Goal: Task Accomplishment & Management: Complete application form

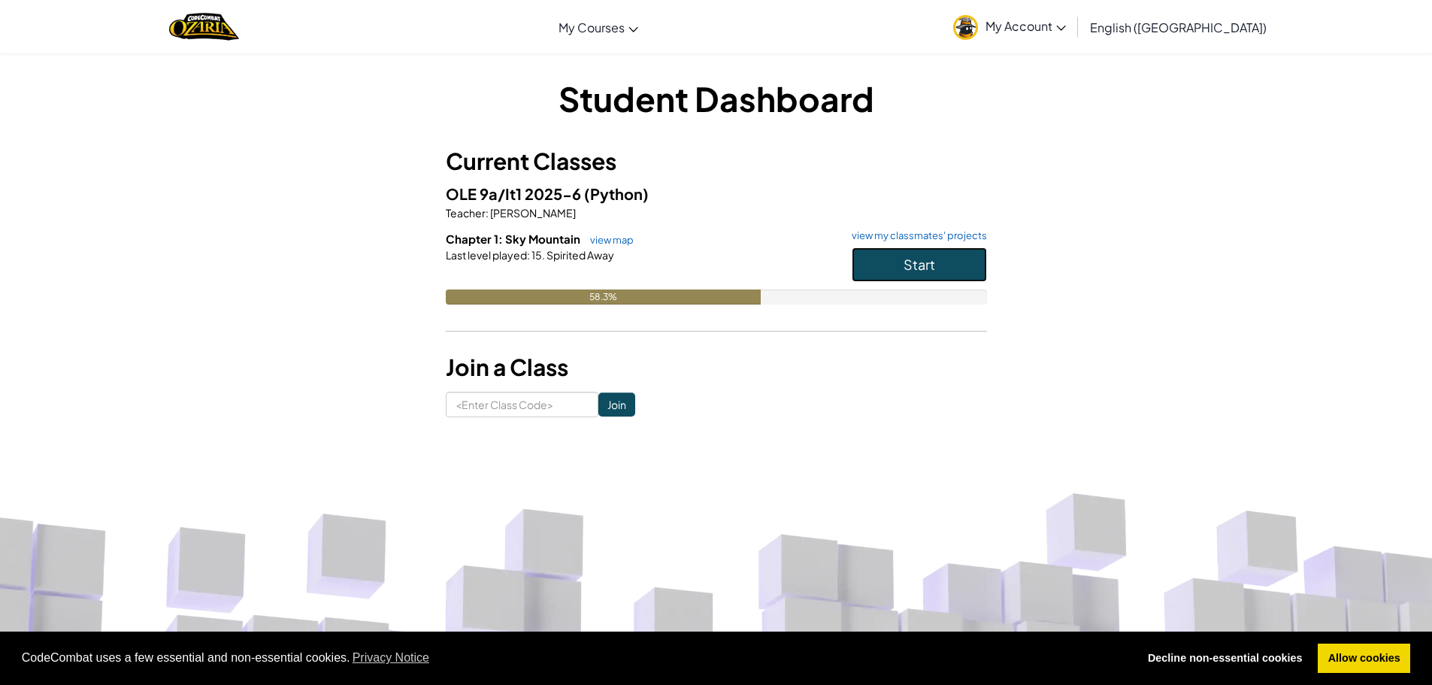
click at [914, 261] on span "Start" at bounding box center [920, 264] width 32 height 17
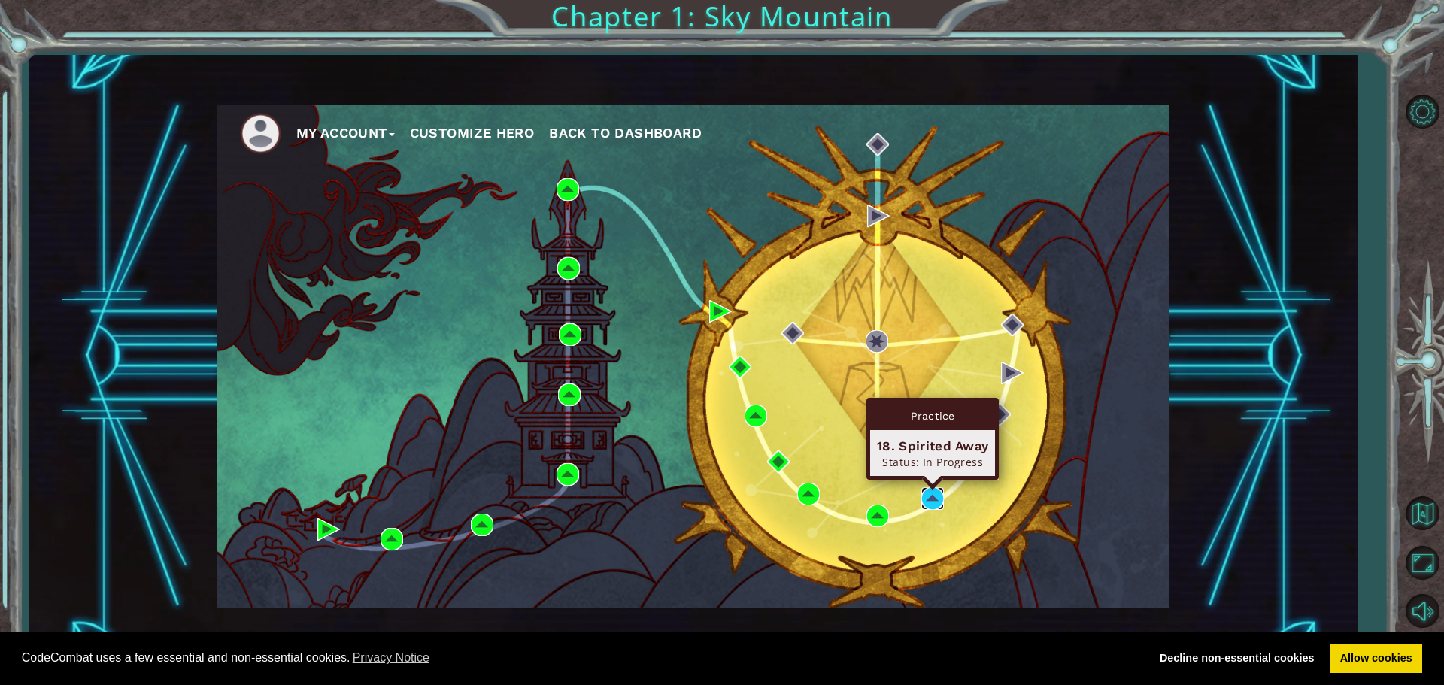
click at [930, 498] on img at bounding box center [932, 498] width 23 height 23
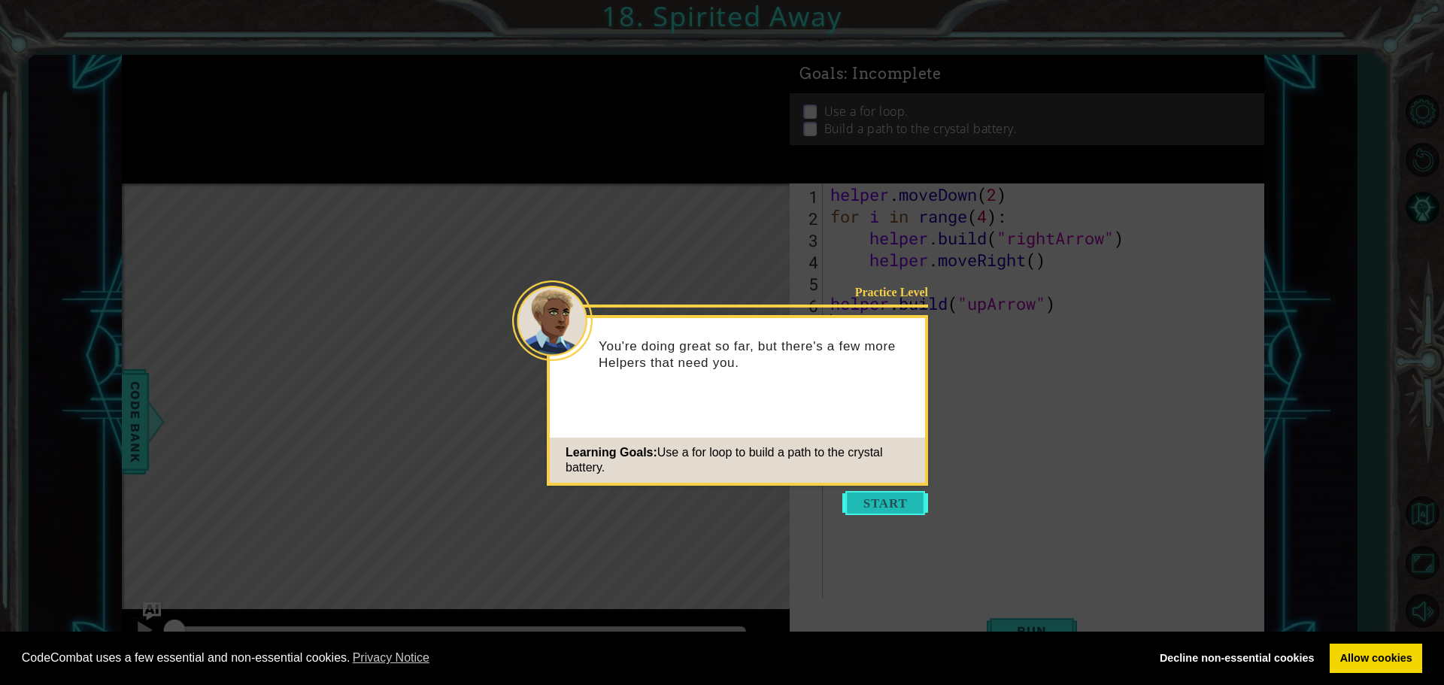
click at [894, 503] on button "Start" at bounding box center [885, 503] width 86 height 24
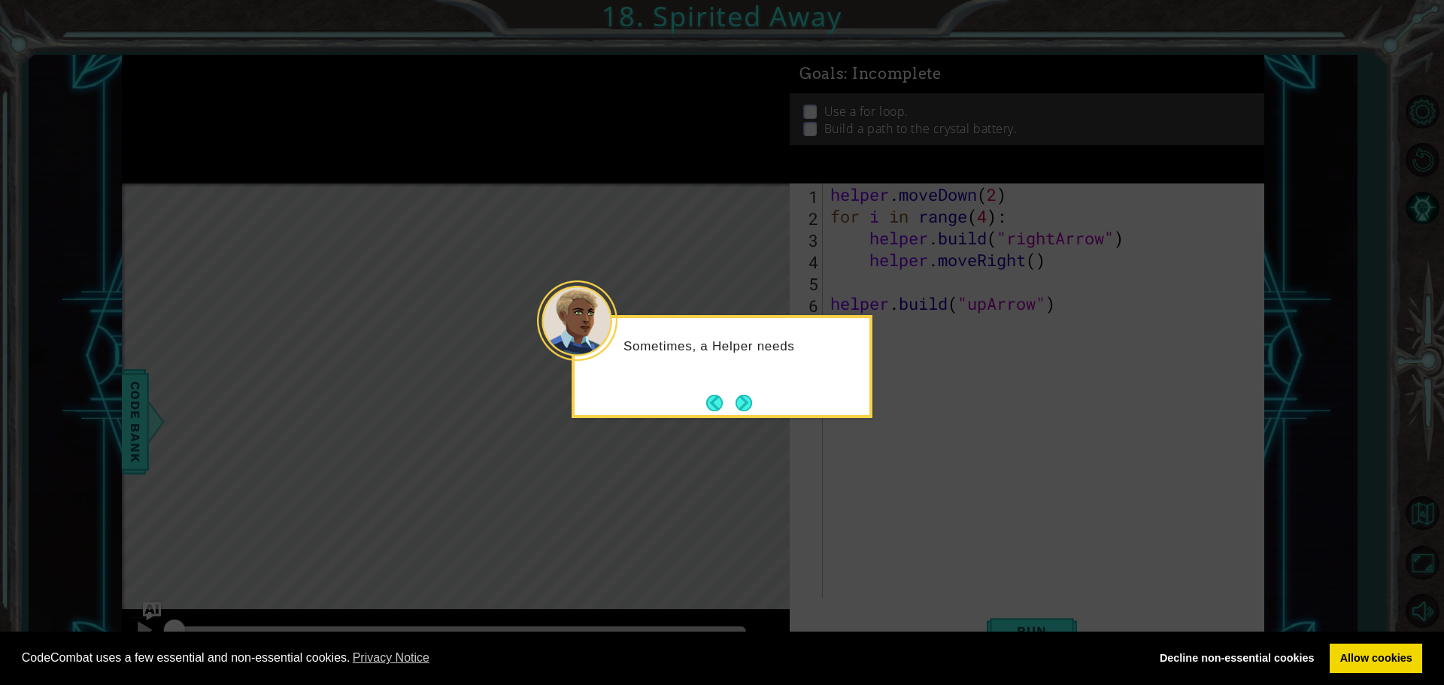
drag, startPoint x: 756, startPoint y: 408, endPoint x: 745, endPoint y: 404, distance: 11.9
click at [745, 404] on button "Next" at bounding box center [743, 403] width 17 height 17
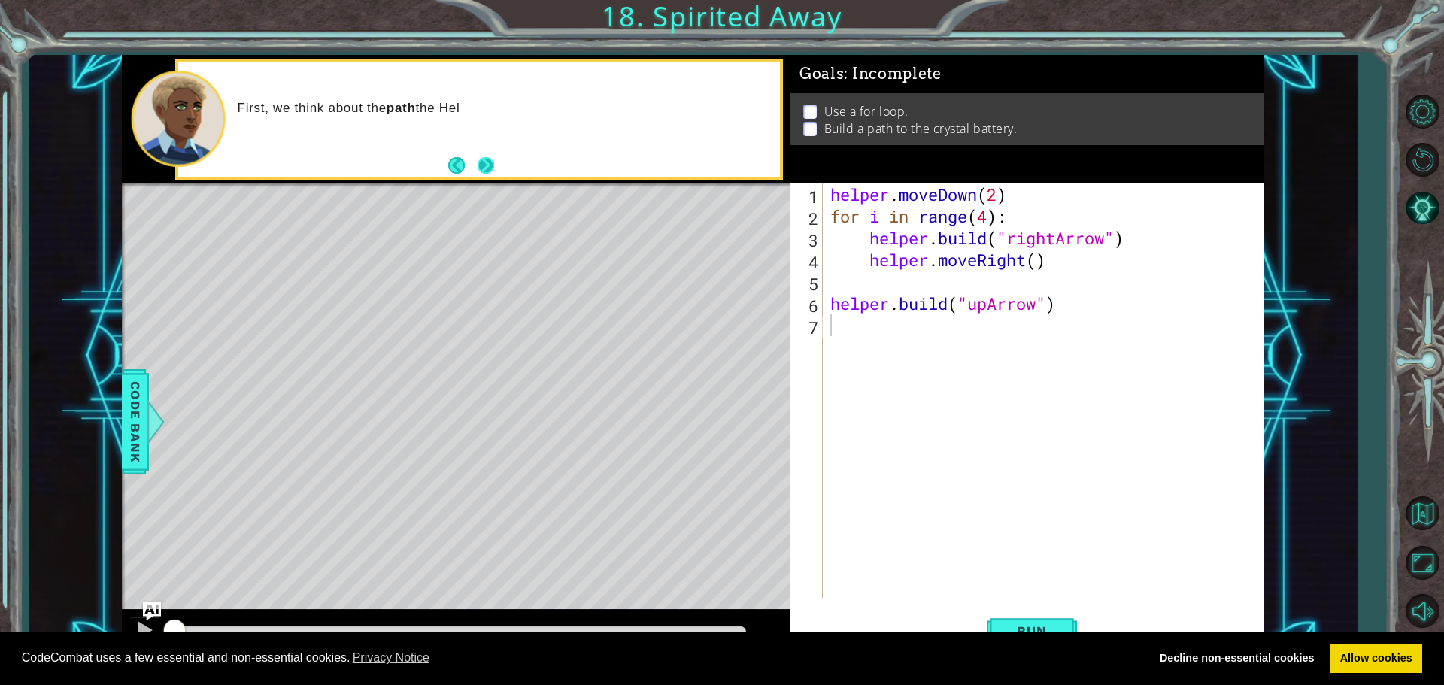
click at [480, 165] on button "Next" at bounding box center [485, 165] width 17 height 17
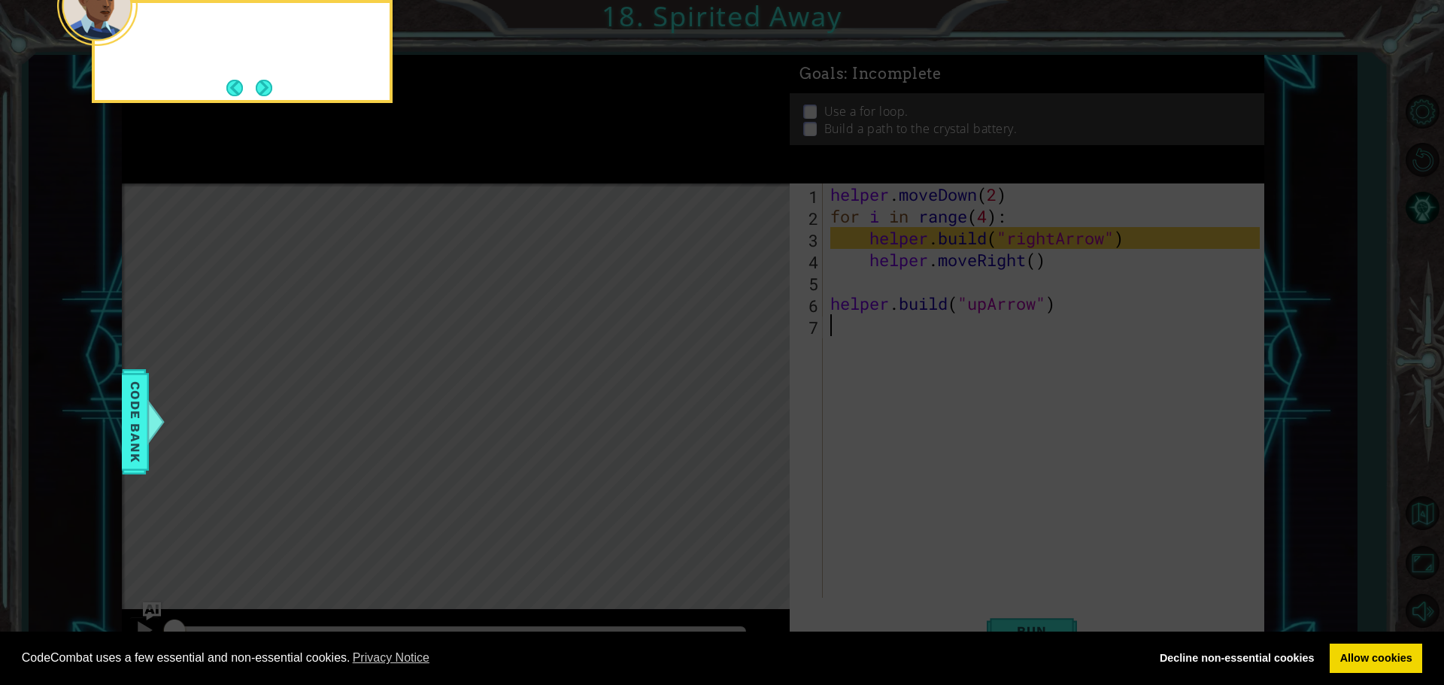
click at [480, 165] on icon at bounding box center [722, 102] width 1444 height 1165
click at [268, 96] on button "Next" at bounding box center [263, 87] width 23 height 23
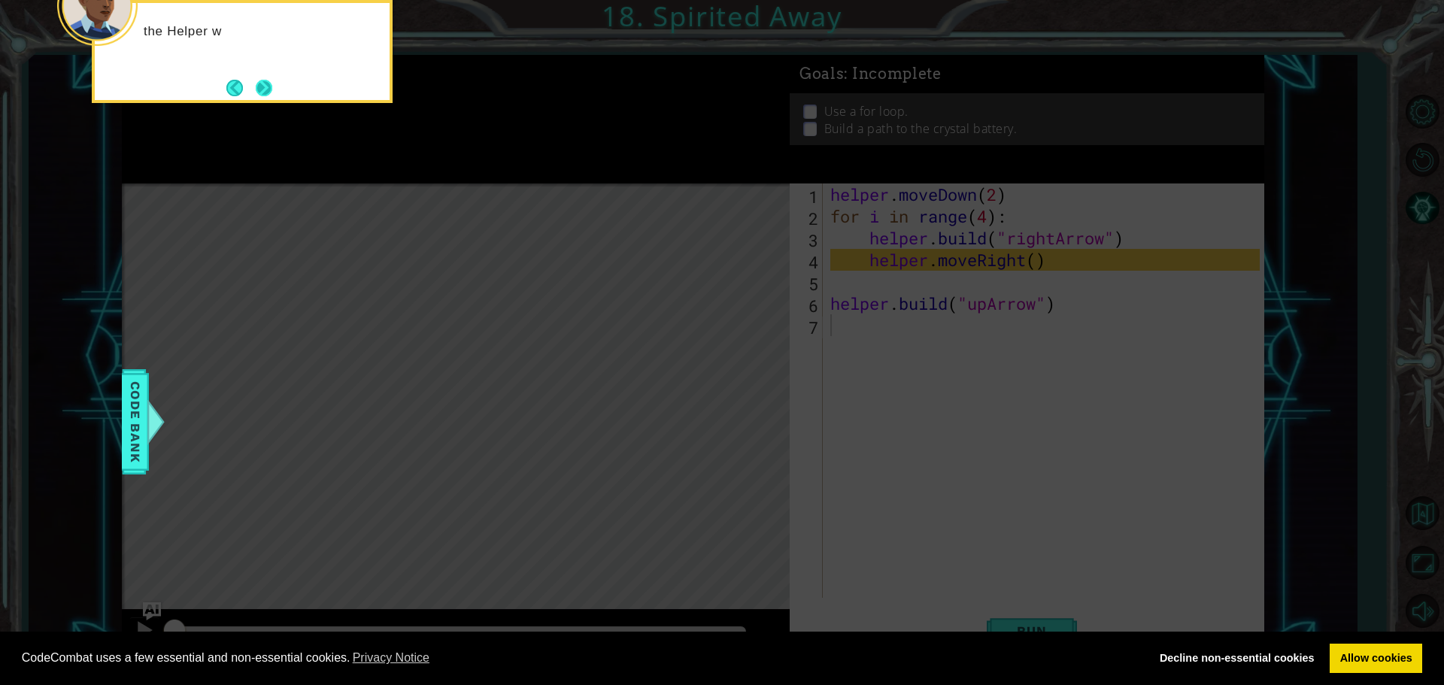
click at [265, 88] on button "Next" at bounding box center [264, 88] width 17 height 17
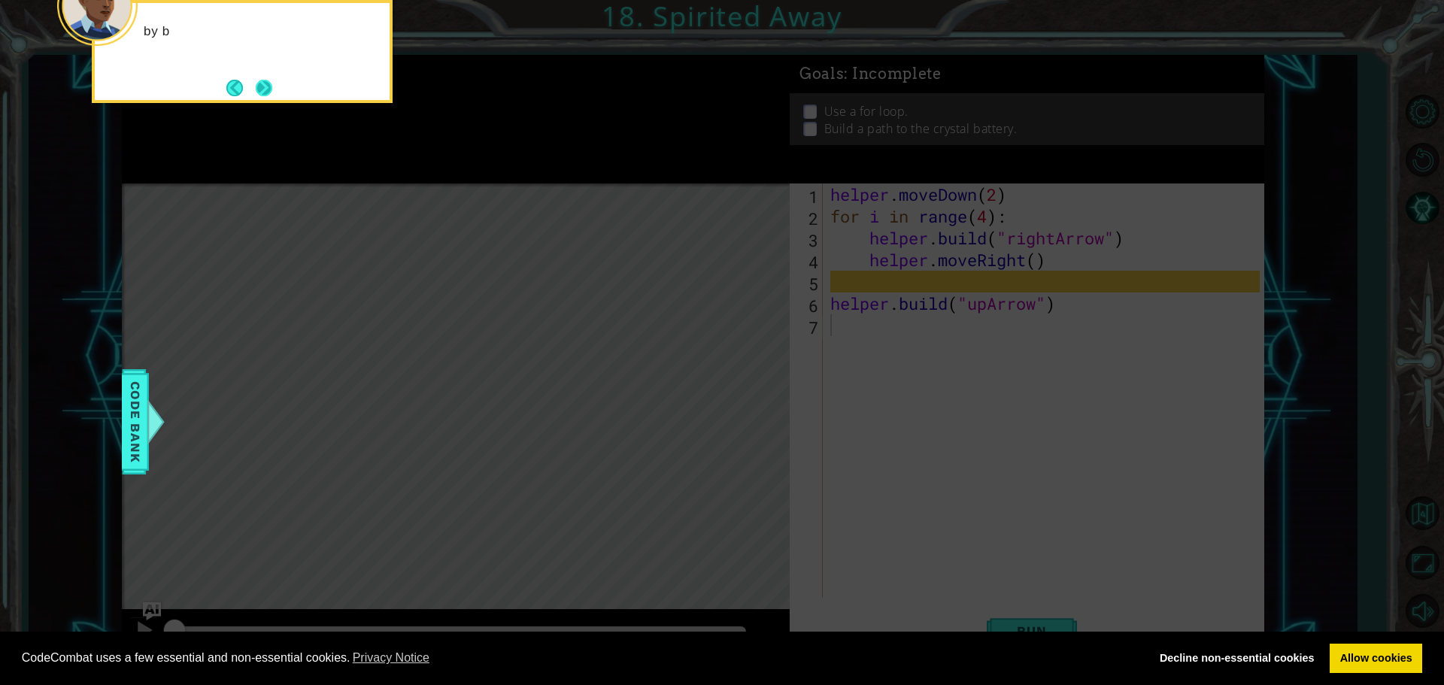
click at [268, 91] on button "Next" at bounding box center [264, 88] width 17 height 17
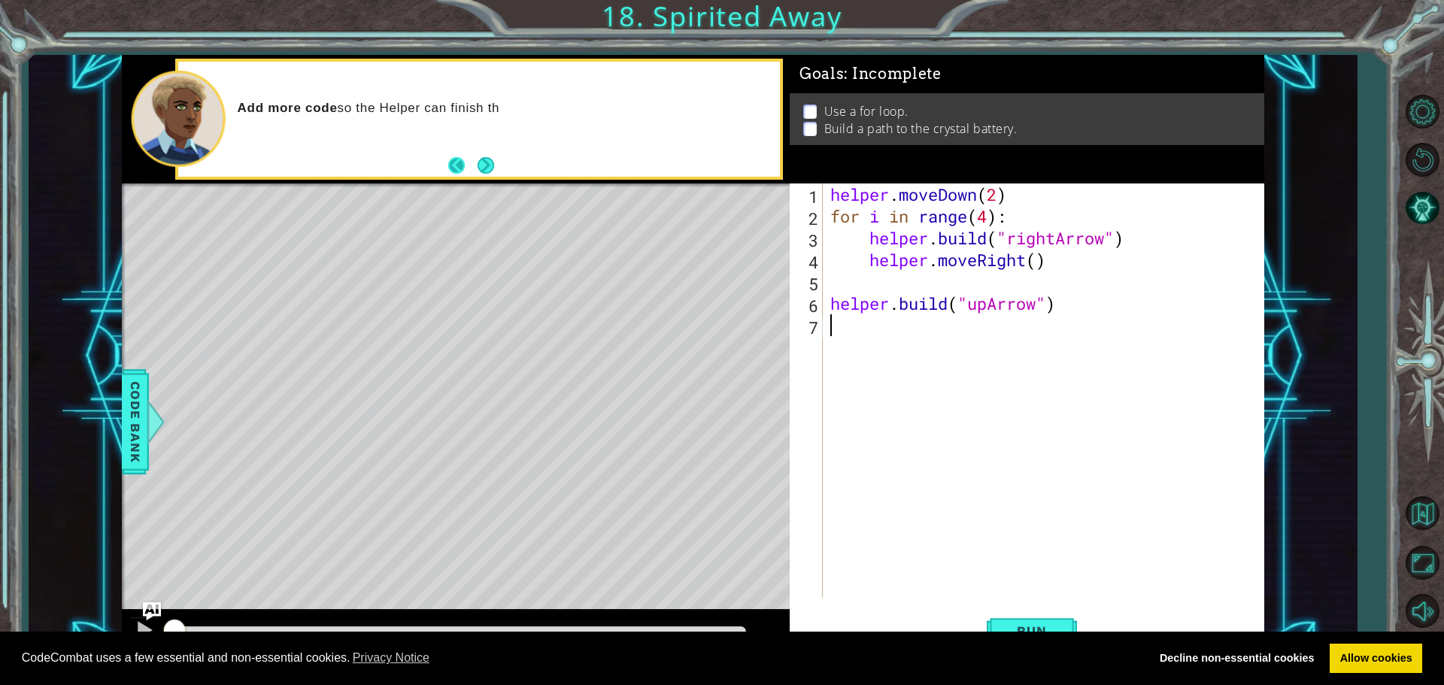
click at [469, 165] on button "Back" at bounding box center [462, 165] width 29 height 17
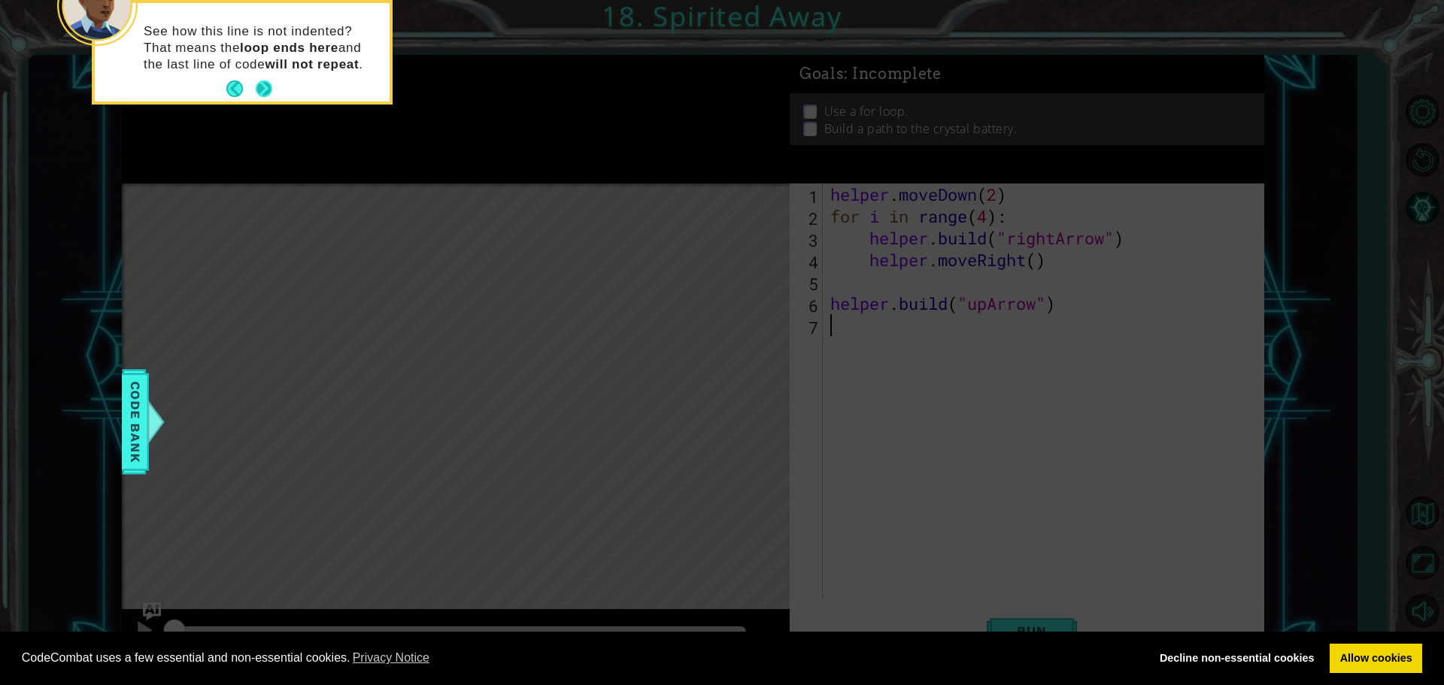
click at [259, 80] on button "Next" at bounding box center [264, 88] width 17 height 17
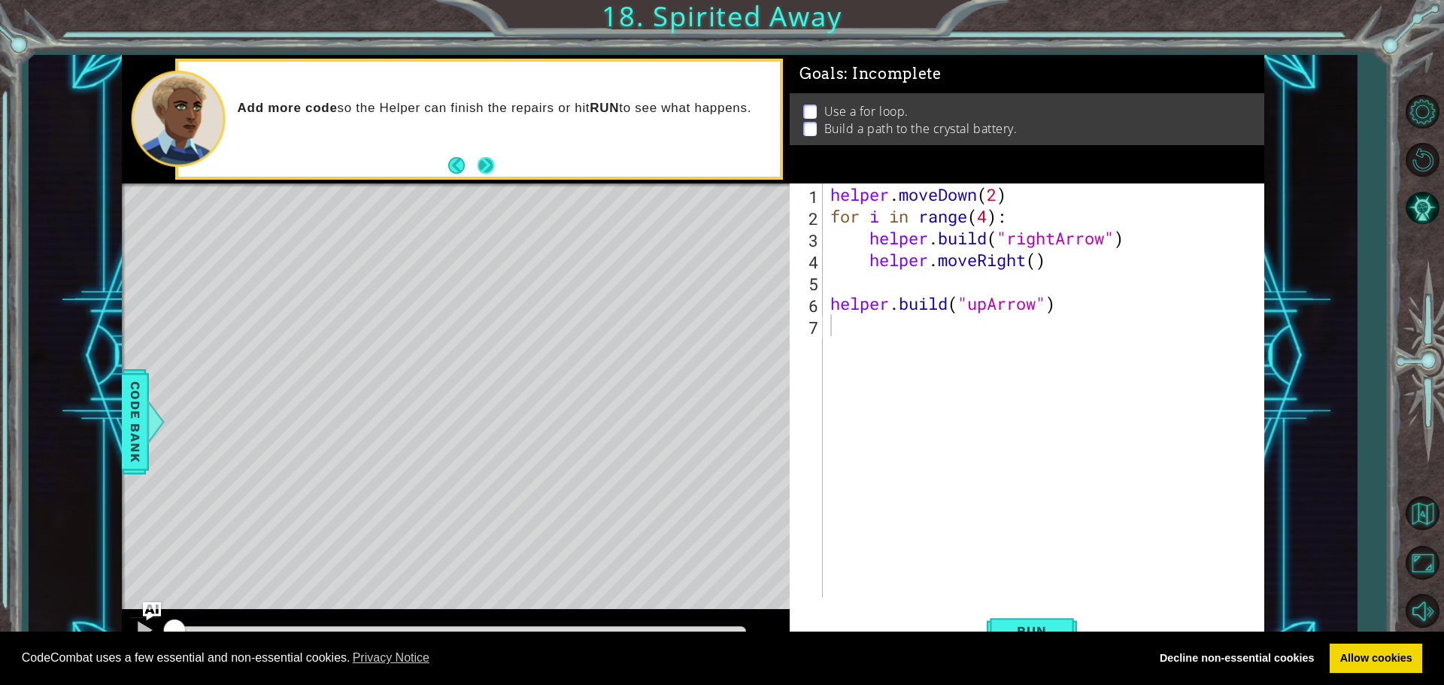
click at [477, 161] on button "Next" at bounding box center [485, 165] width 17 height 17
click at [1260, 659] on link "Decline non-essential cookies" at bounding box center [1236, 659] width 175 height 30
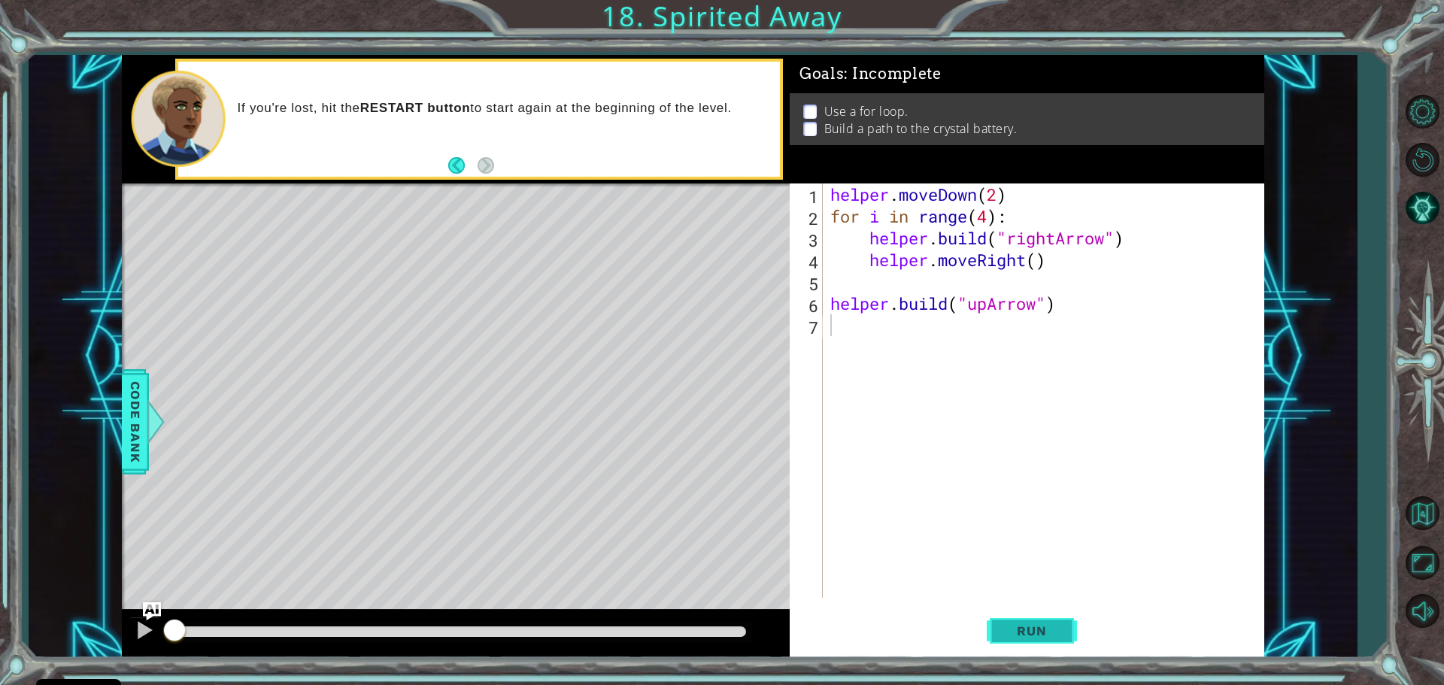
click at [1021, 623] on span "Run" at bounding box center [1031, 630] width 59 height 15
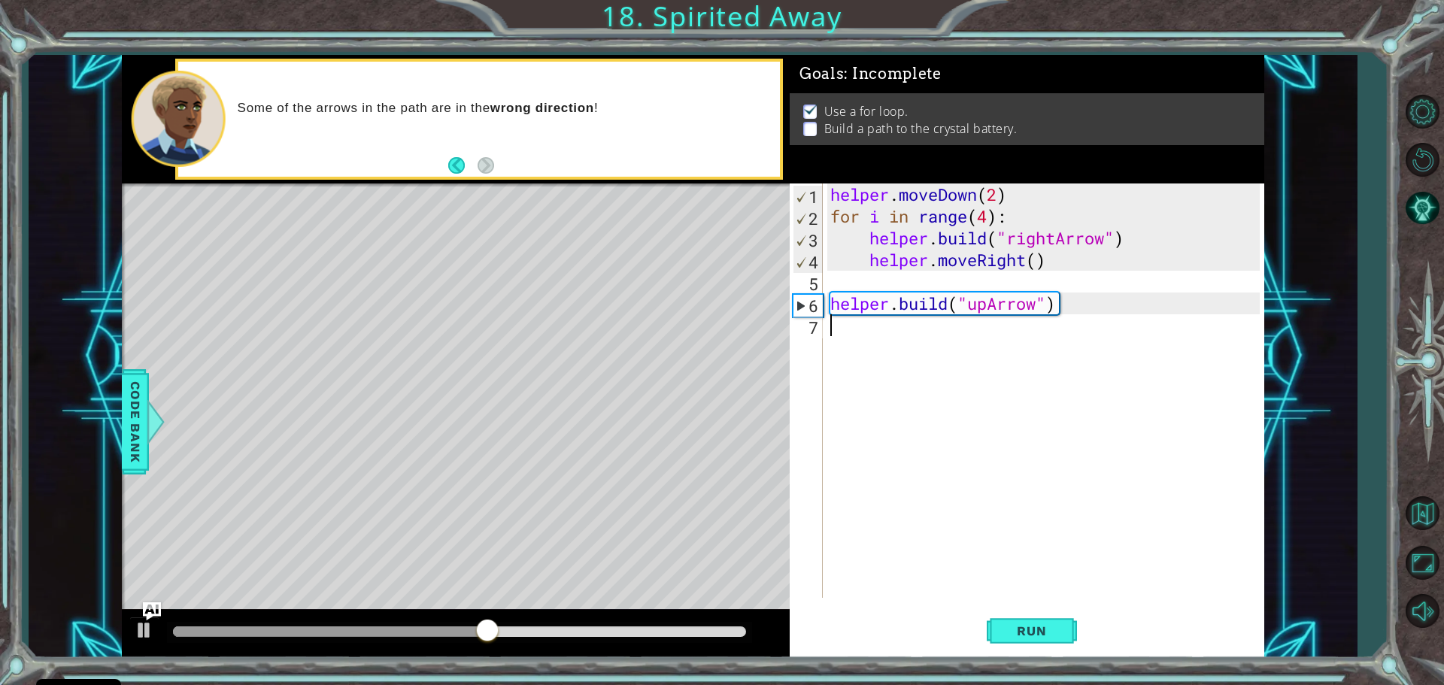
click at [867, 337] on div "helper . moveDown ( 2 ) for i in range ( 4 ) : helper . build ( "rightArrow" ) …" at bounding box center [1047, 412] width 440 height 458
click at [841, 324] on div "helper . moveDown ( 2 ) for i in range ( 4 ) : helper . build ( "rightArrow" ) …" at bounding box center [1047, 412] width 440 height 458
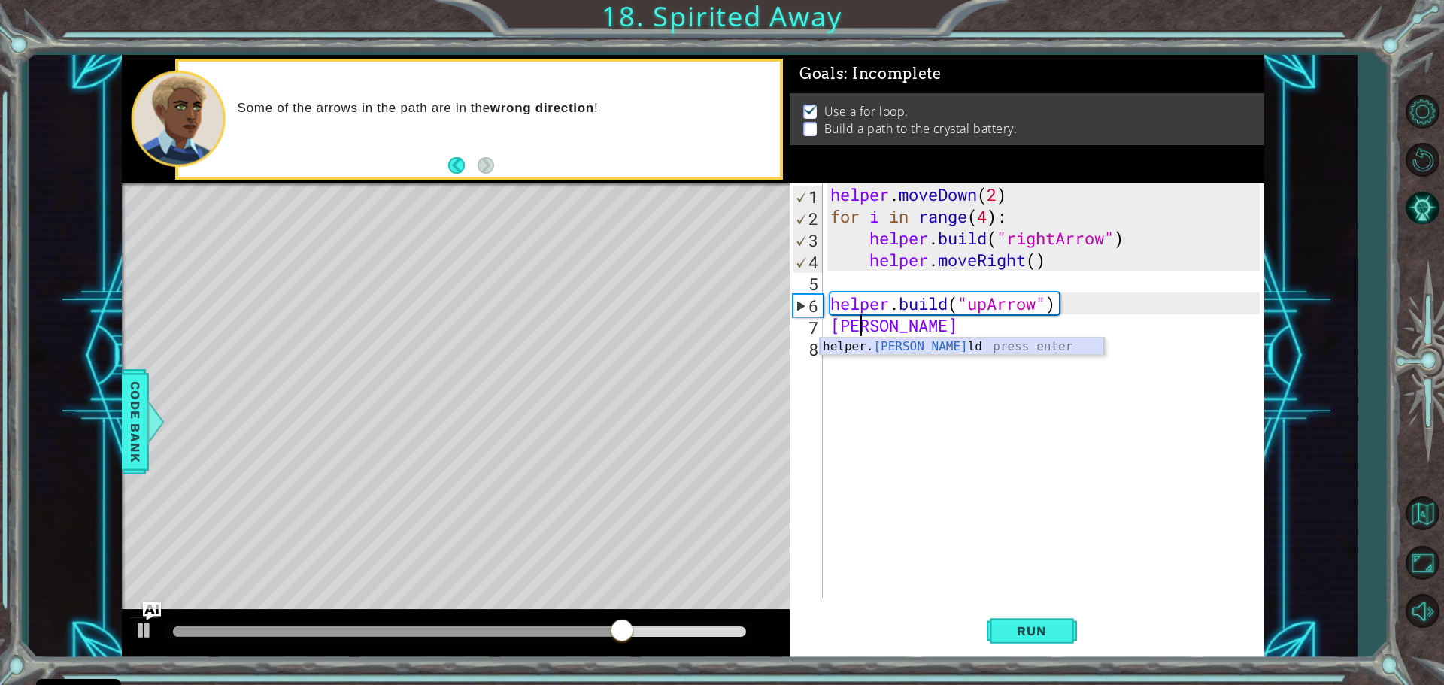
click at [1007, 350] on div "helper. [PERSON_NAME] press enter" at bounding box center [962, 365] width 284 height 54
click at [1020, 324] on div "helper . moveDown ( 2 ) for i in range ( 4 ) : helper . build ( "rightArrow" ) …" at bounding box center [1043, 390] width 432 height 414
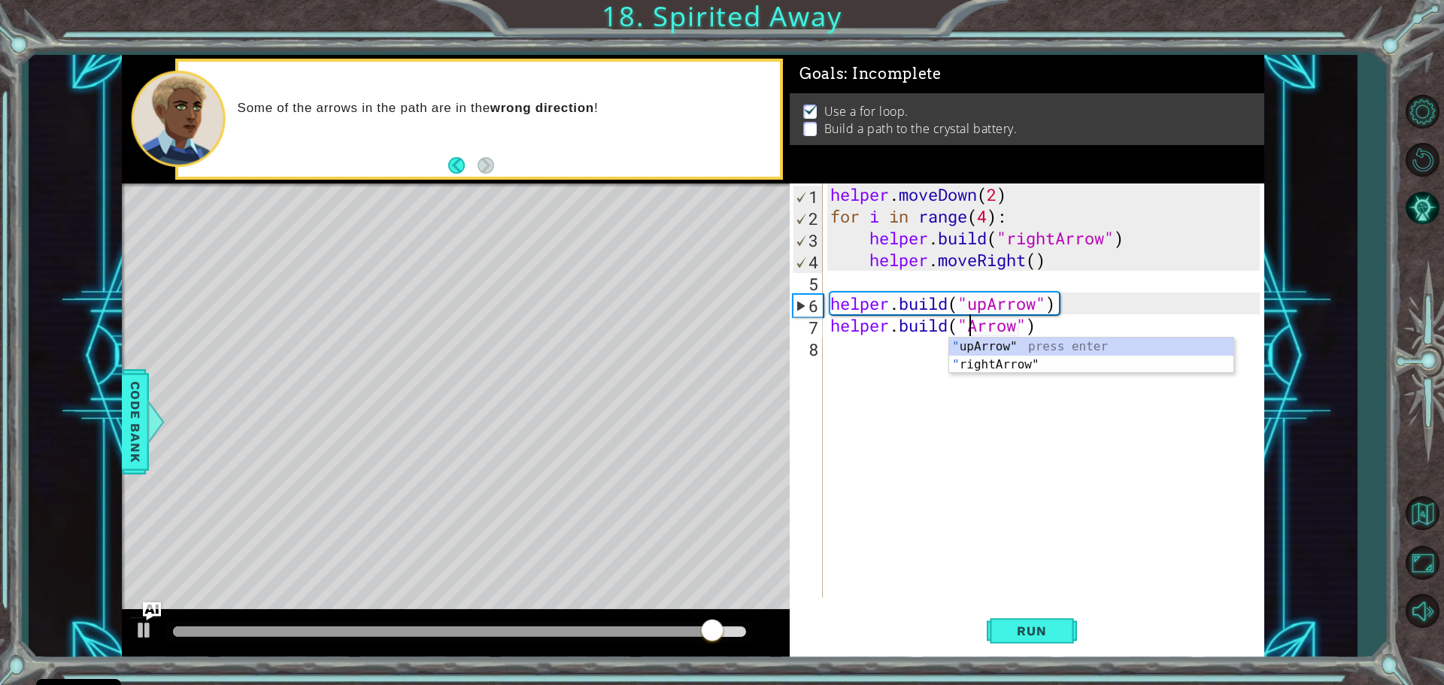
scroll to position [0, 7]
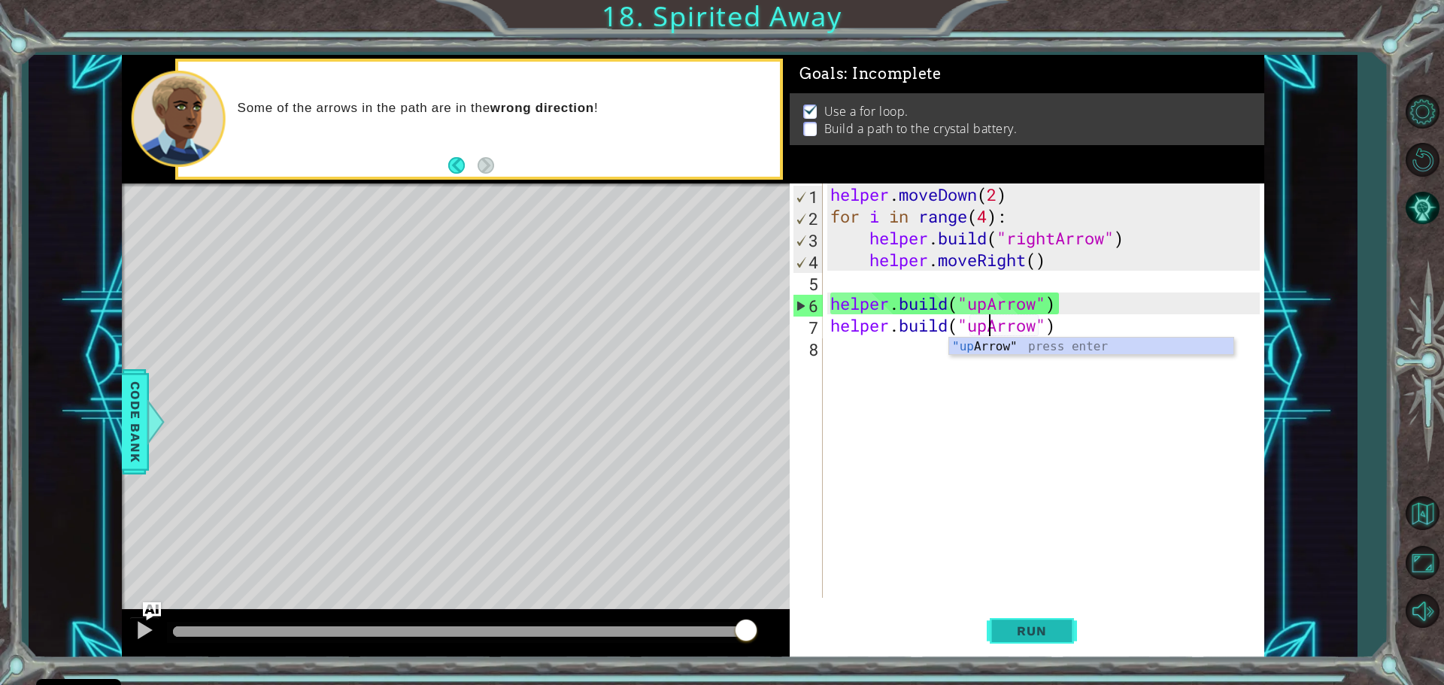
drag, startPoint x: 1015, startPoint y: 632, endPoint x: 1023, endPoint y: 623, distance: 11.7
click at [1022, 623] on span "Run" at bounding box center [1031, 630] width 59 height 15
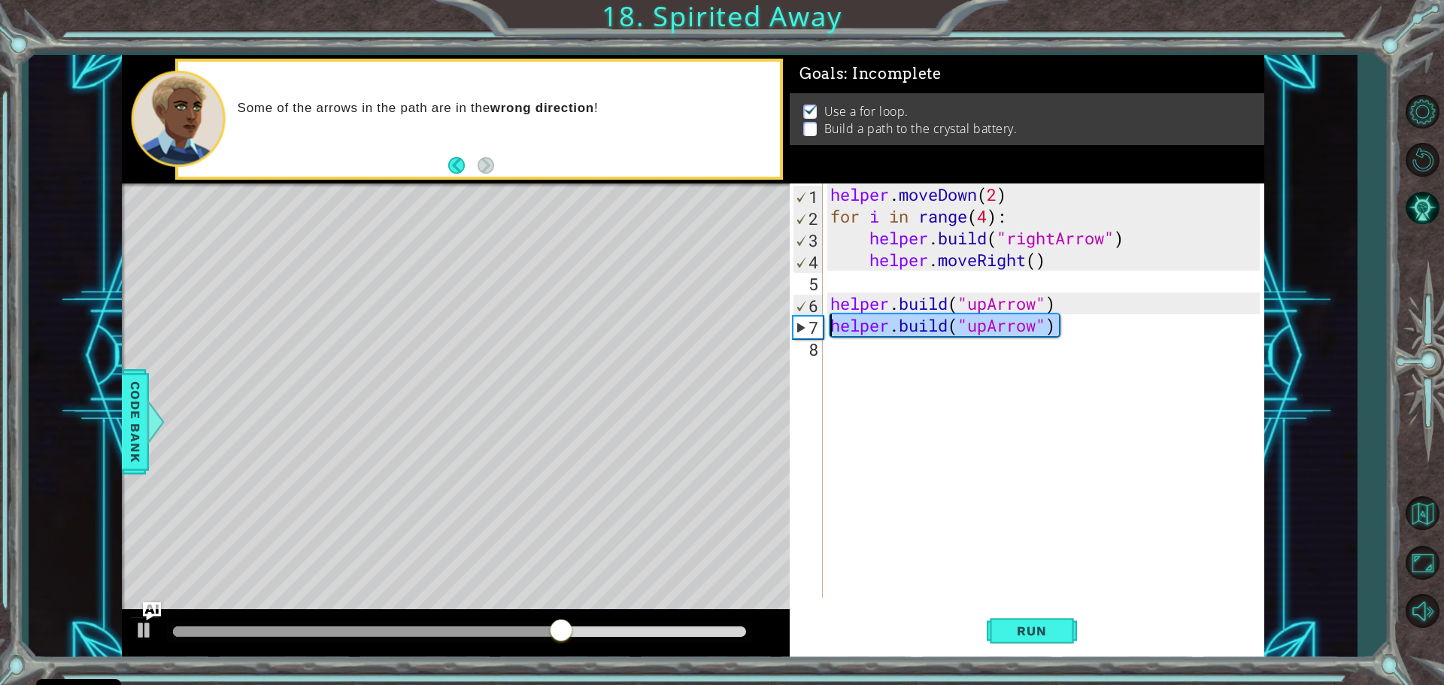
drag, startPoint x: 1065, startPoint y: 328, endPoint x: 826, endPoint y: 330, distance: 239.1
click at [826, 330] on div "[DOMAIN_NAME]("upArrow") 1 2 3 4 5 6 7 8 helper . moveDown ( 2 ) for i in range…" at bounding box center [1024, 390] width 470 height 414
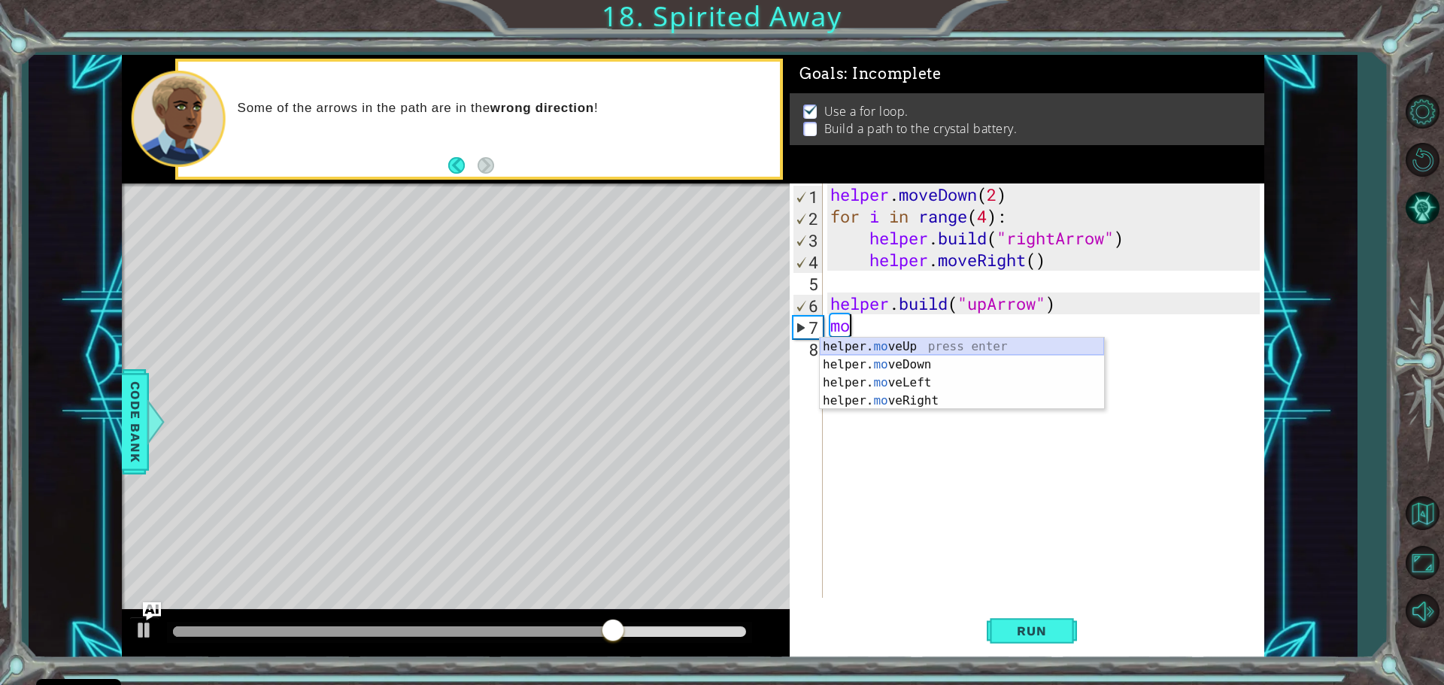
click at [917, 341] on div "helper. mo veUp press enter helper. mo veDown press enter helper. mo veLeft pre…" at bounding box center [962, 392] width 284 height 108
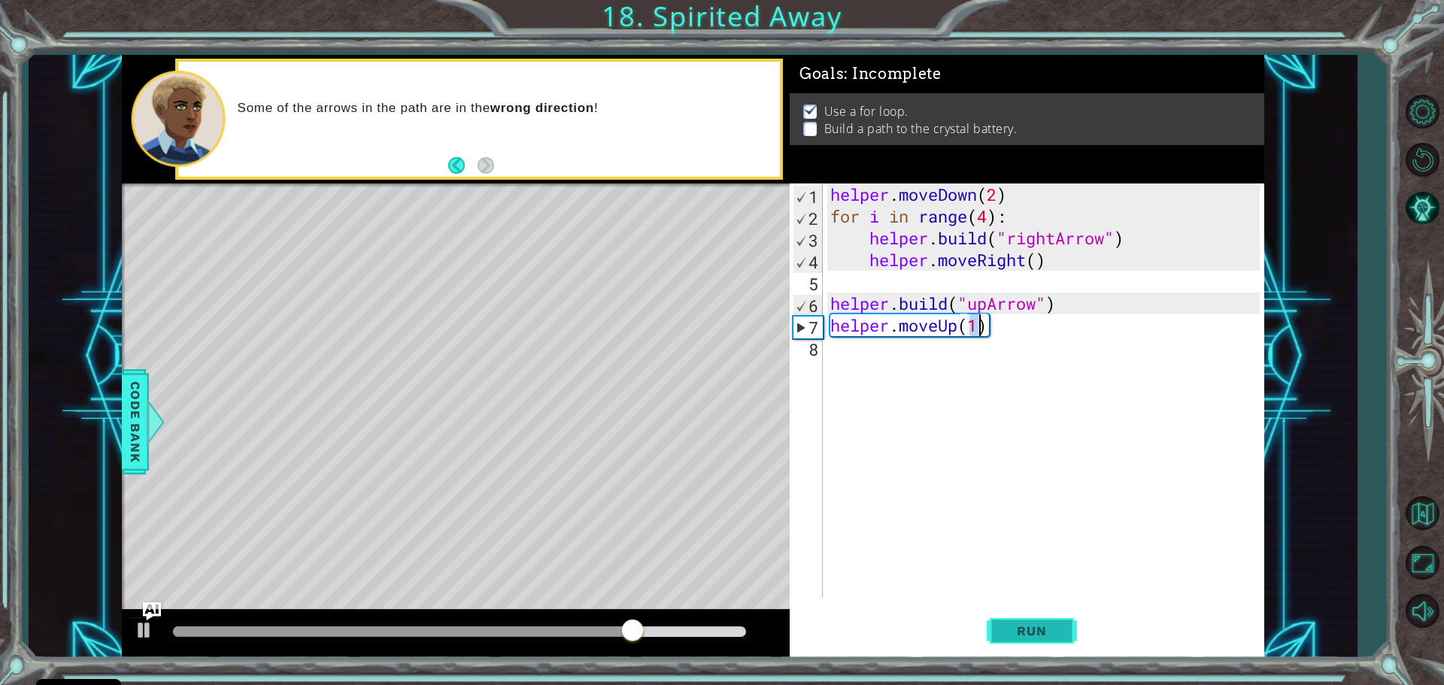
type textarea "helper.moveUp(1)"
click at [1051, 620] on button "Run" at bounding box center [1031, 630] width 90 height 47
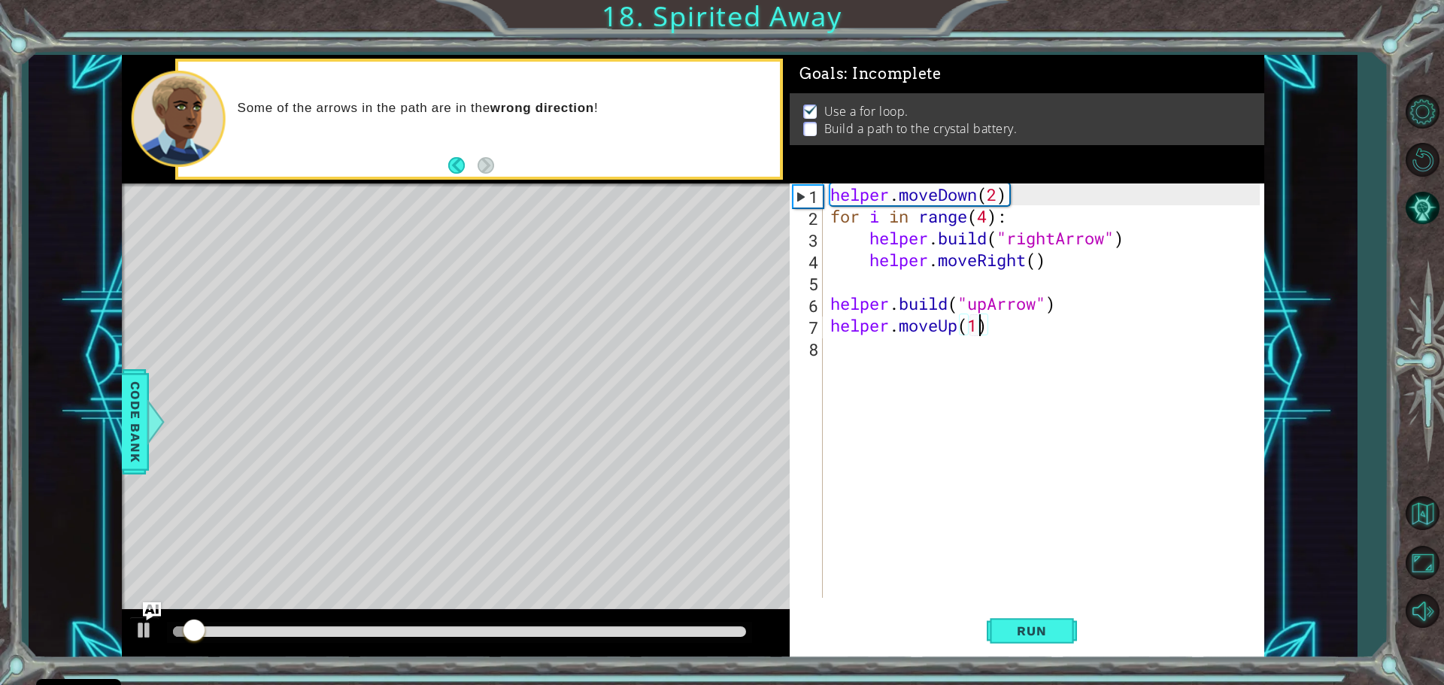
drag, startPoint x: 845, startPoint y: 347, endPoint x: 846, endPoint y: 335, distance: 12.8
click at [845, 338] on div "helper . moveDown ( 2 ) for i in range ( 4 ) : helper . build ( "rightArrow" ) …" at bounding box center [1047, 412] width 440 height 458
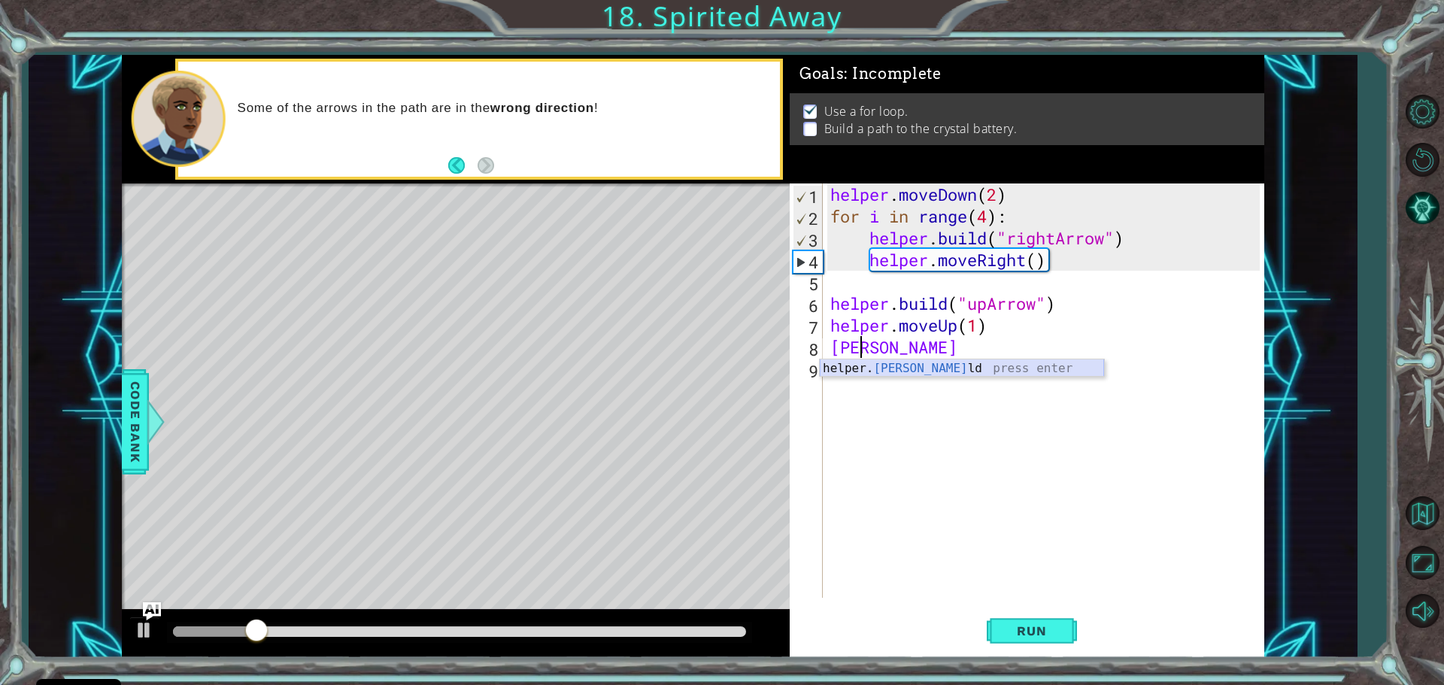
click at [847, 371] on div "helper. [PERSON_NAME] press enter" at bounding box center [962, 386] width 284 height 54
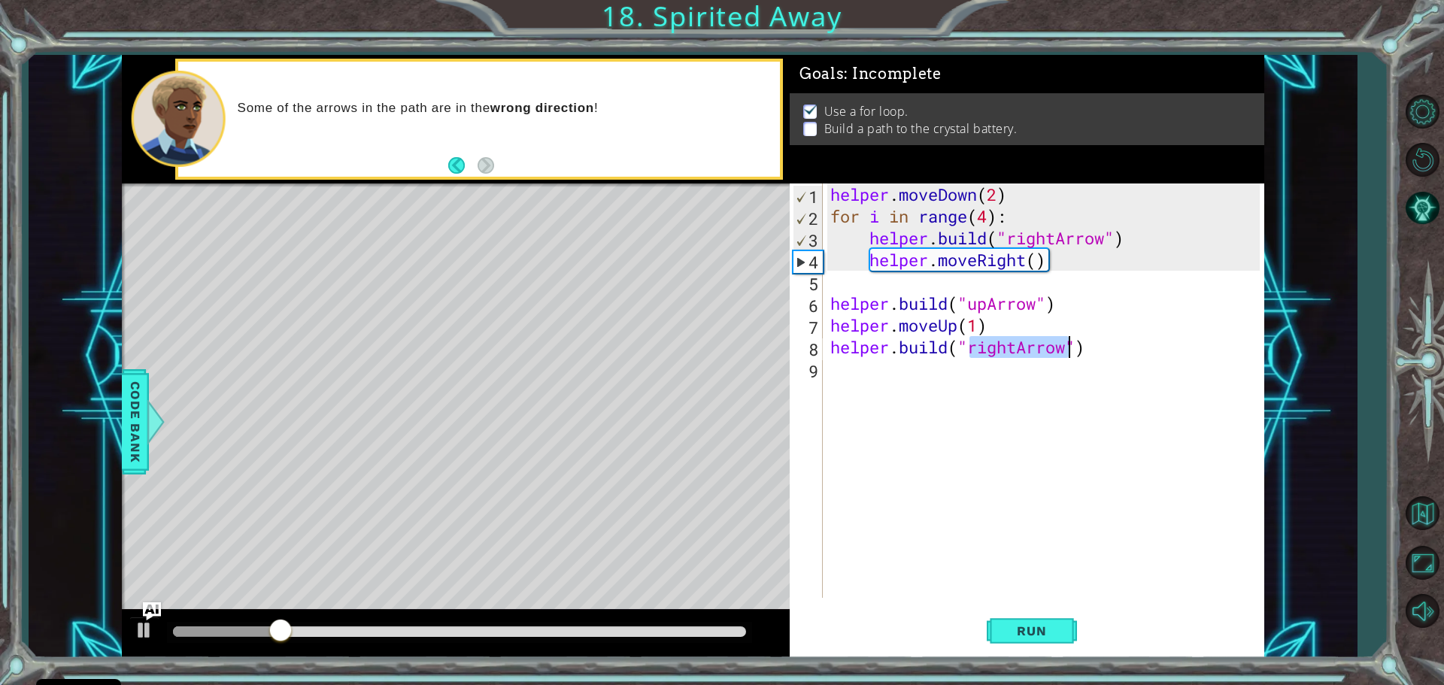
click at [1016, 348] on div "helper . moveDown ( 2 ) for i in range ( 4 ) : helper . build ( "rightArrow" ) …" at bounding box center [1043, 390] width 432 height 414
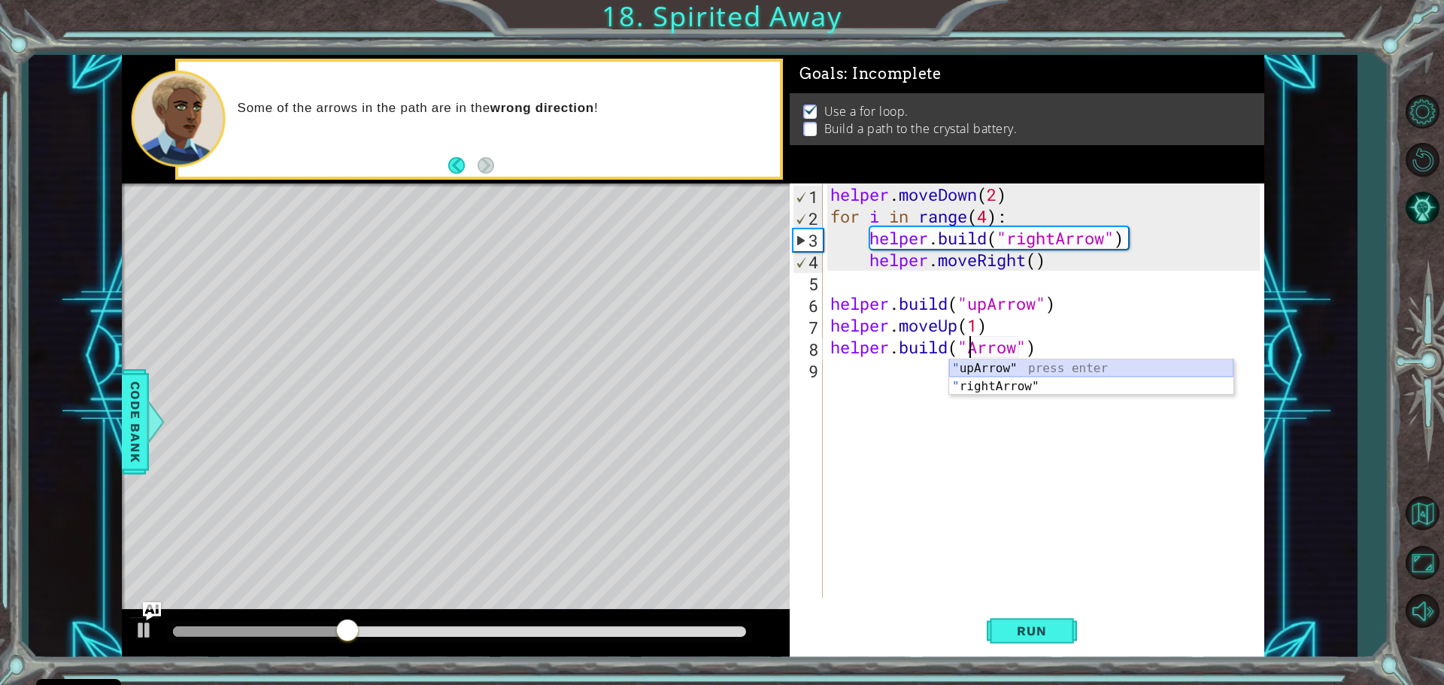
click at [995, 366] on div "" upArrow" press enter " rightArrow" press enter" at bounding box center [1091, 395] width 284 height 72
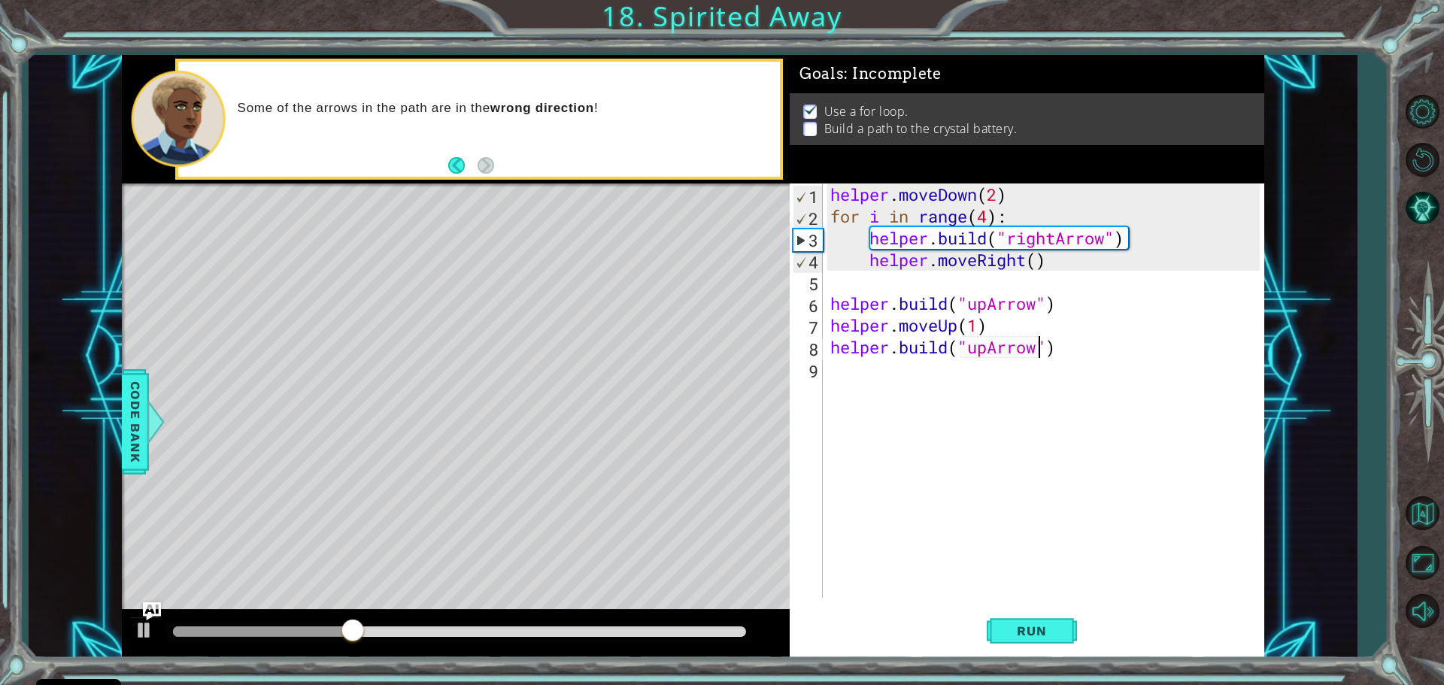
type textarea "[DOMAIN_NAME]("upArrow")"
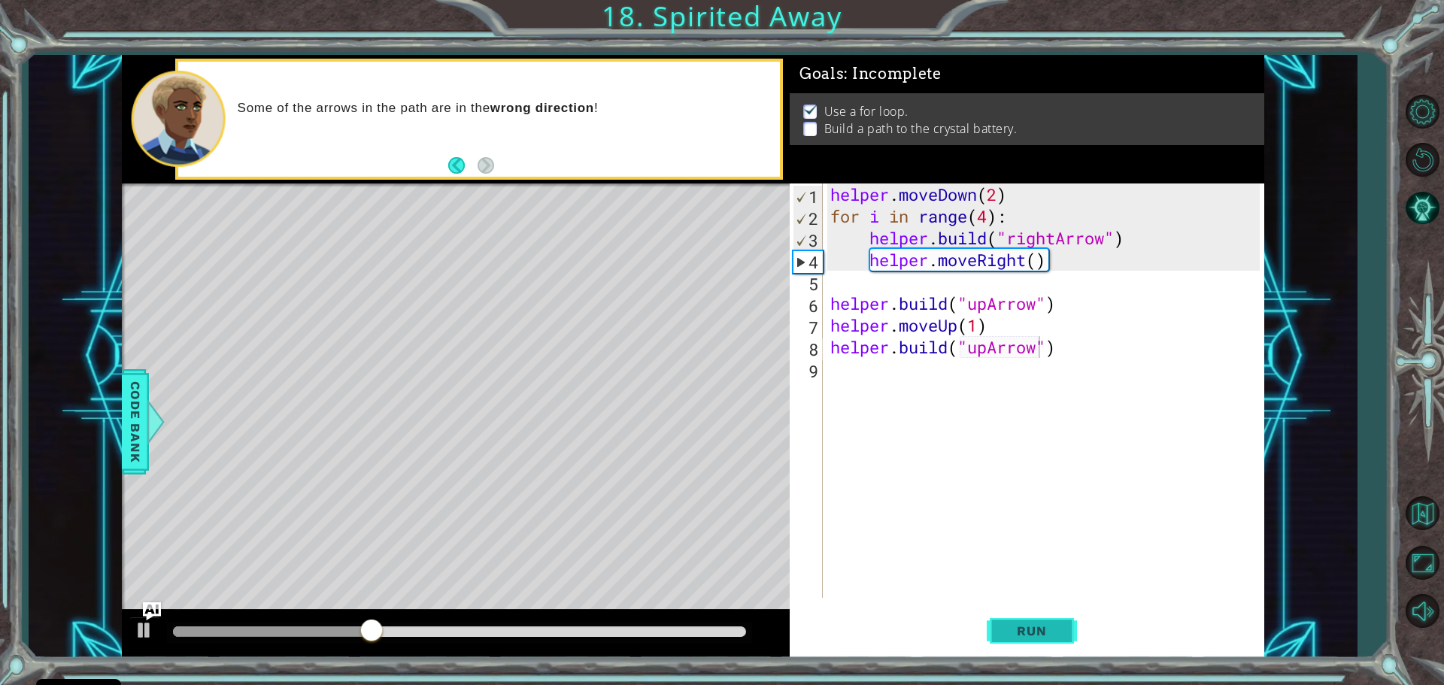
click at [1029, 629] on span "Run" at bounding box center [1031, 630] width 59 height 15
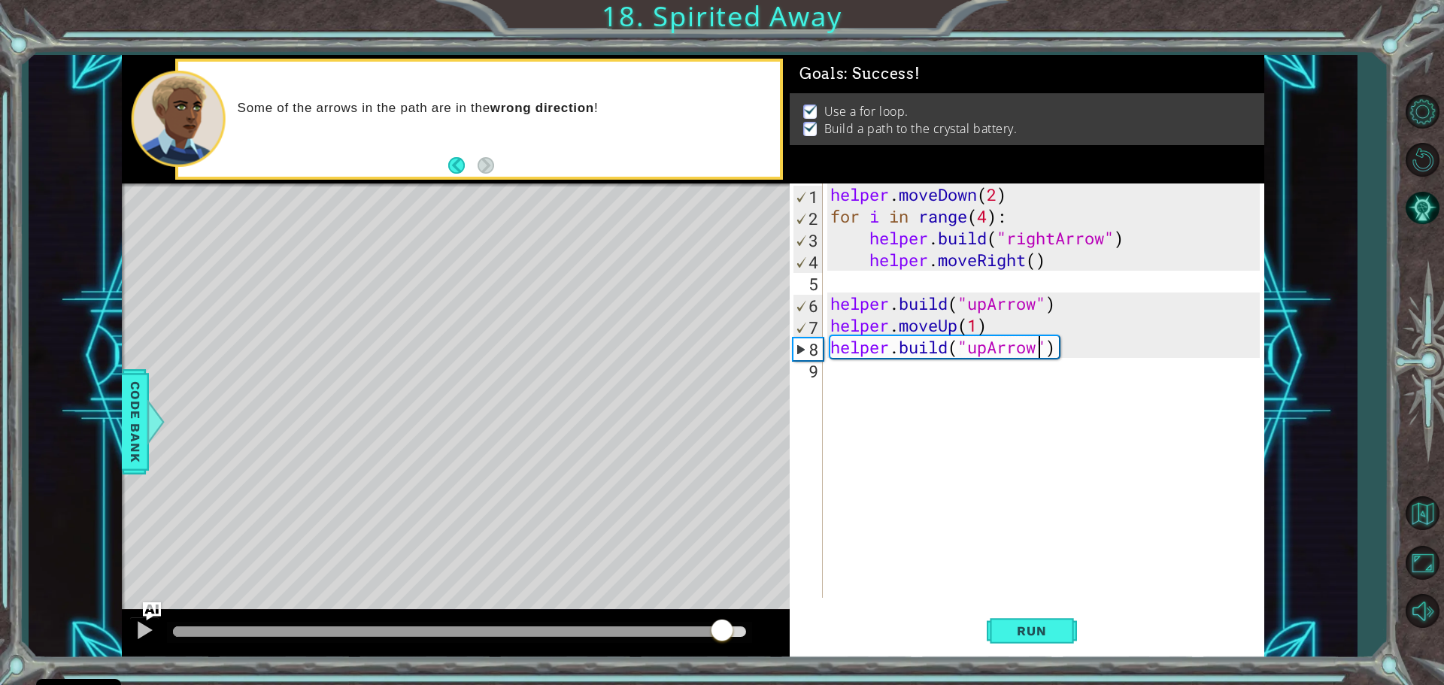
drag, startPoint x: 558, startPoint y: 623, endPoint x: 734, endPoint y: 620, distance: 176.0
click at [734, 620] on div at bounding box center [721, 631] width 27 height 27
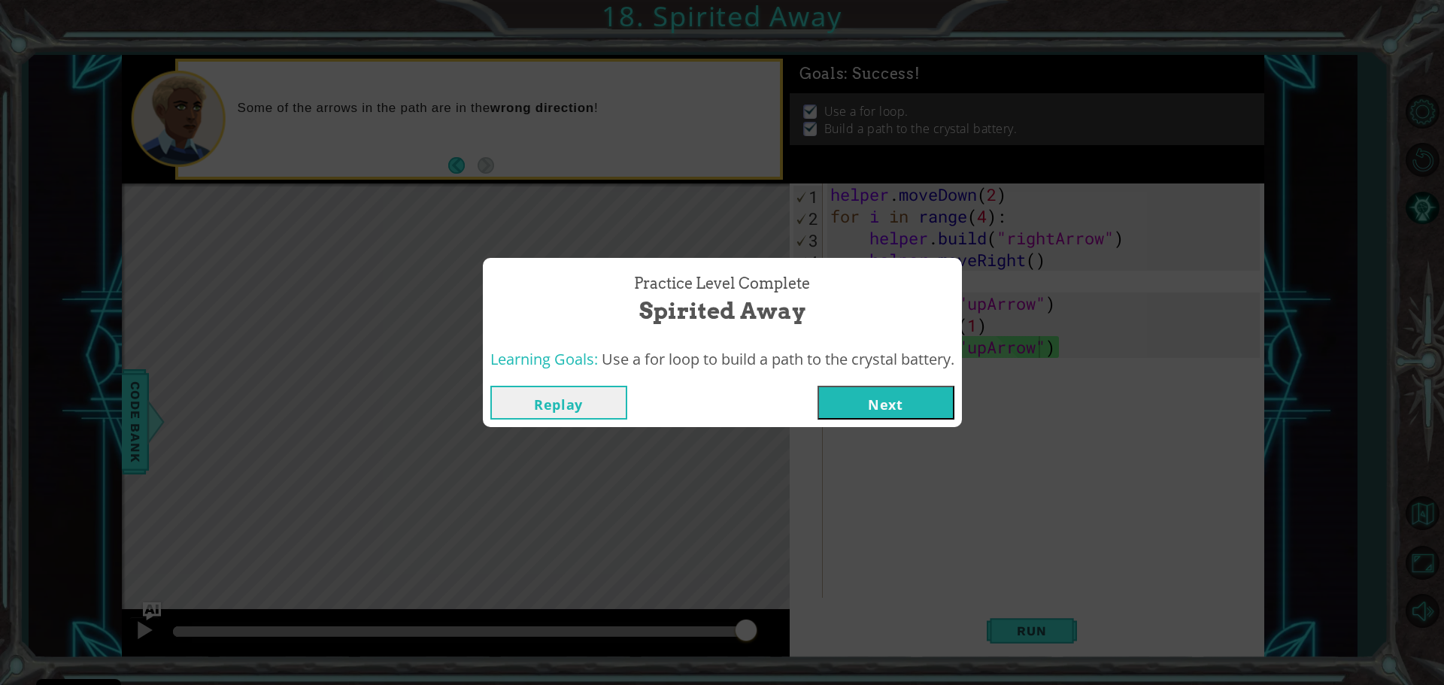
click at [902, 398] on button "Next" at bounding box center [885, 403] width 137 height 34
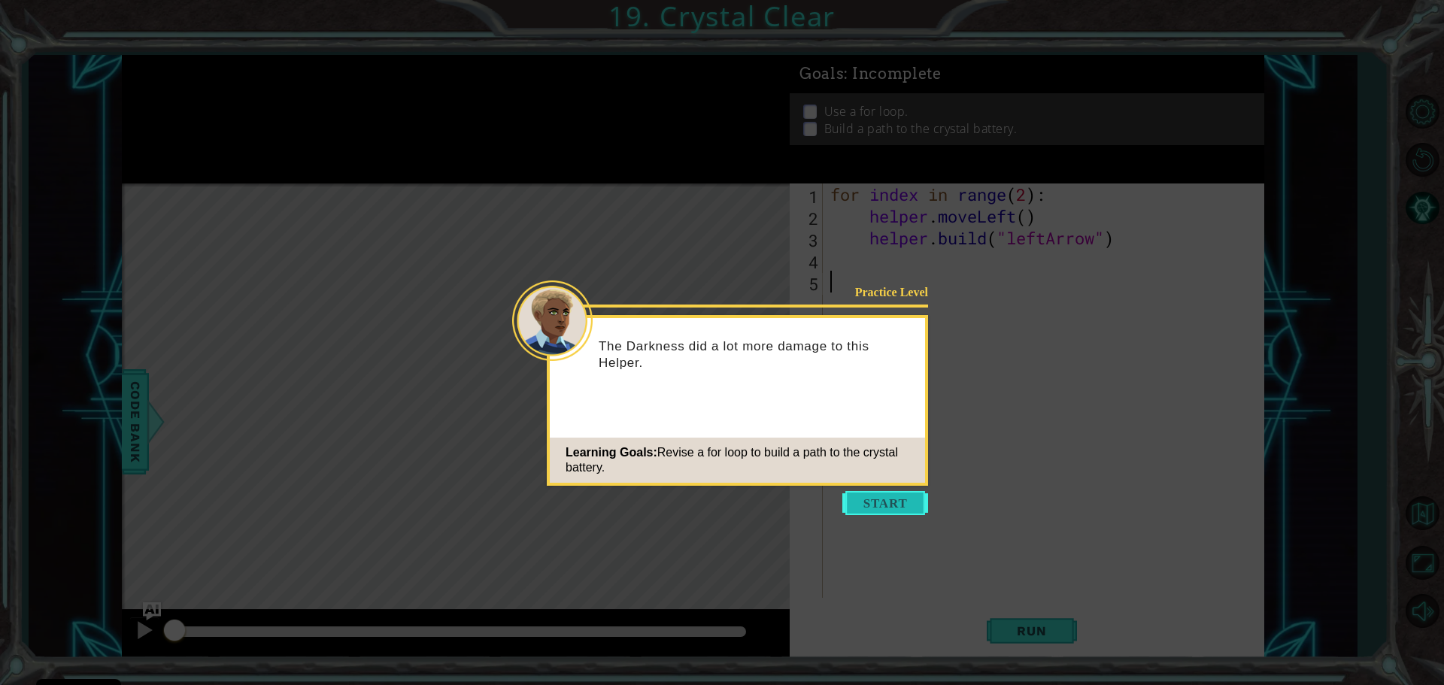
click at [907, 500] on button "Start" at bounding box center [885, 503] width 86 height 24
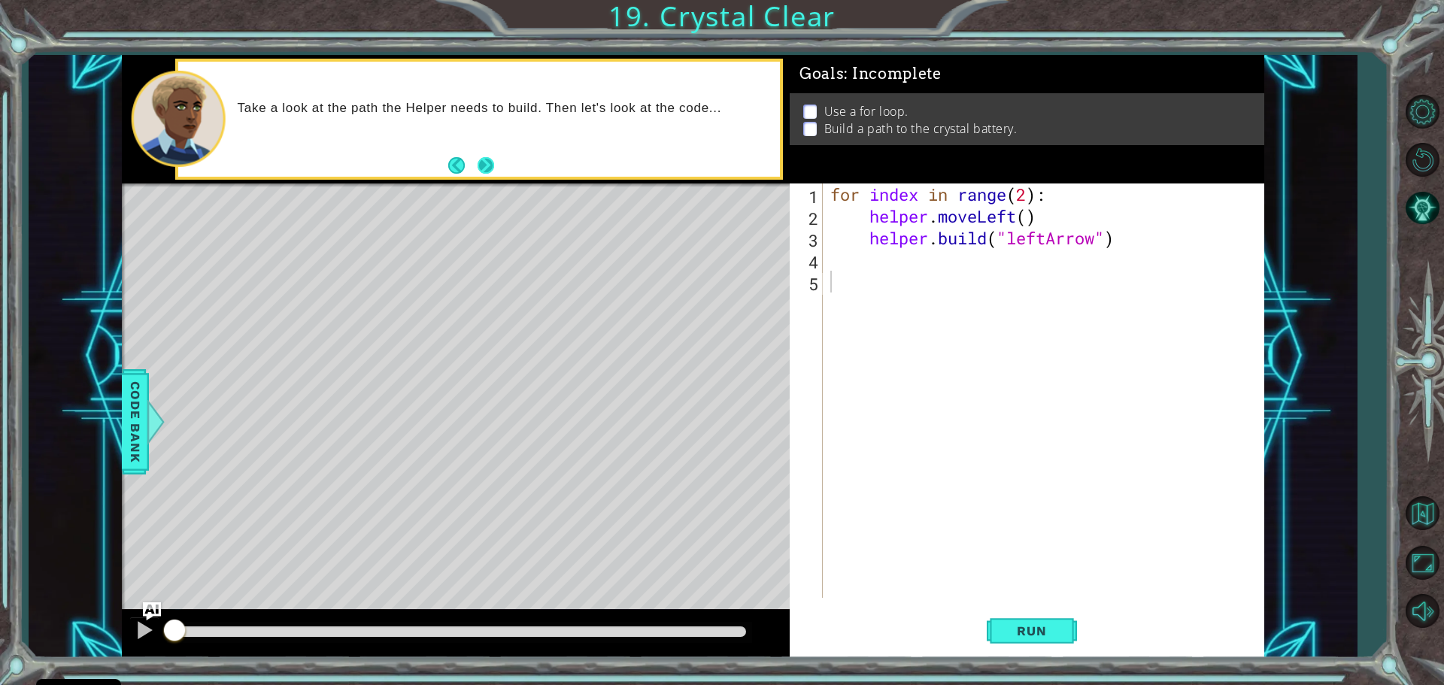
click at [489, 159] on button "Next" at bounding box center [485, 165] width 17 height 17
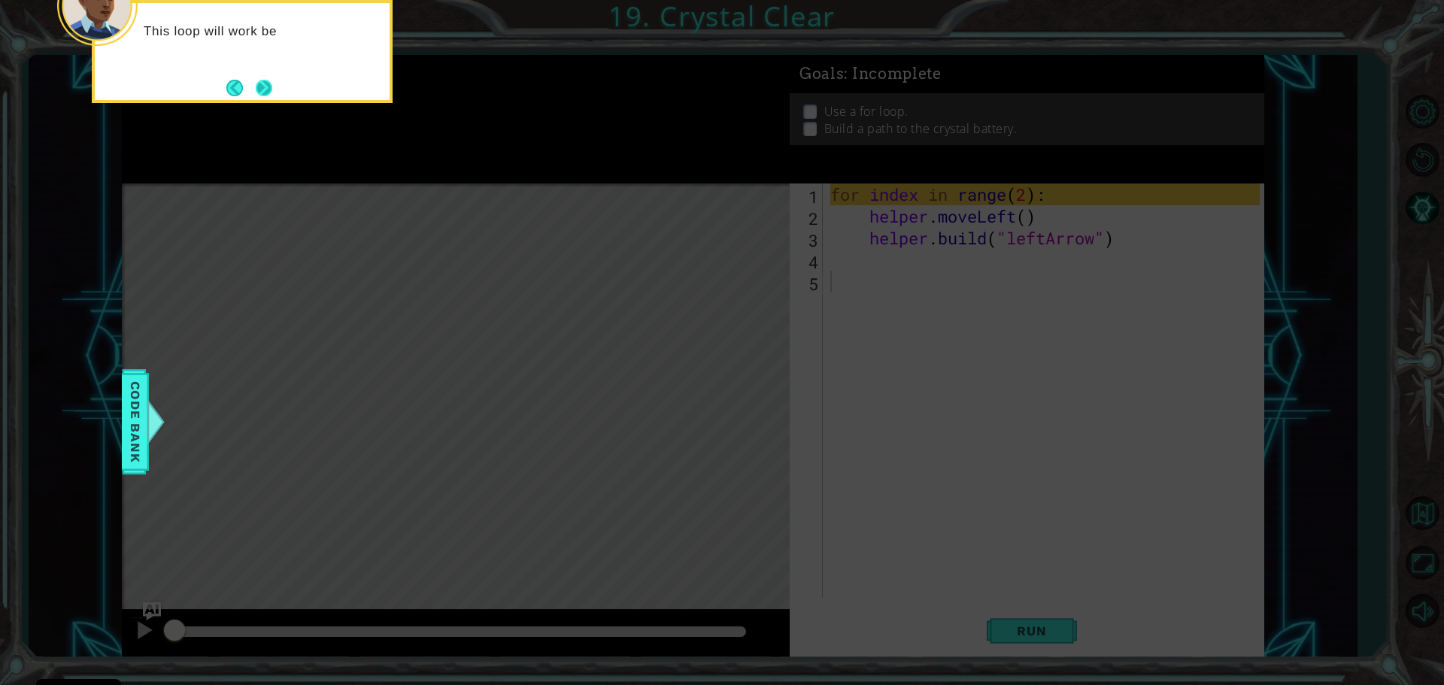
click at [271, 96] on button "Next" at bounding box center [264, 88] width 17 height 17
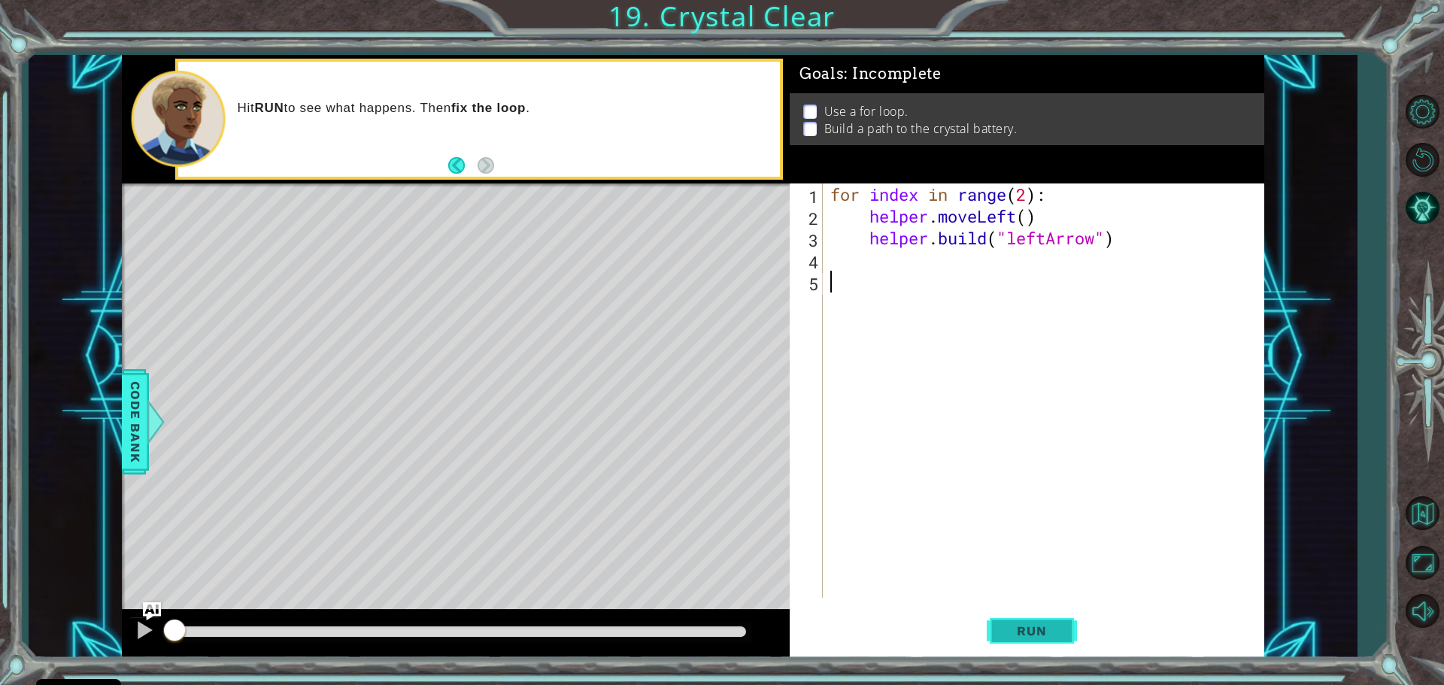
click at [1001, 630] on button "Run" at bounding box center [1031, 630] width 90 height 47
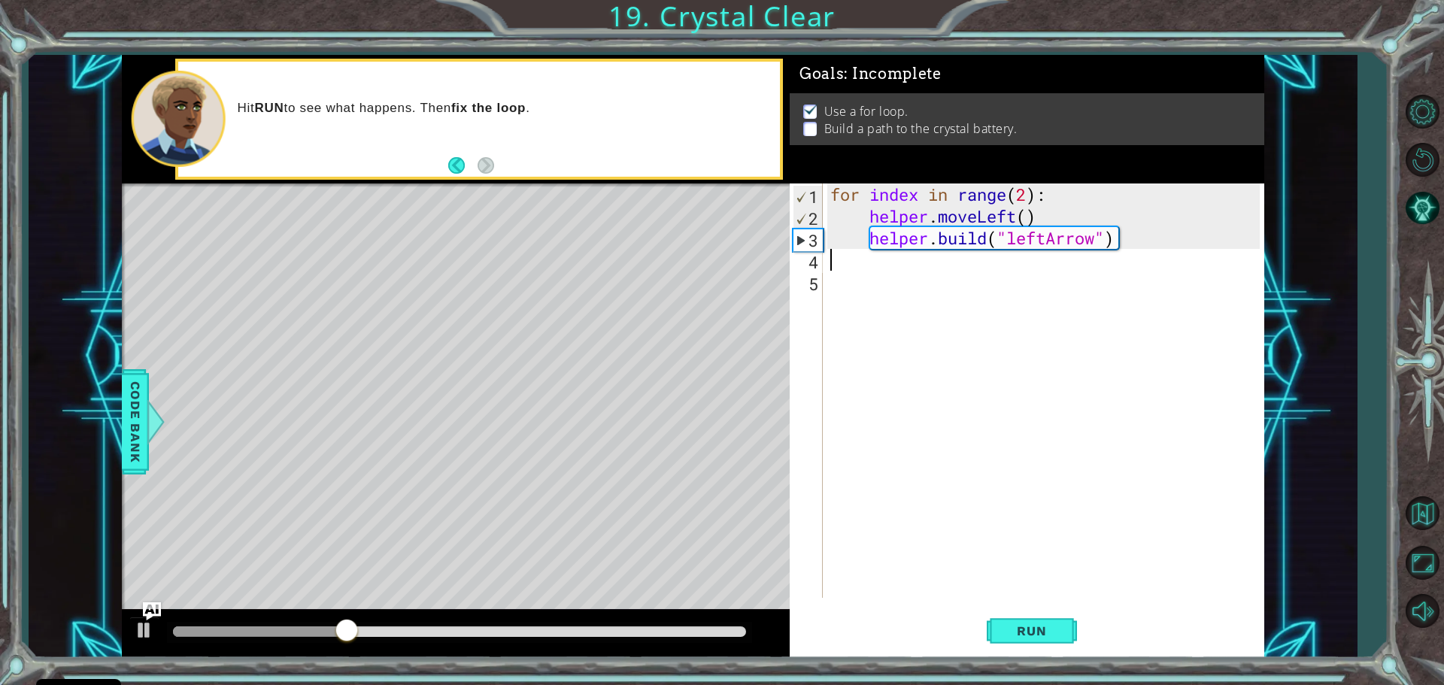
click at [853, 256] on div "for index in range ( 2 ) : helper . moveLeft ( ) helper . build ( "leftArrow" )" at bounding box center [1047, 412] width 440 height 458
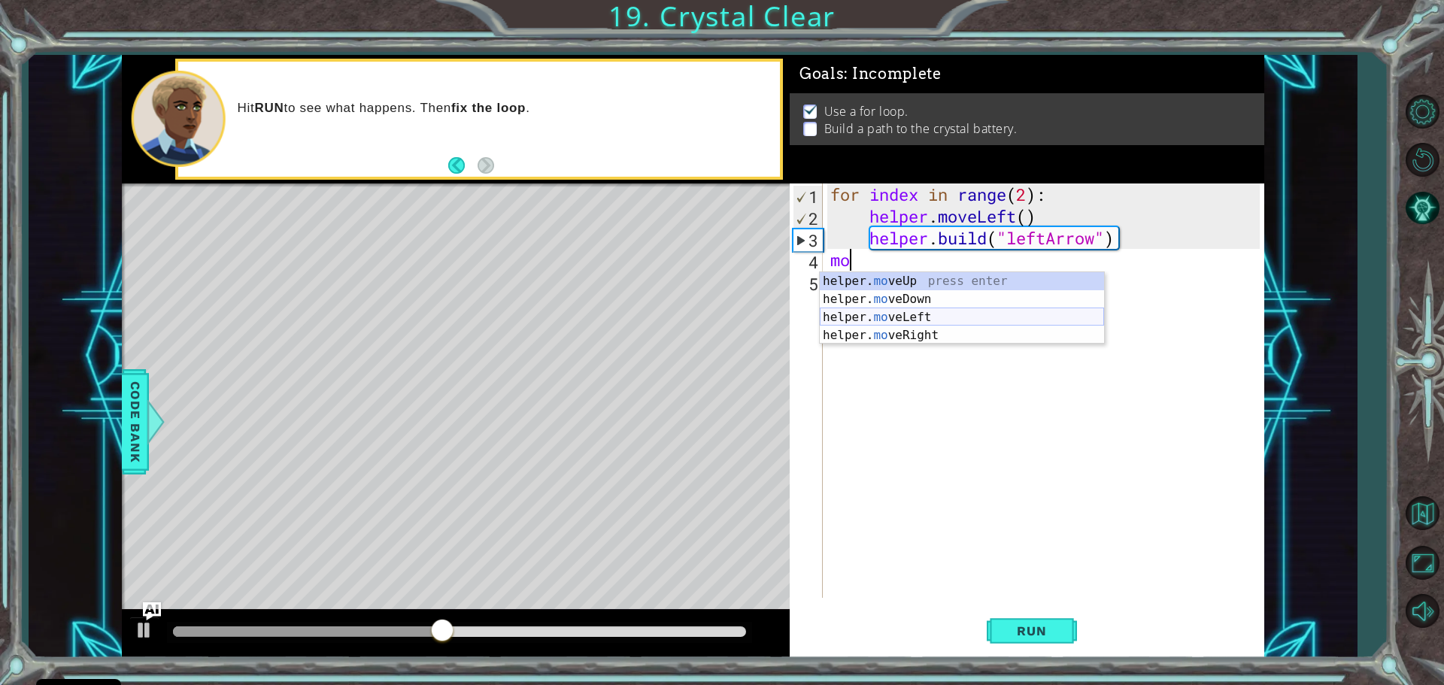
click at [866, 319] on div "helper. mo veUp press enter helper. mo veDown press enter helper. mo veLeft pre…" at bounding box center [962, 326] width 284 height 108
type textarea "helper.moveLeft(1)"
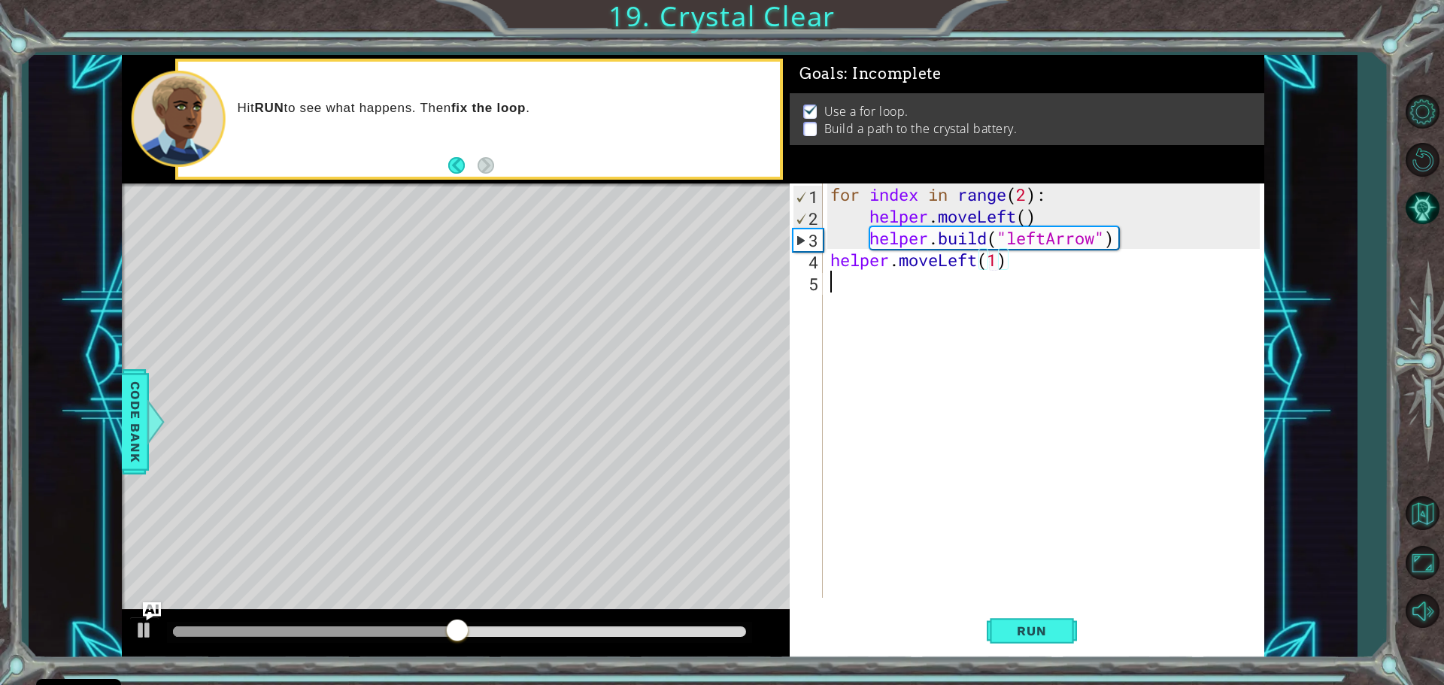
click at [869, 291] on div "for index in range ( 2 ) : helper . moveLeft ( ) helper . build ( "leftArrow" )…" at bounding box center [1047, 412] width 440 height 458
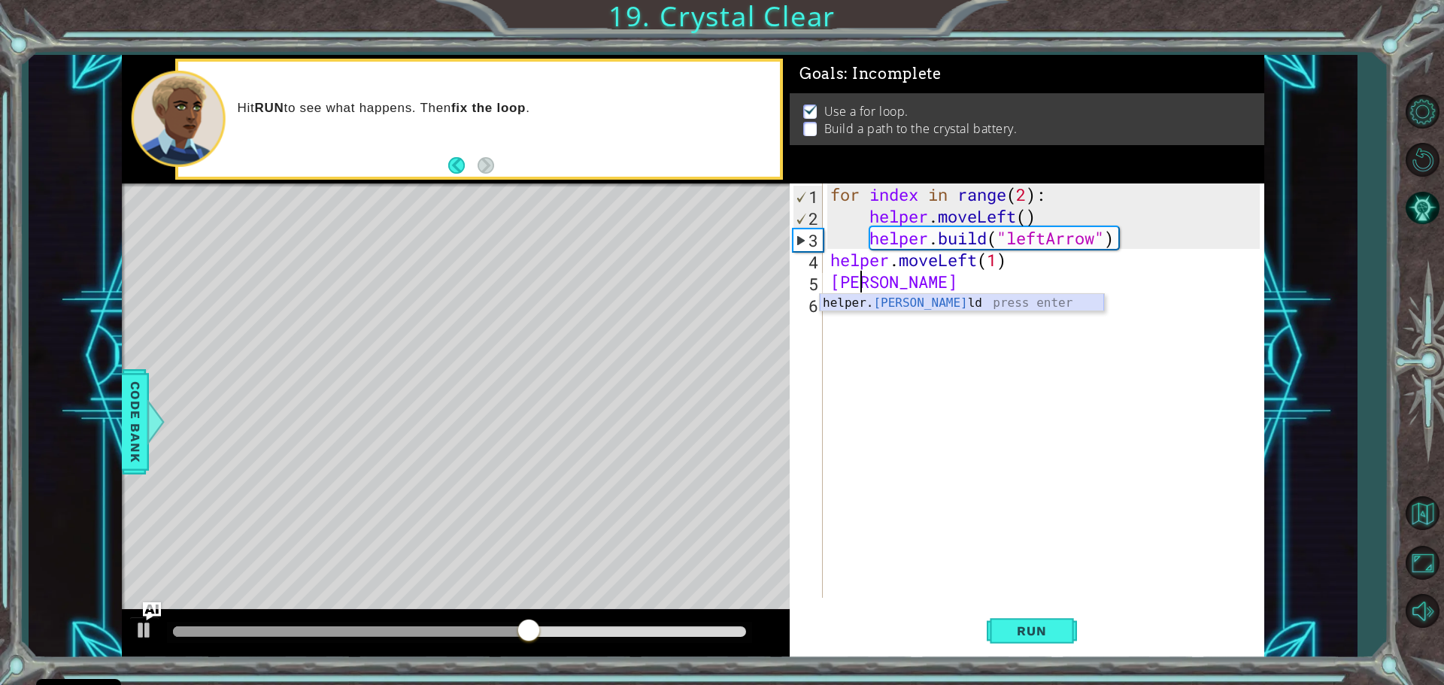
click at [901, 305] on div "helper. [PERSON_NAME] press enter" at bounding box center [962, 321] width 284 height 54
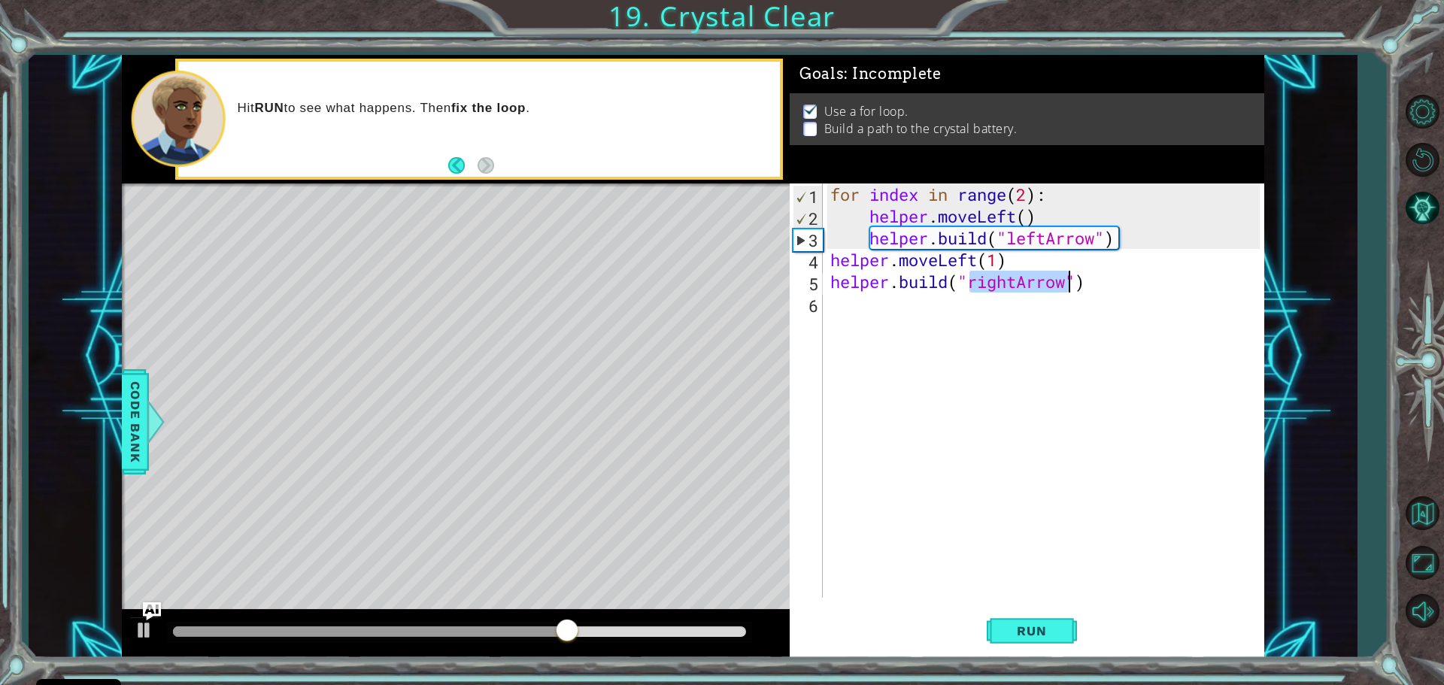
click at [1017, 283] on div "for index in range ( 2 ) : helper . moveLeft ( ) helper . build ( "leftArrow" )…" at bounding box center [1043, 390] width 432 height 414
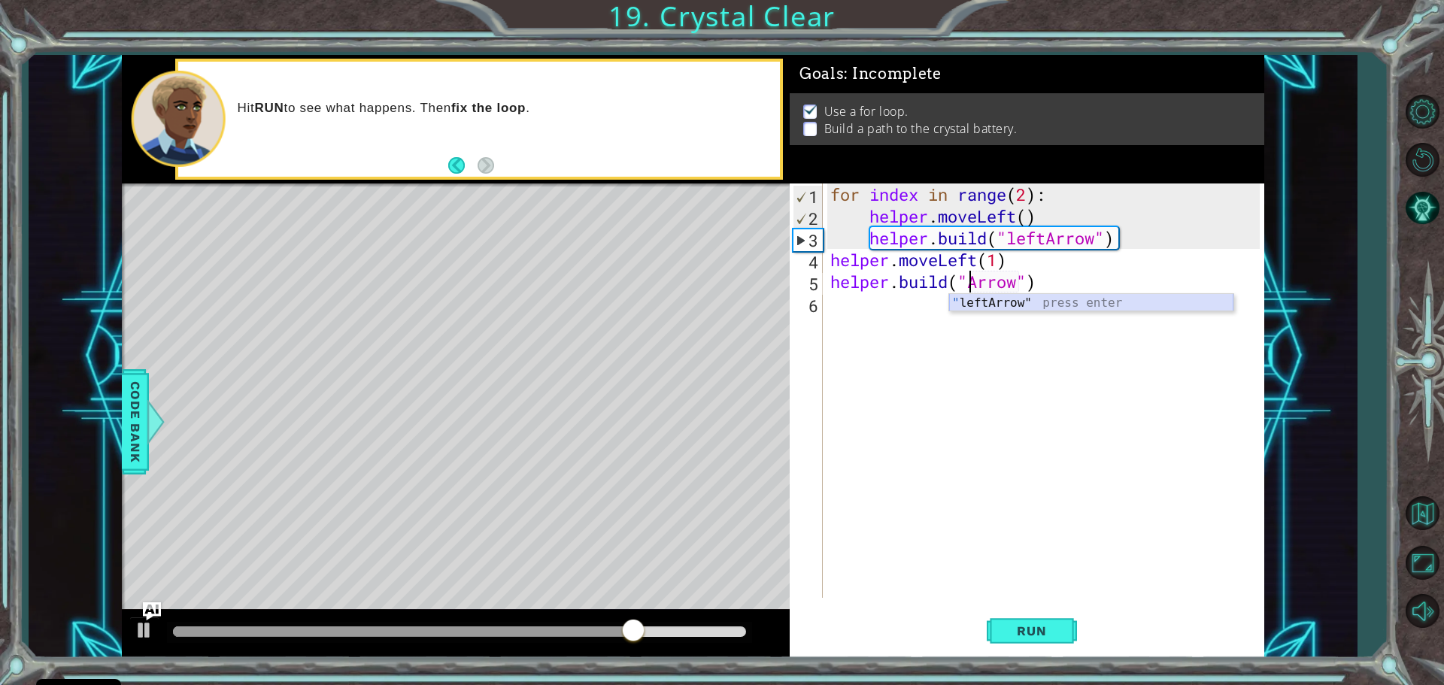
click at [1007, 296] on div "" leftArrow" press enter" at bounding box center [1091, 321] width 284 height 54
type textarea "[DOMAIN_NAME]("leftArrow")"
click at [846, 302] on div "for index in range ( 2 ) : helper . moveLeft ( ) helper . build ( "leftArrow" )…" at bounding box center [1047, 412] width 440 height 458
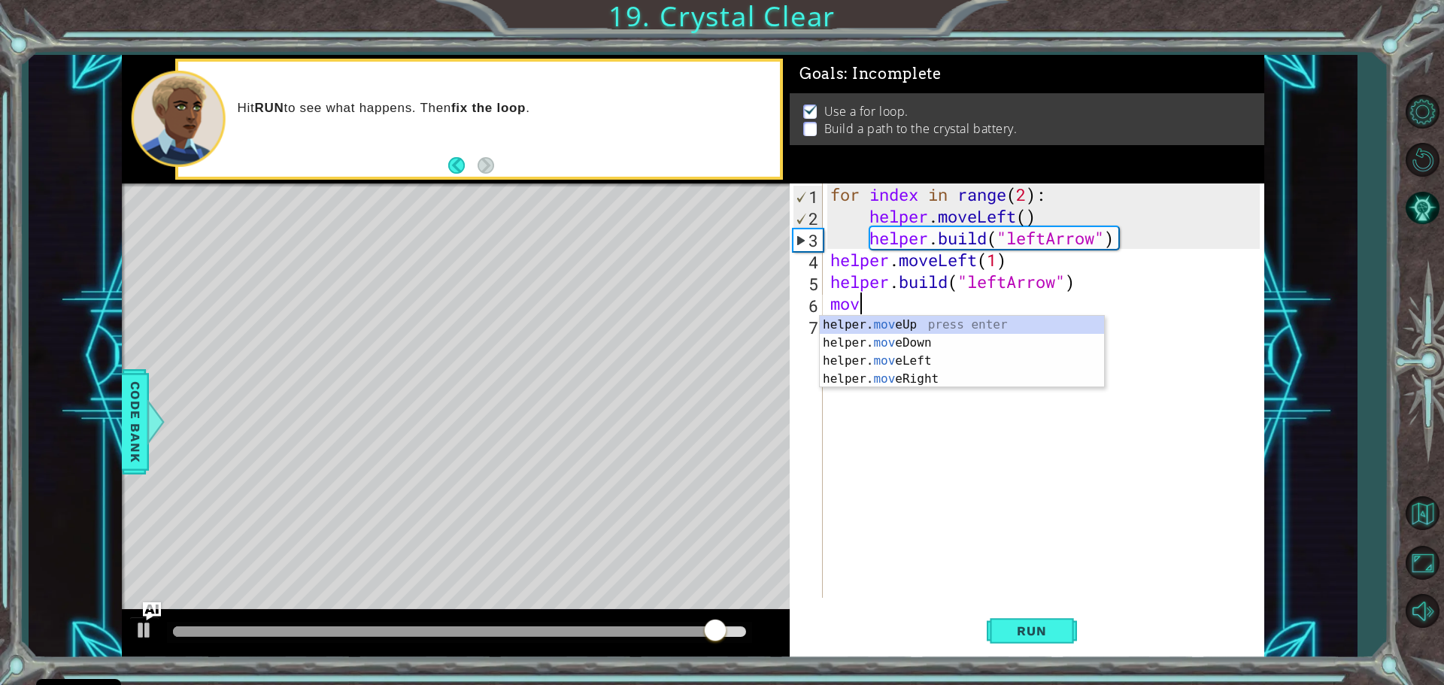
scroll to position [0, 1]
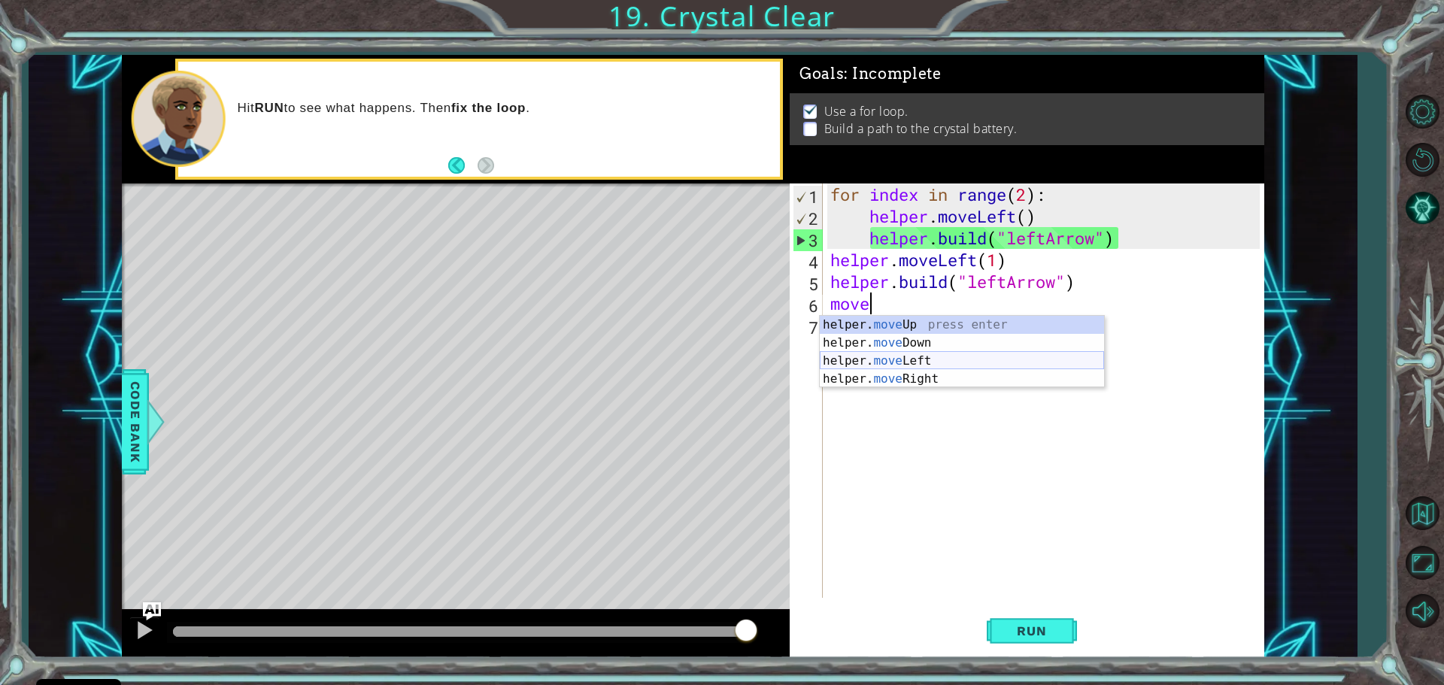
click at [859, 357] on div "helper. move Up press enter helper. move Down press enter helper. move Left pre…" at bounding box center [962, 370] width 284 height 108
type textarea "helper.moveLeft(1)"
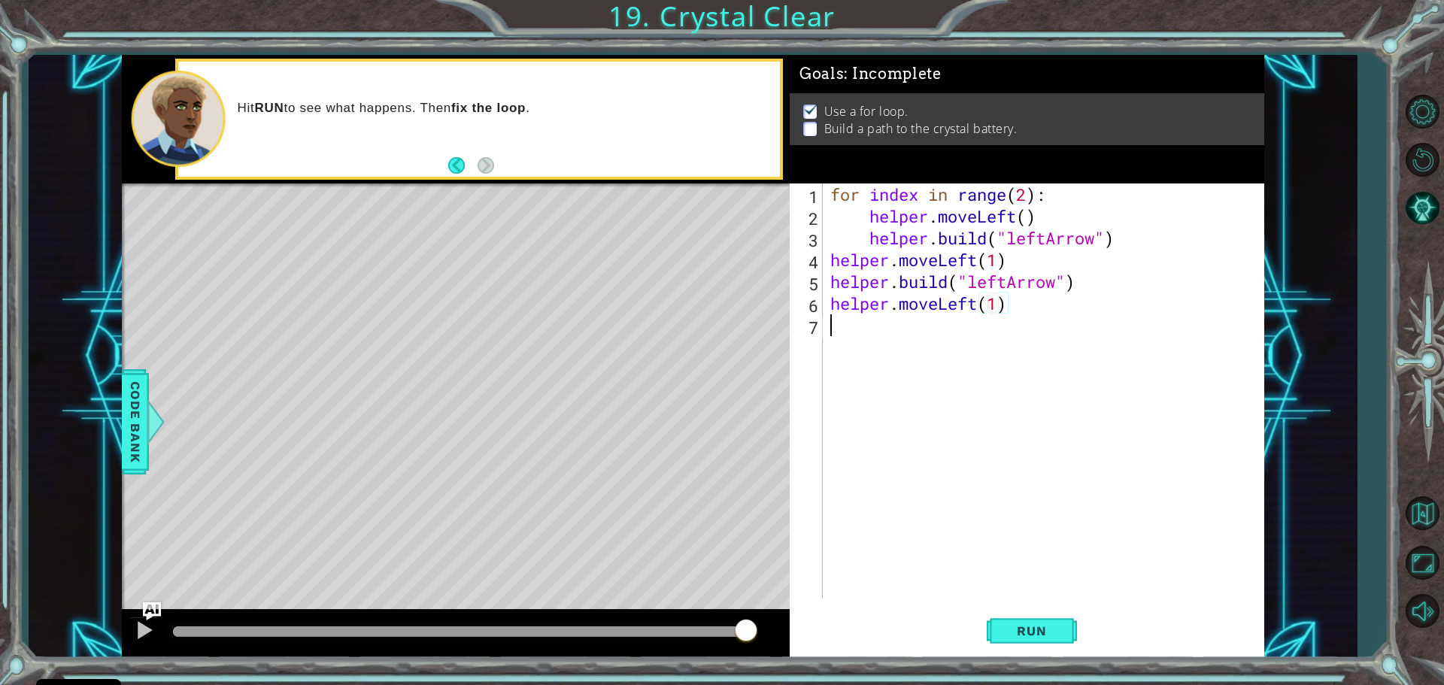
click at [847, 338] on div "for index in range ( 2 ) : helper . moveLeft ( ) helper . build ( "leftArrow" )…" at bounding box center [1047, 412] width 440 height 458
click at [847, 338] on div "helper. build press enter" at bounding box center [962, 365] width 284 height 54
click at [1018, 326] on div "for index in range ( 2 ) : helper . moveLeft ( ) helper . build ( "leftArrow" )…" at bounding box center [1043, 390] width 432 height 414
click at [1003, 347] on div "" leftArrow" press enter" at bounding box center [1091, 365] width 284 height 54
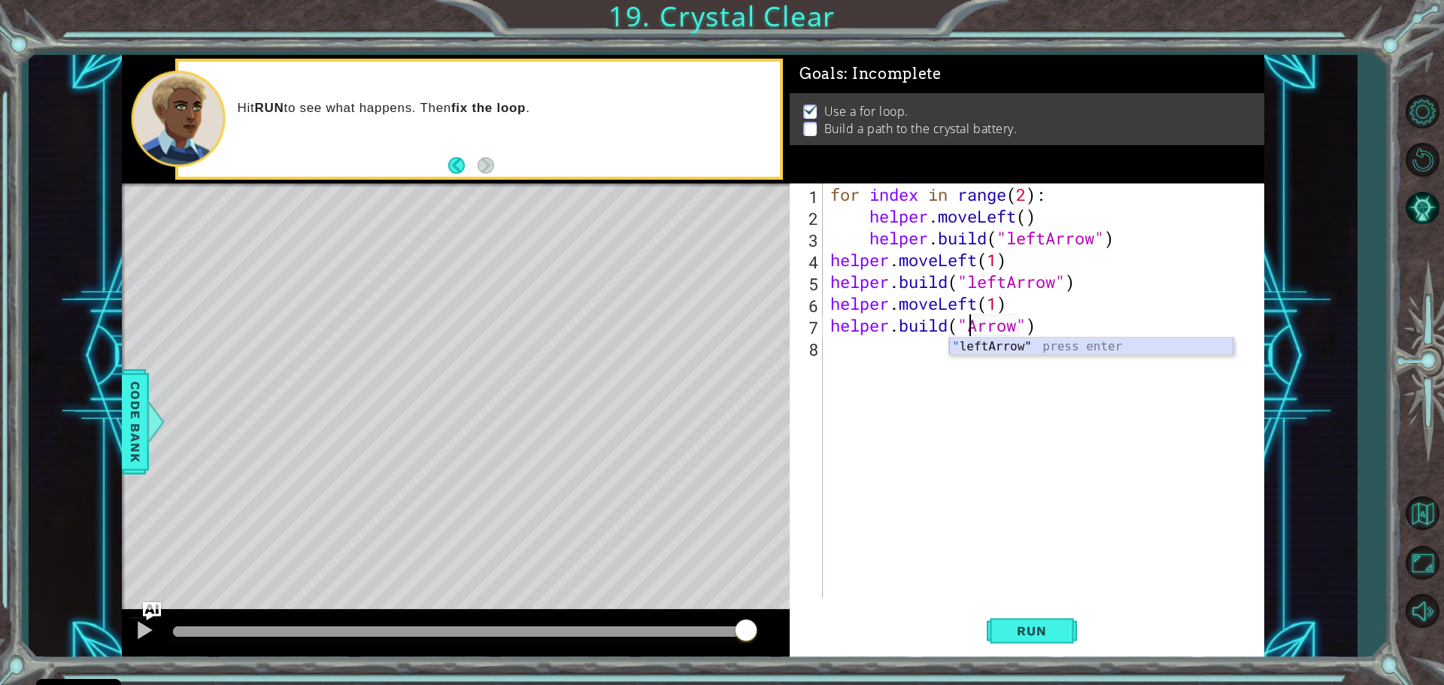
type textarea "[DOMAIN_NAME]("leftArrow")"
drag, startPoint x: 1011, startPoint y: 632, endPoint x: 1020, endPoint y: 612, distance: 22.2
click at [1012, 632] on span "Run" at bounding box center [1031, 630] width 59 height 15
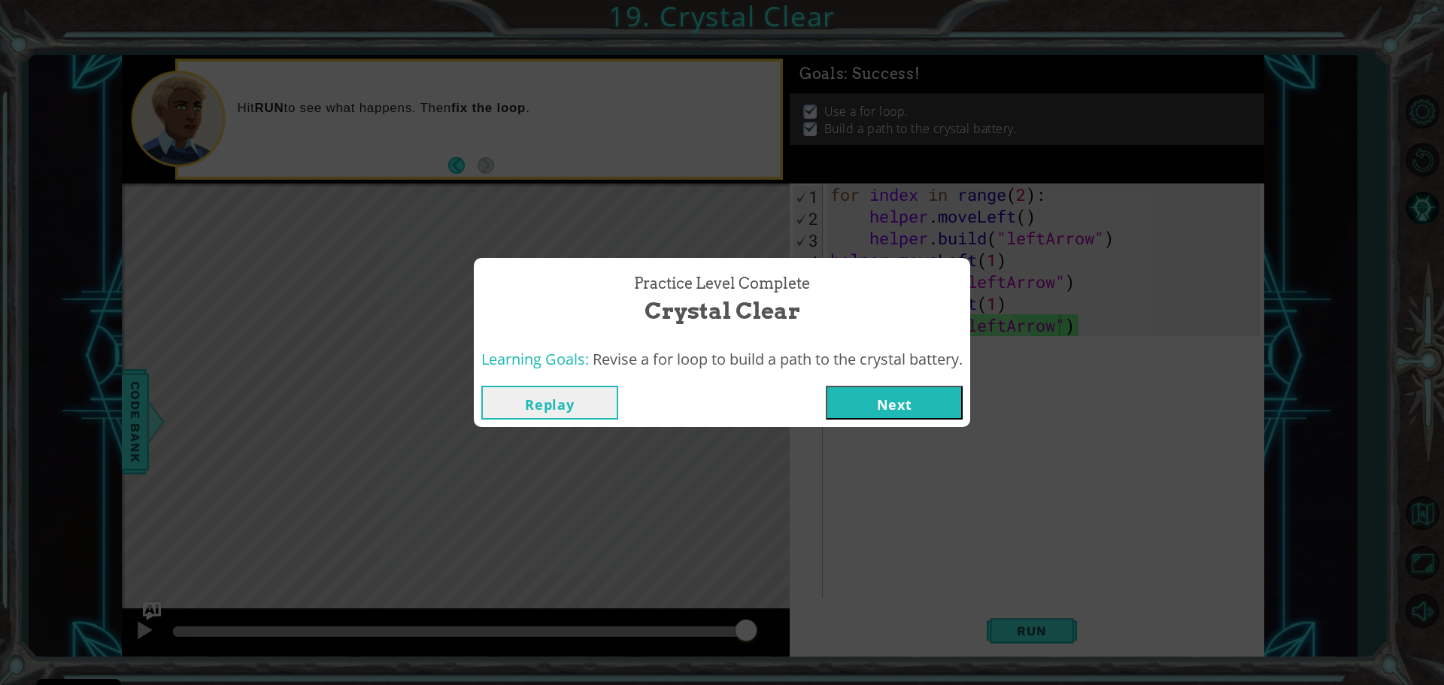
click at [905, 408] on button "Next" at bounding box center [894, 403] width 137 height 34
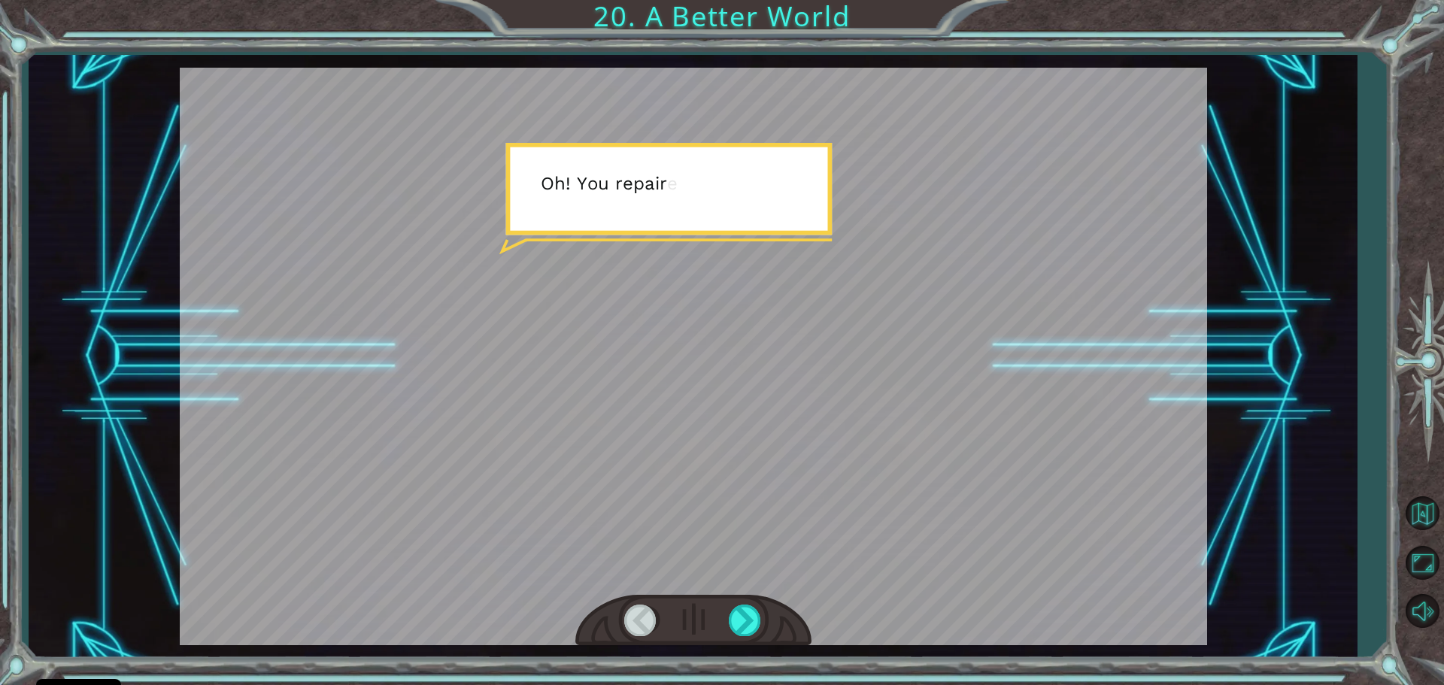
click at [985, 419] on div at bounding box center [693, 356] width 1027 height 577
drag, startPoint x: 799, startPoint y: 401, endPoint x: 792, endPoint y: 359, distance: 42.5
click at [793, 362] on div at bounding box center [693, 356] width 1027 height 577
click at [0, 477] on div "Temporary Text O h ! Y o u r e p a i r e d t h e M o n o l i t h ! G r e a t j …" at bounding box center [722, 342] width 1444 height 685
drag, startPoint x: 0, startPoint y: 477, endPoint x: 35, endPoint y: 494, distance: 38.7
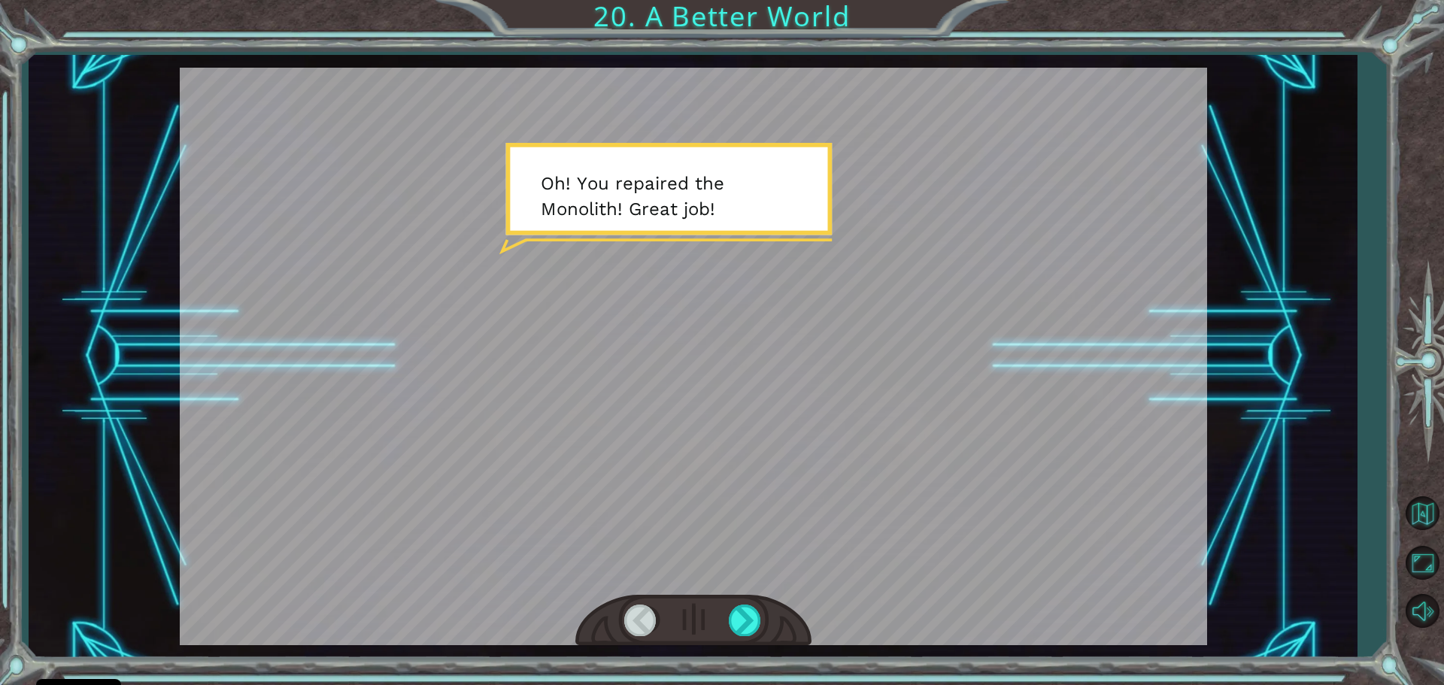
click at [35, 494] on div "Temporary Text O h ! Y o u r e p a i r e d t h e M o n o l i t h ! G r e a t j …" at bounding box center [722, 342] width 1444 height 685
click at [748, 632] on div at bounding box center [746, 620] width 34 height 31
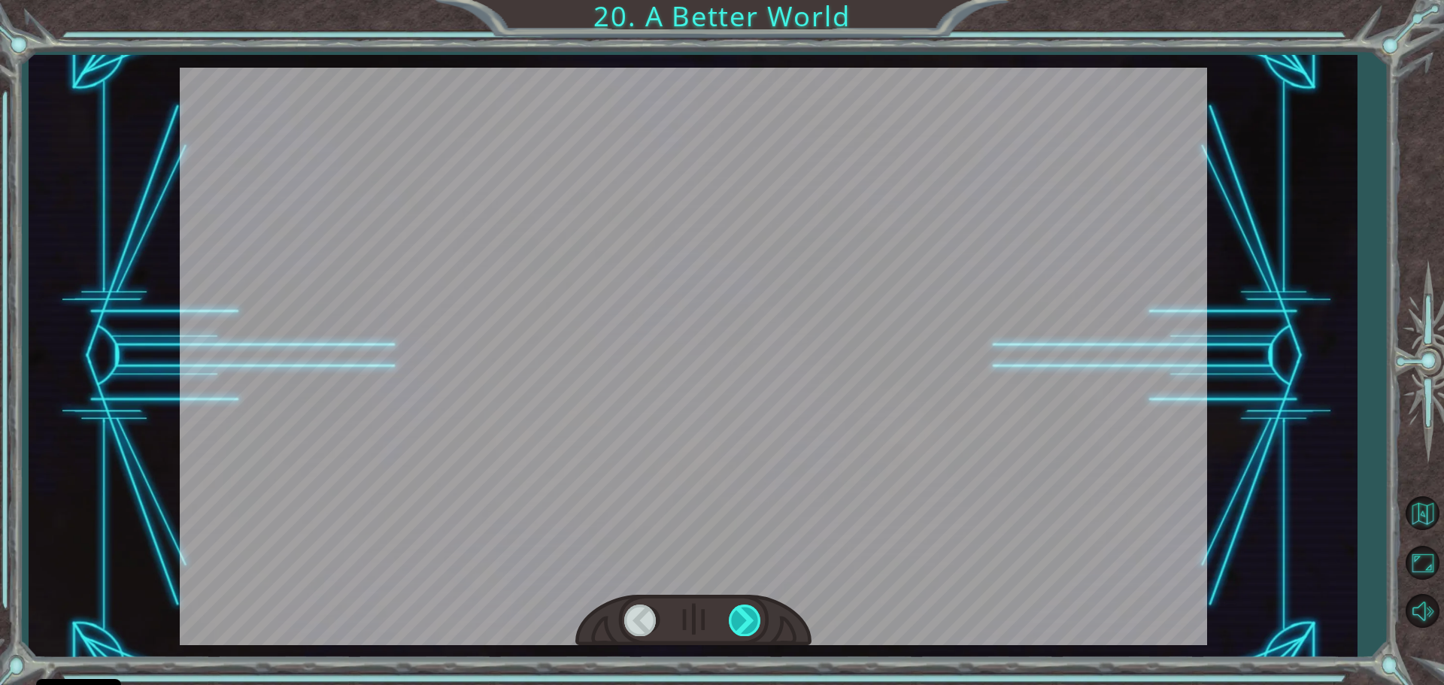
click at [748, 632] on div at bounding box center [746, 620] width 34 height 31
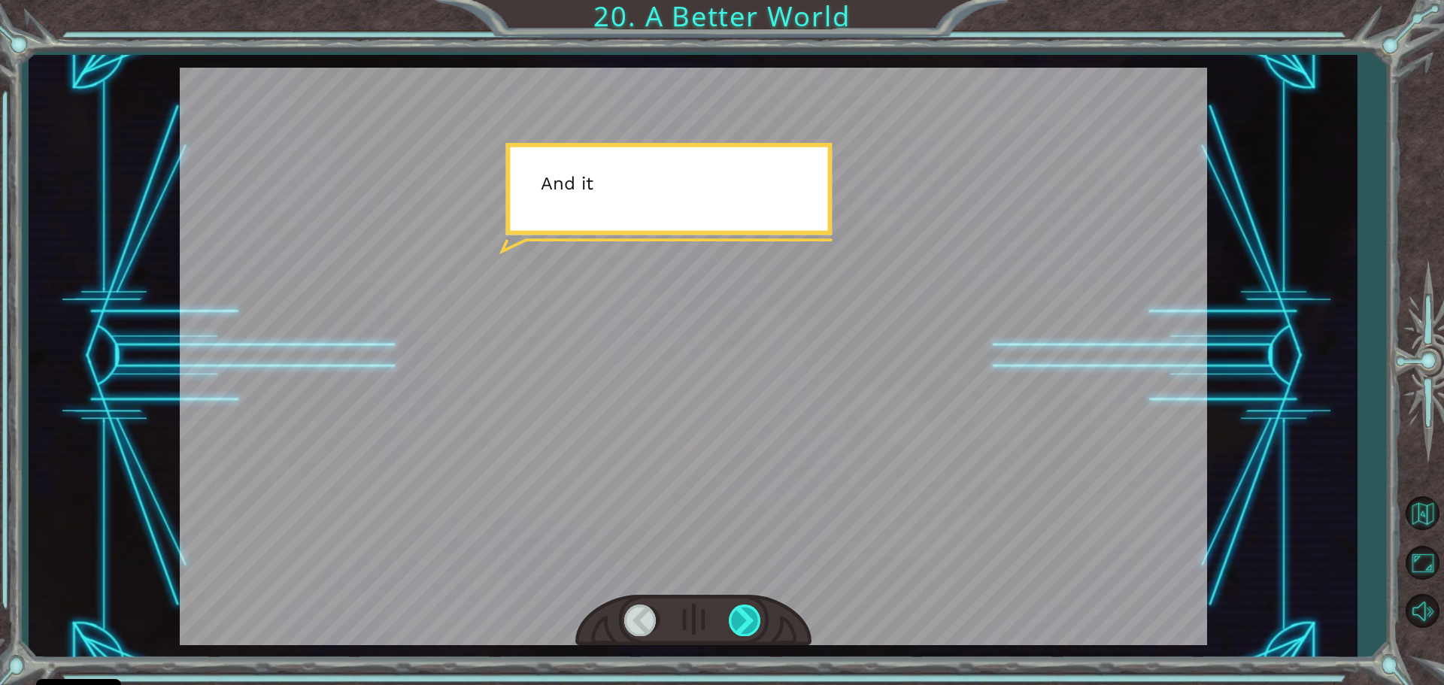
click at [748, 632] on div at bounding box center [746, 620] width 34 height 31
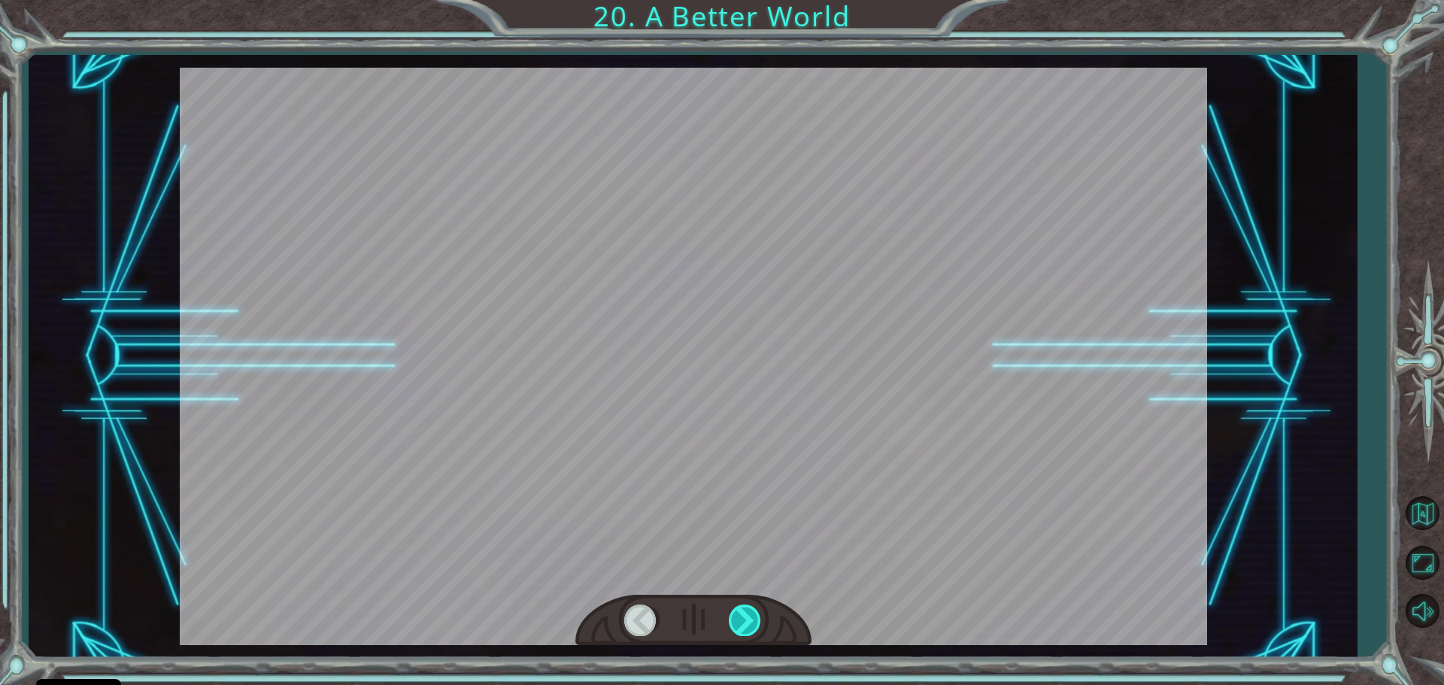
click at [748, 632] on div at bounding box center [746, 620] width 34 height 31
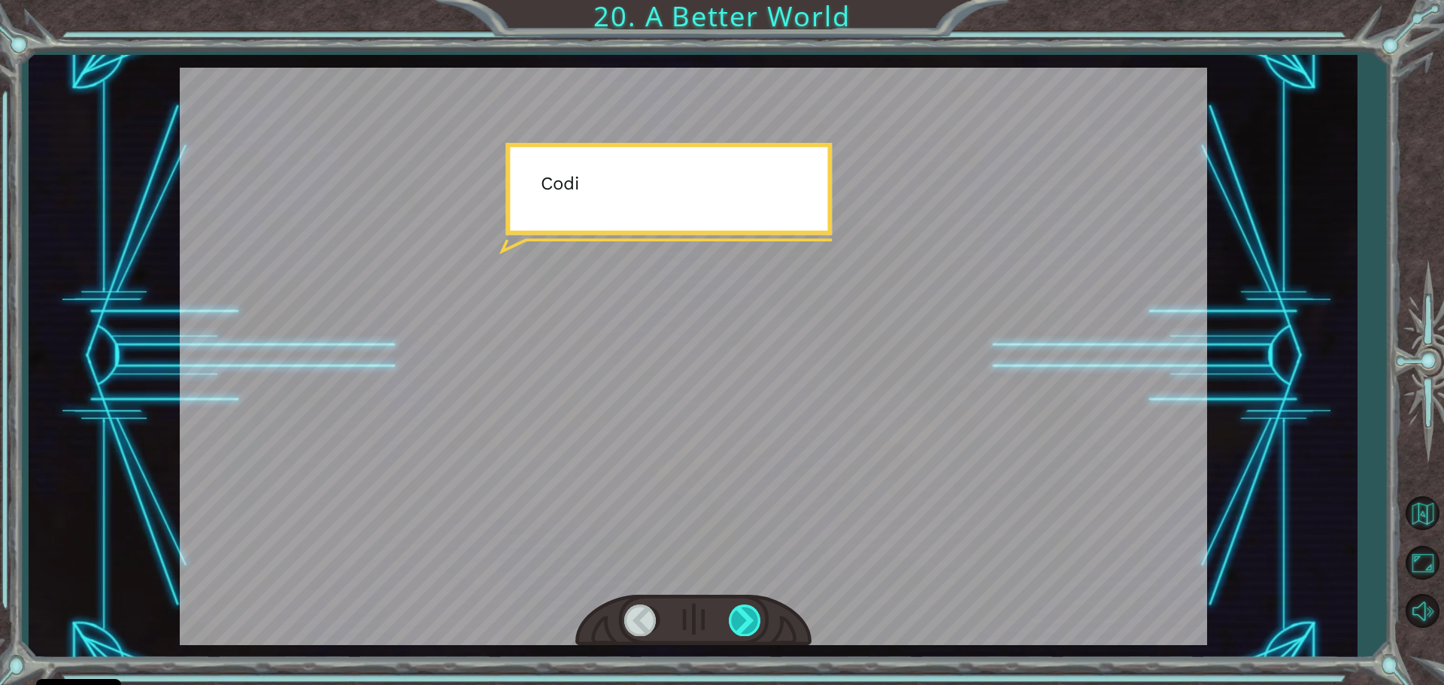
click at [748, 632] on div at bounding box center [746, 620] width 34 height 31
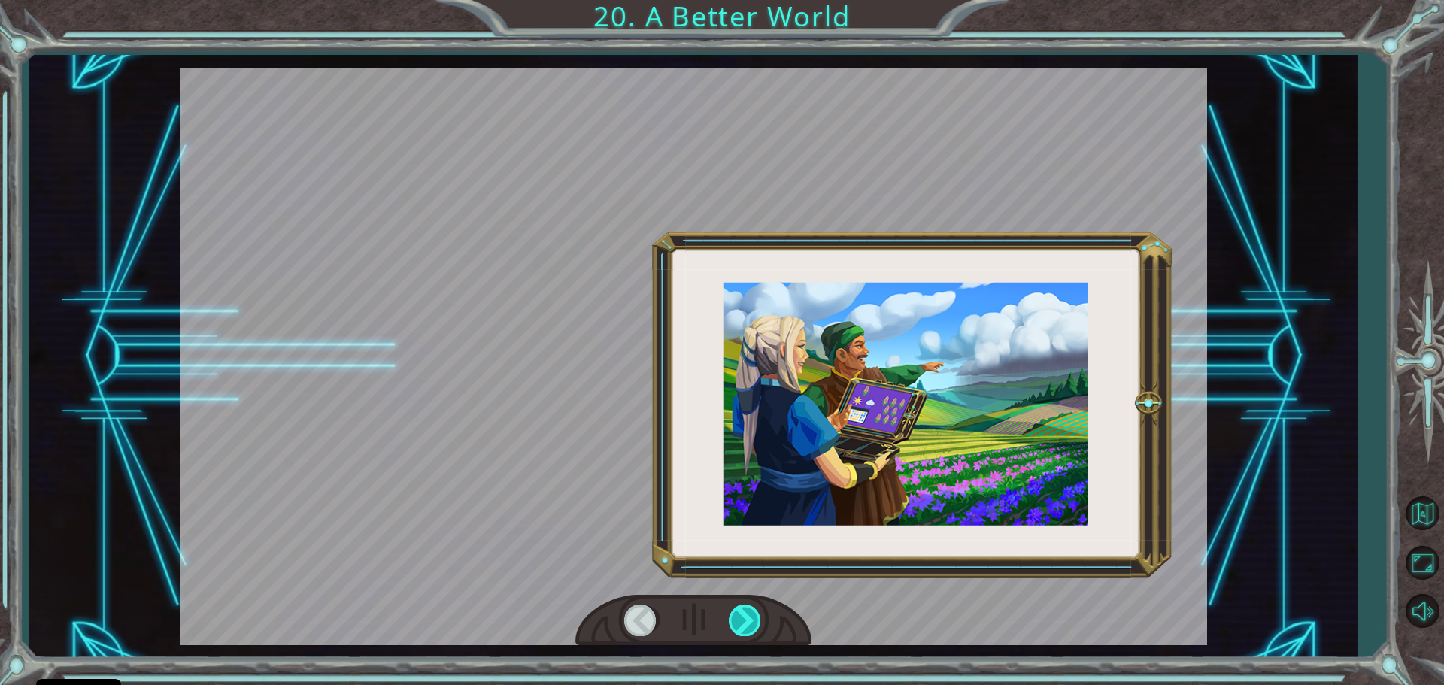
click at [747, 632] on div at bounding box center [746, 620] width 34 height 31
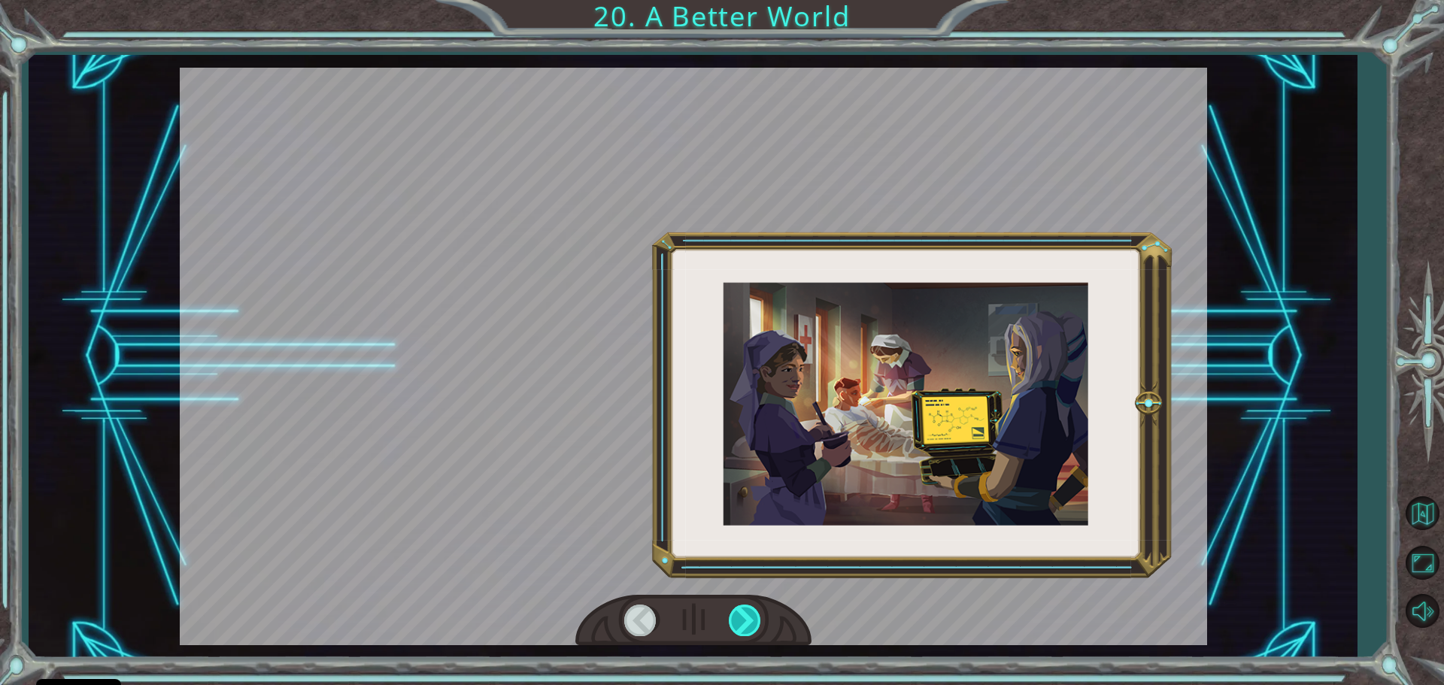
click at [747, 632] on div at bounding box center [746, 620] width 34 height 31
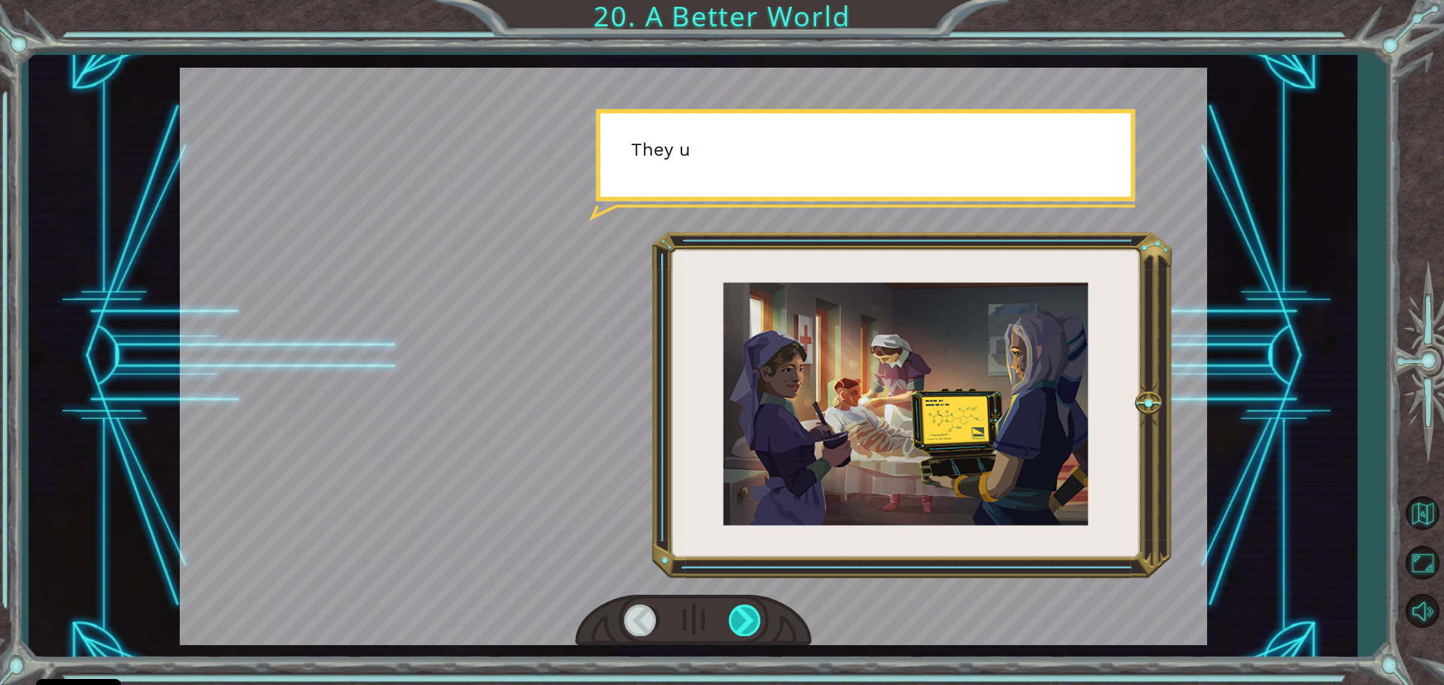
click at [744, 631] on div at bounding box center [746, 620] width 34 height 31
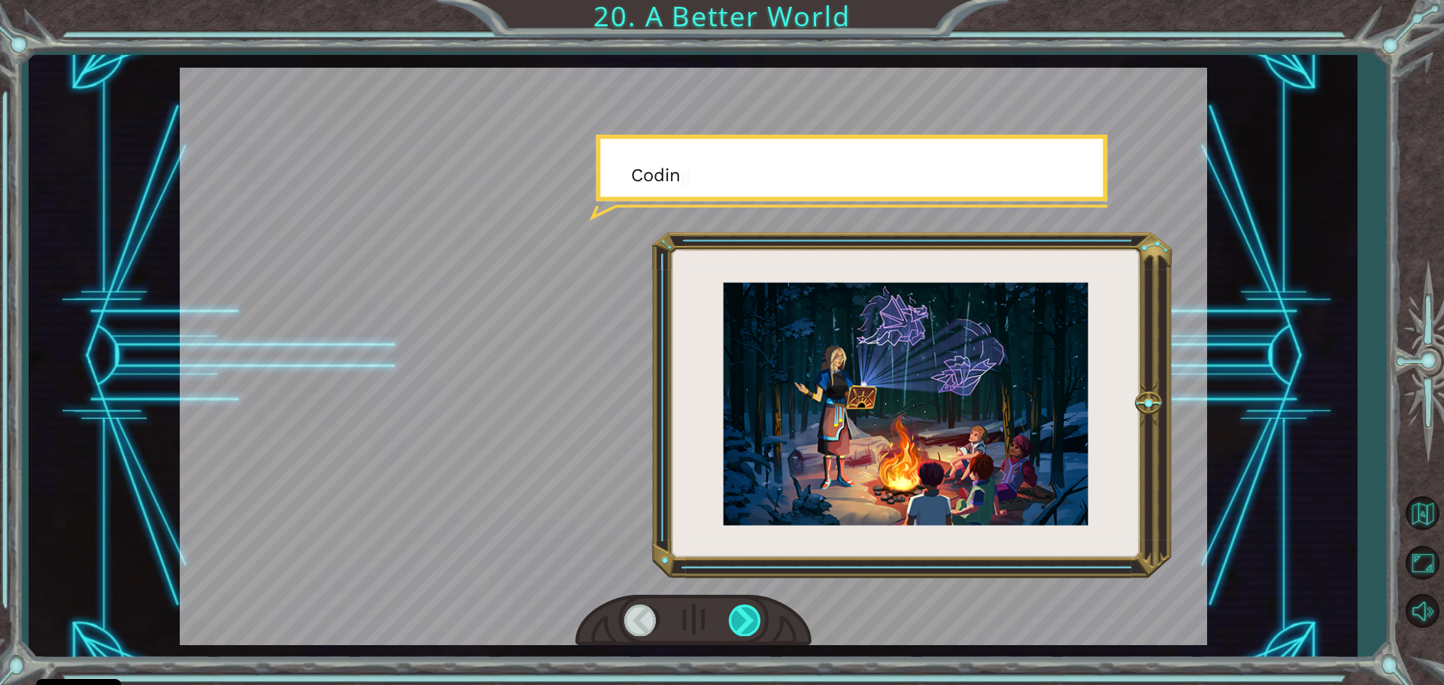
click at [744, 631] on div at bounding box center [746, 620] width 34 height 31
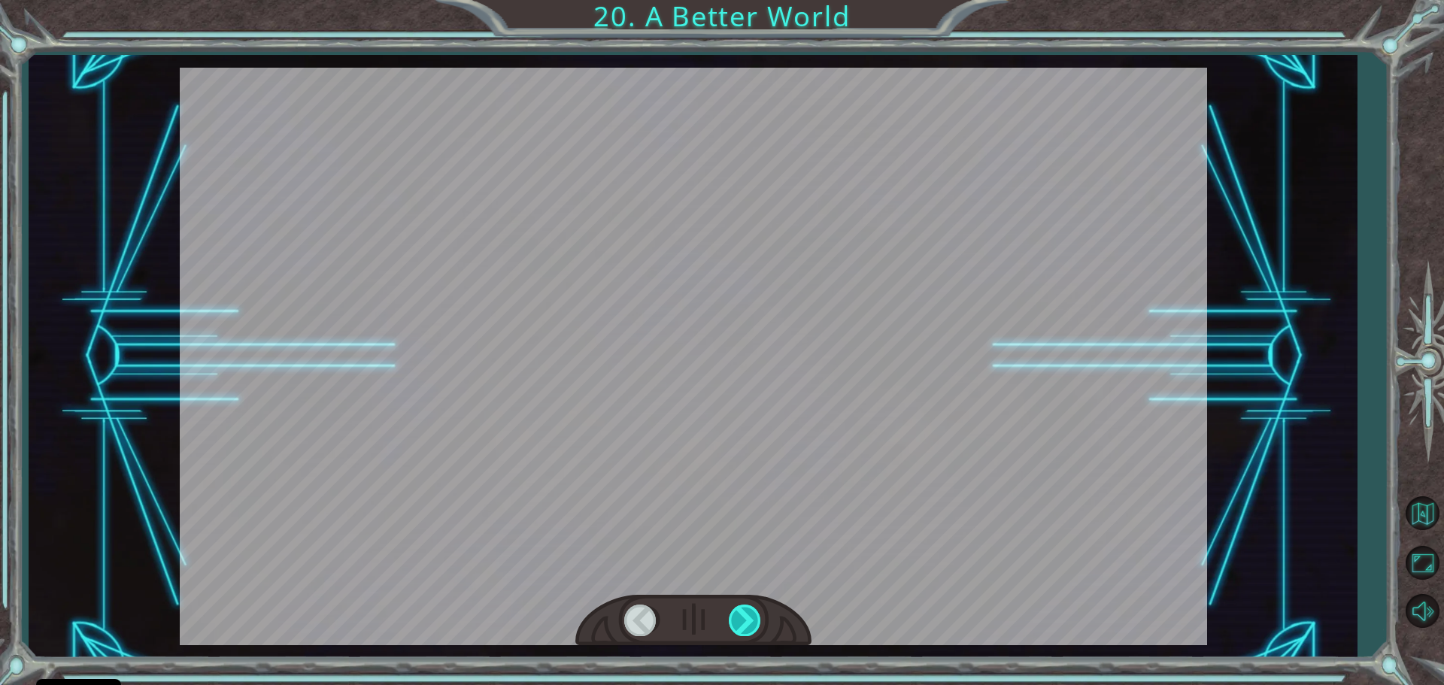
click at [744, 625] on div at bounding box center [746, 620] width 34 height 31
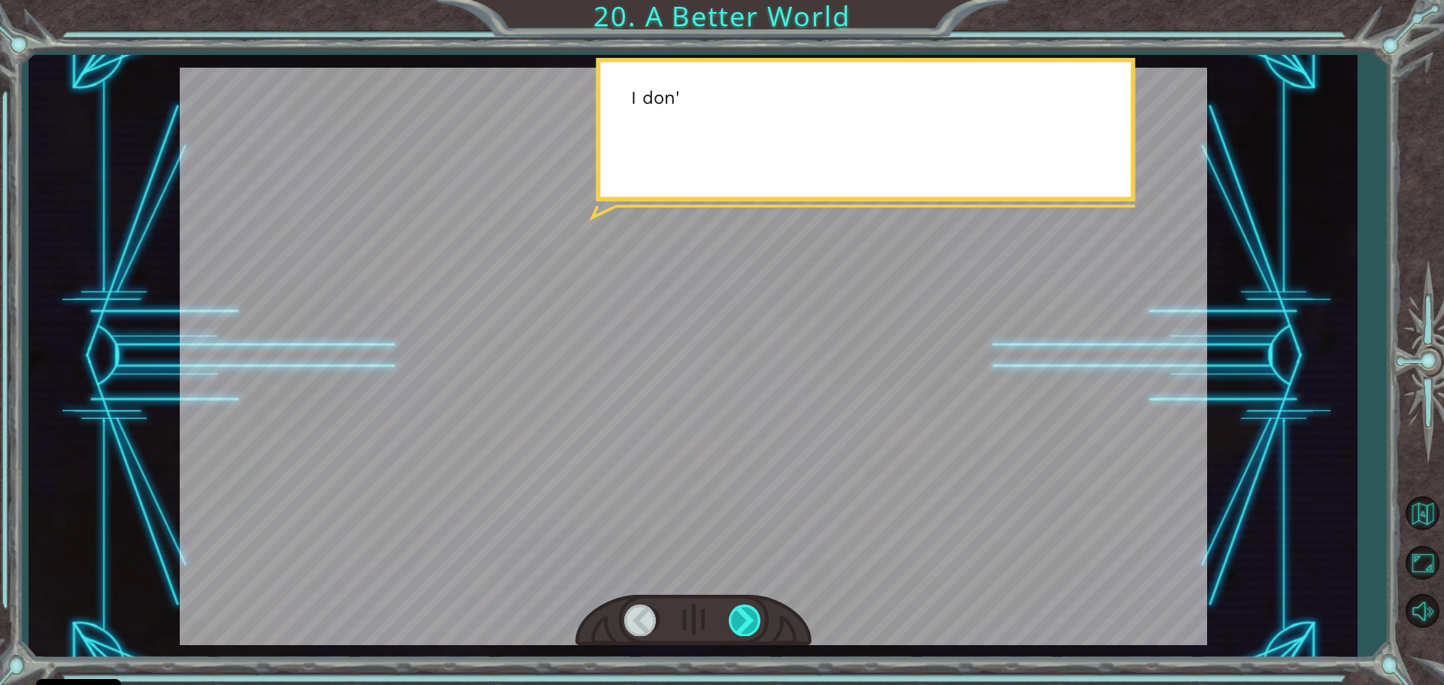
click at [744, 625] on div at bounding box center [746, 620] width 34 height 31
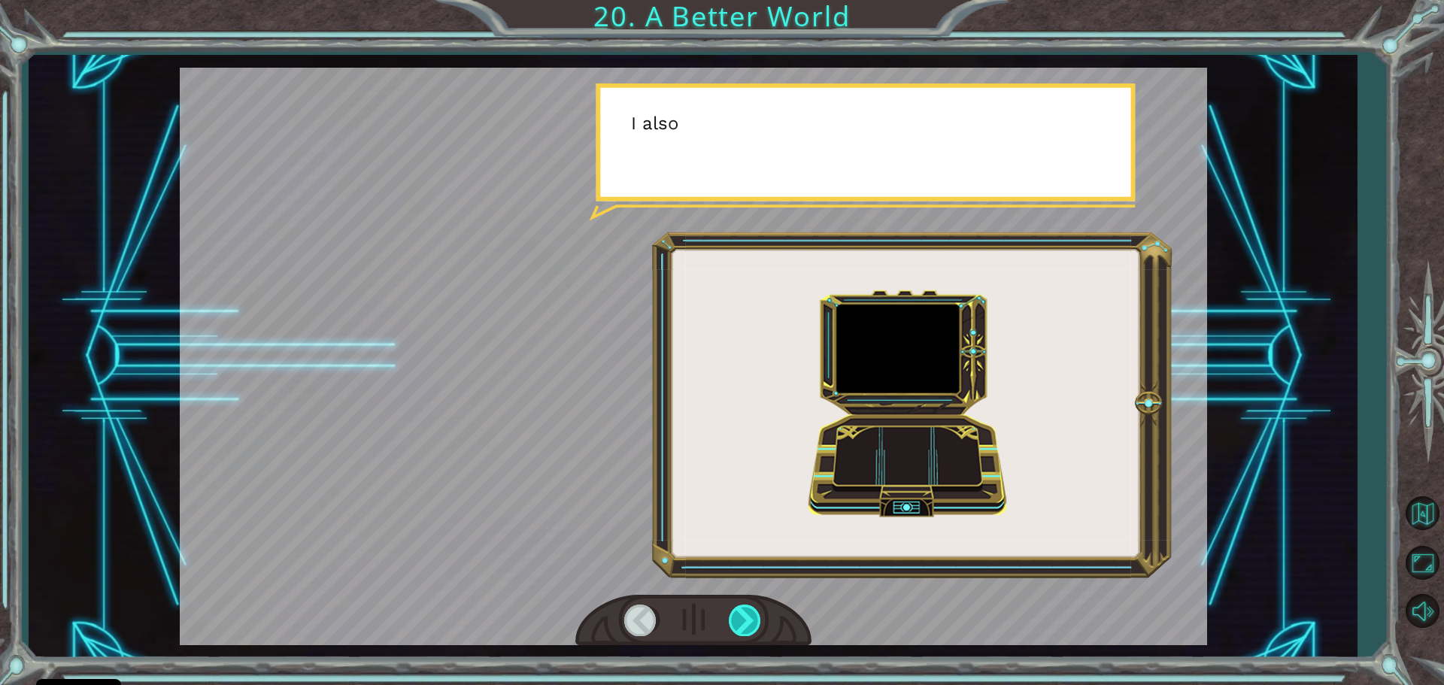
click at [744, 625] on div at bounding box center [746, 620] width 34 height 31
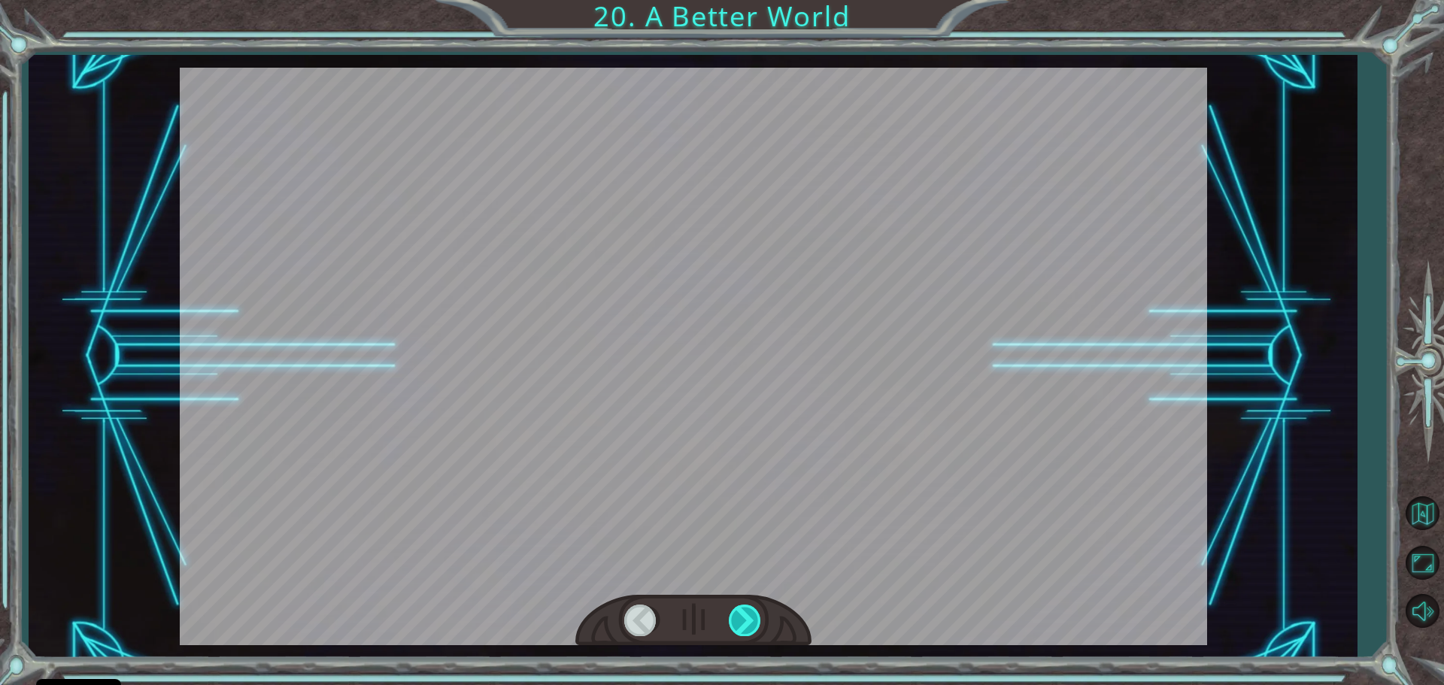
click at [744, 625] on div at bounding box center [746, 620] width 34 height 31
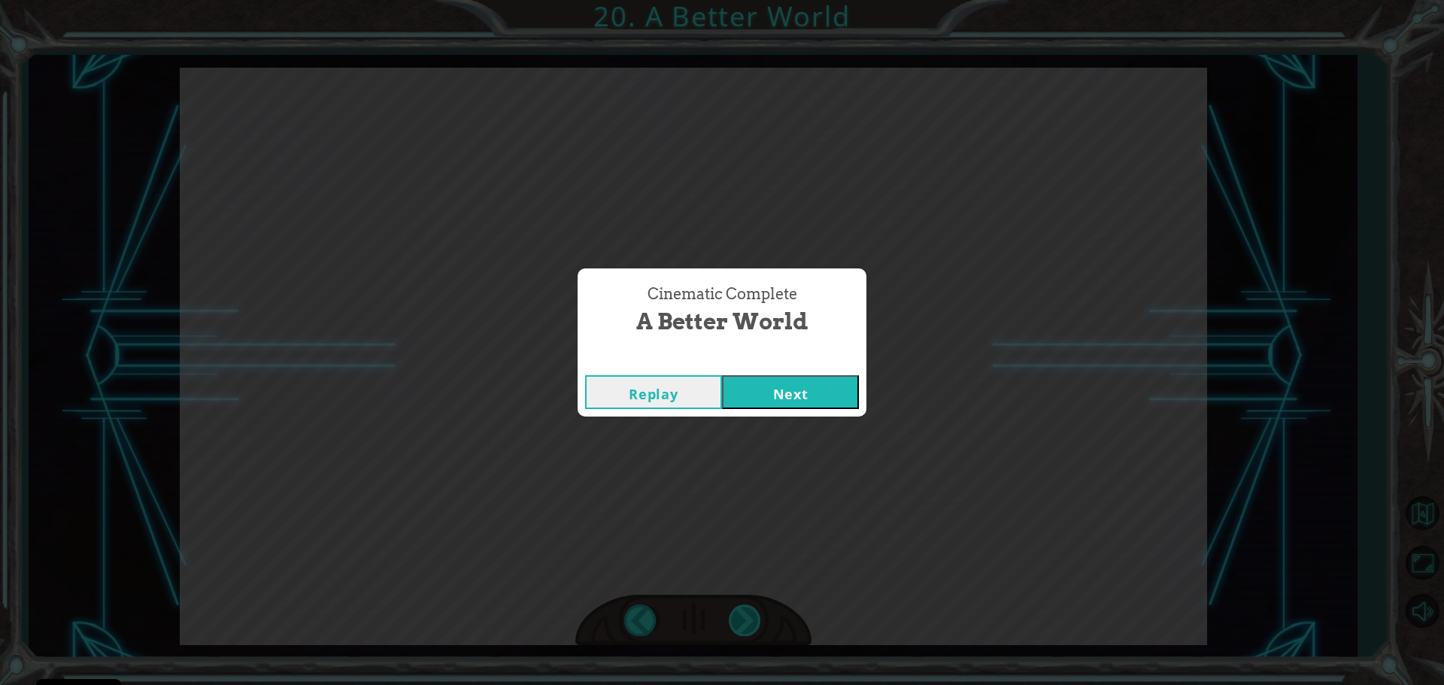
click at [744, 0] on div "O h ! Y o u r e p a i r e d t h e M o n o l i t h ! G r e a t j o b ! A n d i t…" at bounding box center [722, 0] width 1444 height 0
click at [792, 399] on button "Next" at bounding box center [790, 392] width 137 height 34
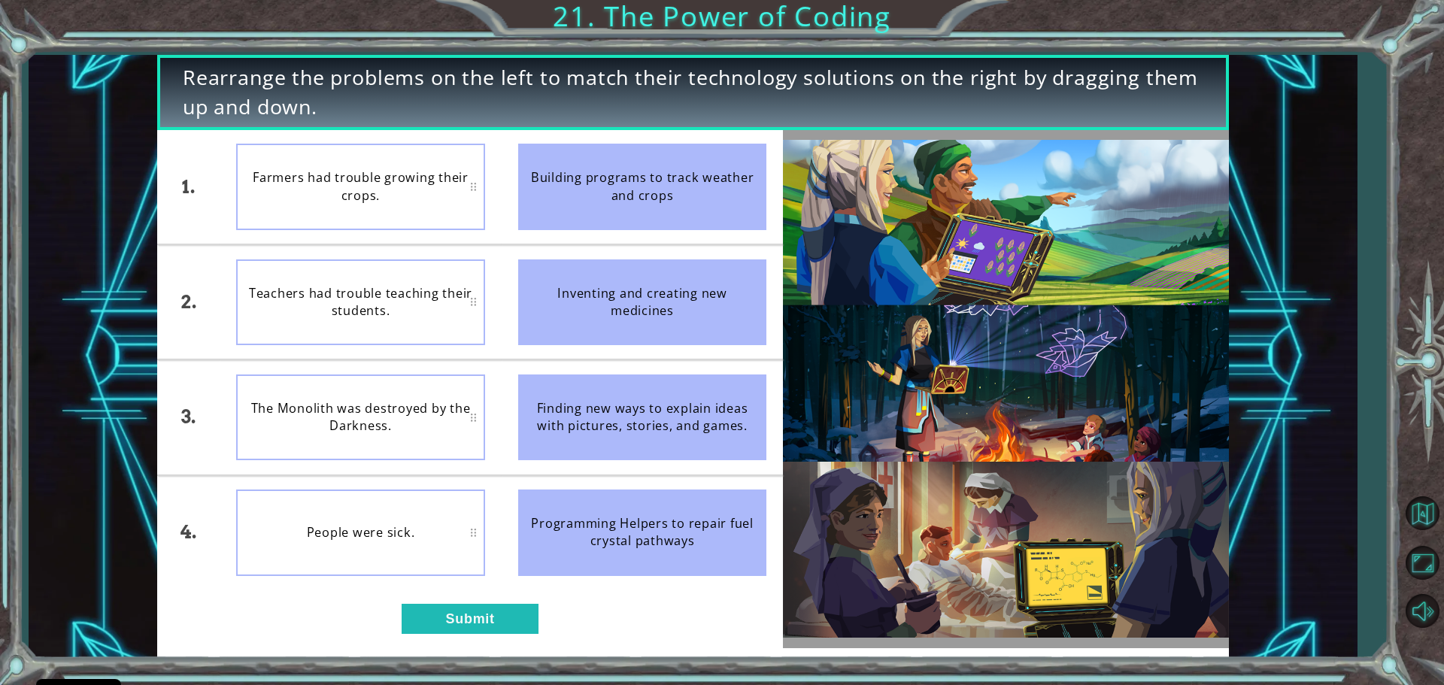
click at [434, 193] on div "Farmers had trouble growing their crops." at bounding box center [360, 187] width 249 height 86
click at [544, 192] on div "Building programs to track weather and crops" at bounding box center [642, 187] width 249 height 86
click at [577, 308] on div "Inventing and creating new medicines" at bounding box center [642, 302] width 249 height 86
drag, startPoint x: 552, startPoint y: 415, endPoint x: 266, endPoint y: 418, distance: 285.7
click at [305, 422] on div "1. 2. 3. 4. Farmers had trouble growing their crops. Teachers had trouble teach…" at bounding box center [470, 359] width 626 height 459
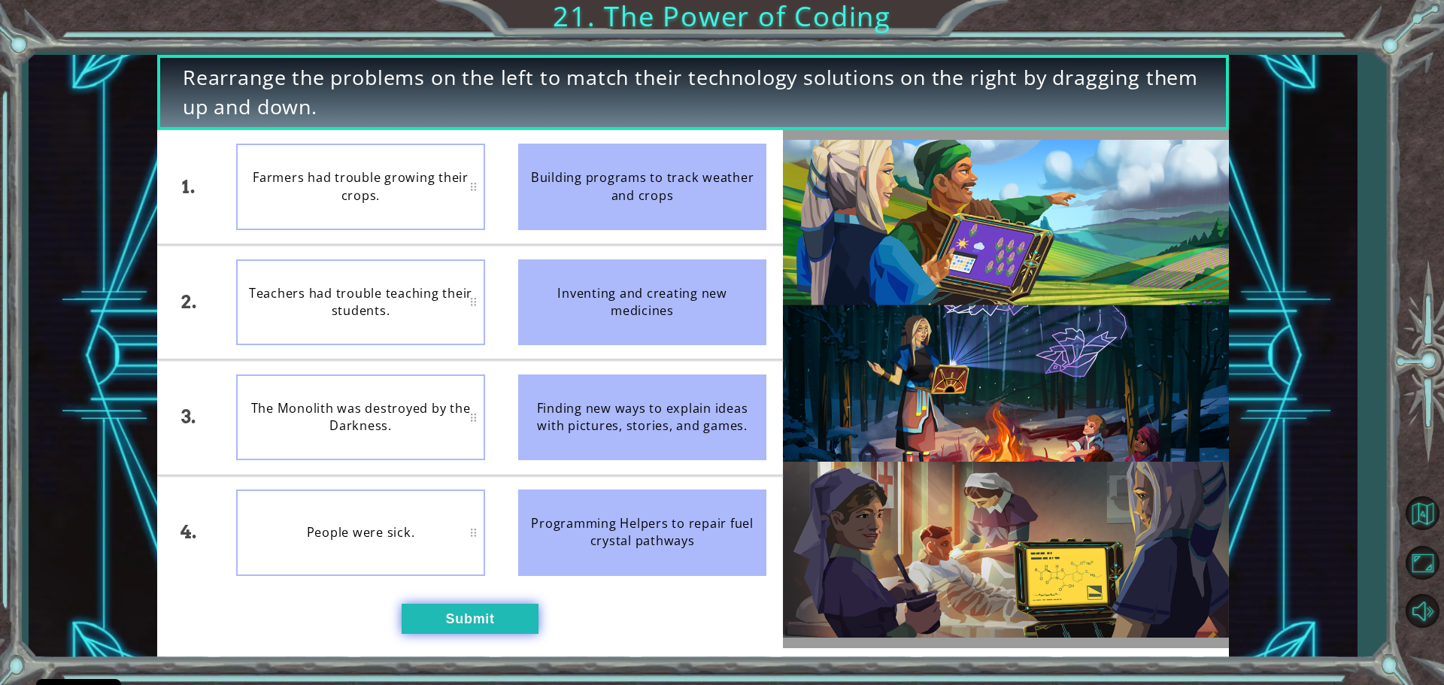
click at [469, 617] on button "Submit" at bounding box center [470, 619] width 137 height 30
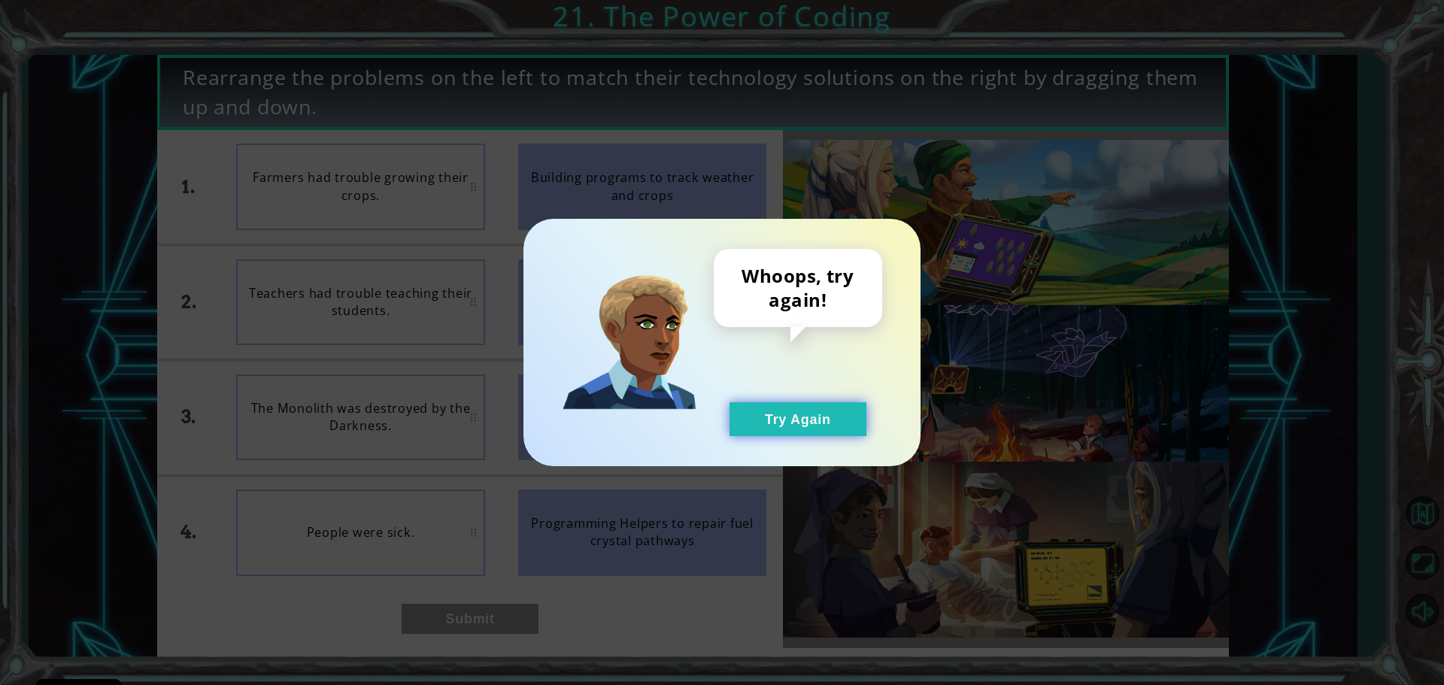
click at [783, 423] on button "Try Again" at bounding box center [797, 419] width 137 height 34
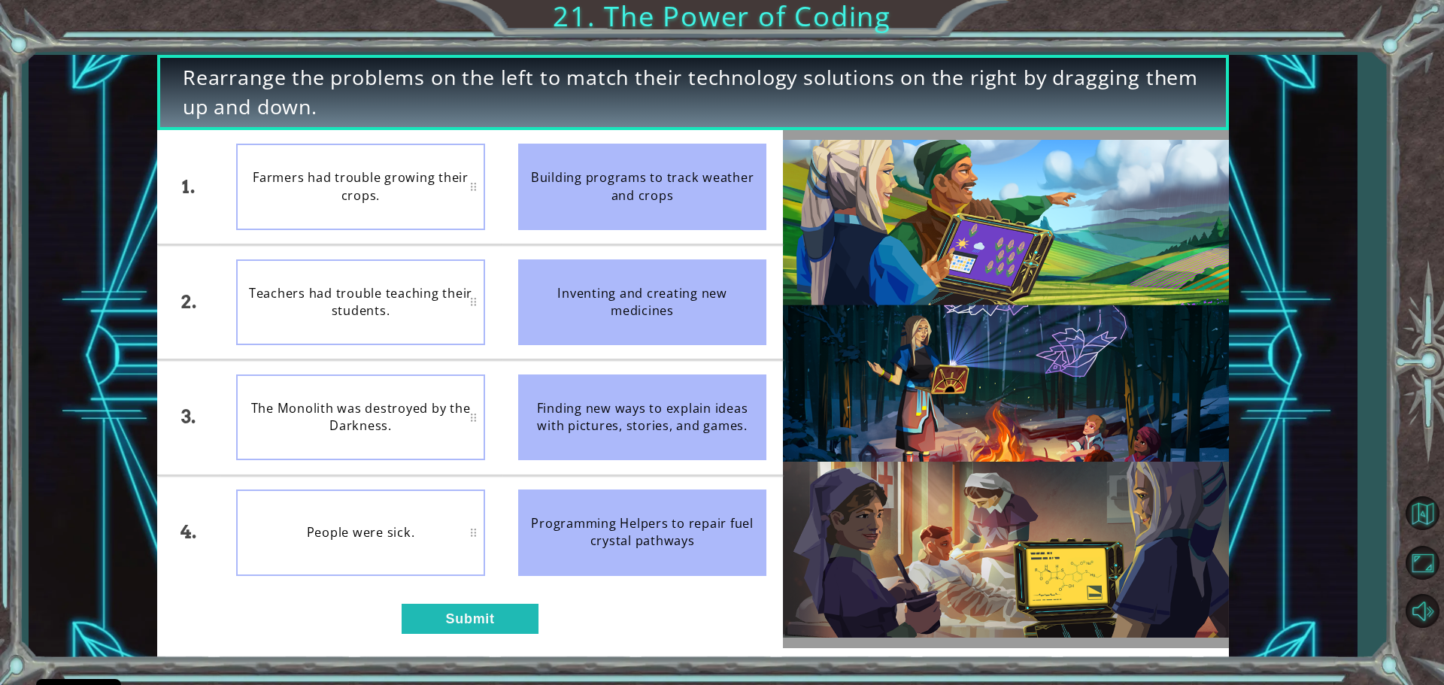
drag, startPoint x: 513, startPoint y: 535, endPoint x: 470, endPoint y: 526, distance: 44.0
click at [470, 526] on div "1. 2. 3. 4. Farmers had trouble growing their crops. Teachers had trouble teach…" at bounding box center [470, 359] width 626 height 459
click at [460, 527] on div "People were sick." at bounding box center [360, 532] width 249 height 86
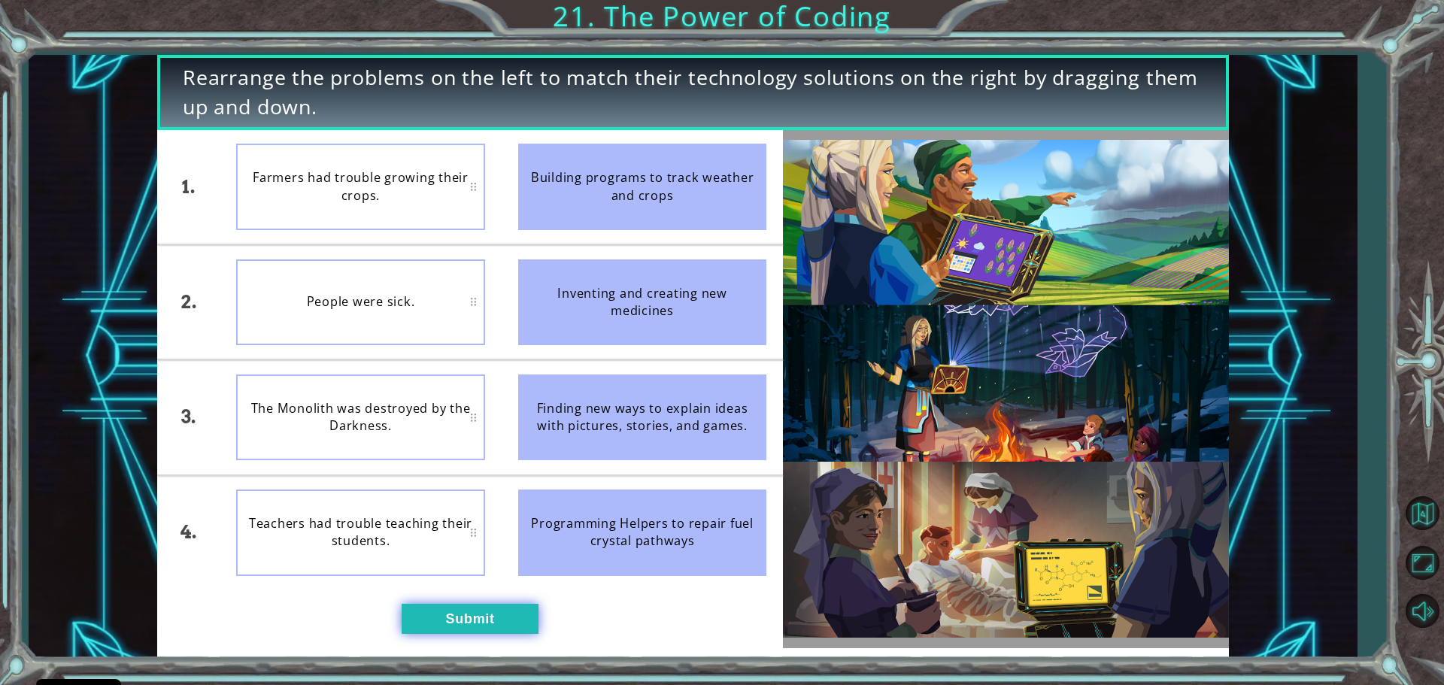
click at [447, 608] on button "Submit" at bounding box center [470, 619] width 137 height 30
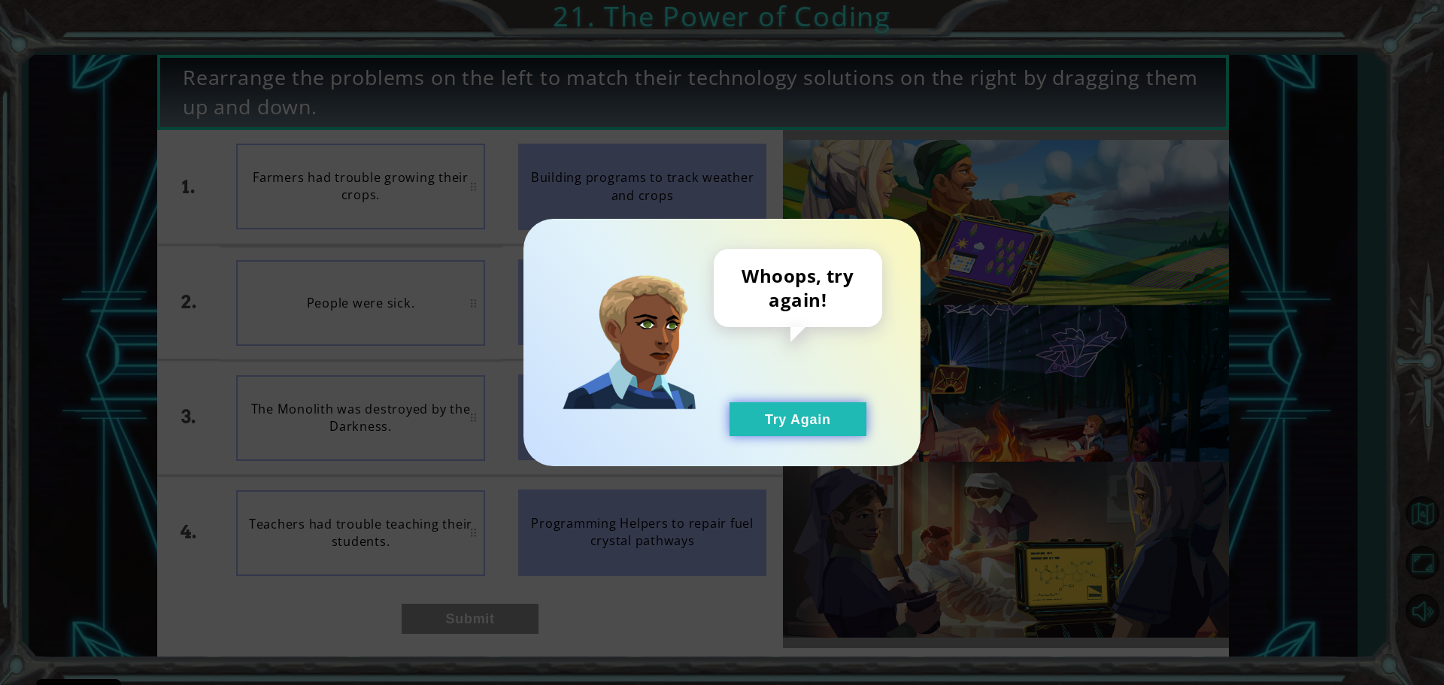
click at [802, 411] on button "Try Again" at bounding box center [797, 419] width 137 height 34
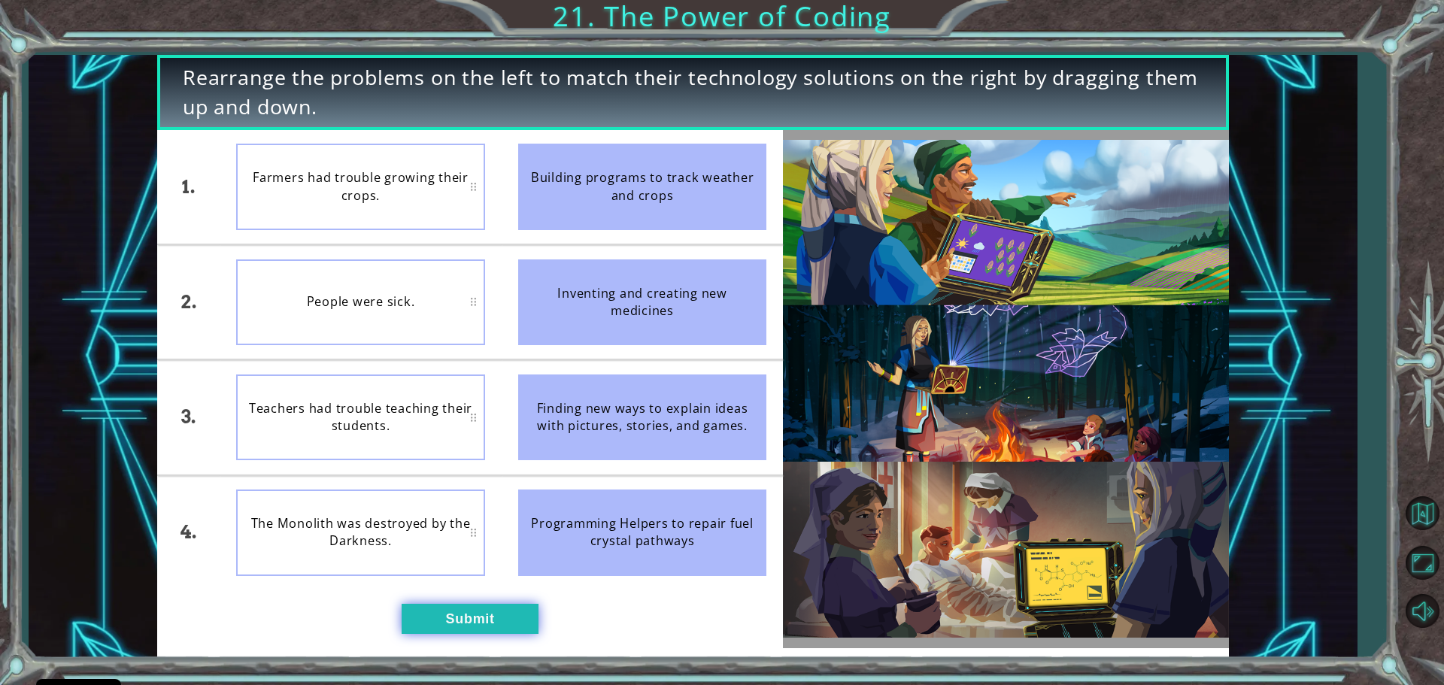
click at [452, 623] on button "Submit" at bounding box center [470, 619] width 137 height 30
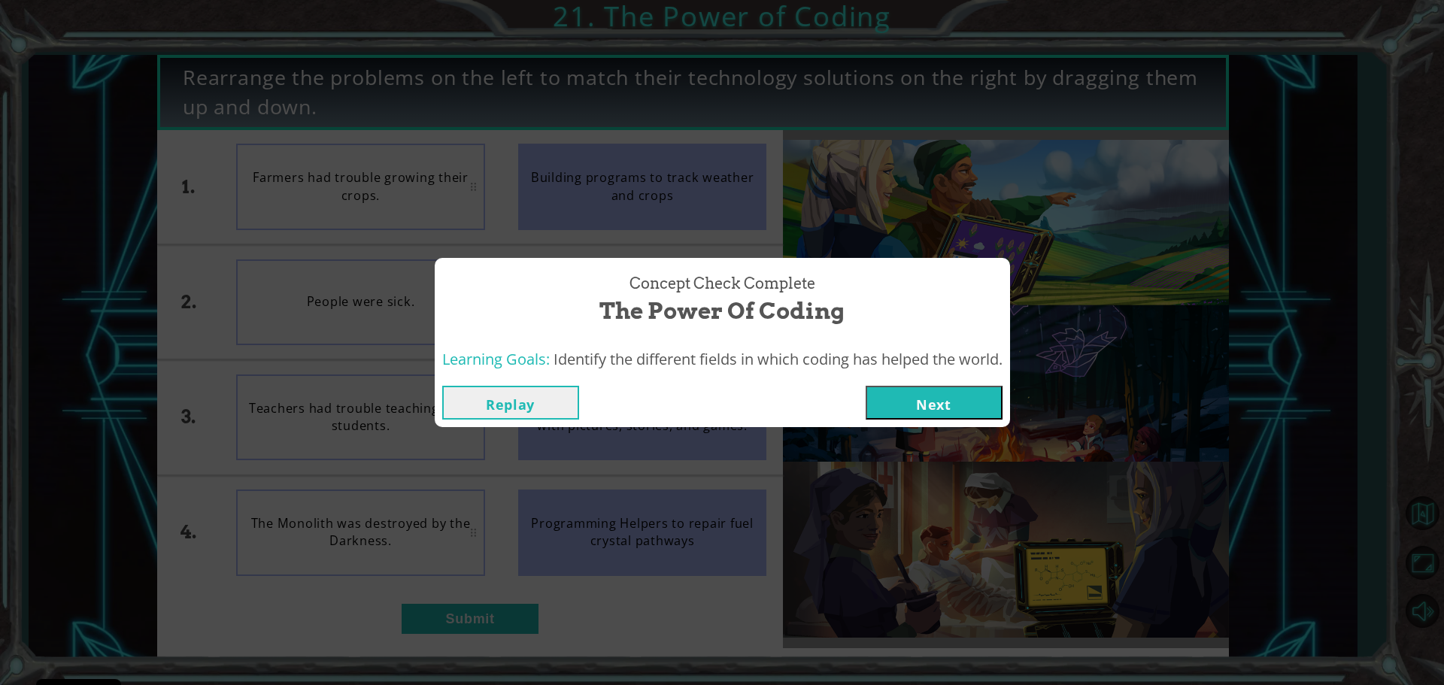
click at [916, 392] on button "Next" at bounding box center [933, 403] width 137 height 34
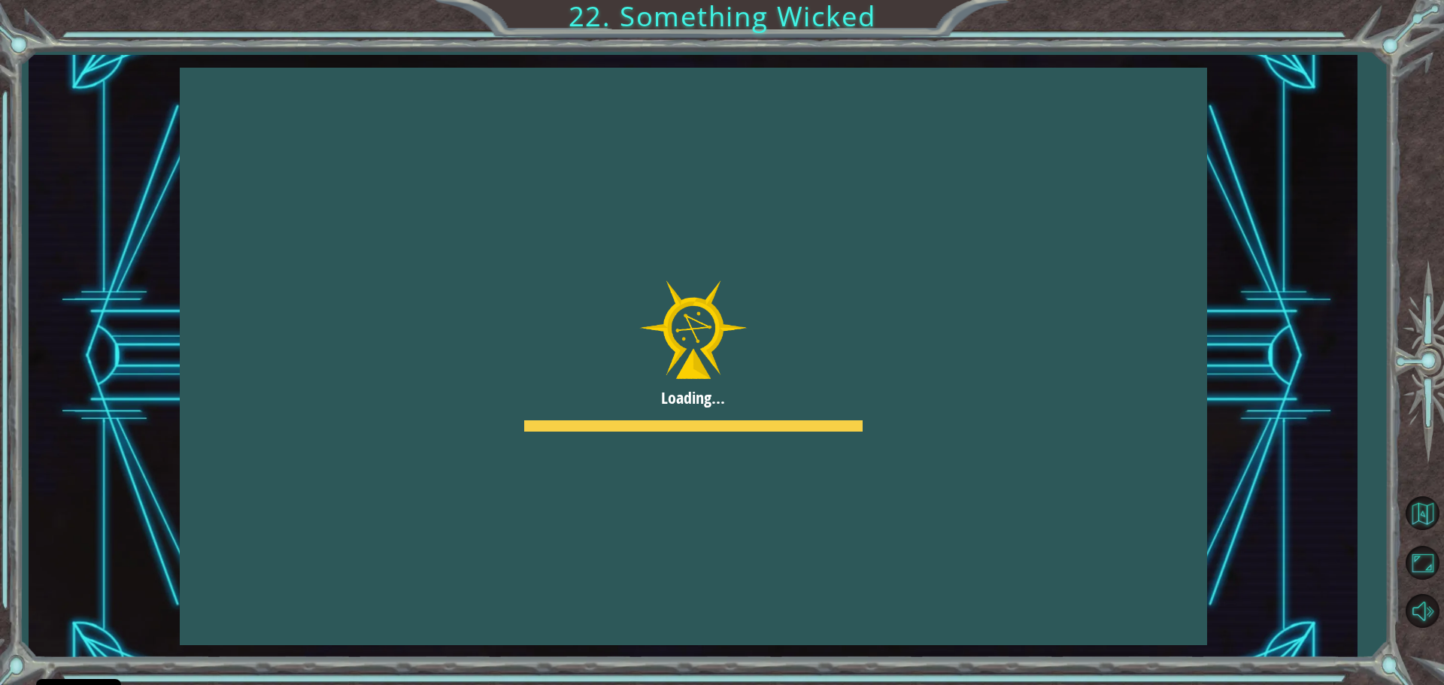
click at [851, 398] on div at bounding box center [693, 356] width 1027 height 577
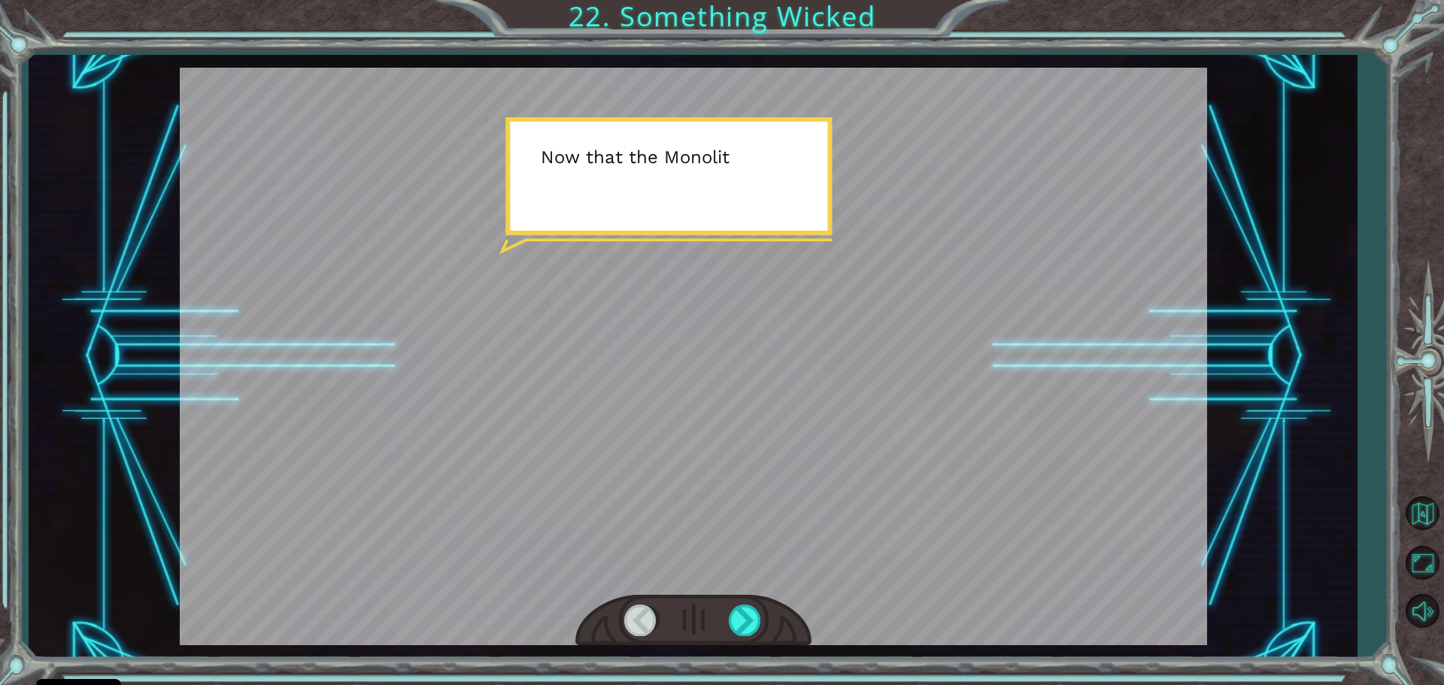
drag, startPoint x: 817, startPoint y: 445, endPoint x: 819, endPoint y: 647, distance: 202.3
click at [814, 635] on div at bounding box center [693, 356] width 1027 height 577
click at [734, 614] on div at bounding box center [746, 620] width 34 height 31
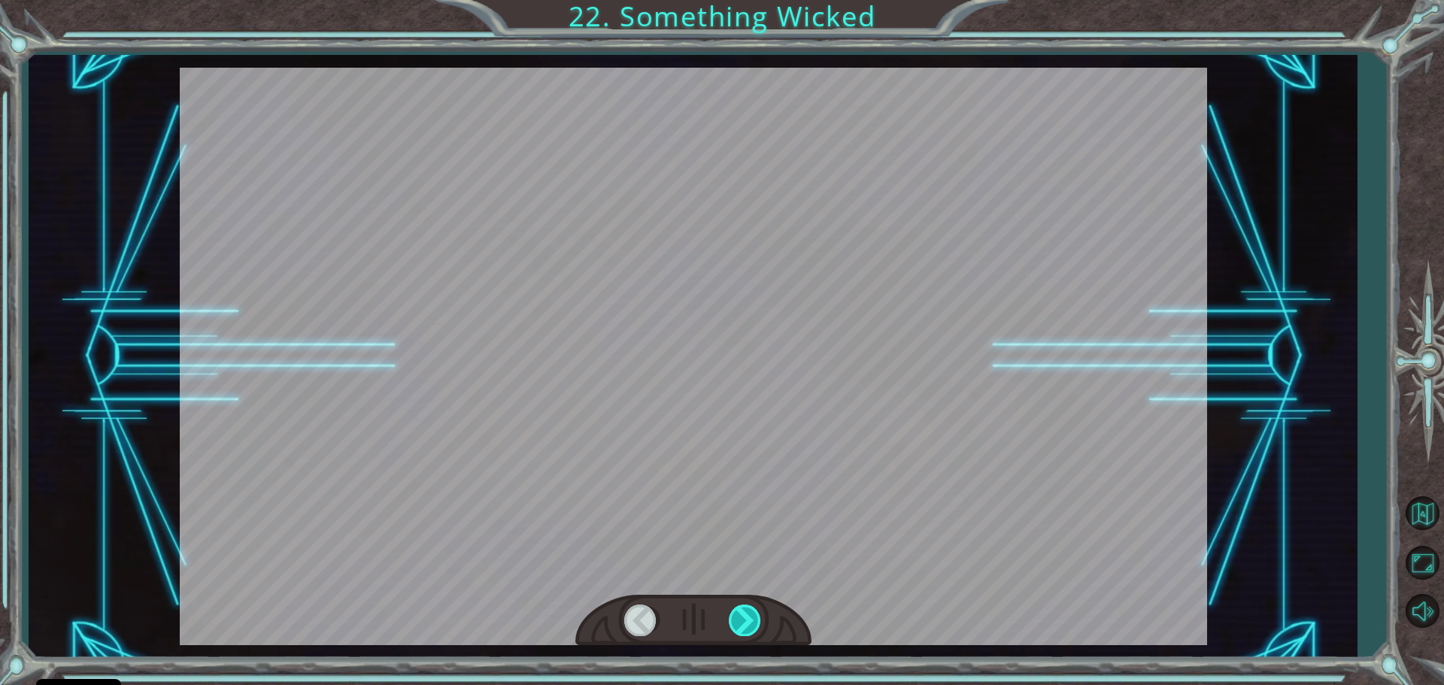
click at [739, 614] on div at bounding box center [746, 620] width 34 height 31
click at [741, 614] on div at bounding box center [746, 620] width 34 height 31
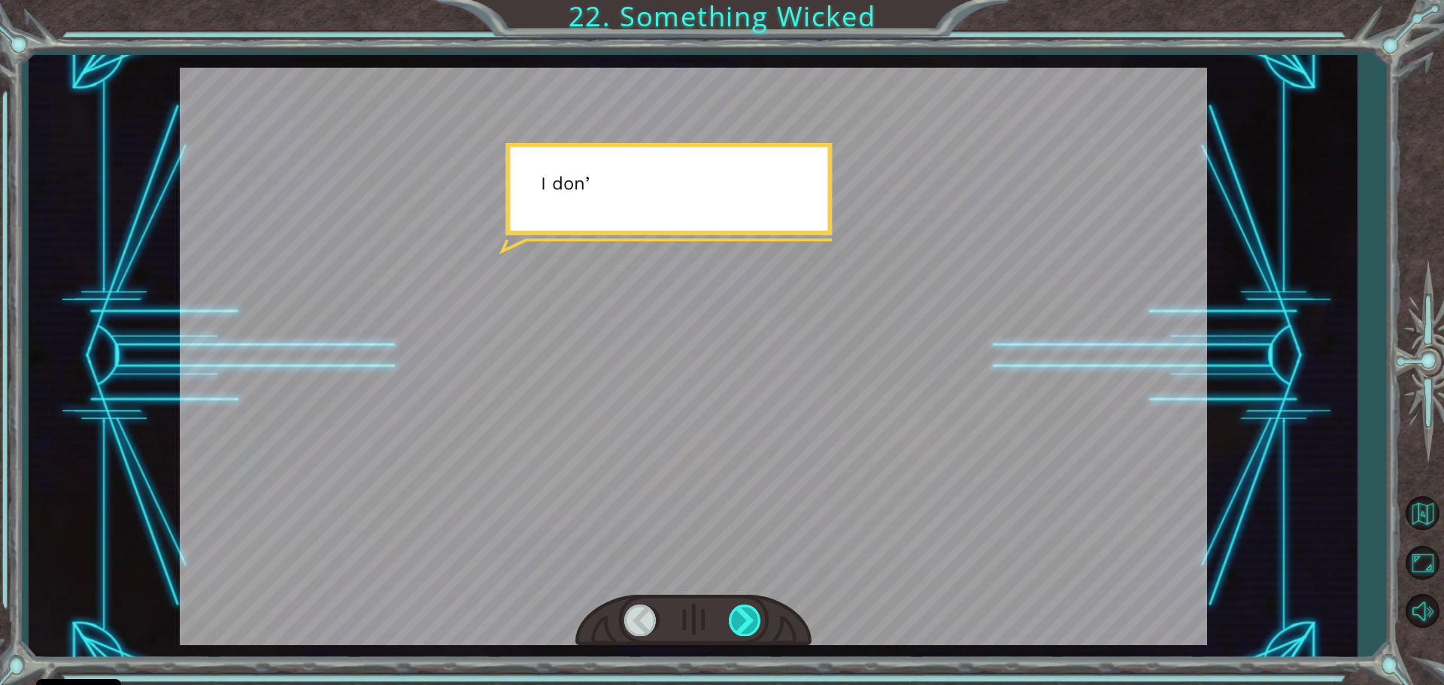
click at [741, 614] on div at bounding box center [746, 620] width 34 height 31
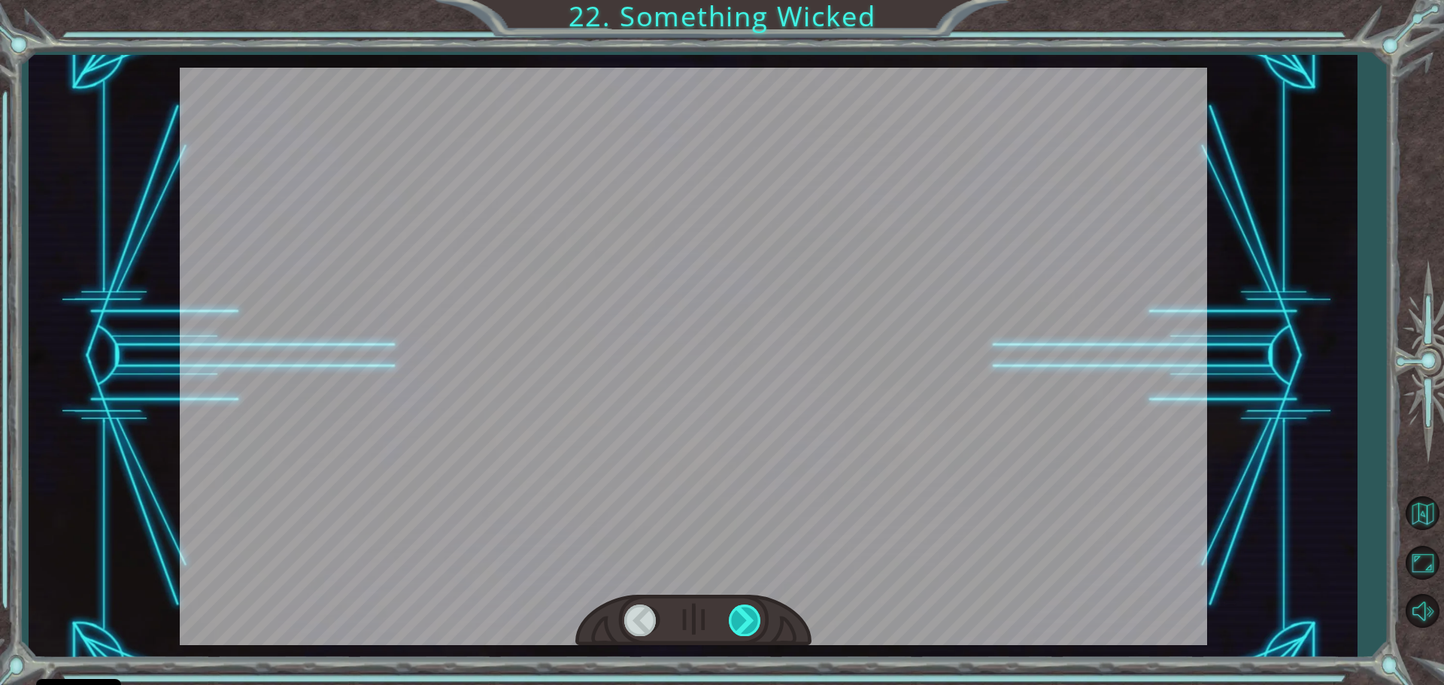
click at [741, 614] on div at bounding box center [746, 620] width 34 height 31
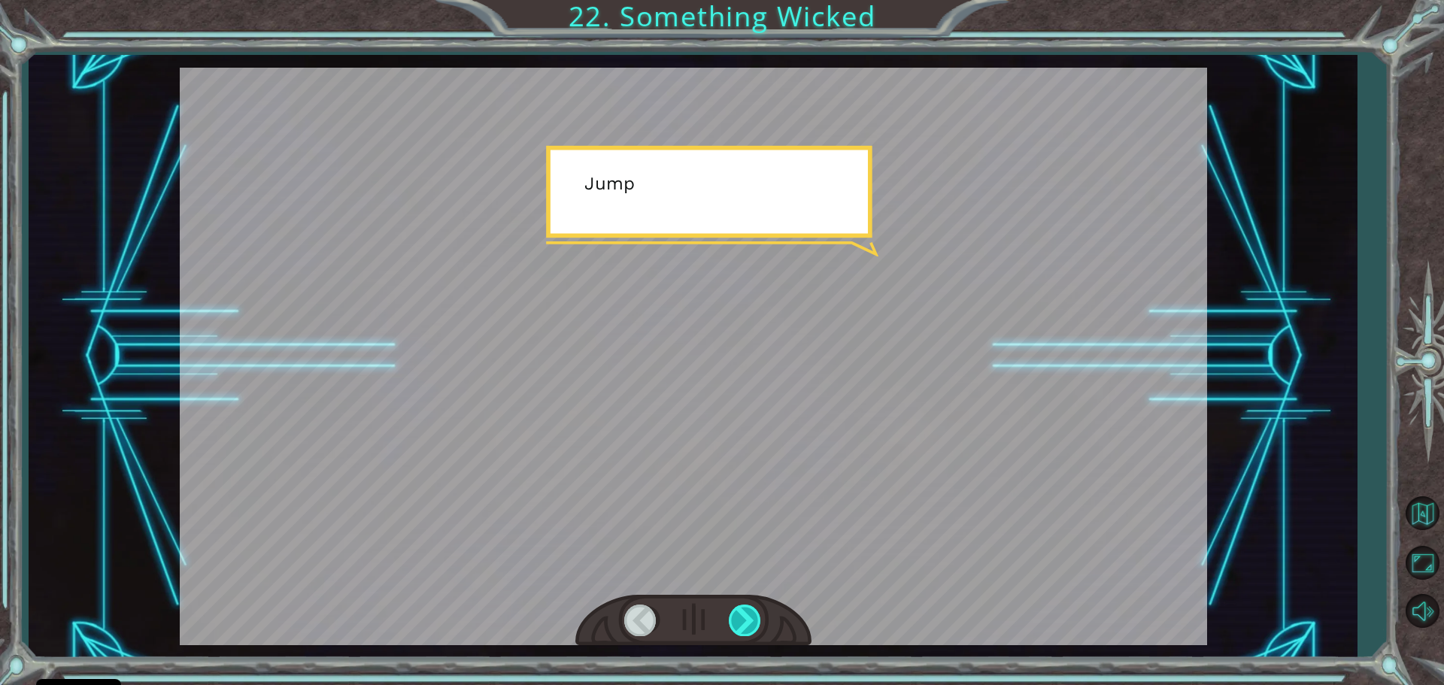
click at [741, 614] on div at bounding box center [746, 620] width 34 height 31
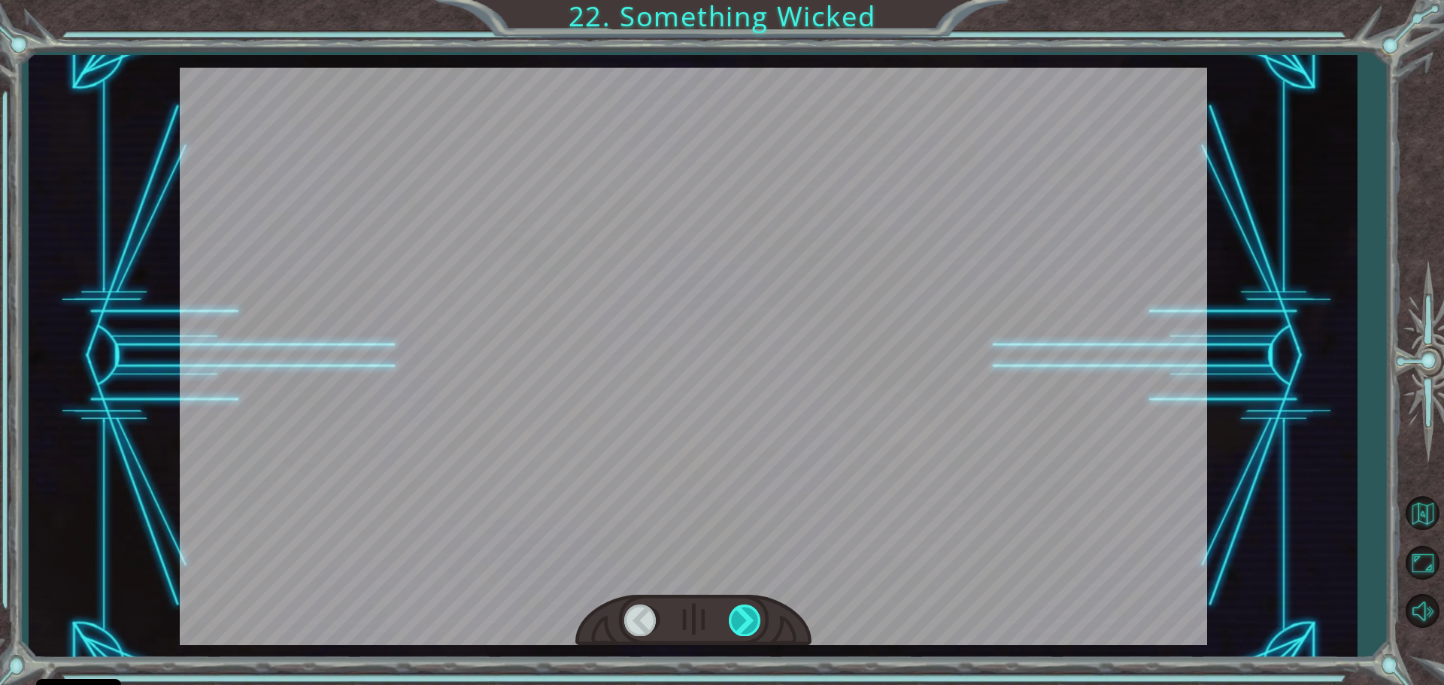
click at [741, 614] on div at bounding box center [746, 620] width 34 height 31
click at [741, 0] on div "Temporary Text N o w t h a t t h e M o n o l i t h i s r e p a i r e d , w e c …" at bounding box center [722, 0] width 1444 height 0
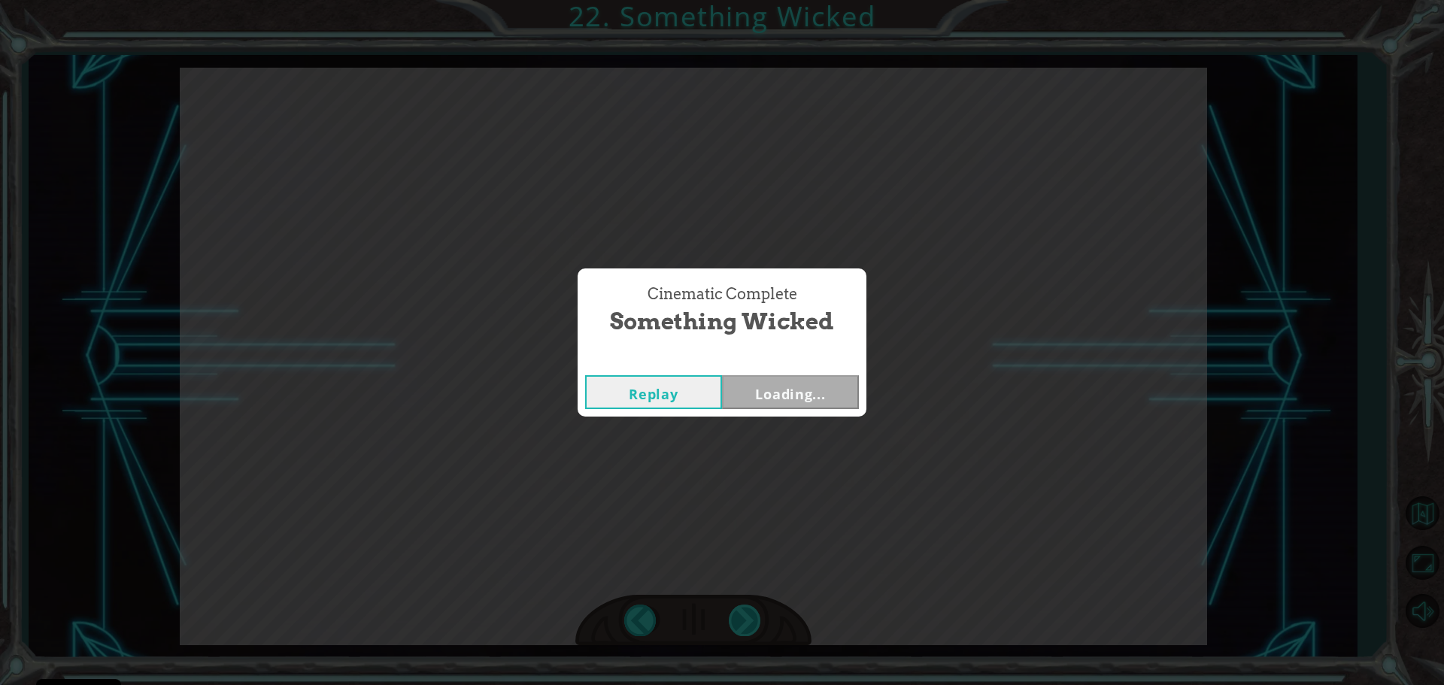
click at [741, 614] on div "Cinematic Complete Something Wicked Replay Loading..." at bounding box center [722, 342] width 1444 height 685
click at [783, 395] on button "Next" at bounding box center [790, 392] width 137 height 34
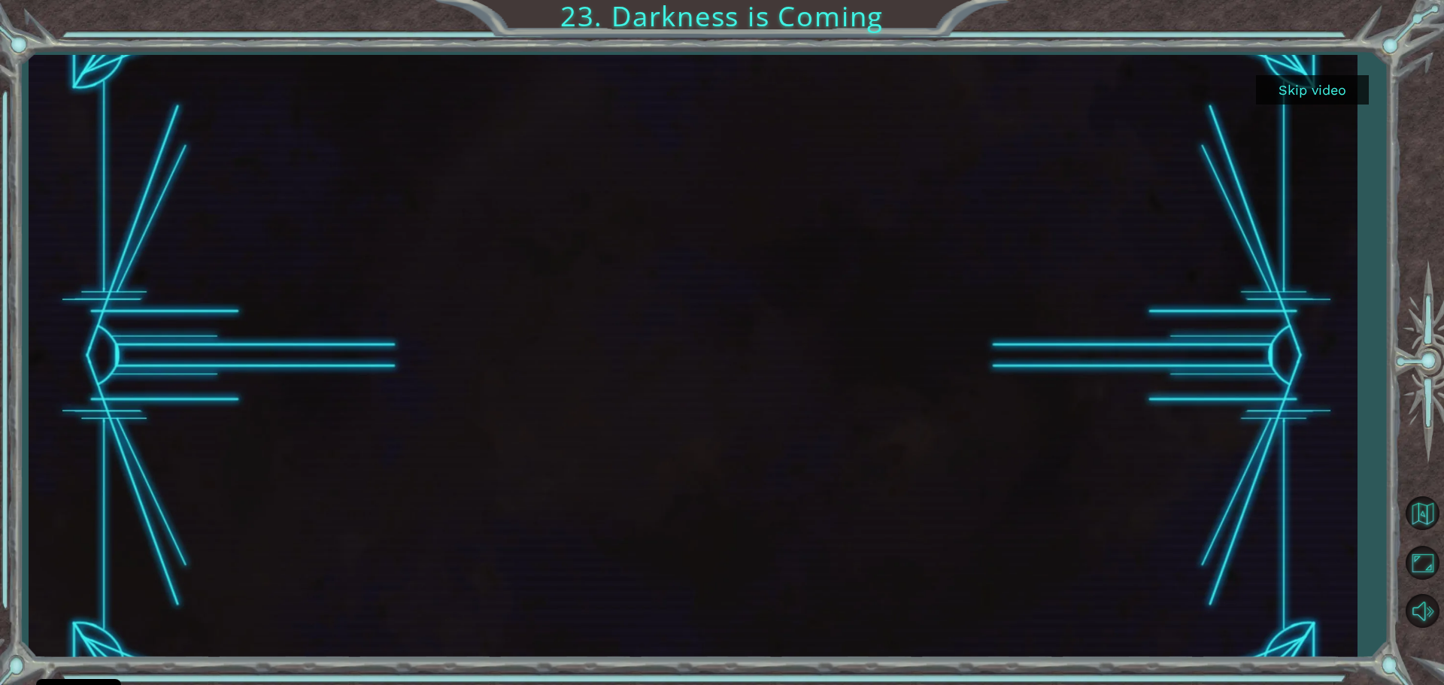
drag, startPoint x: 1338, startPoint y: 95, endPoint x: 1329, endPoint y: 102, distance: 11.3
click at [1332, 100] on button "Skip video" at bounding box center [1312, 89] width 113 height 29
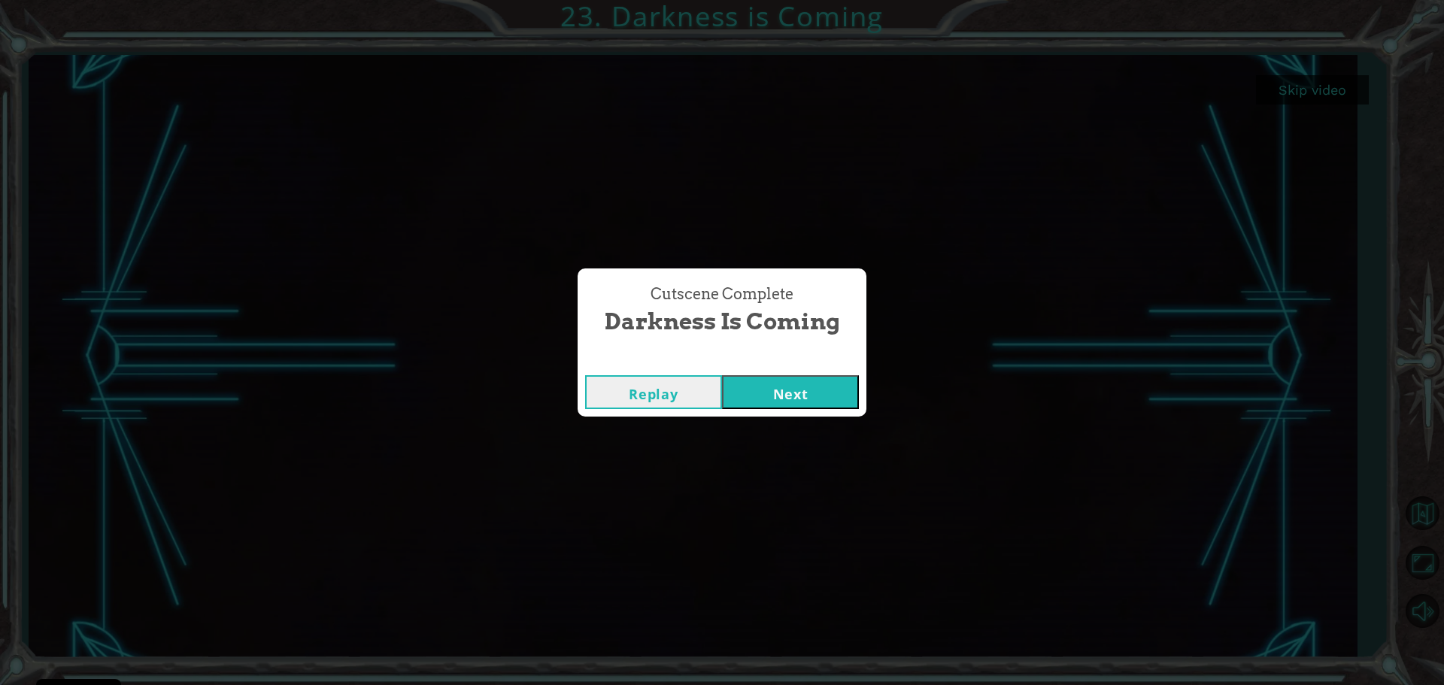
click at [805, 388] on button "Next" at bounding box center [790, 392] width 137 height 34
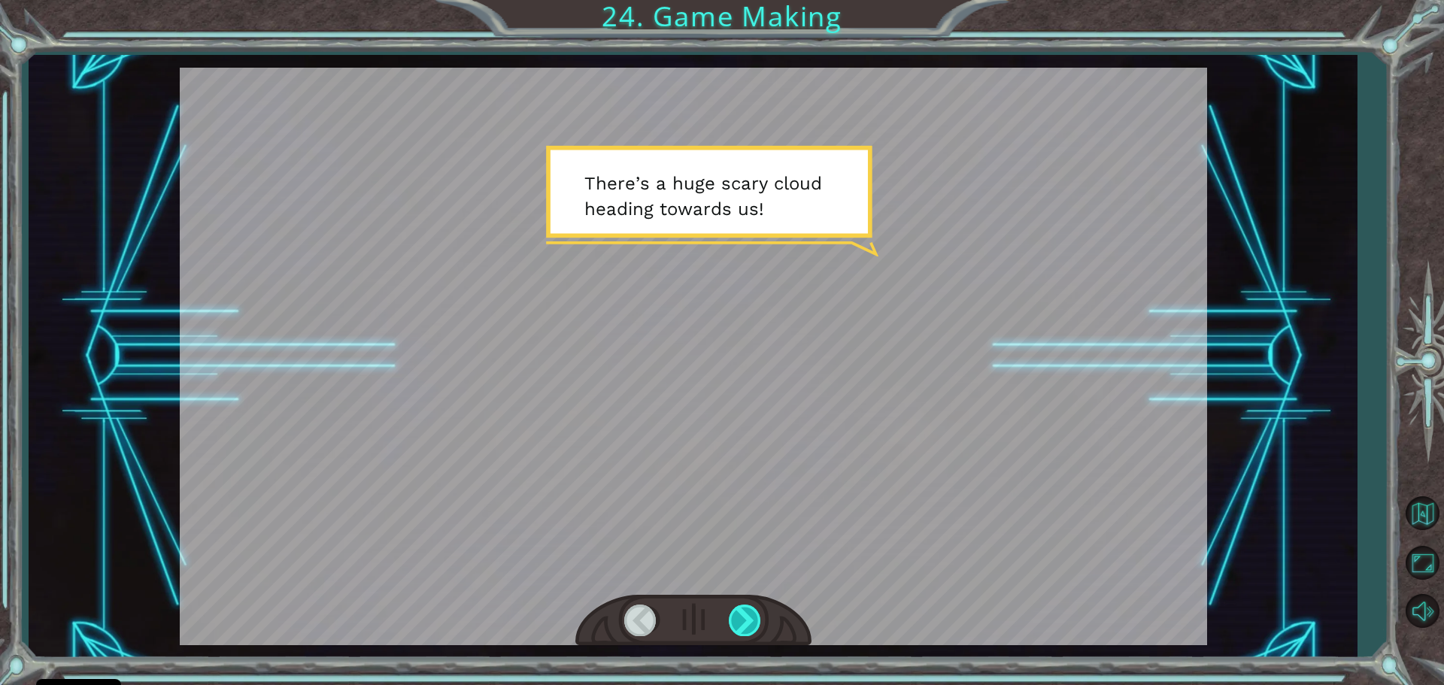
click at [743, 611] on div at bounding box center [746, 620] width 34 height 31
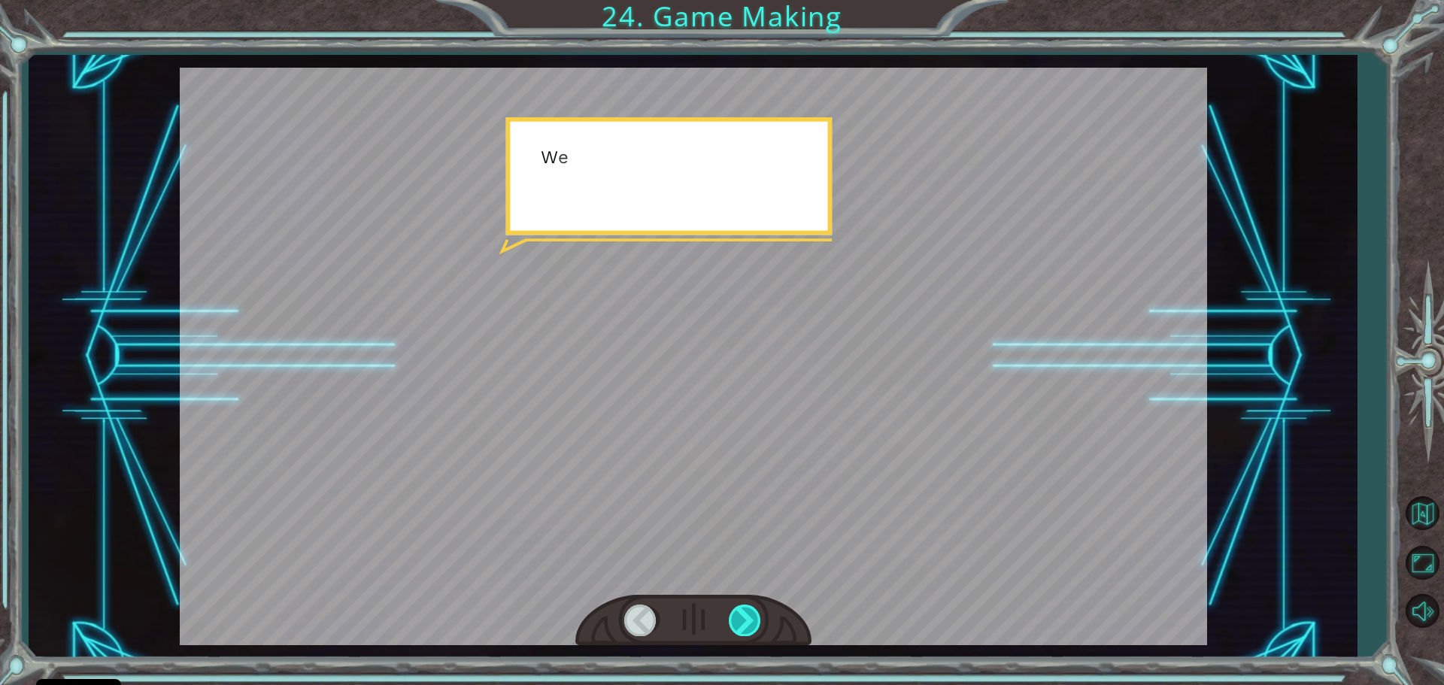
click at [743, 611] on div at bounding box center [746, 620] width 34 height 31
click at [743, 609] on div at bounding box center [746, 620] width 34 height 31
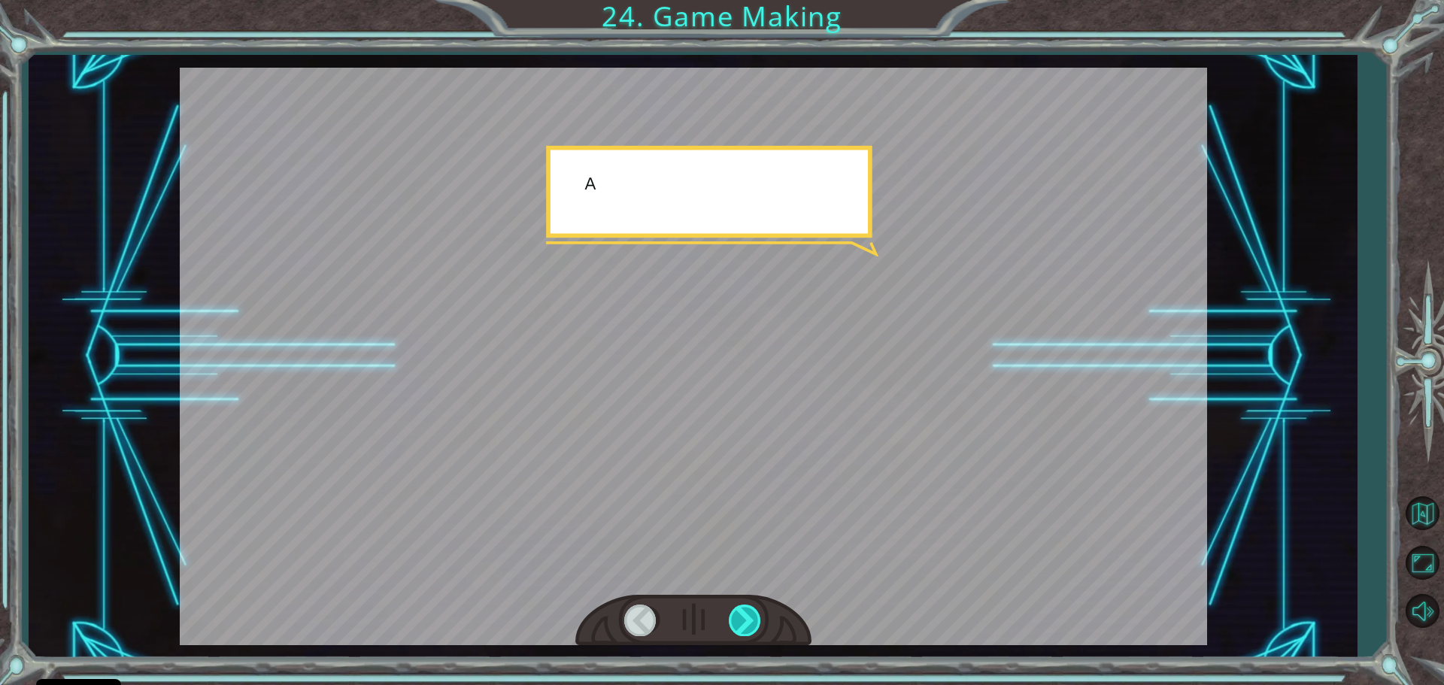
click at [743, 609] on div at bounding box center [746, 620] width 34 height 31
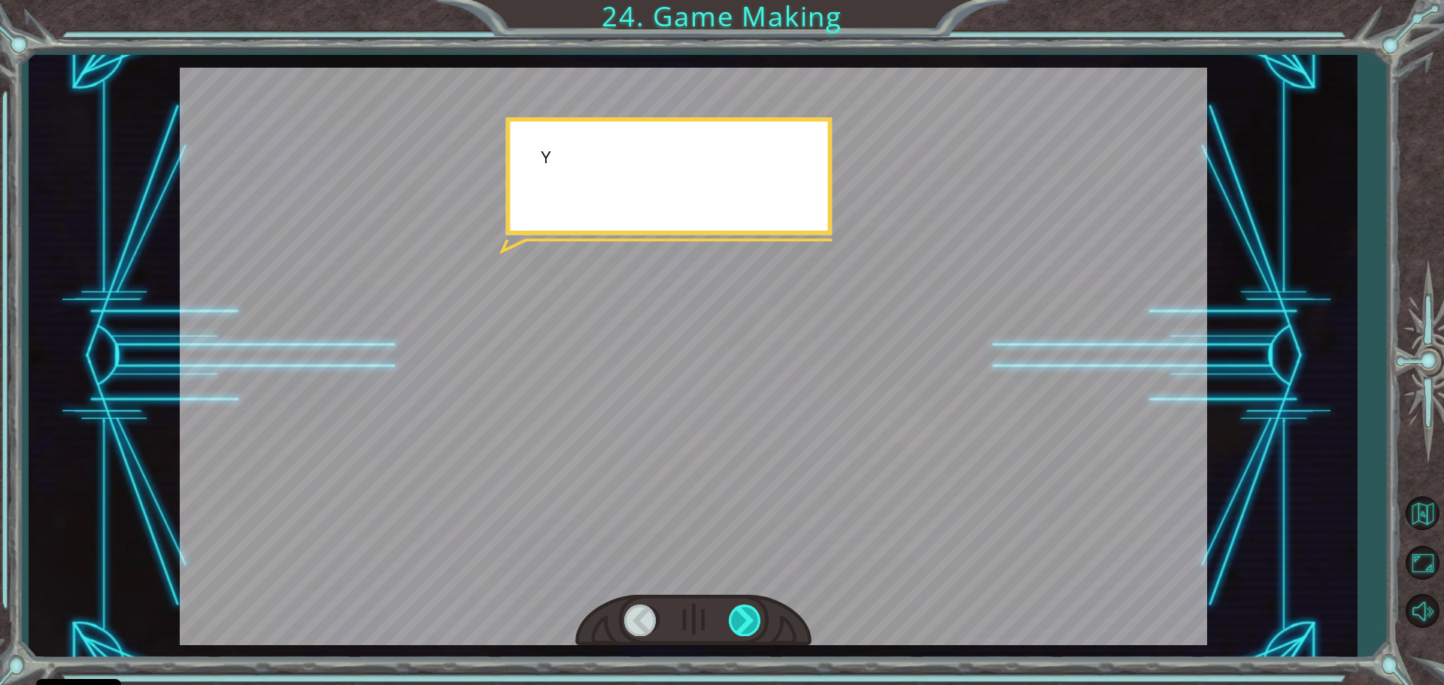
click at [743, 609] on div at bounding box center [746, 620] width 34 height 31
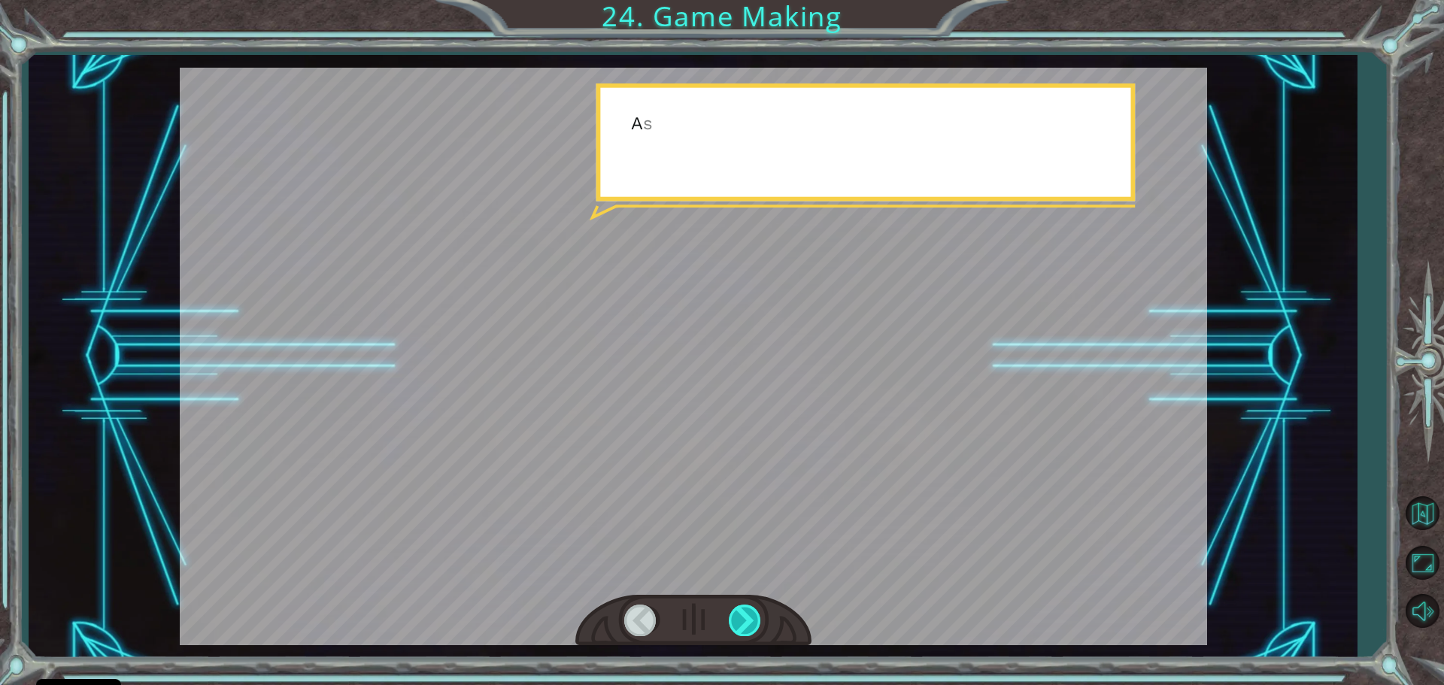
click at [744, 608] on div at bounding box center [746, 620] width 34 height 31
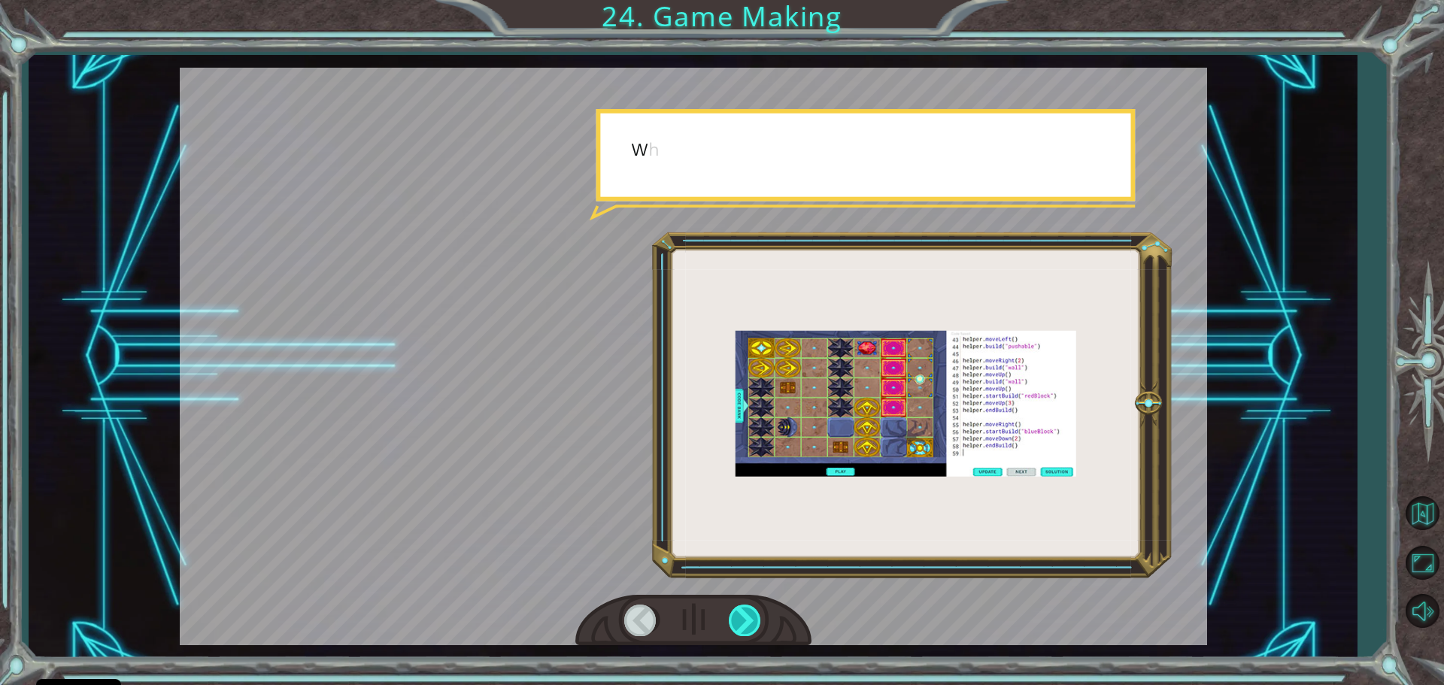
click at [744, 608] on div at bounding box center [746, 620] width 34 height 31
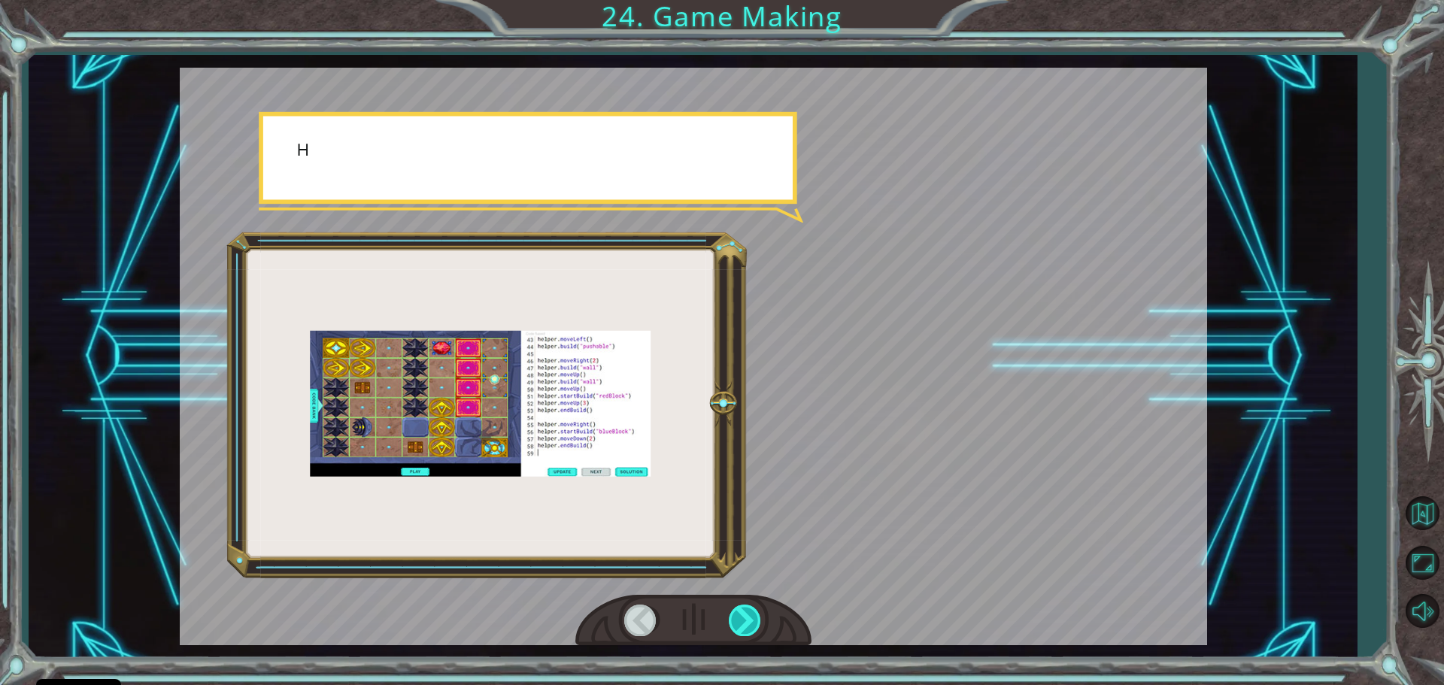
click at [744, 608] on div at bounding box center [746, 620] width 34 height 31
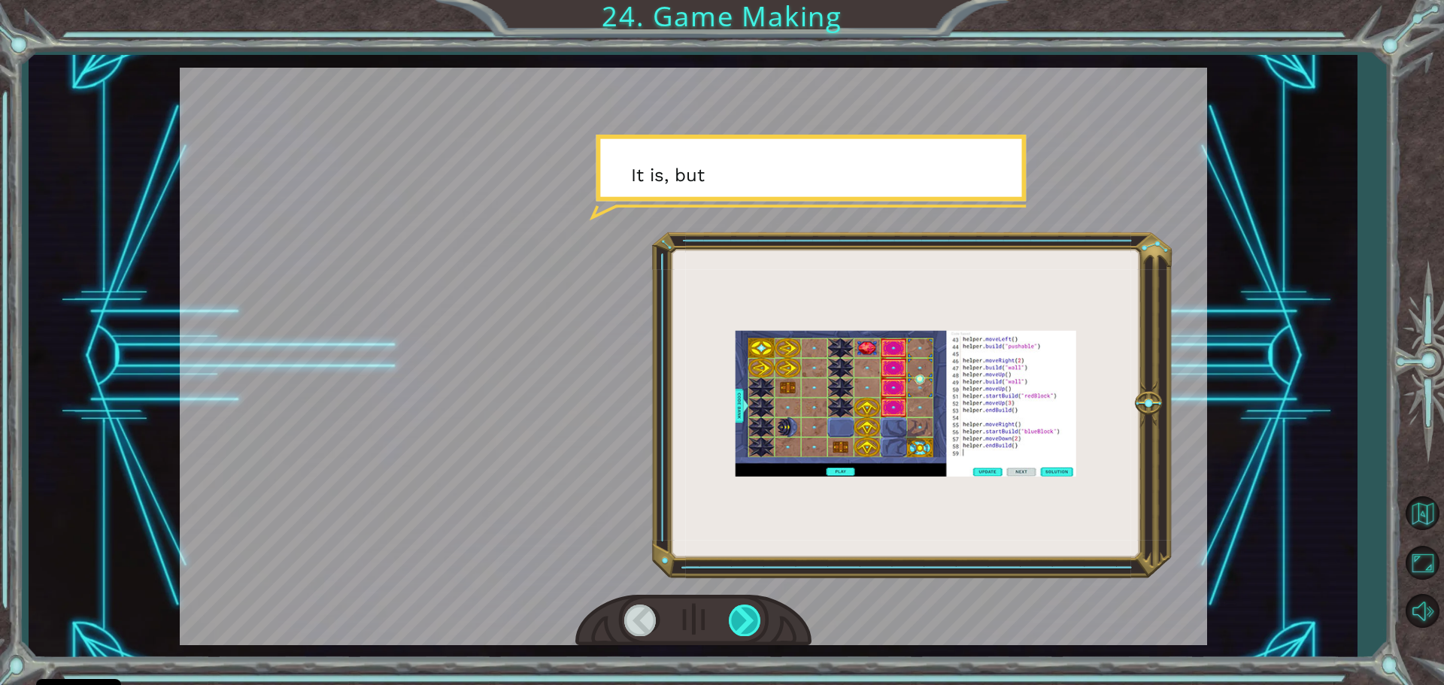
click at [744, 608] on div at bounding box center [746, 620] width 34 height 31
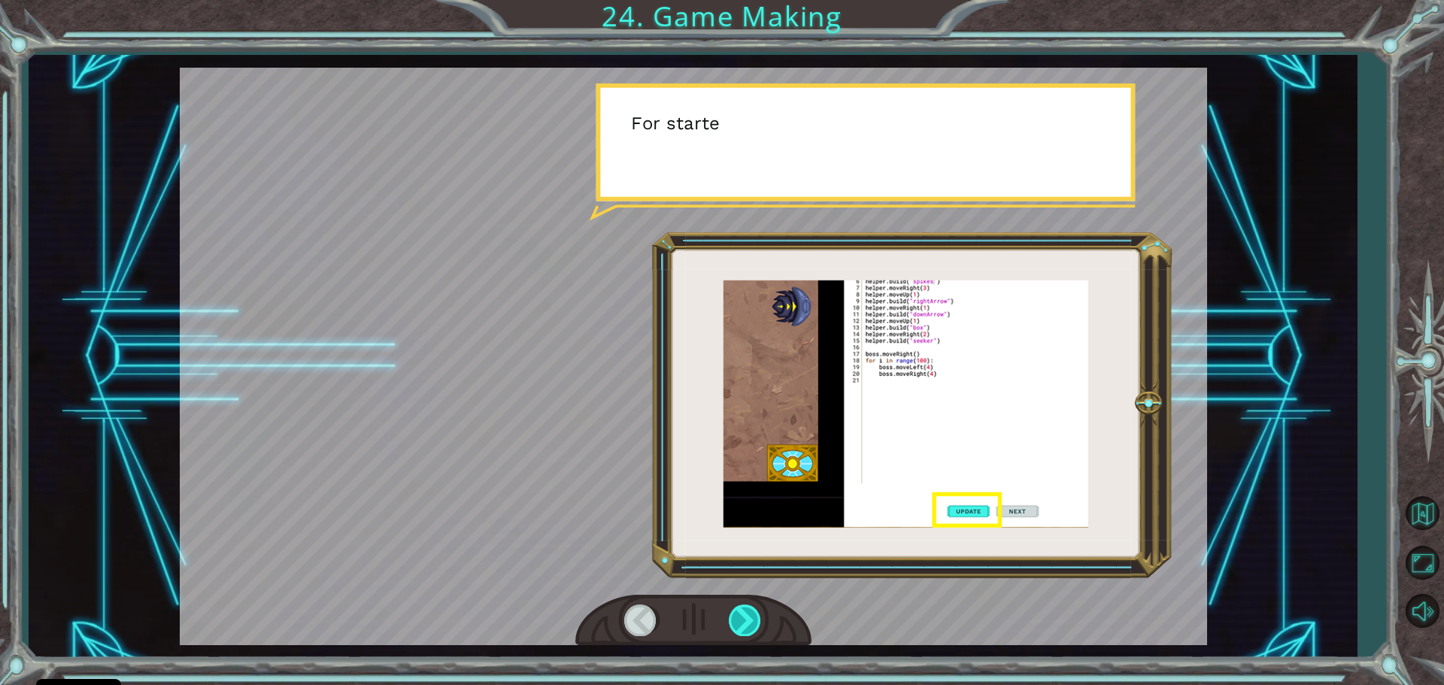
click at [741, 607] on div at bounding box center [746, 620] width 34 height 31
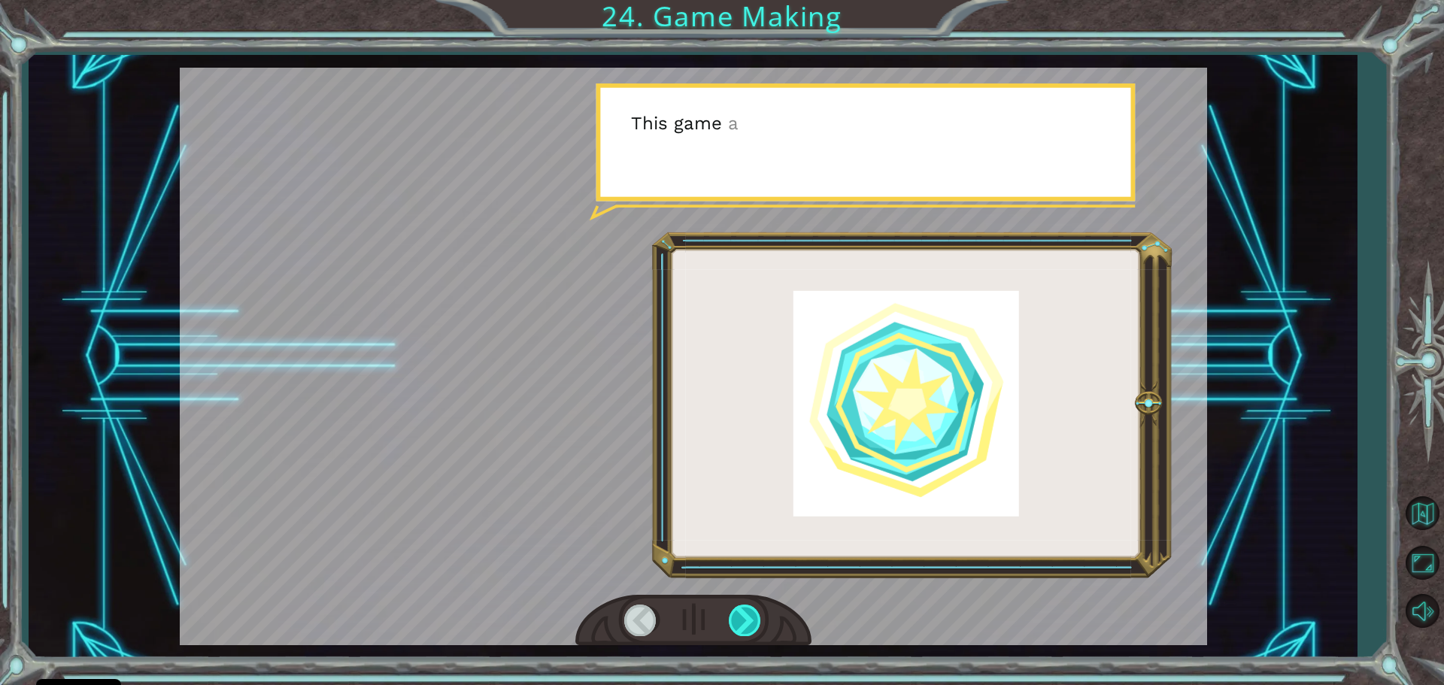
click at [741, 607] on div at bounding box center [746, 620] width 34 height 31
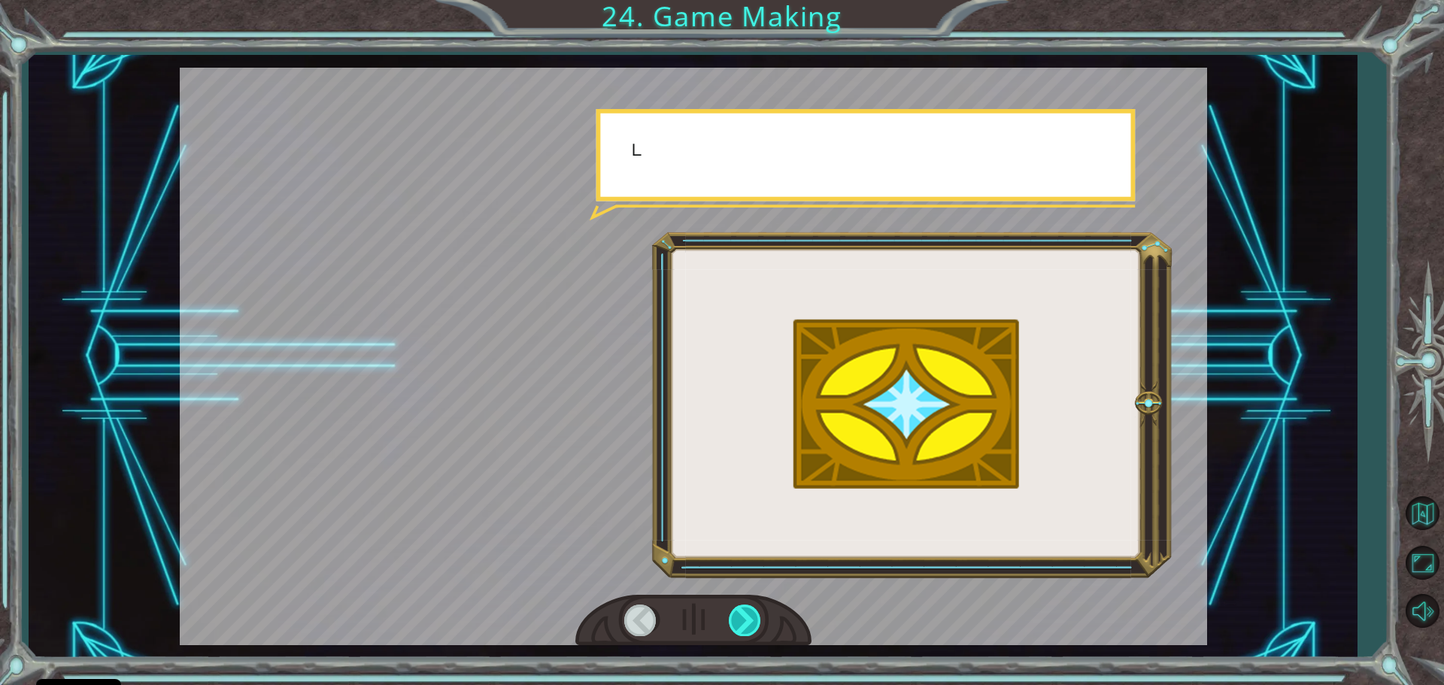
click at [741, 607] on div at bounding box center [746, 620] width 34 height 31
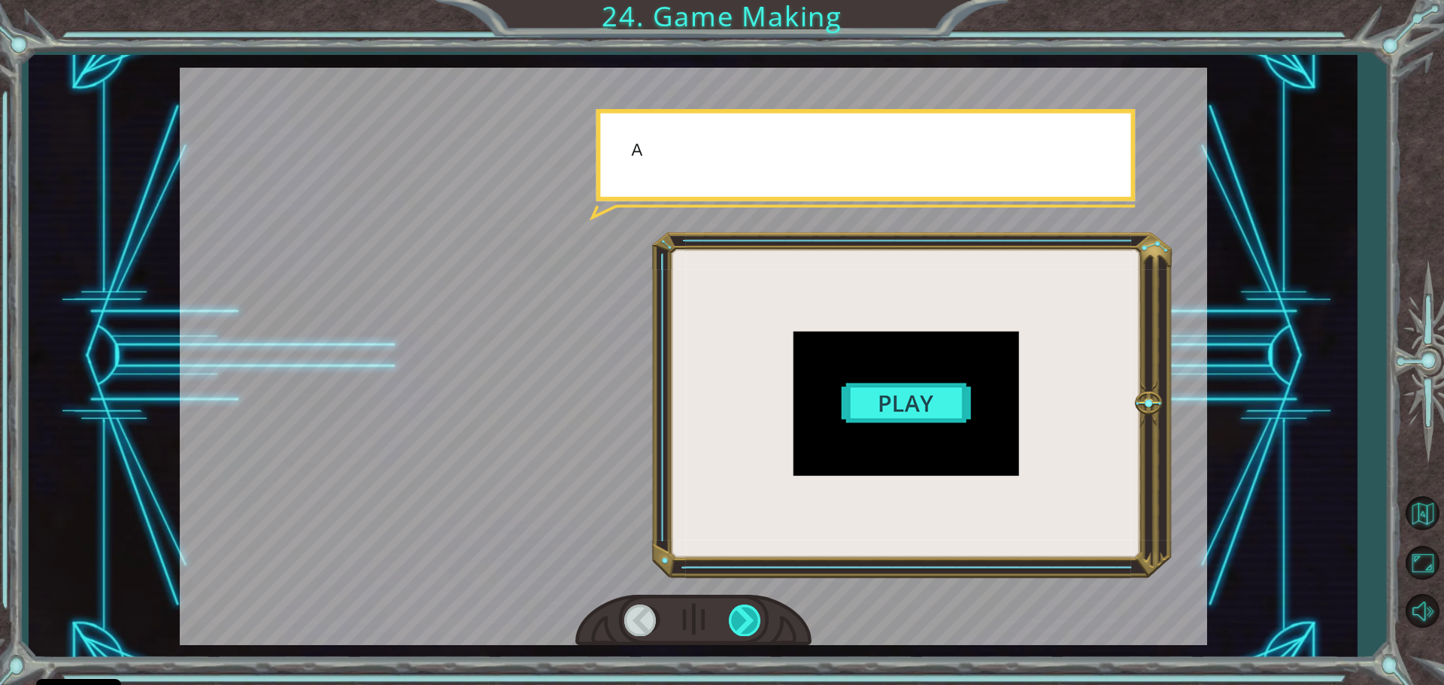
click at [741, 607] on div at bounding box center [746, 620] width 34 height 31
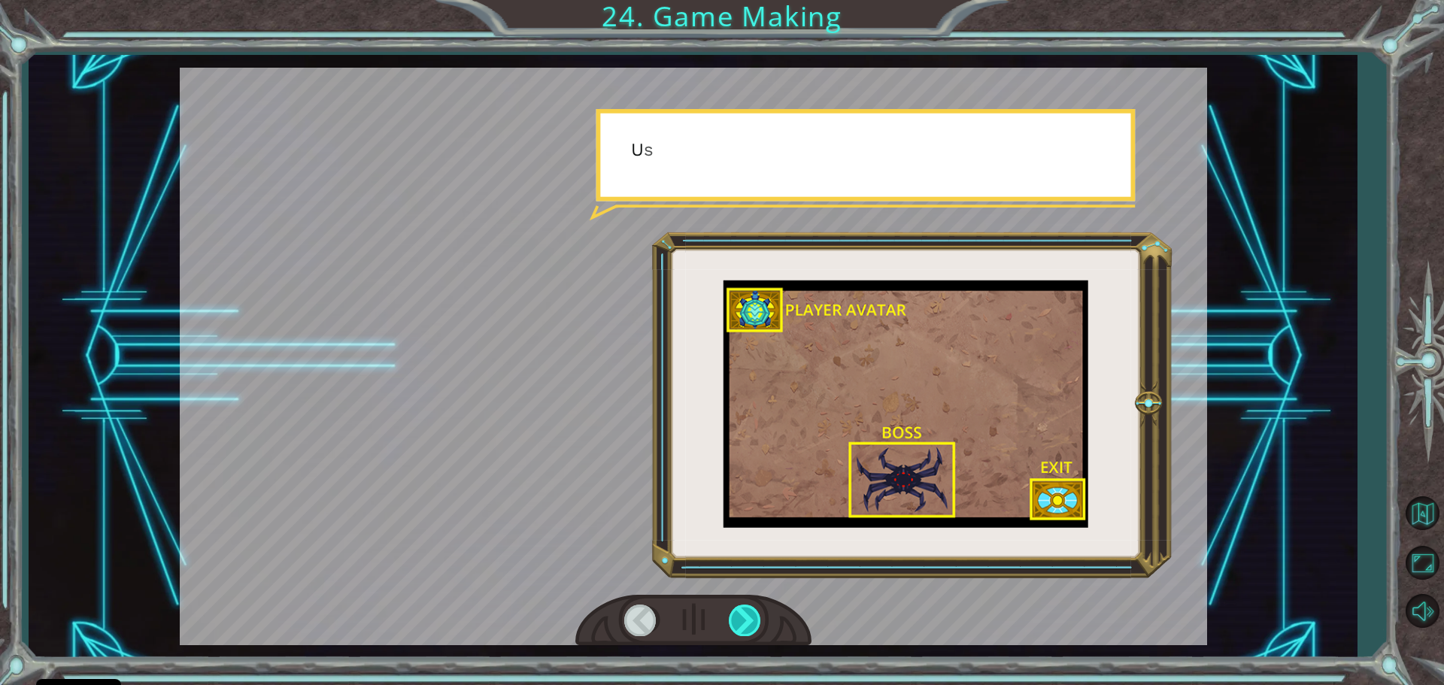
click at [741, 607] on div at bounding box center [746, 620] width 34 height 31
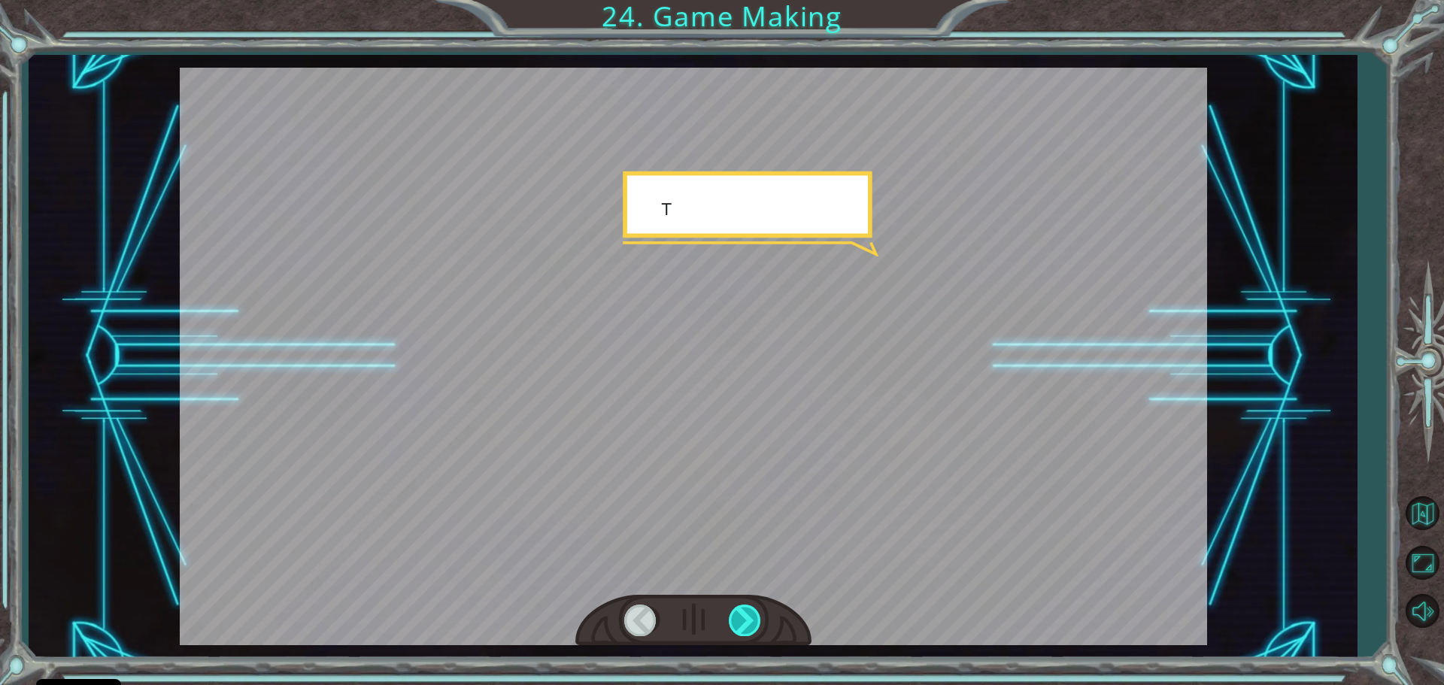
click at [741, 607] on div at bounding box center [746, 620] width 34 height 31
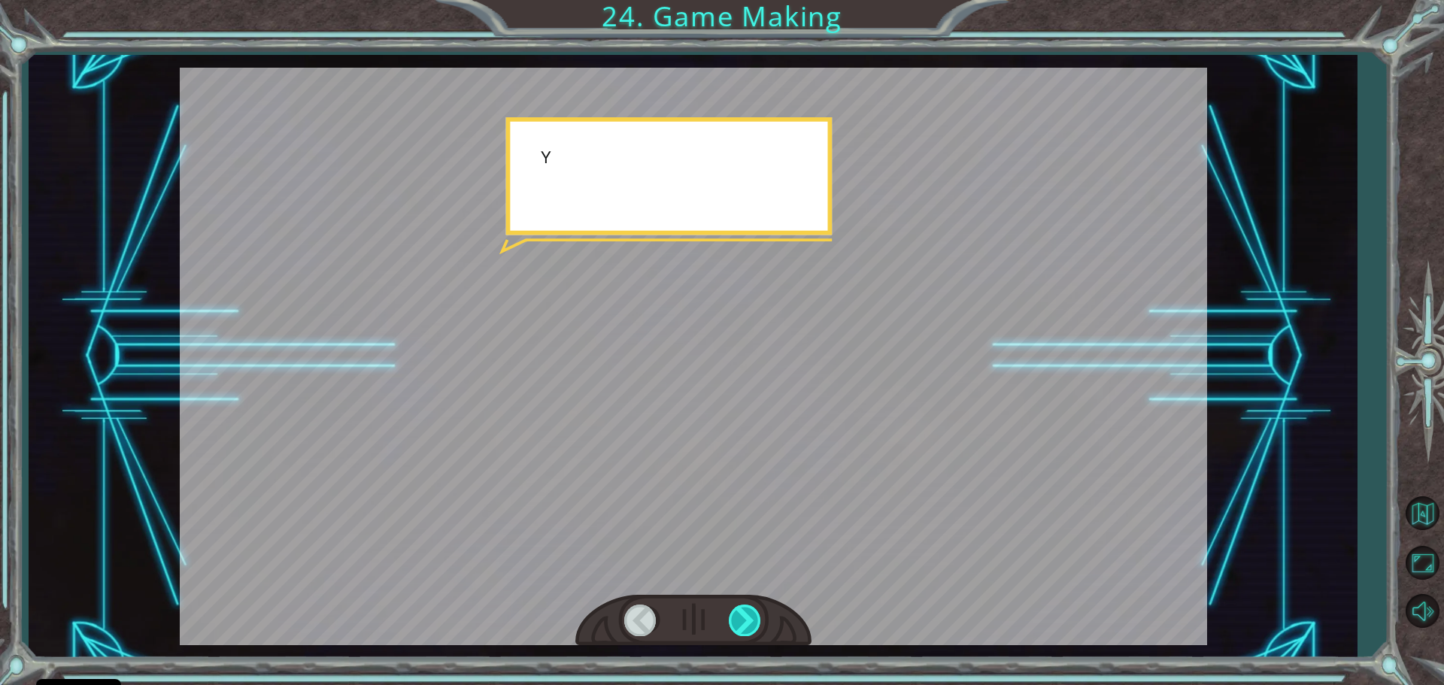
click at [741, 607] on div at bounding box center [746, 620] width 34 height 31
click at [741, 605] on div at bounding box center [746, 620] width 34 height 31
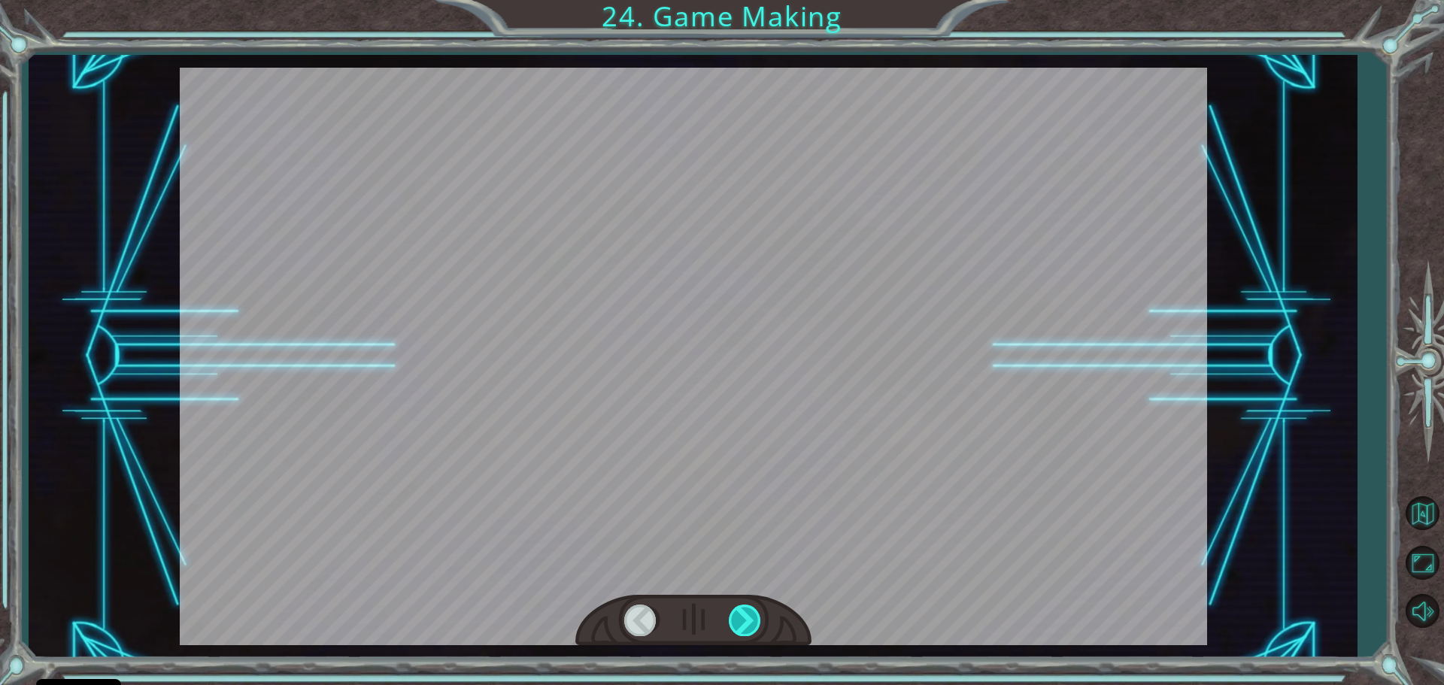
click at [741, 605] on div at bounding box center [746, 620] width 34 height 31
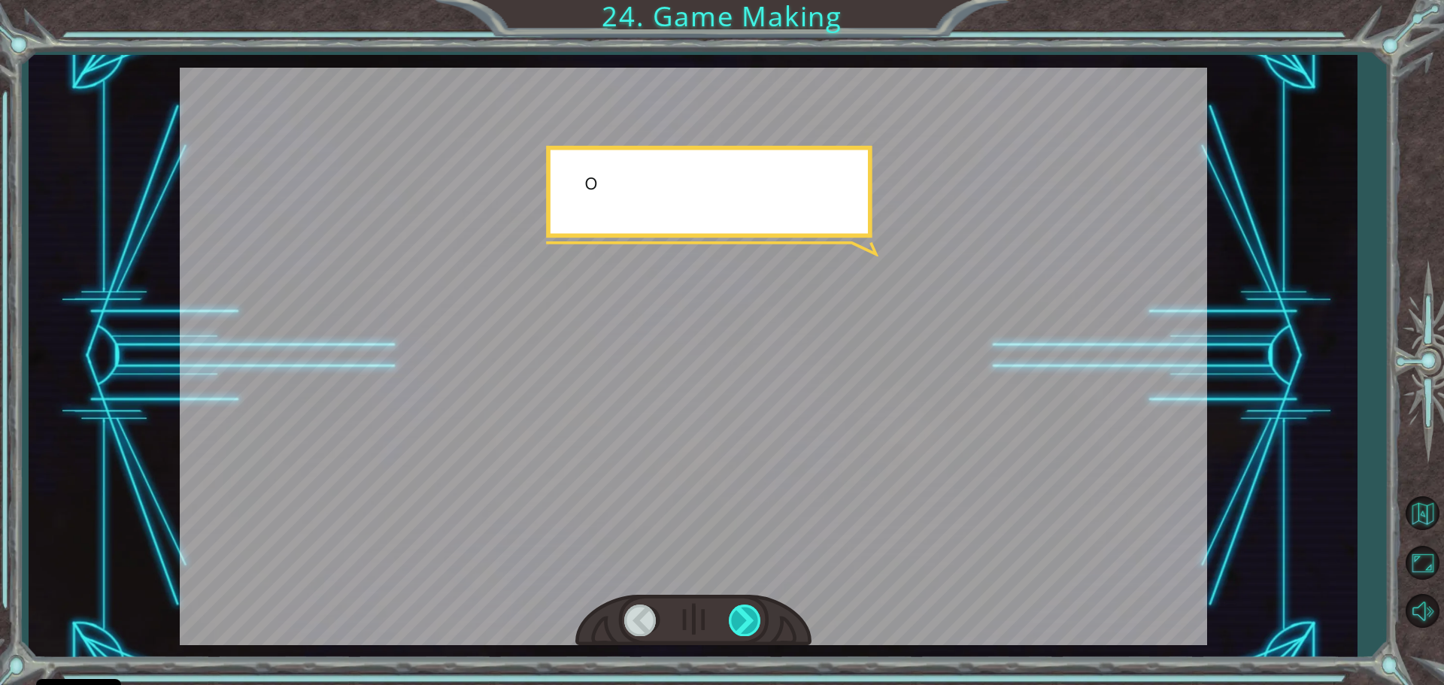
click at [741, 605] on div at bounding box center [746, 620] width 34 height 31
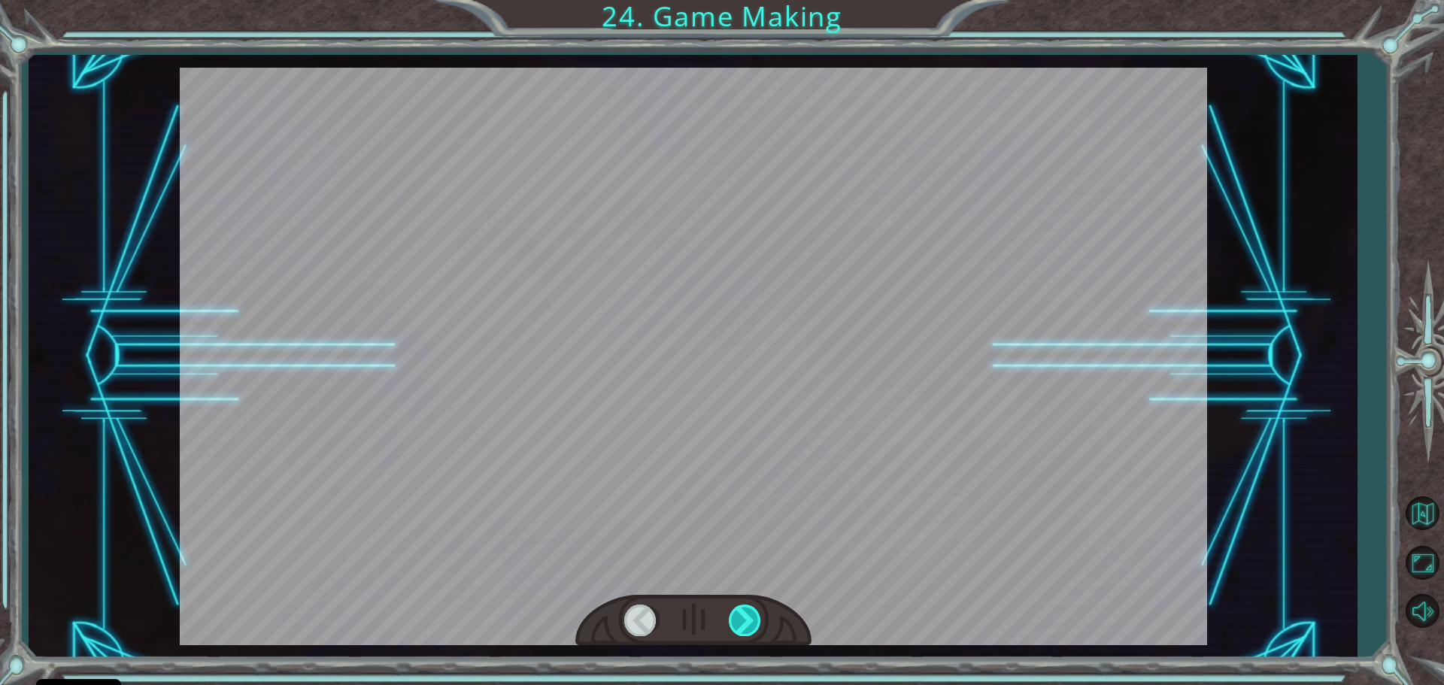
click at [741, 605] on div at bounding box center [746, 620] width 34 height 31
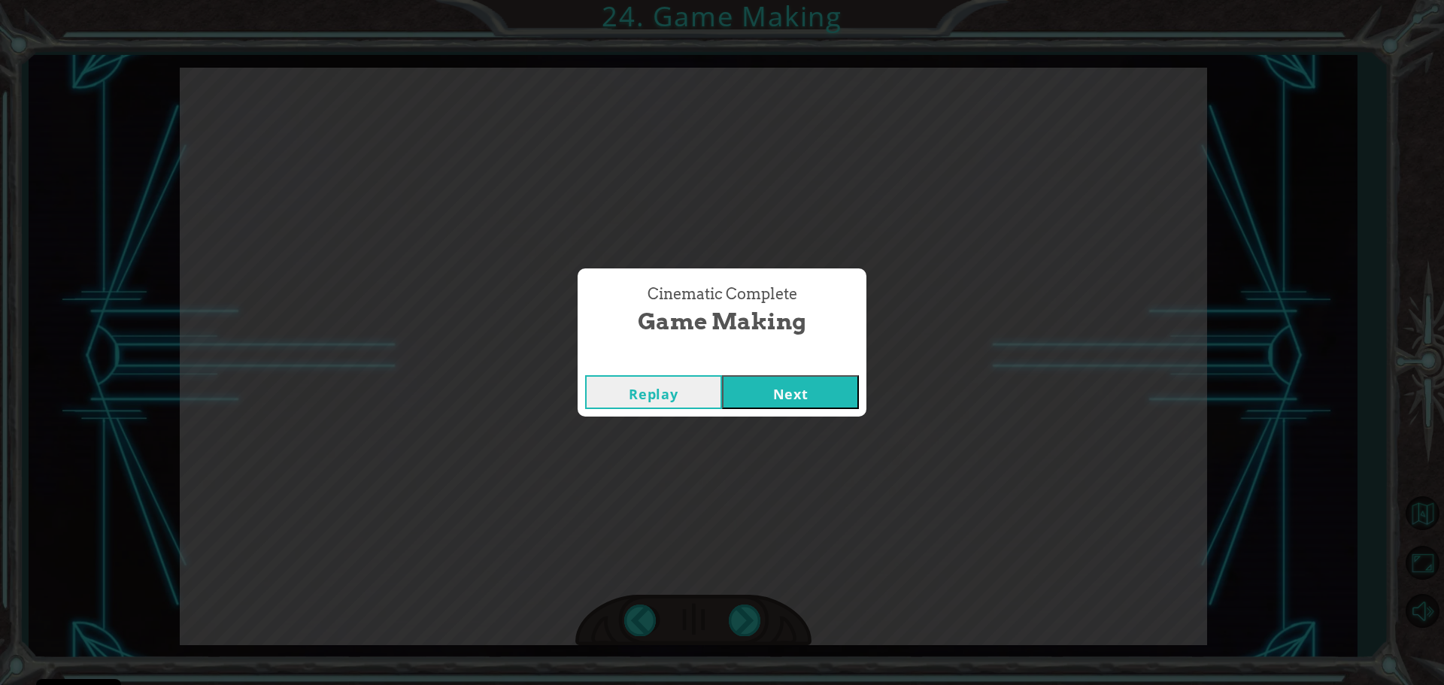
click at [759, 402] on button "Next" at bounding box center [790, 392] width 137 height 34
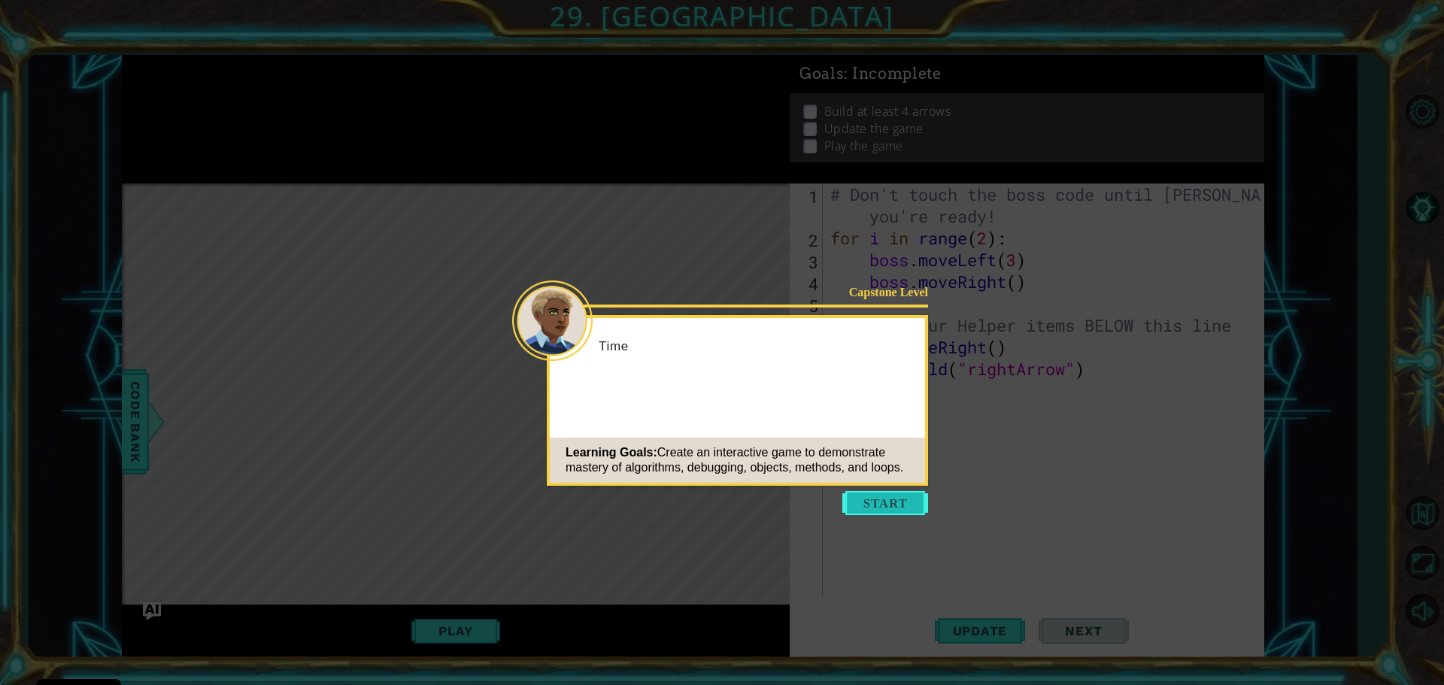
click at [859, 510] on button "Start" at bounding box center [885, 503] width 86 height 24
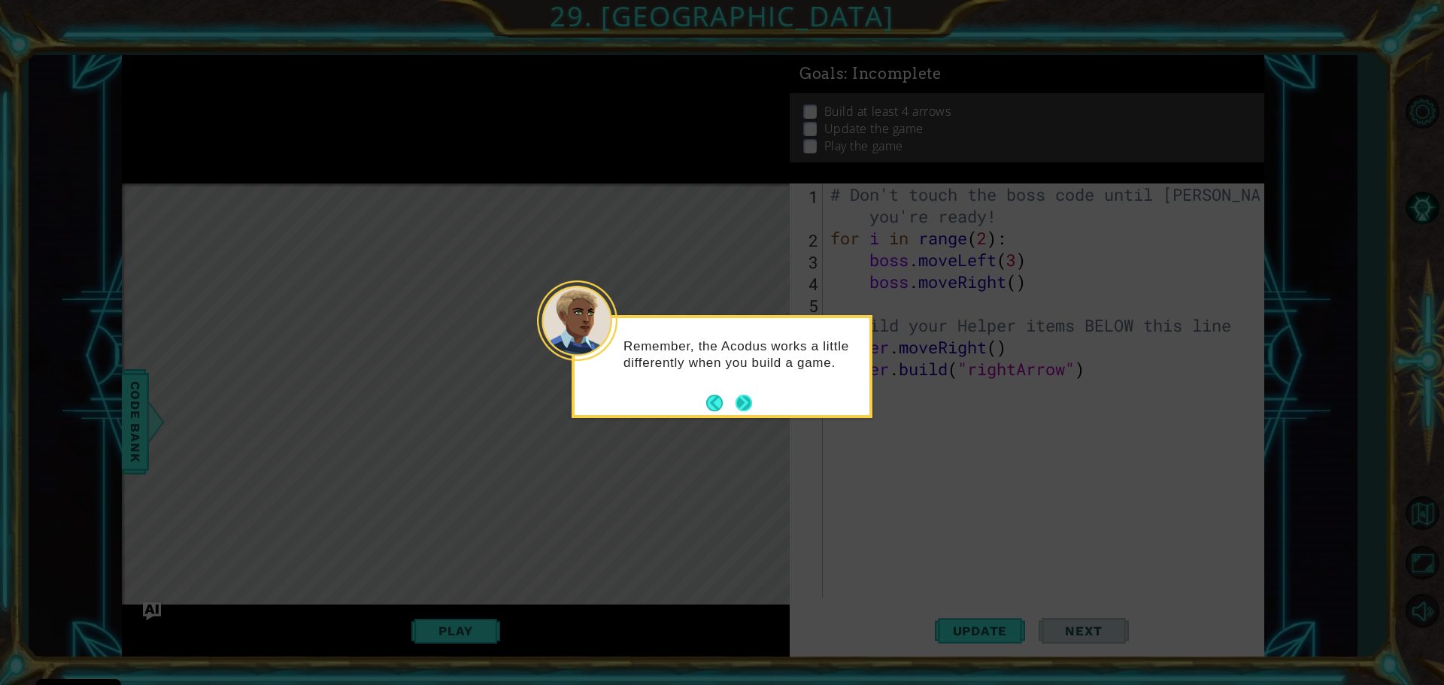
click at [745, 408] on button "Next" at bounding box center [743, 403] width 17 height 17
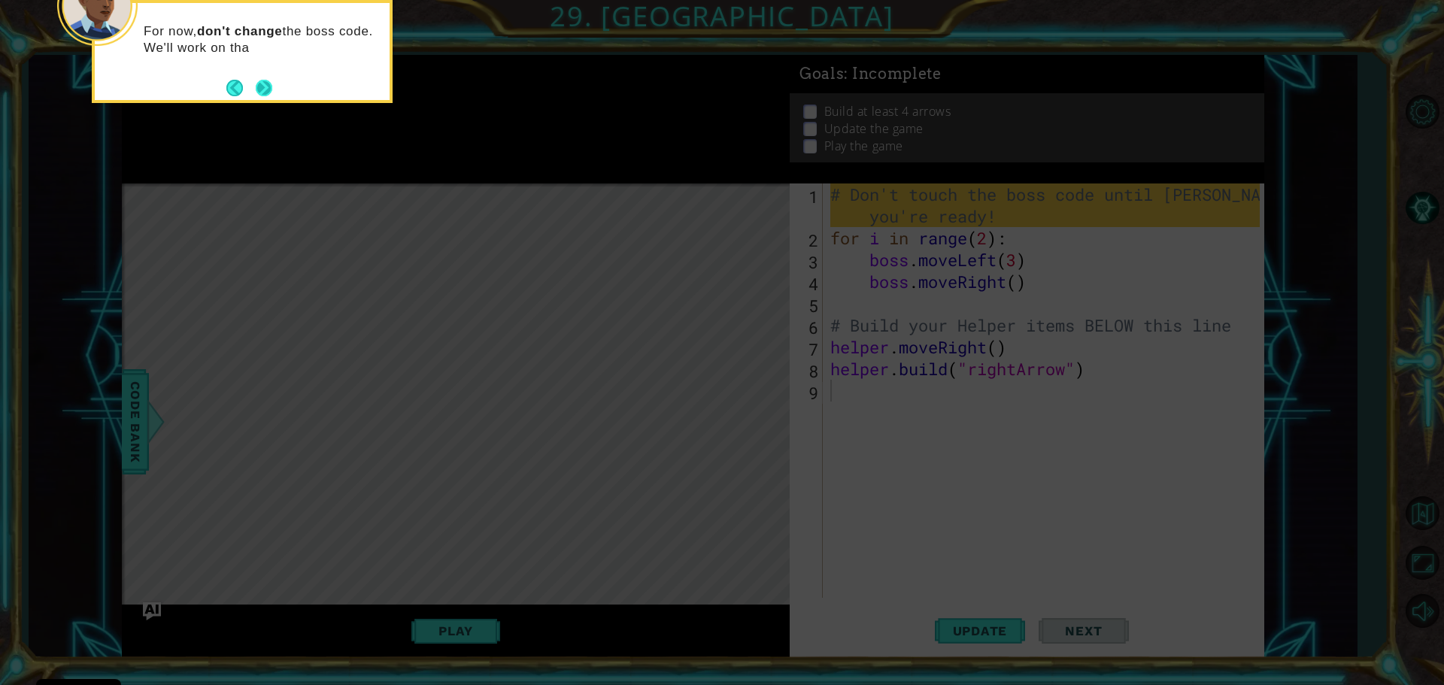
click at [267, 86] on button "Next" at bounding box center [264, 88] width 17 height 17
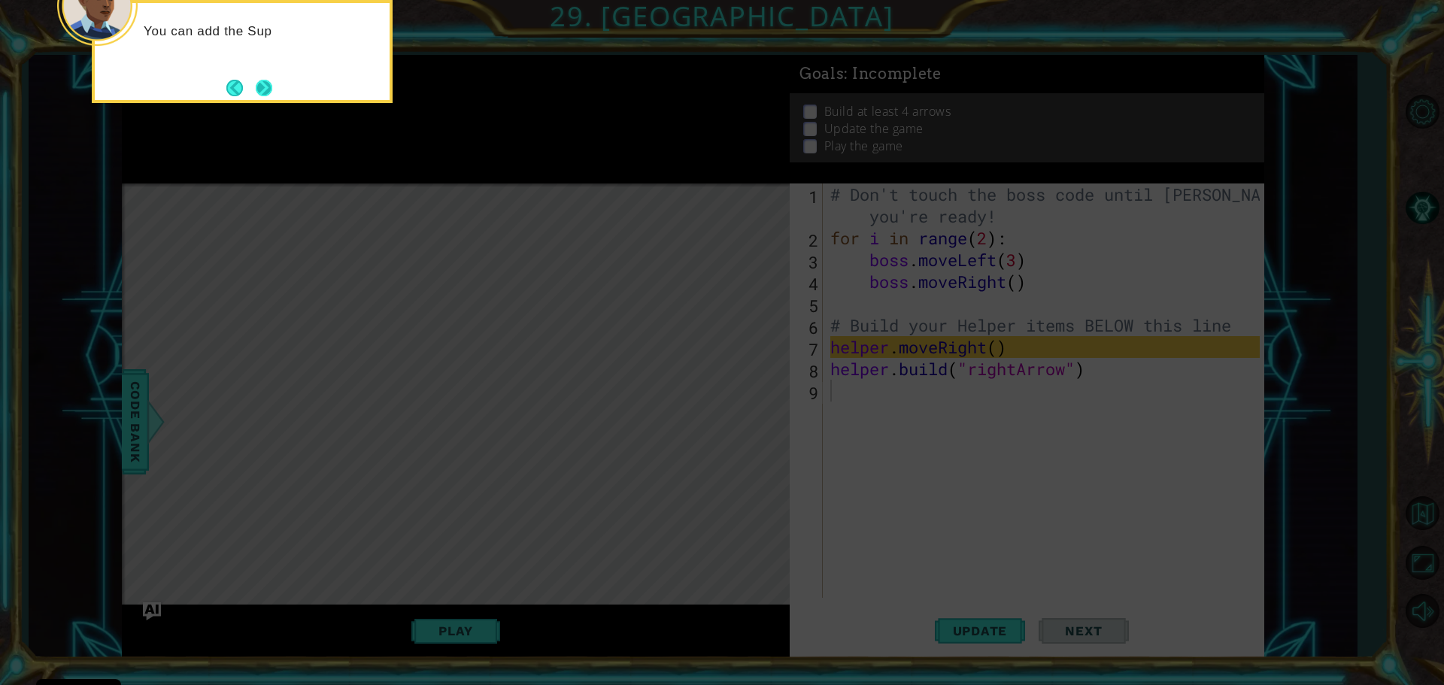
click at [272, 88] on button "Next" at bounding box center [264, 88] width 17 height 17
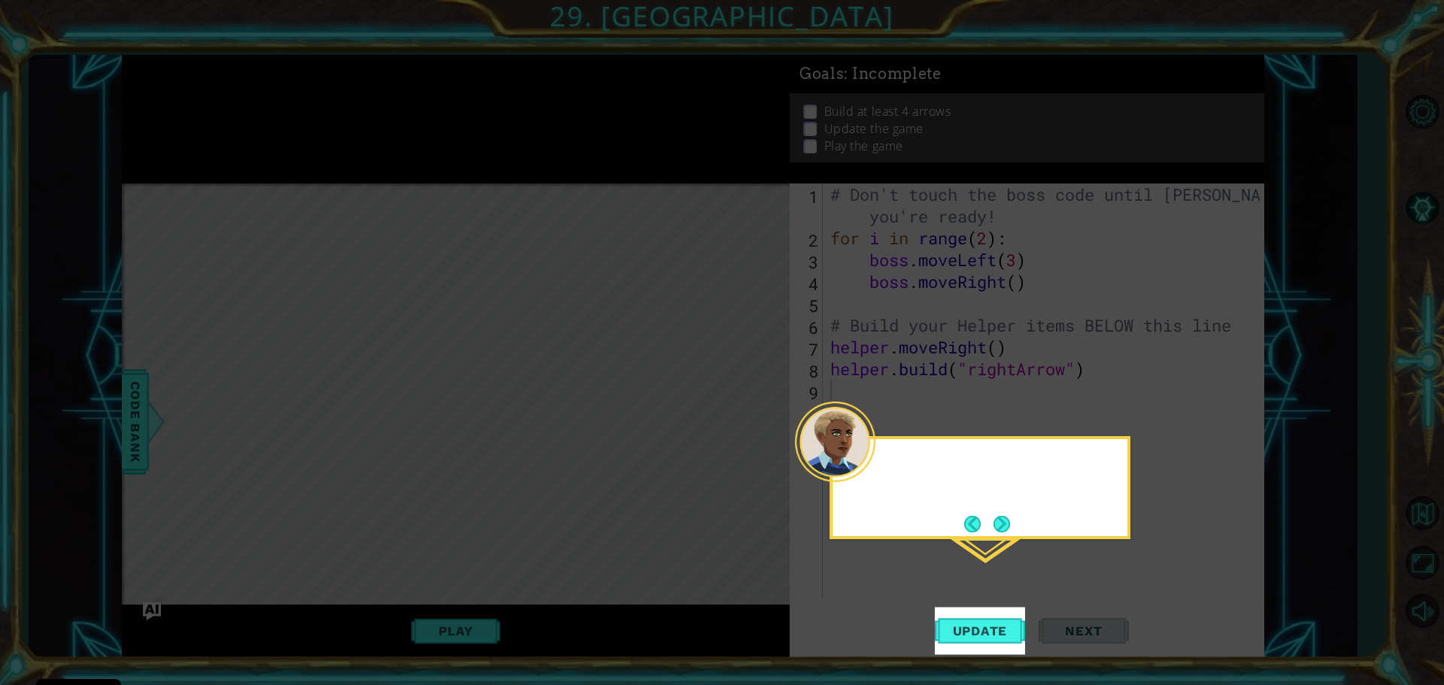
click at [274, 92] on icon at bounding box center [722, 342] width 1444 height 685
click at [965, 623] on span "Update" at bounding box center [980, 630] width 85 height 15
click at [961, 619] on button "Update" at bounding box center [980, 630] width 90 height 47
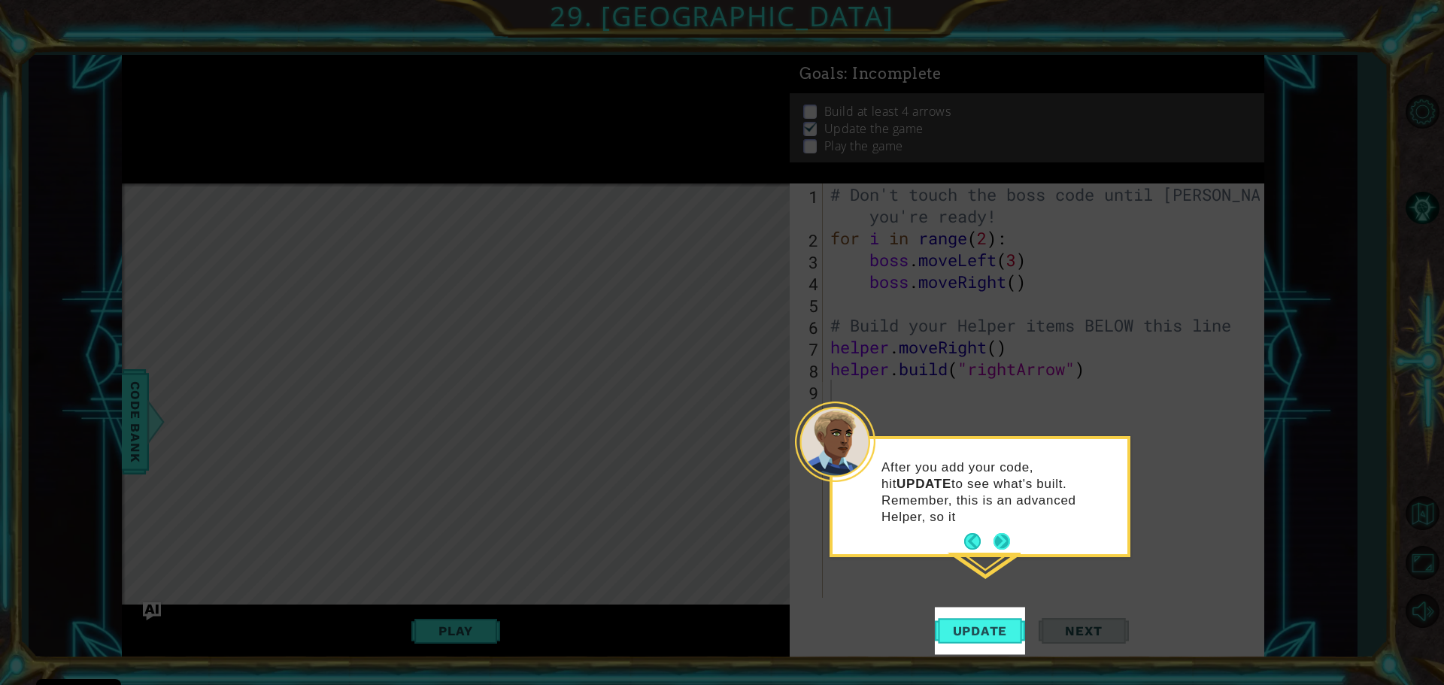
click at [1003, 533] on button "Next" at bounding box center [1001, 541] width 17 height 17
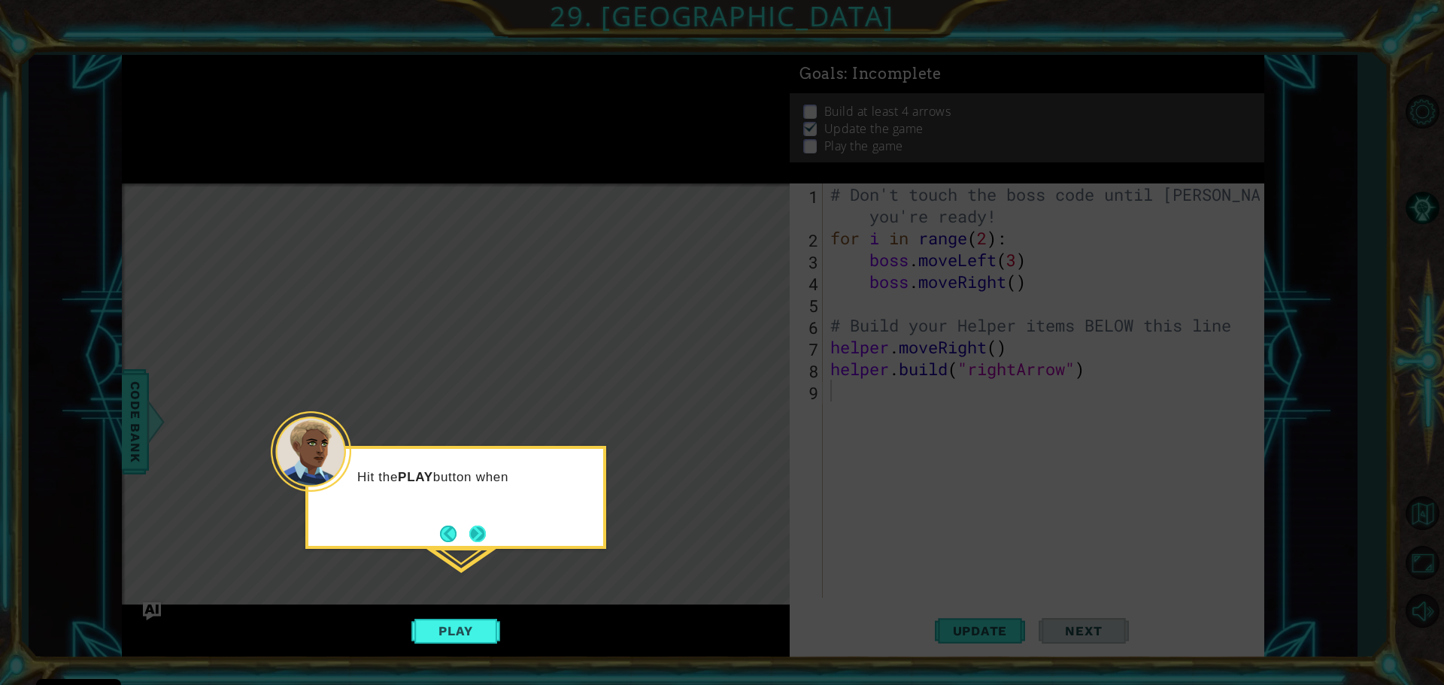
click at [479, 542] on button "Next" at bounding box center [477, 534] width 17 height 17
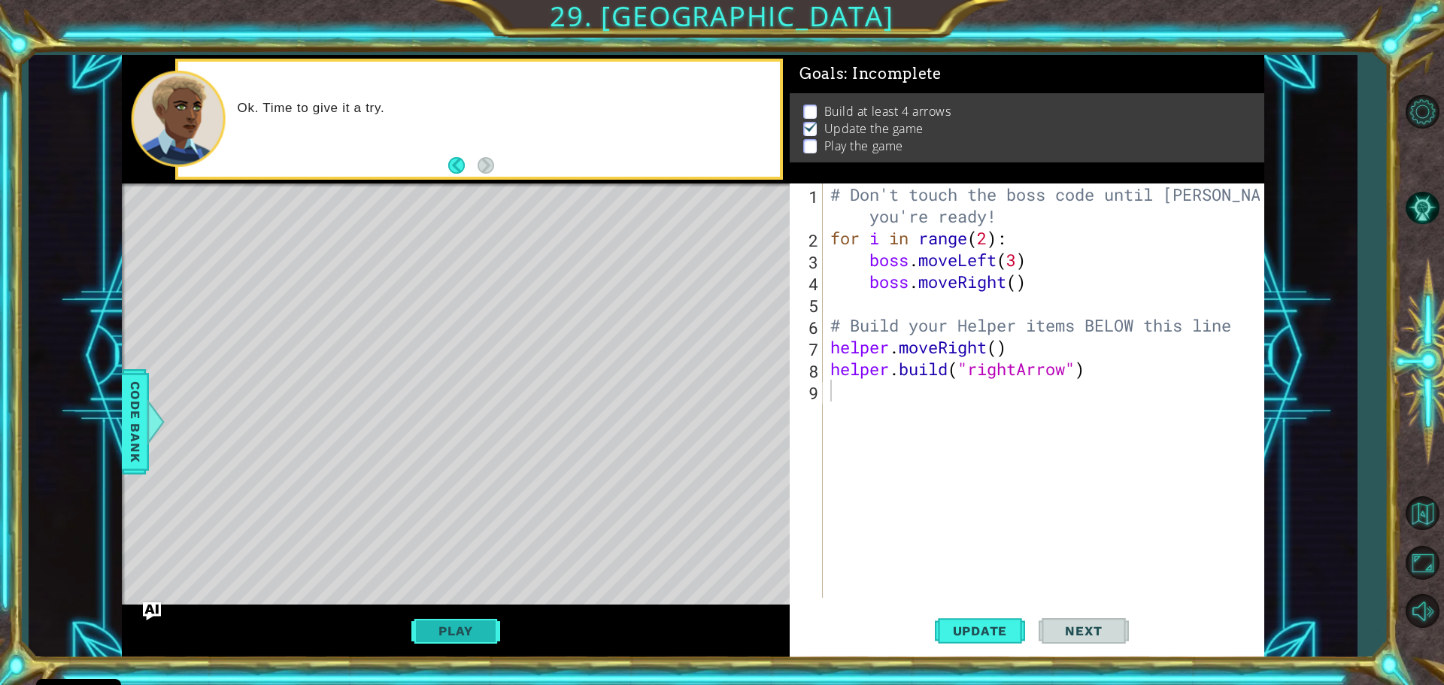
click at [489, 640] on button "Play" at bounding box center [455, 631] width 88 height 29
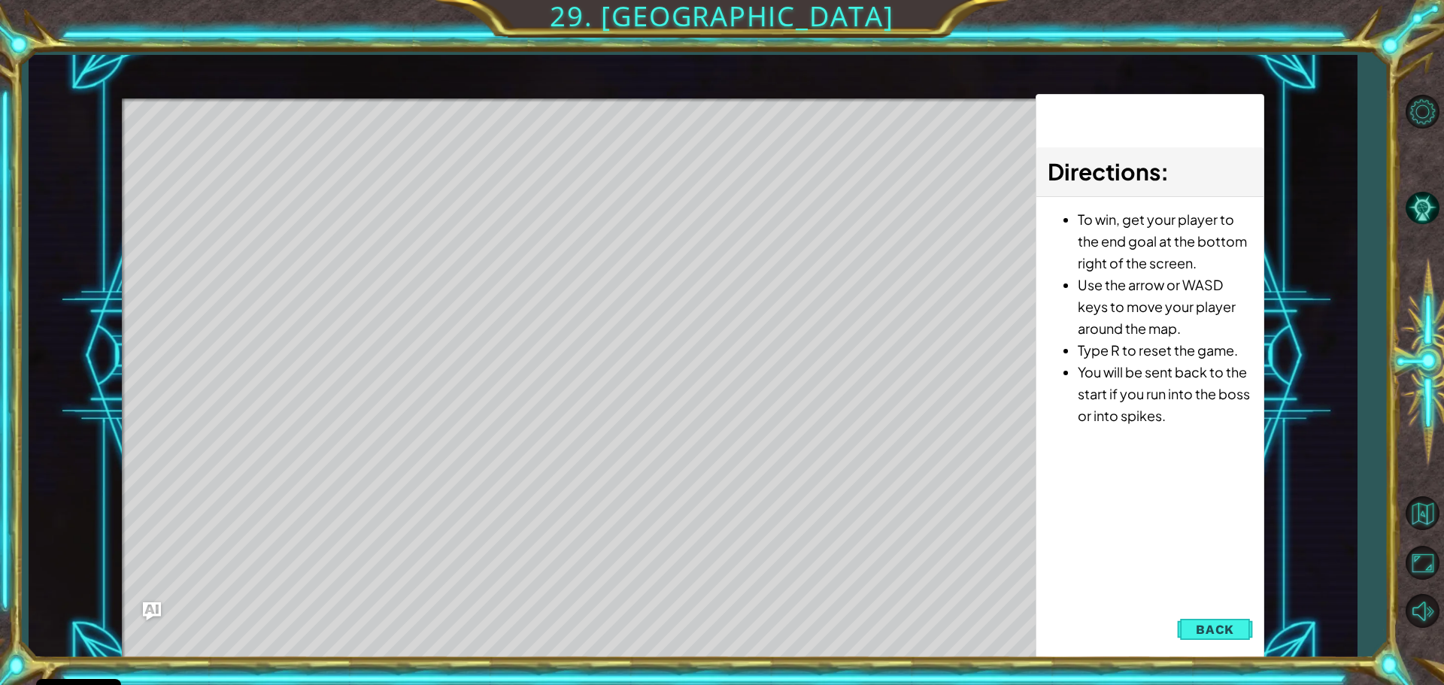
drag, startPoint x: 213, startPoint y: 165, endPoint x: 366, endPoint y: 196, distance: 156.6
click at [366, 196] on div "Level Map" at bounding box center [469, 319] width 695 height 443
click at [366, 193] on div "Level Map" at bounding box center [469, 319] width 695 height 443
click at [1210, 629] on span "Back" at bounding box center [1214, 629] width 38 height 15
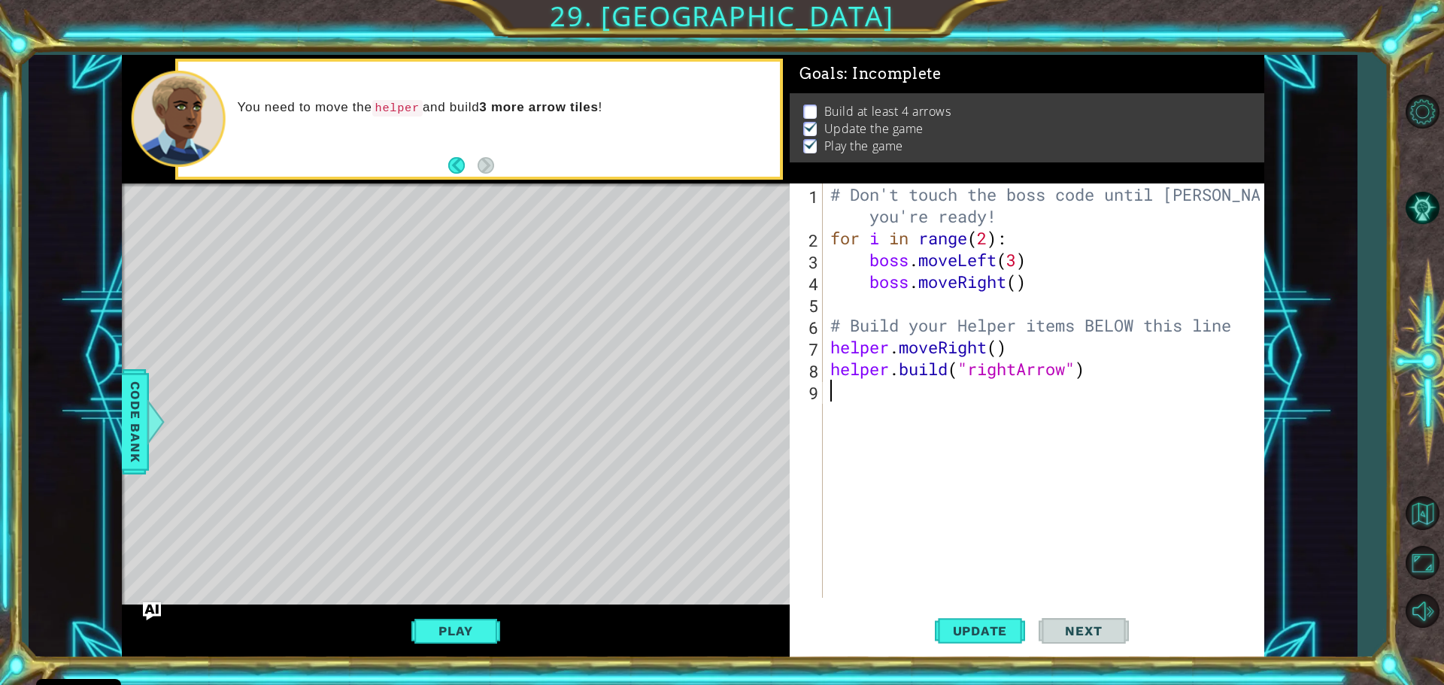
click at [996, 349] on div "# Don't touch the boss code until [PERSON_NAME] says you're ready! for i in ran…" at bounding box center [1047, 423] width 440 height 480
type textarea "helper.moveRight(1)"
click at [821, 392] on div "9" at bounding box center [807, 393] width 30 height 22
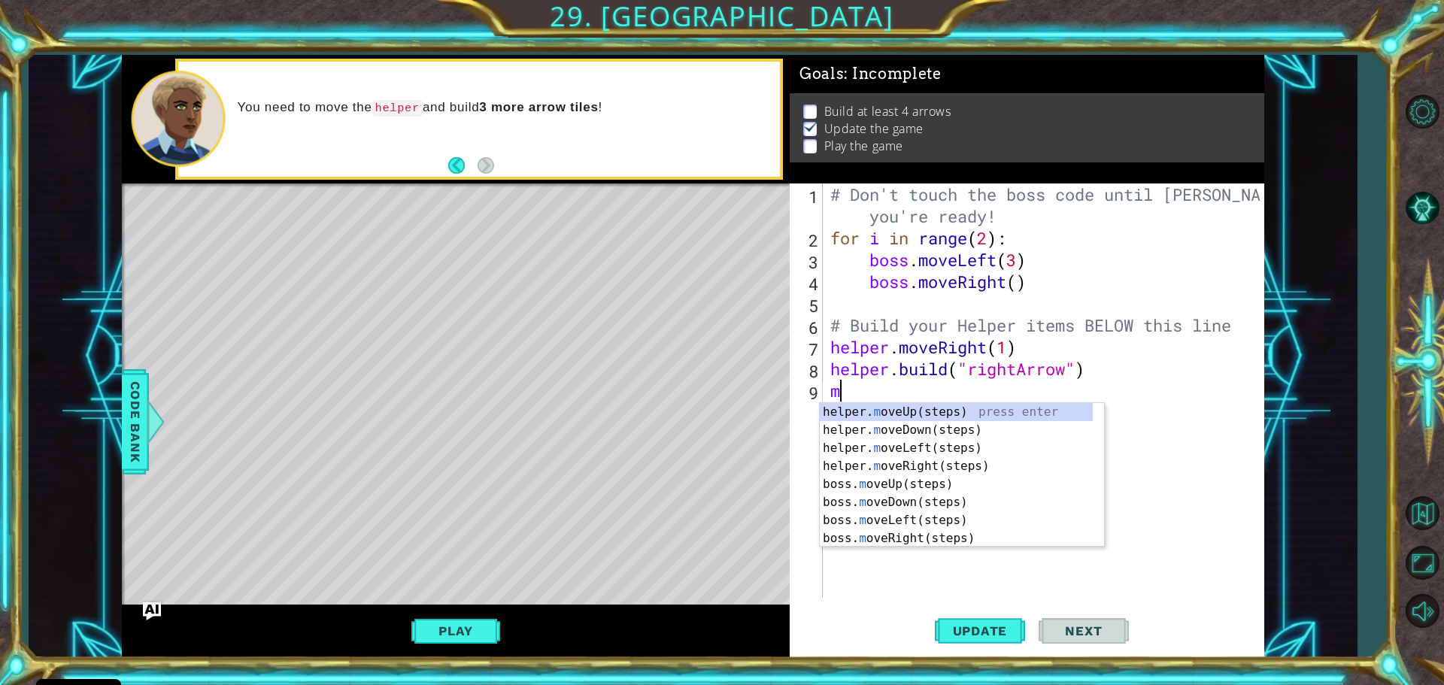
type textarea "mo"
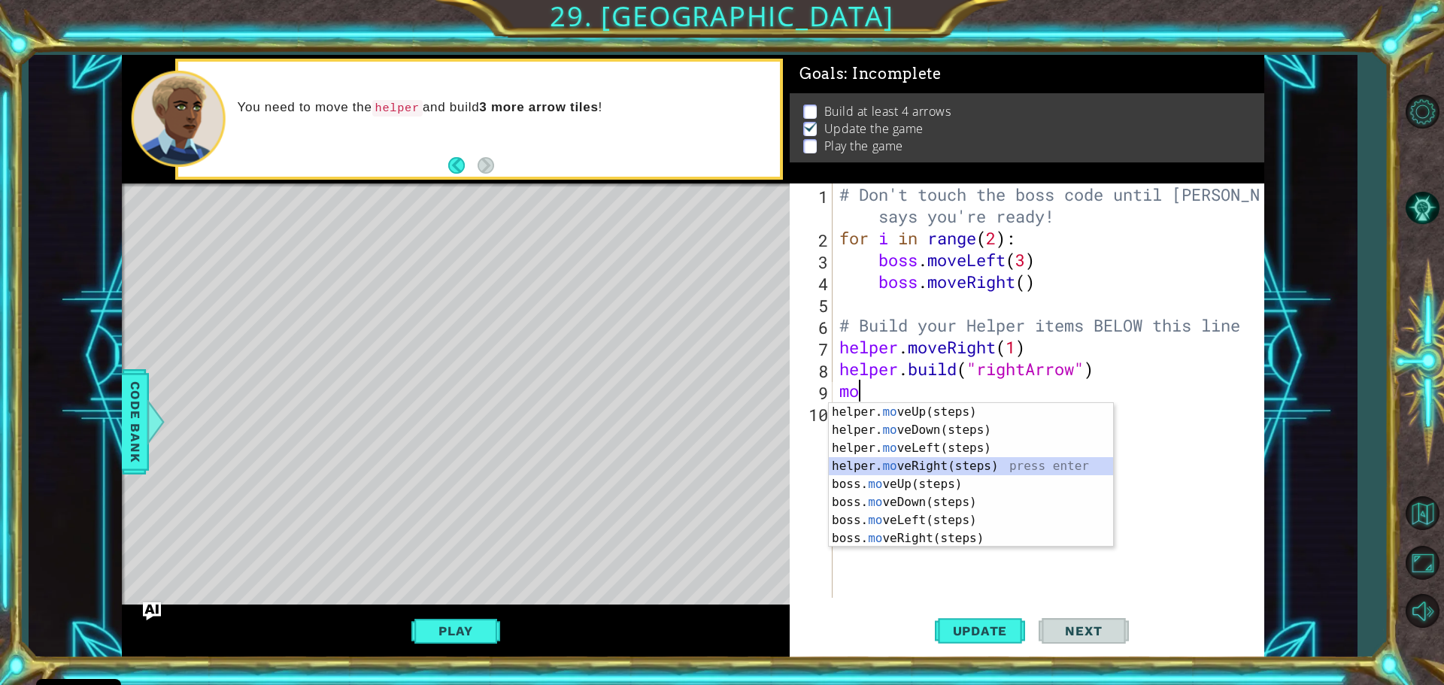
click at [932, 463] on div "helper. mo veUp(steps) press enter helper. mo veDown(steps) press enter helper.…" at bounding box center [971, 493] width 284 height 180
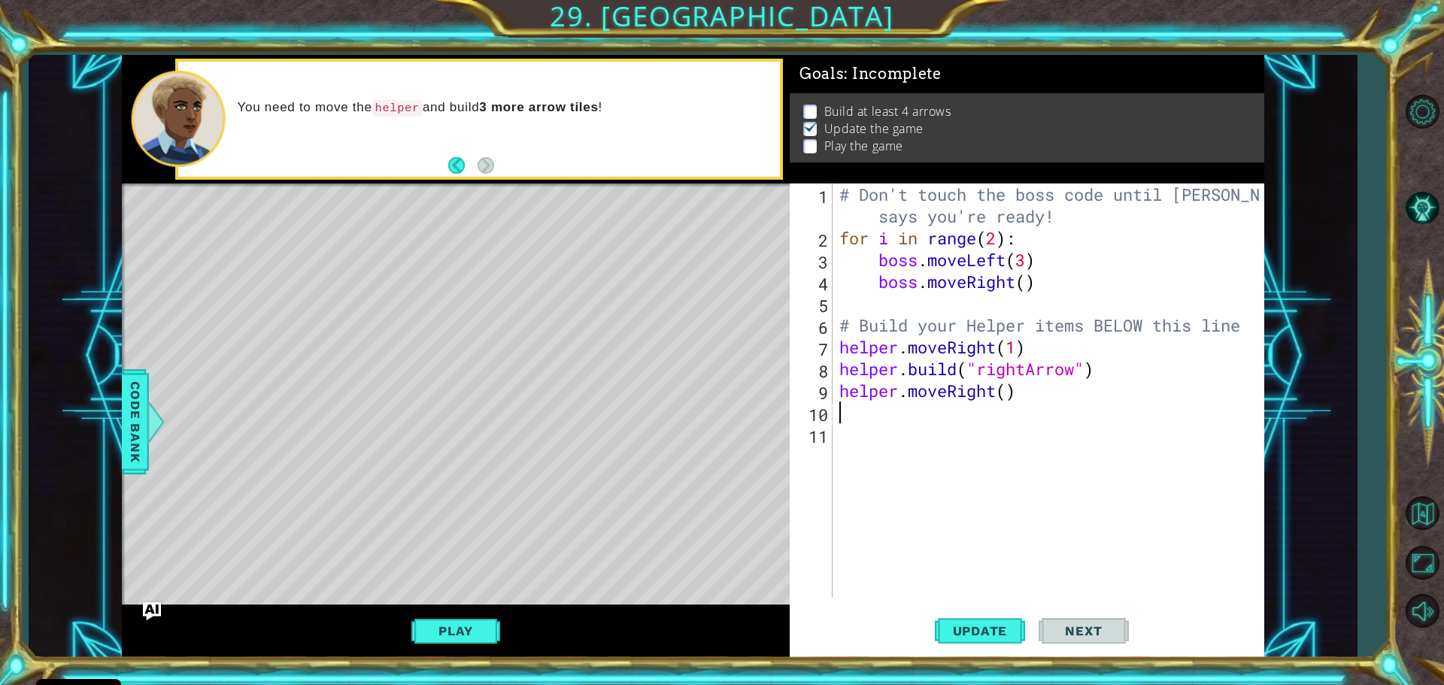
click at [1011, 396] on div "# Don't touch the boss code until [PERSON_NAME] says you're ready! for i in ran…" at bounding box center [1051, 423] width 431 height 480
drag, startPoint x: 841, startPoint y: 366, endPoint x: 1099, endPoint y: 369, distance: 257.2
click at [1099, 369] on div "# Don't touch the boss code until [PERSON_NAME] says you're ready! for i in ran…" at bounding box center [1051, 423] width 431 height 480
type textarea "[DOMAIN_NAME]("rightArrow")"
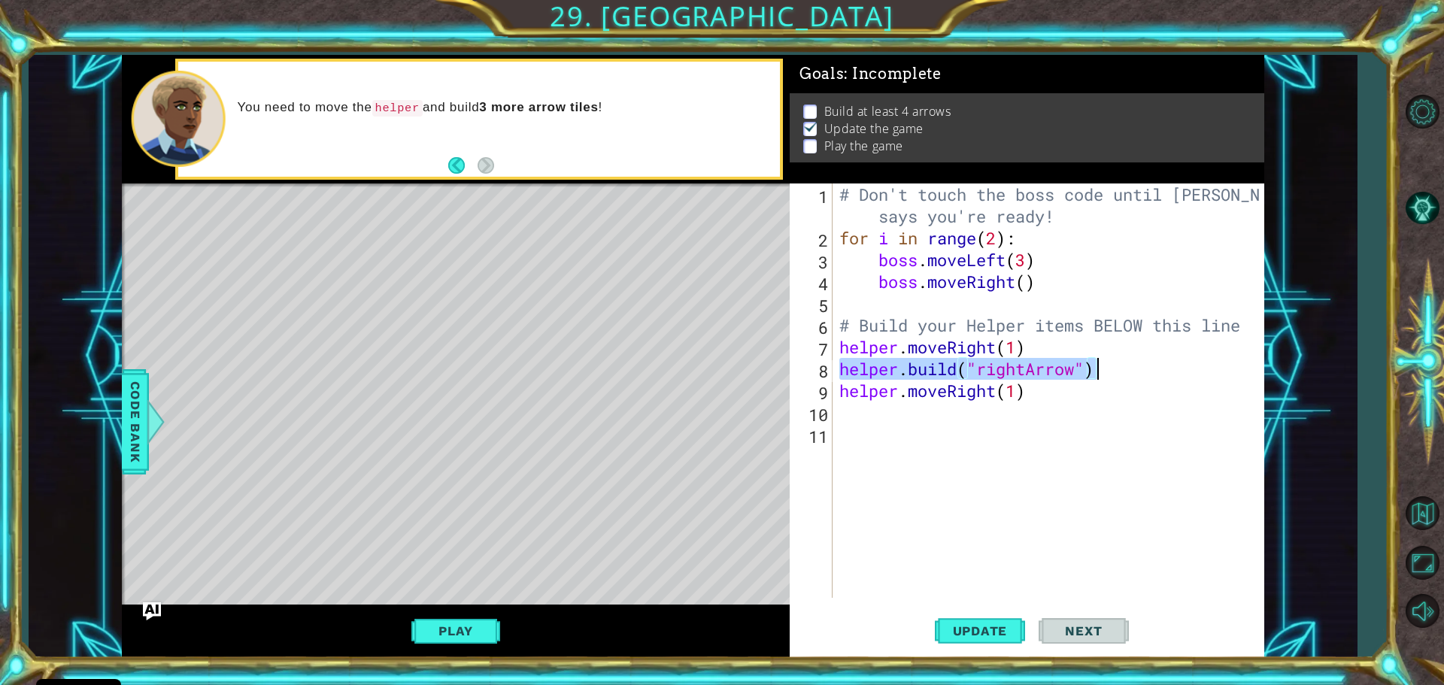
drag, startPoint x: 1054, startPoint y: 343, endPoint x: 1060, endPoint y: 364, distance: 21.9
paste textarea "Code Area"
click at [864, 414] on div "# Don't touch the boss code until [PERSON_NAME] says you're ready! for i in ran…" at bounding box center [1051, 423] width 431 height 480
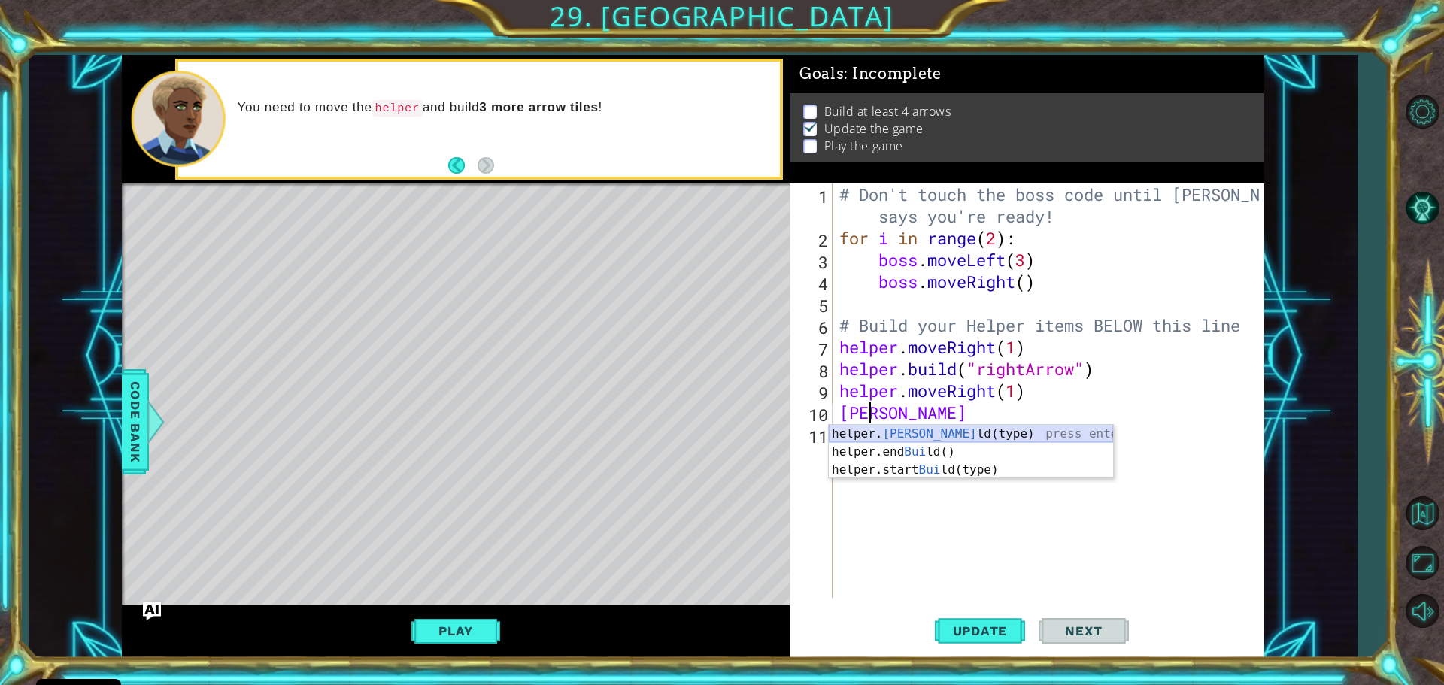
click at [946, 434] on div "helper. [PERSON_NAME](type) press enter helper.end [PERSON_NAME]() press enter …" at bounding box center [971, 470] width 284 height 90
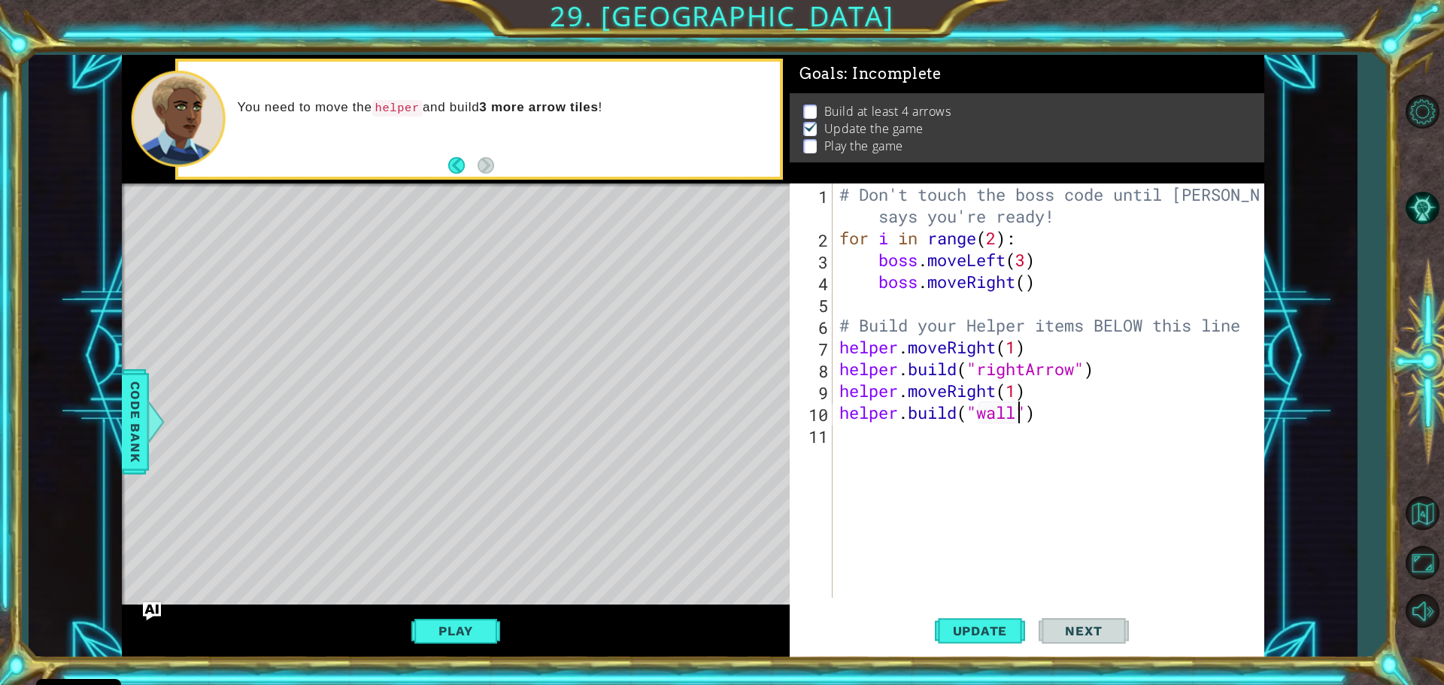
click at [1020, 414] on div "# Don't touch the boss code until [PERSON_NAME] says you're ready! for i in ran…" at bounding box center [1051, 423] width 431 height 480
click at [1078, 435] on div "" rightArrow" press enter" at bounding box center [1100, 452] width 284 height 54
type textarea "[DOMAIN_NAME]("rightArrow")"
click at [432, 635] on button "Play" at bounding box center [455, 631] width 88 height 29
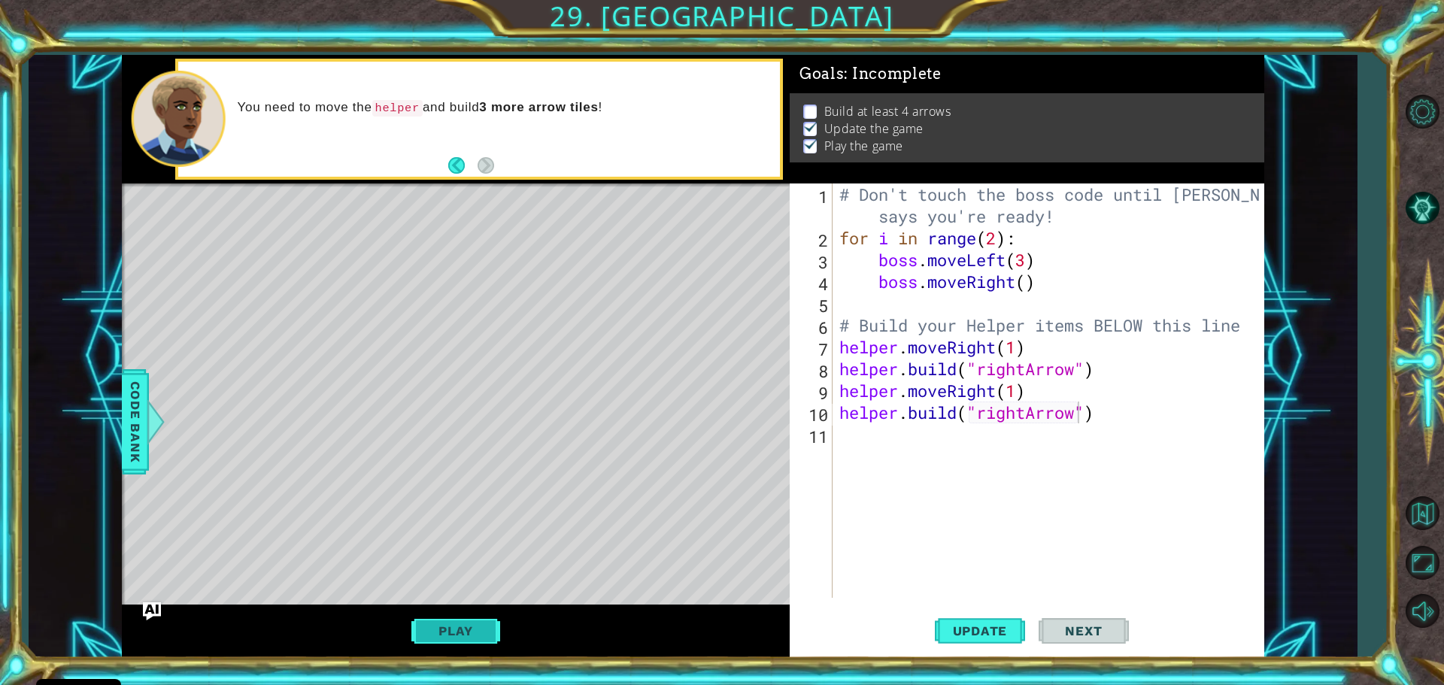
click at [458, 625] on button "Play" at bounding box center [455, 631] width 88 height 29
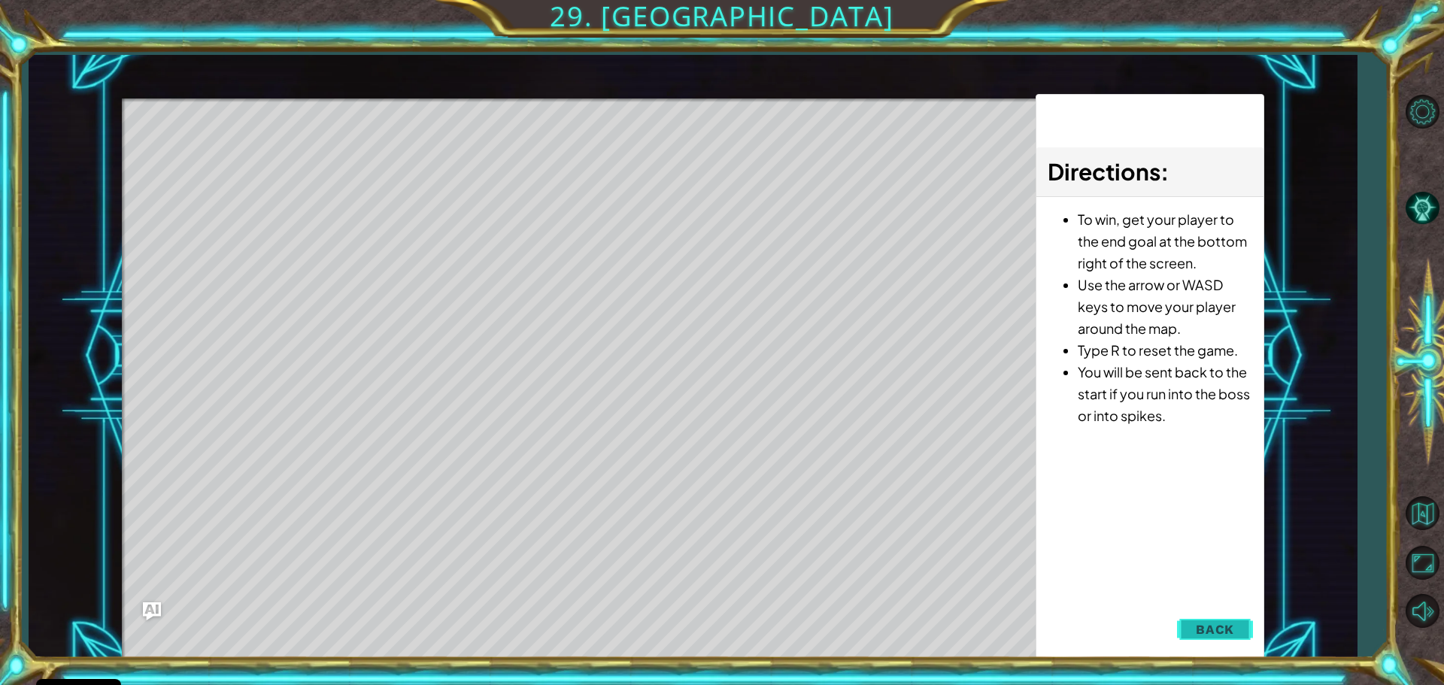
click at [1208, 621] on button "Back" at bounding box center [1215, 629] width 76 height 30
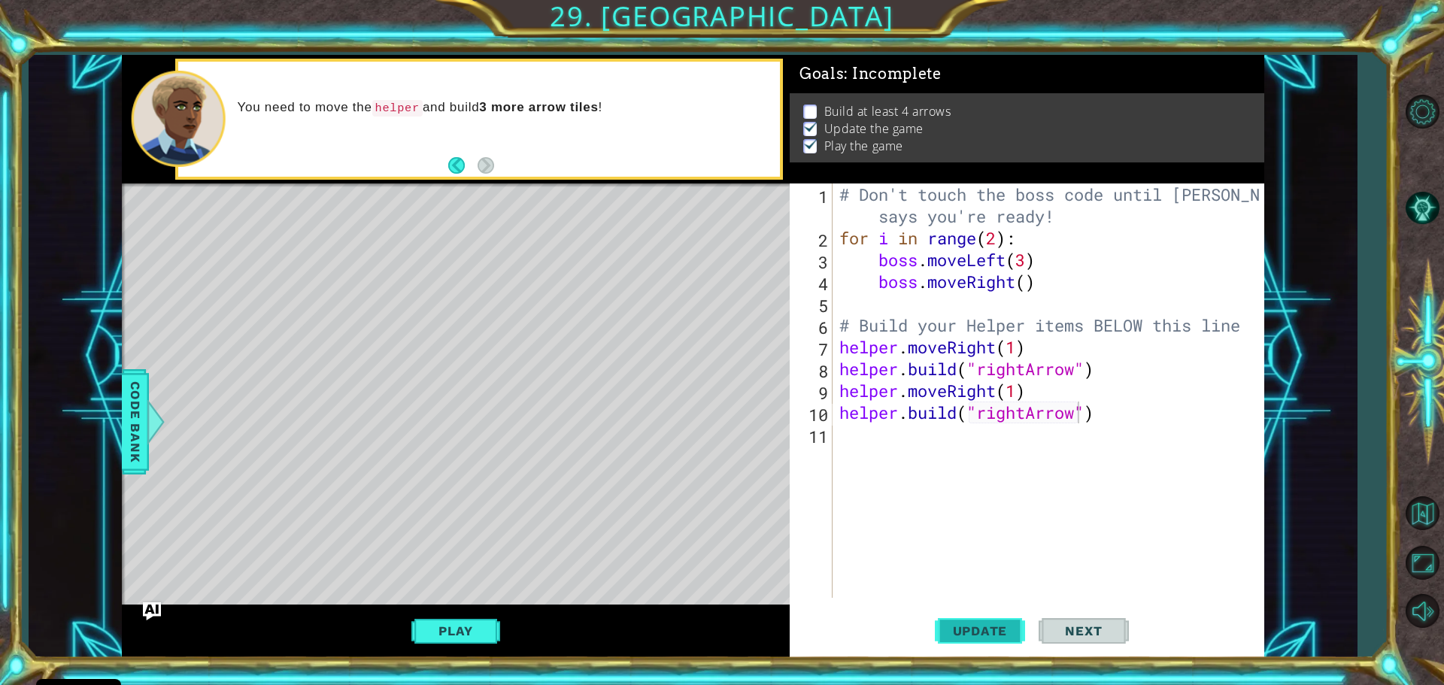
click at [965, 635] on span "Update" at bounding box center [980, 630] width 85 height 15
click at [888, 451] on div "# Don't touch the boss code until [PERSON_NAME] says you're ready! for i in ran…" at bounding box center [1051, 423] width 431 height 480
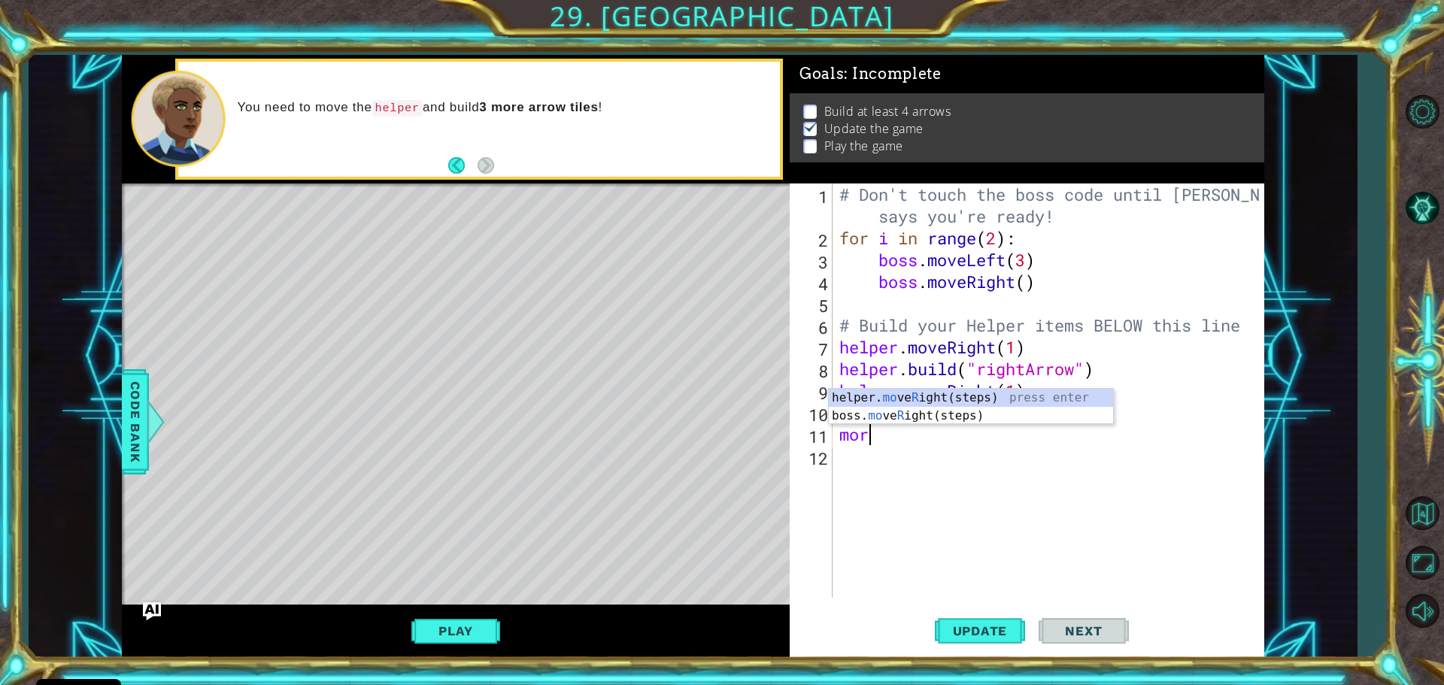
type textarea "mo"
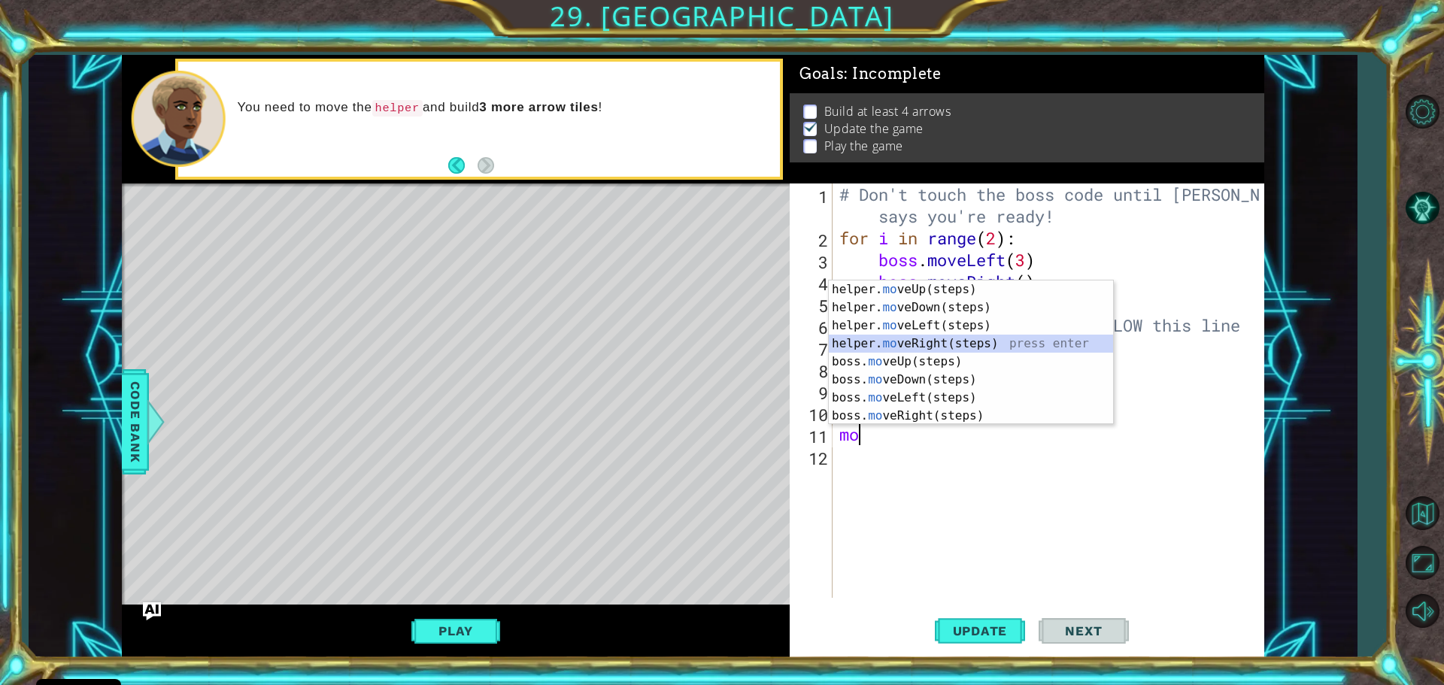
click at [906, 347] on div "helper. mo veUp(steps) press enter helper. mo veDown(steps) press enter helper.…" at bounding box center [971, 370] width 284 height 180
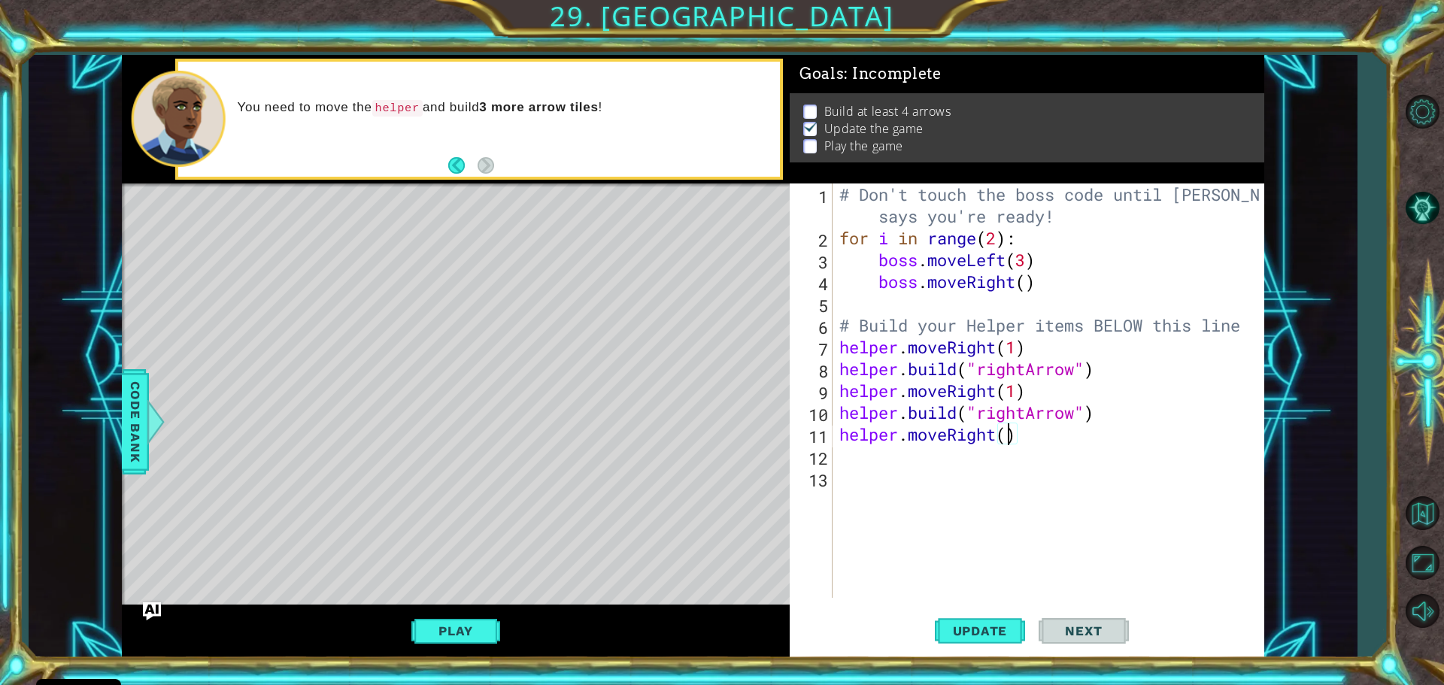
type textarea "1"
click at [1007, 432] on div "# Don't touch the boss code until [PERSON_NAME] says you're ready! for i in ran…" at bounding box center [1051, 423] width 431 height 480
click at [847, 465] on div "# Don't touch the boss code until [PERSON_NAME] says you're ready! for i in ran…" at bounding box center [1051, 423] width 431 height 480
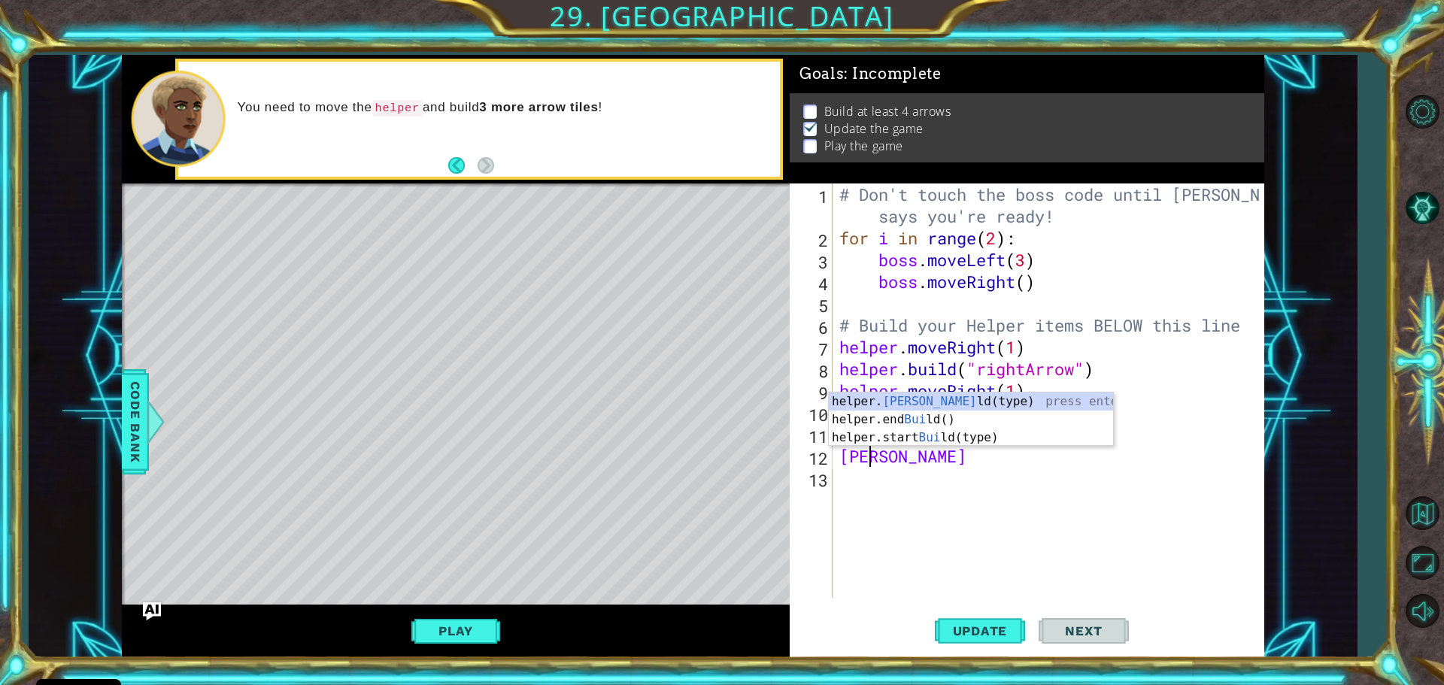
scroll to position [0, 1]
click at [954, 400] on div "helper. buil d(type) press enter helper.end Buil d() press enter helper.start B…" at bounding box center [971, 437] width 284 height 90
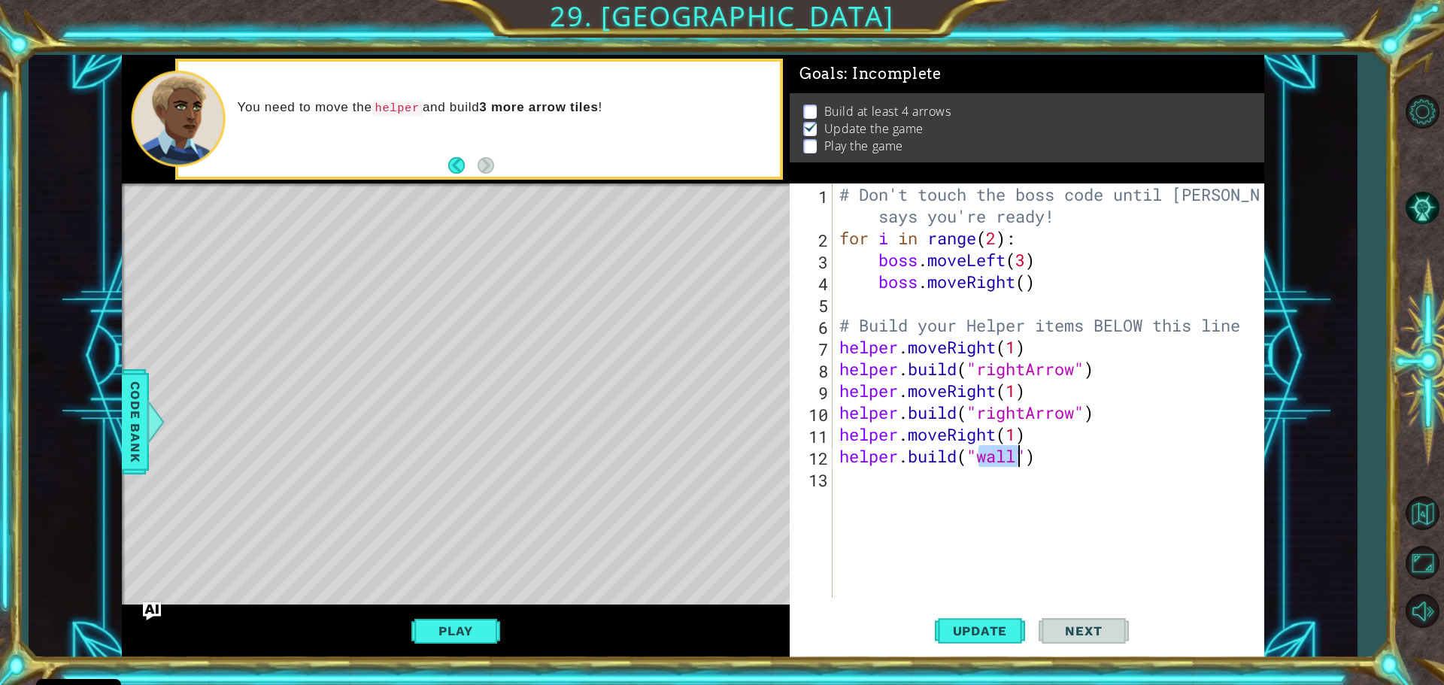
scroll to position [0, 7]
click at [1020, 432] on div ""ri ghtArrow" press enter" at bounding box center [1100, 456] width 284 height 54
type textarea "[DOMAIN_NAME]("rightArrow")"
click at [966, 630] on span "Update" at bounding box center [980, 630] width 85 height 15
drag, startPoint x: 863, startPoint y: 489, endPoint x: 856, endPoint y: 496, distance: 10.1
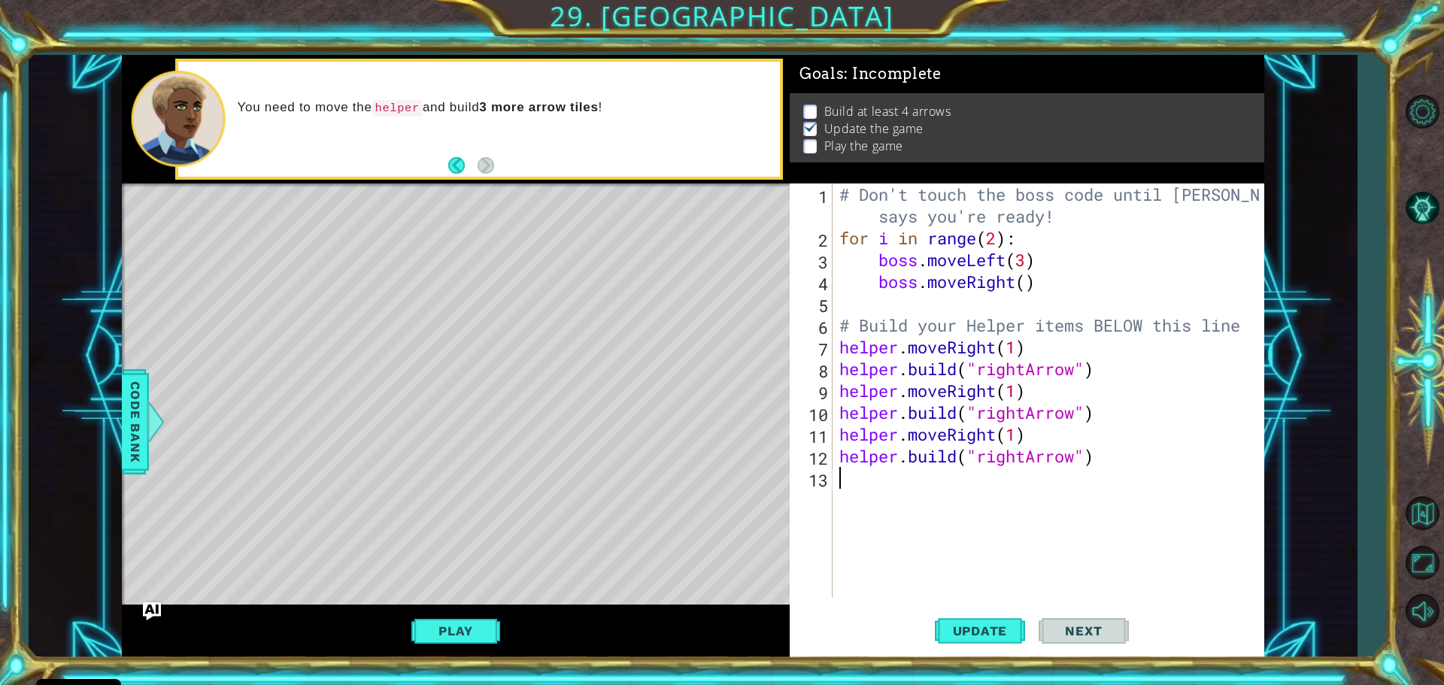
click at [862, 489] on div "# Don't touch the boss code until [PERSON_NAME] says you're ready! for i in ran…" at bounding box center [1051, 423] width 431 height 480
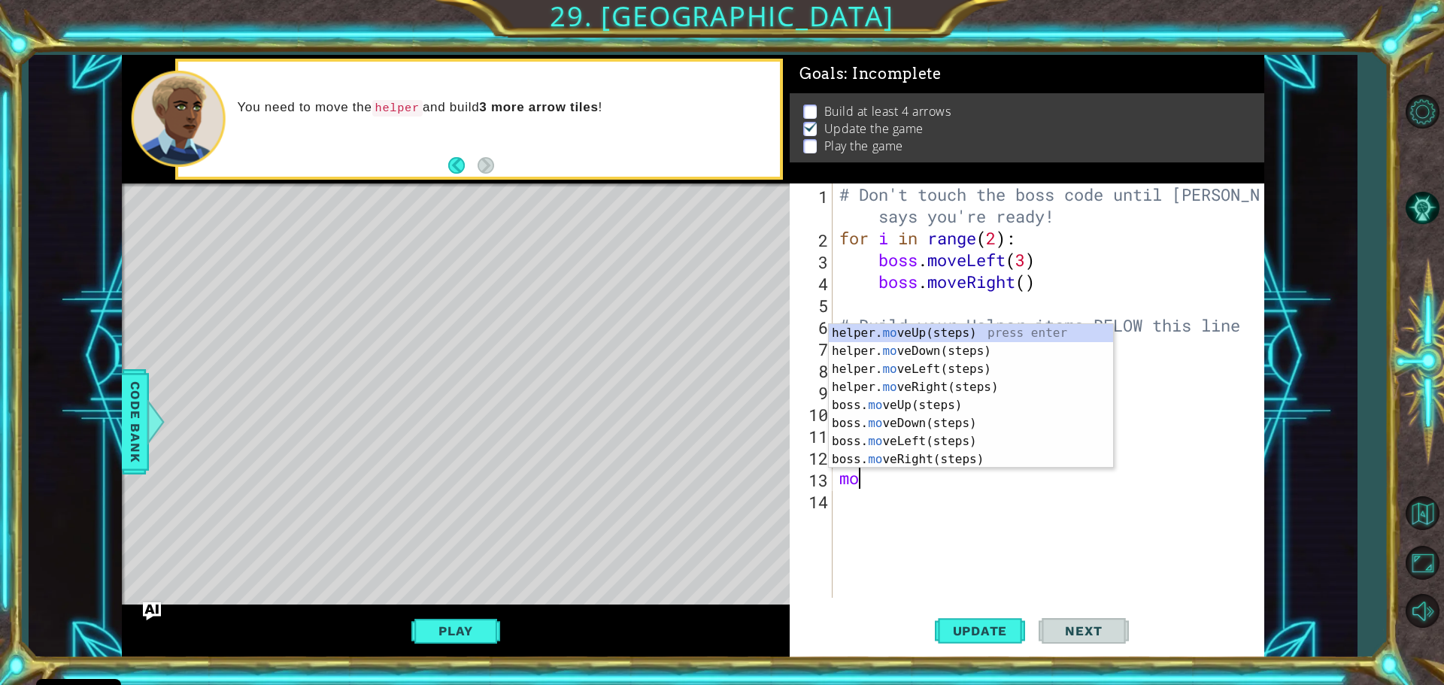
type textarea "mov"
click at [935, 385] on div "helper. mov eUp(steps) press enter helper. mov eDown(steps) press enter helper.…" at bounding box center [971, 414] width 284 height 180
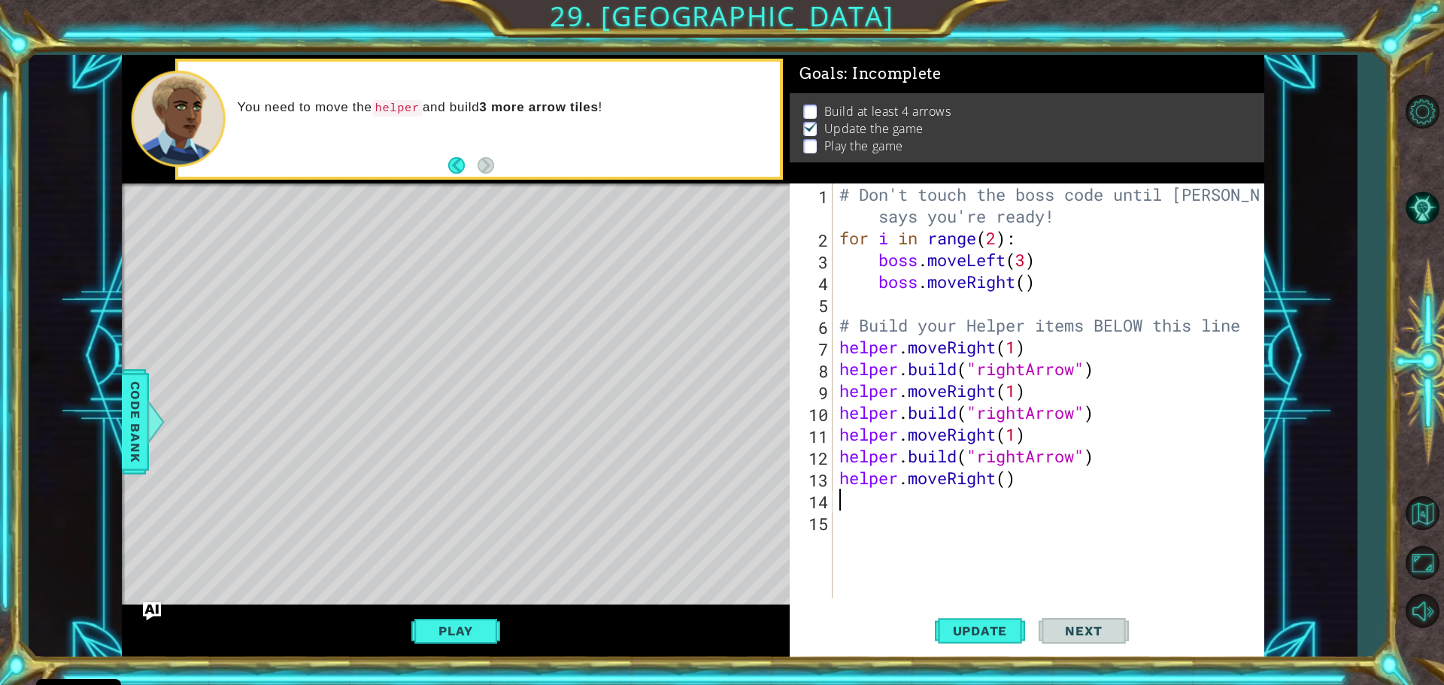
click at [913, 521] on div "# Don't touch the boss code until [PERSON_NAME] says you're ready! for i in ran…" at bounding box center [1051, 423] width 431 height 480
click at [883, 502] on div "# Don't touch the boss code until [PERSON_NAME] says you're ready! for i in ran…" at bounding box center [1051, 423] width 431 height 480
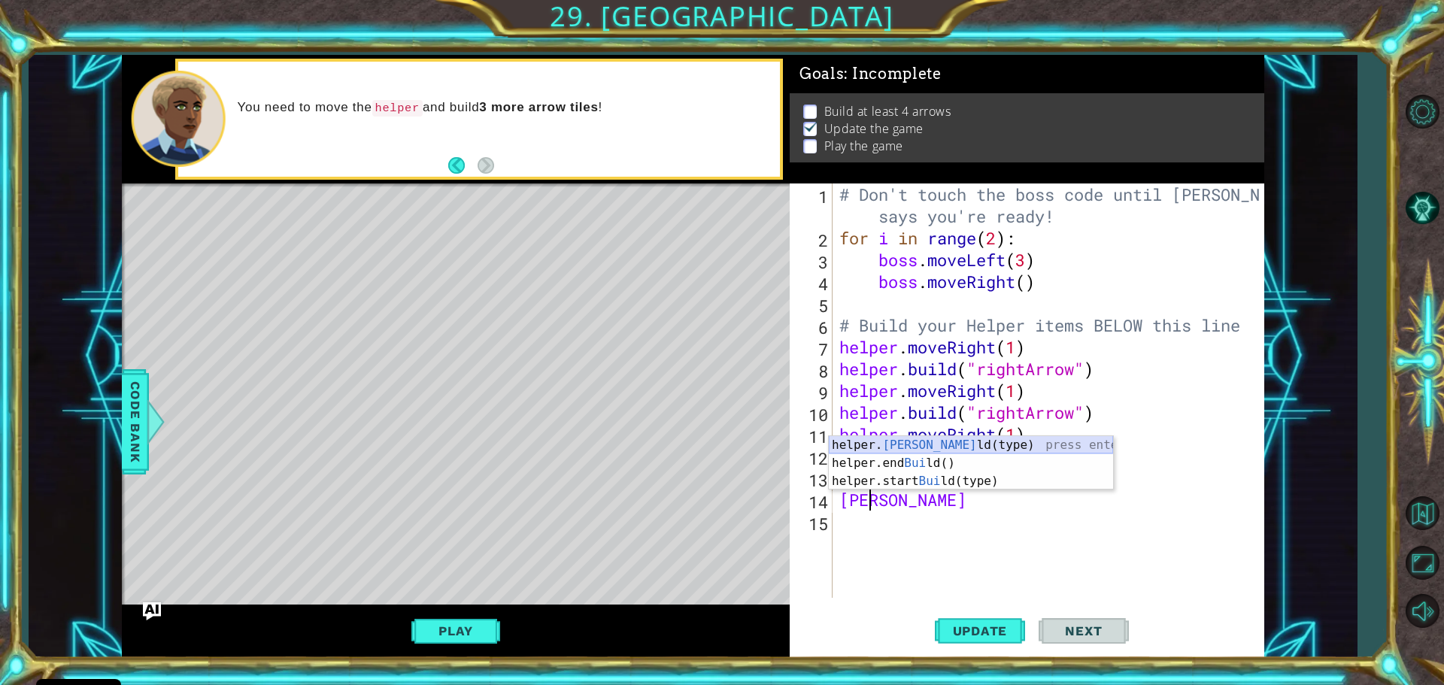
click at [868, 439] on div "helper. [PERSON_NAME](type) press enter helper.end [PERSON_NAME]() press enter …" at bounding box center [971, 481] width 284 height 90
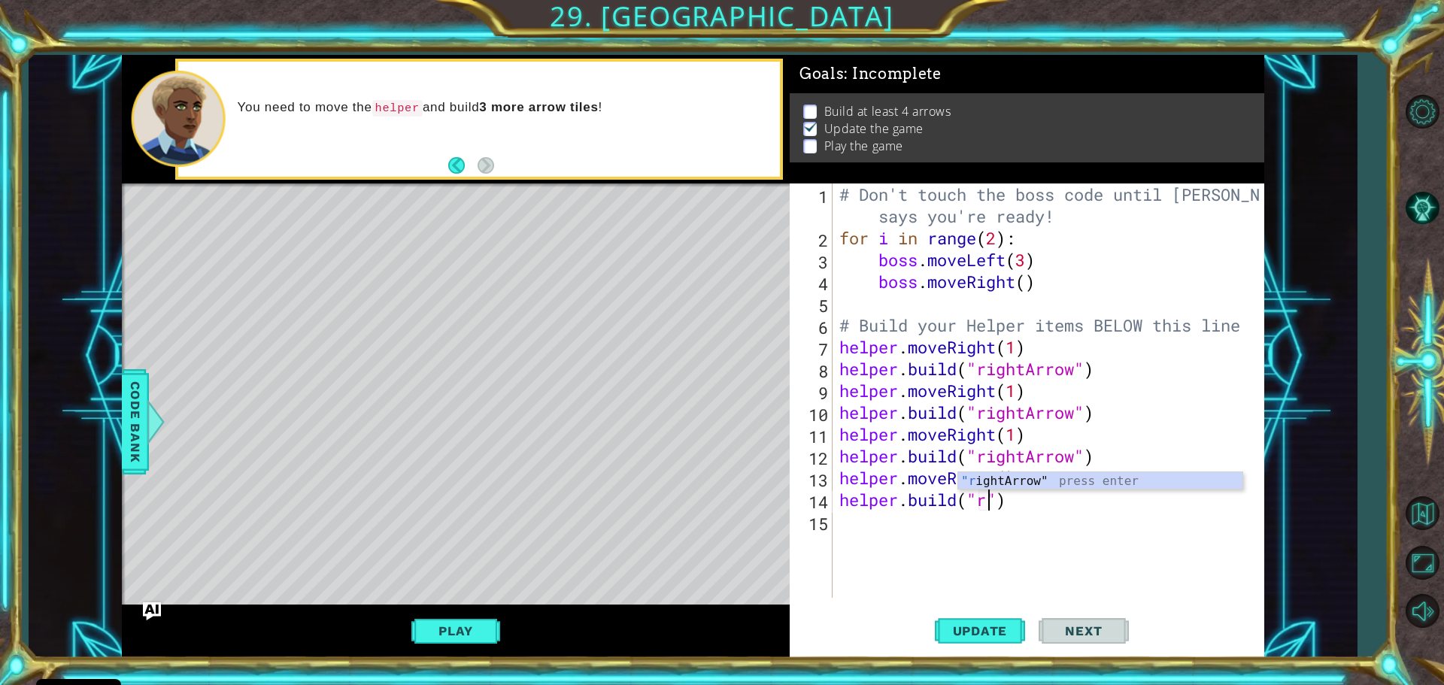
scroll to position [0, 7]
click at [1008, 476] on div ""ri ghtArrow" press enter" at bounding box center [1100, 499] width 284 height 54
type textarea "[DOMAIN_NAME]("rightArrow")"
click at [965, 617] on button "Update" at bounding box center [980, 630] width 90 height 47
click at [849, 537] on div "# Don't touch the boss code until [PERSON_NAME] says you're ready! for i in ran…" at bounding box center [1051, 423] width 431 height 480
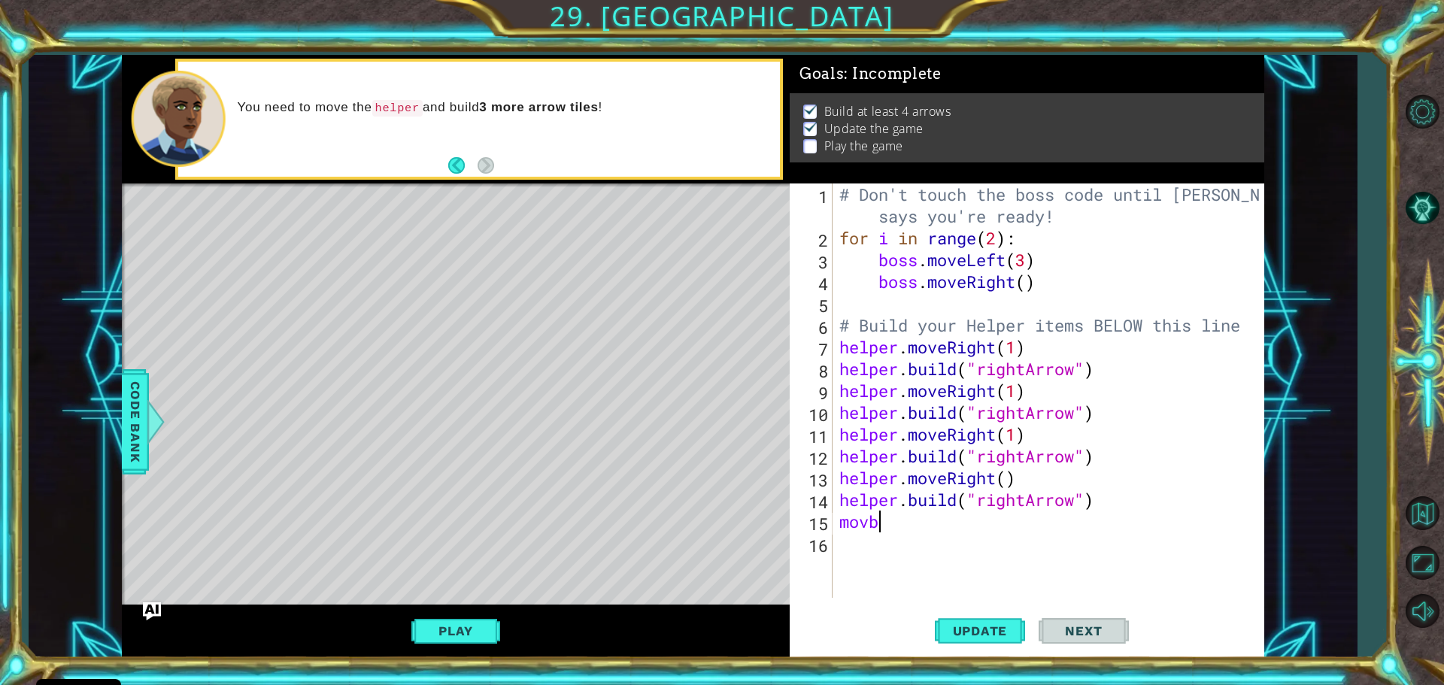
scroll to position [0, 1]
type textarea "mov"
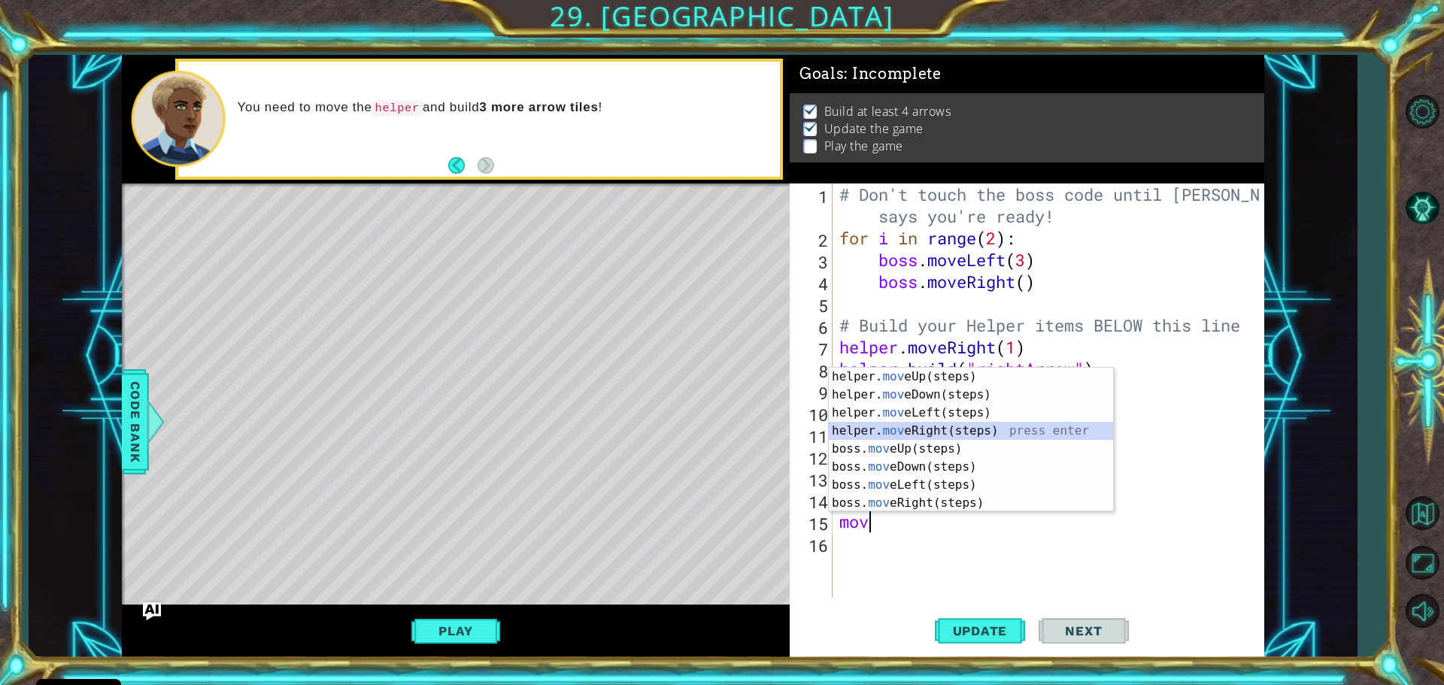
click at [881, 429] on div "helper. mov eUp(steps) press enter helper. mov eDown(steps) press enter helper.…" at bounding box center [971, 458] width 284 height 180
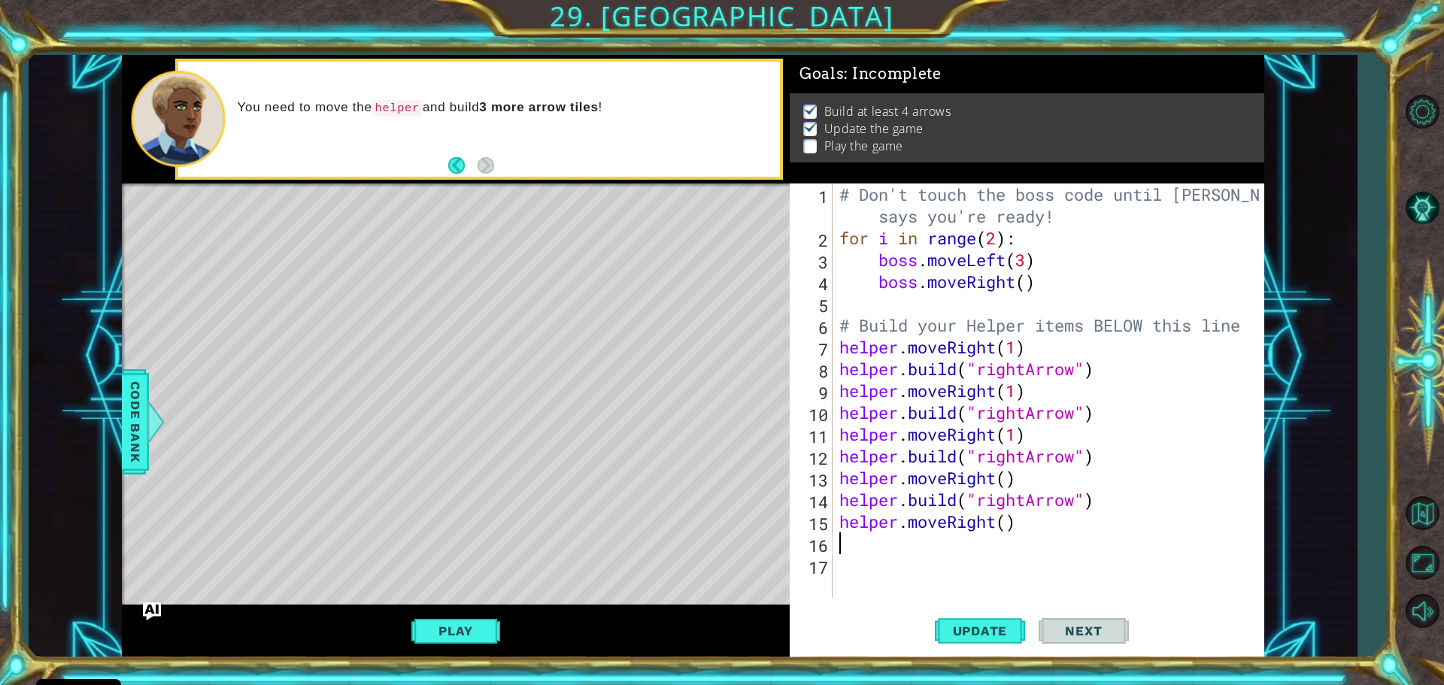
click at [947, 538] on div "# Don't touch the boss code until [PERSON_NAME] says you're ready! for i in ran…" at bounding box center [1051, 423] width 431 height 480
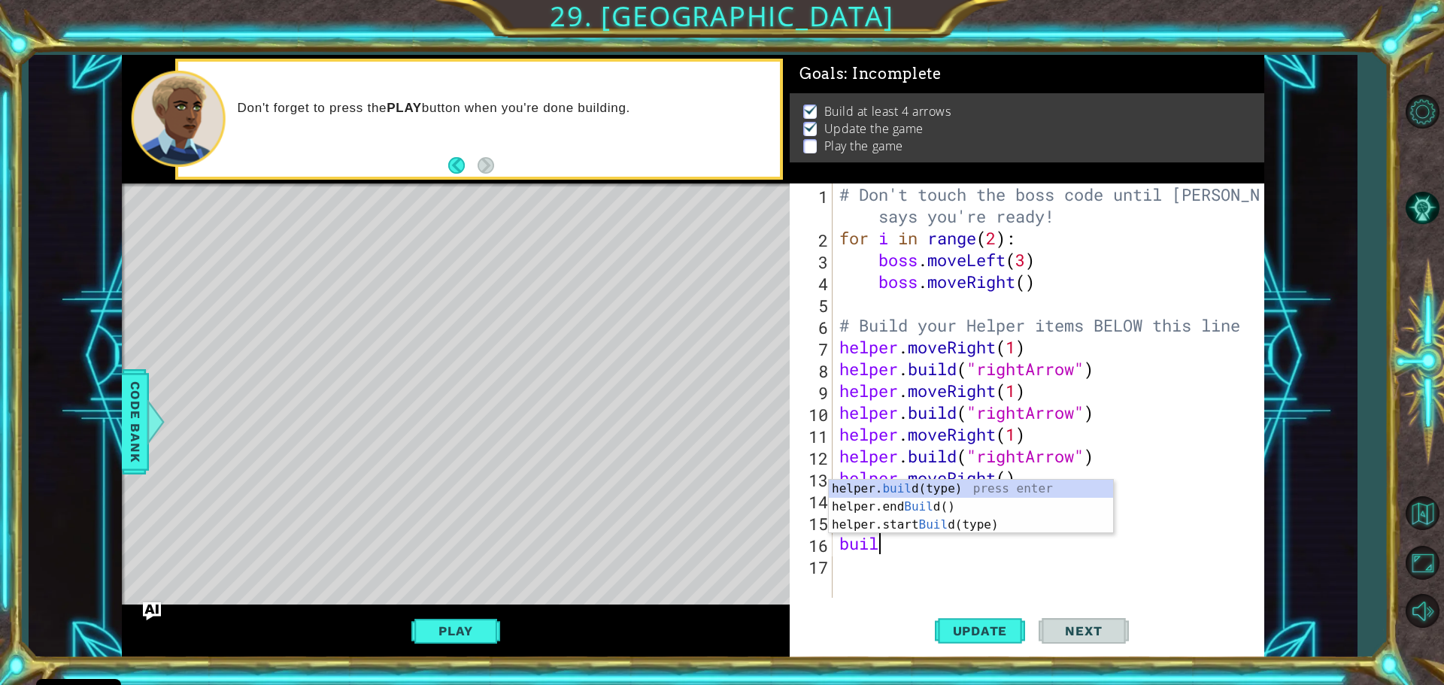
scroll to position [0, 2]
click at [905, 485] on div "helper. build (type) press enter helper.end Build () press enter helper.start B…" at bounding box center [971, 525] width 284 height 90
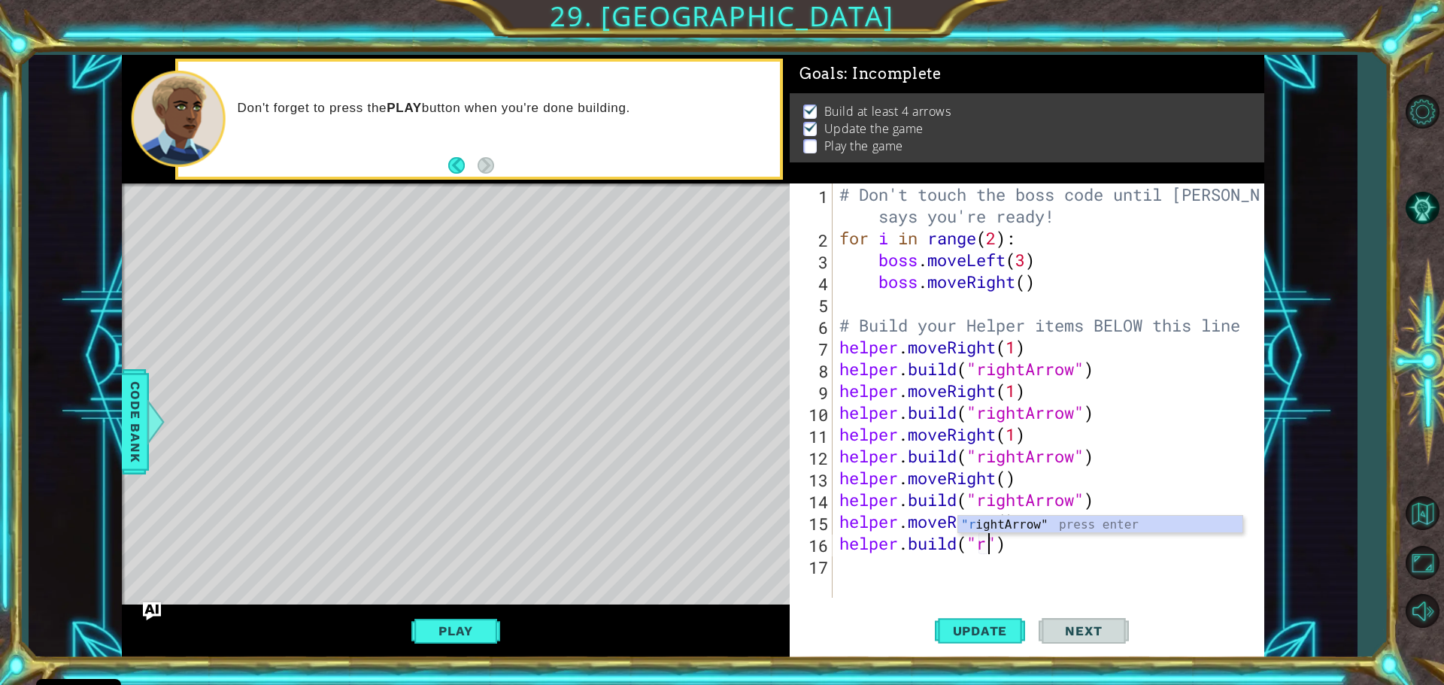
scroll to position [0, 7]
click at [1004, 526] on div ""ri ghtArrow" press enter" at bounding box center [1100, 543] width 284 height 54
type textarea "[DOMAIN_NAME]("rightArrow")"
click at [996, 628] on button "Update" at bounding box center [980, 630] width 90 height 47
click at [982, 624] on span "Update" at bounding box center [980, 630] width 85 height 15
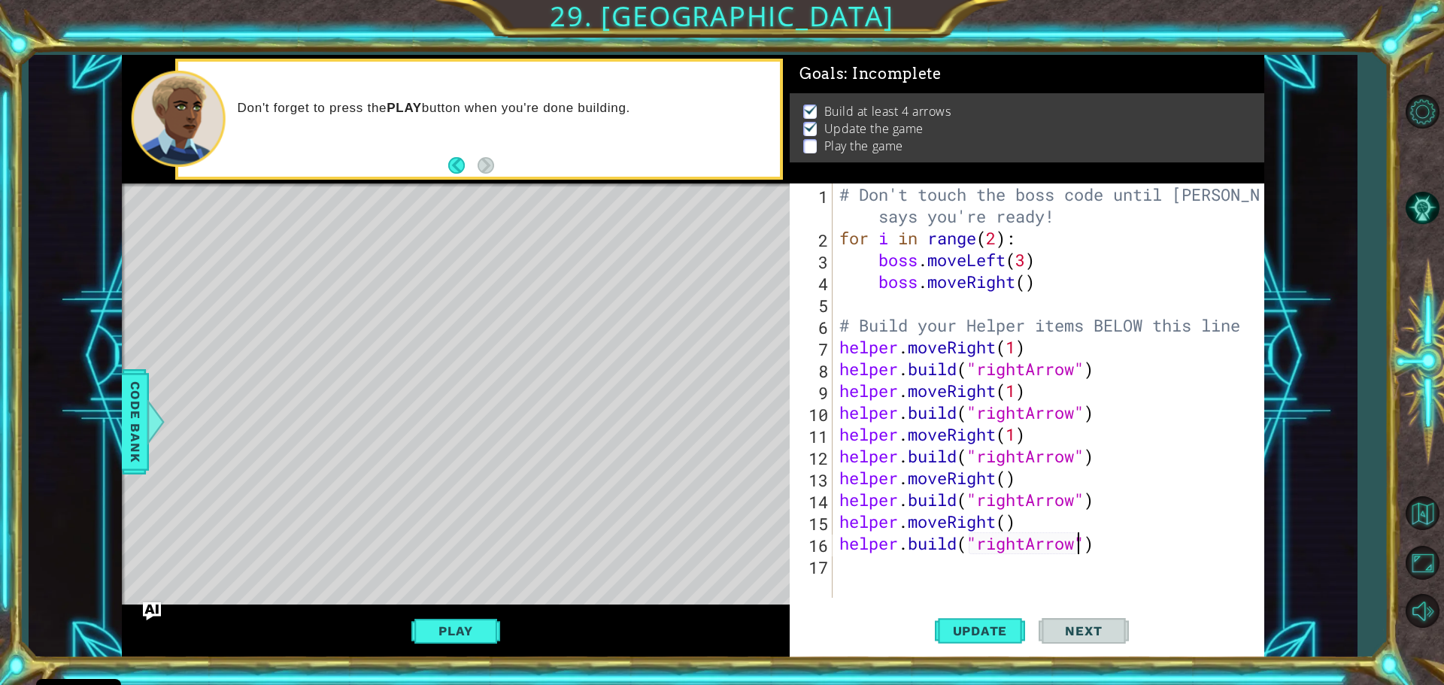
click at [937, 577] on div "# Don't touch the boss code until [PERSON_NAME] says you're ready! for i in ran…" at bounding box center [1051, 423] width 431 height 480
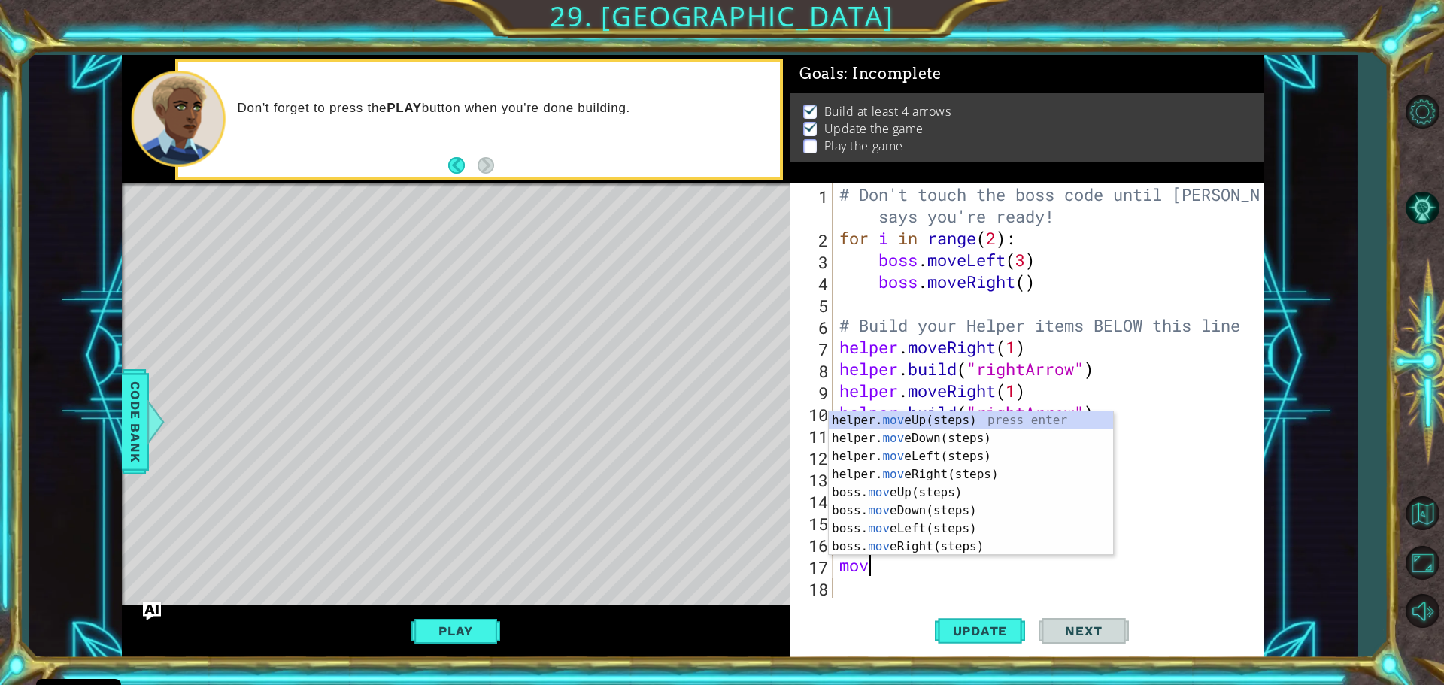
type textarea "move"
click at [1026, 482] on div "helper. move Up(steps) press enter helper. move Down(steps) press enter helper.…" at bounding box center [971, 501] width 284 height 180
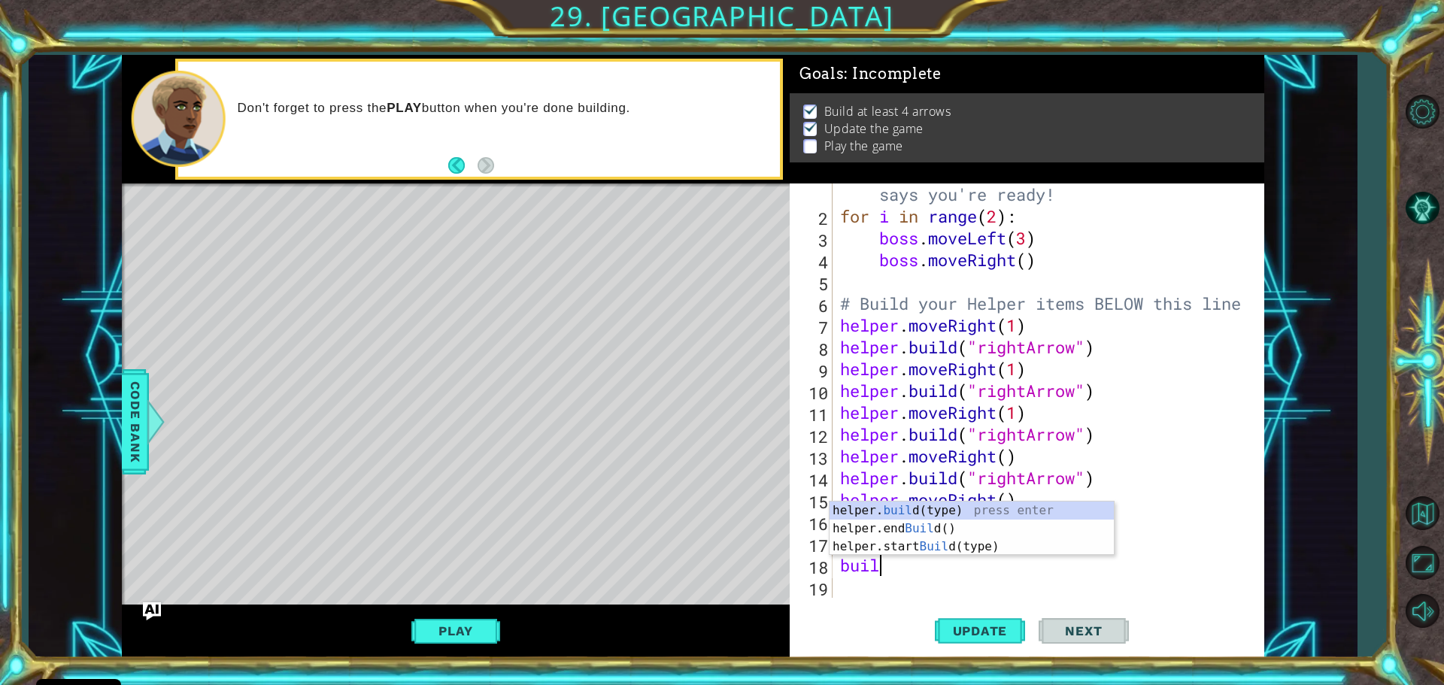
scroll to position [0, 2]
click at [962, 513] on div "helper. build (type) press enter helper.end Build () press enter helper.start B…" at bounding box center [971, 547] width 284 height 90
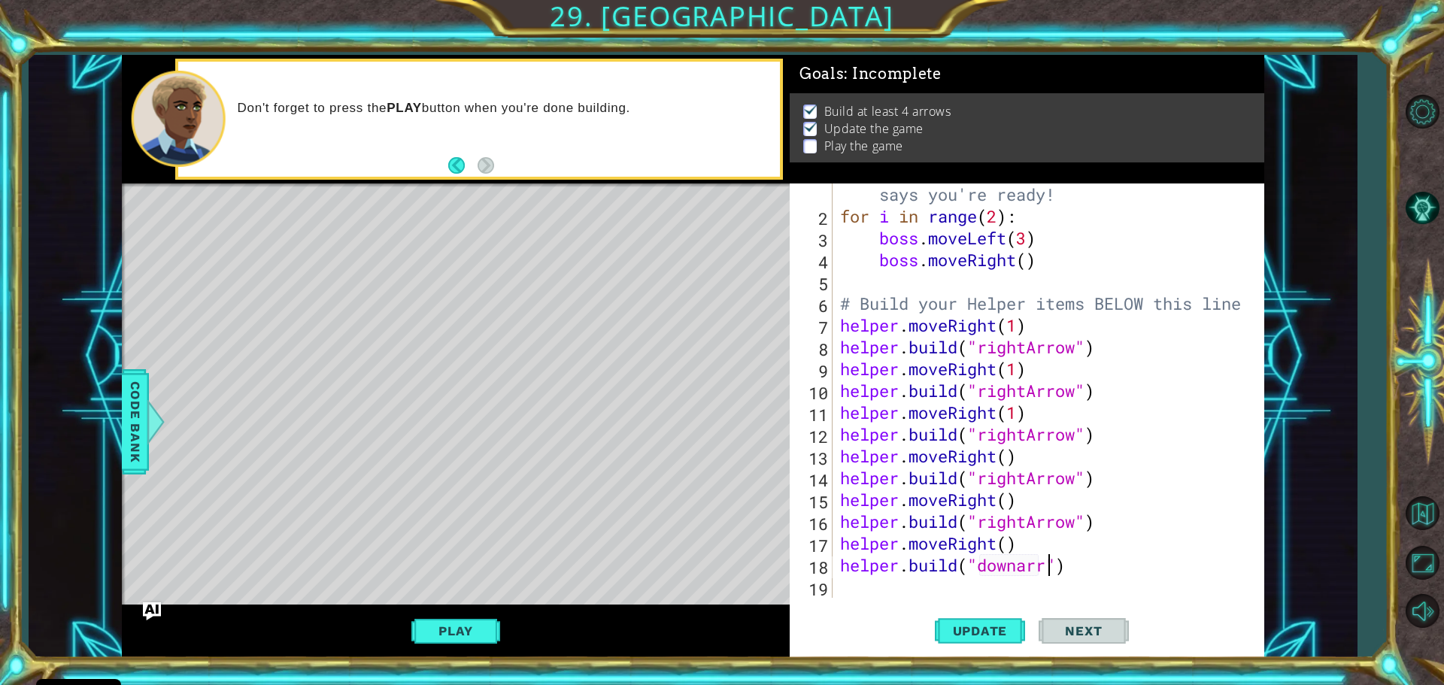
scroll to position [0, 10]
click at [1027, 574] on div "# Don't touch the boss code until [PERSON_NAME] says you're ready! for i in ran…" at bounding box center [1046, 402] width 419 height 480
type textarea "[DOMAIN_NAME]("downArrow")"
click at [991, 628] on span "Update" at bounding box center [980, 630] width 85 height 15
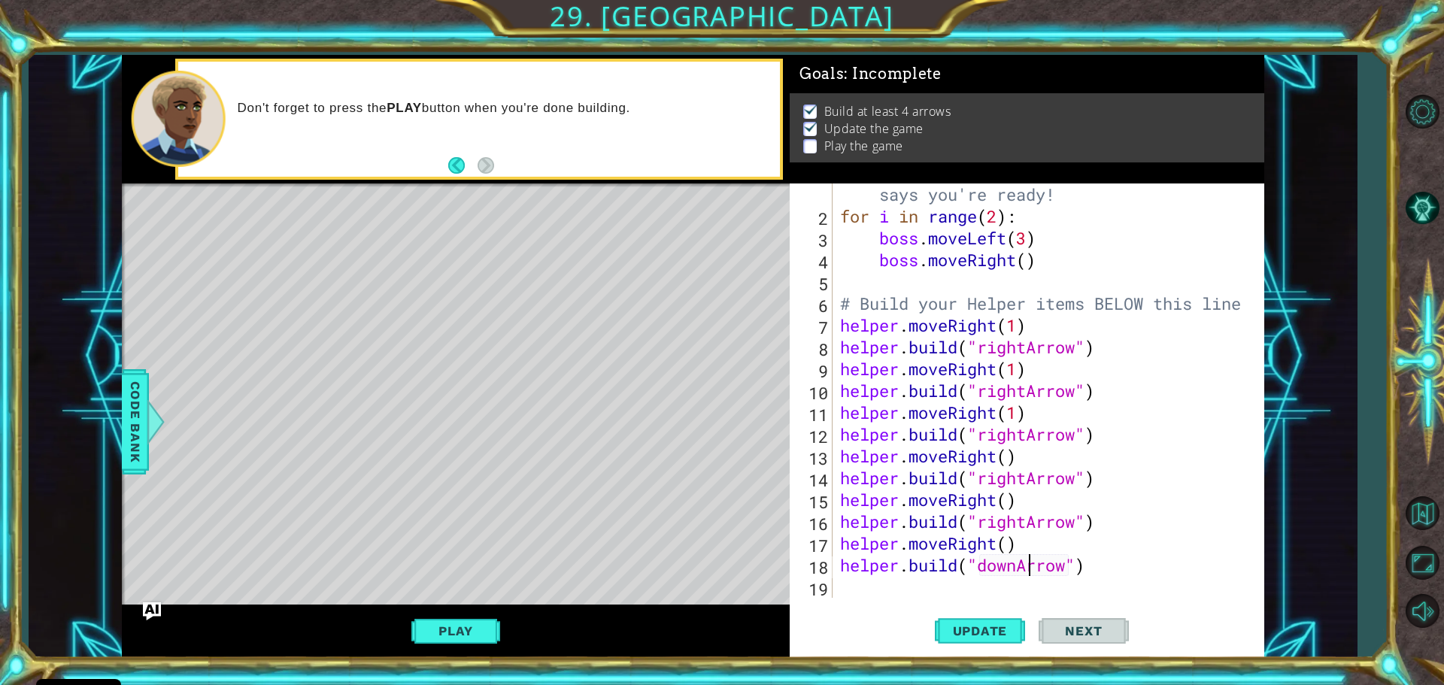
click at [917, 589] on div "# Don't touch the boss code until [PERSON_NAME] says you're ready! for i in ran…" at bounding box center [1046, 402] width 419 height 480
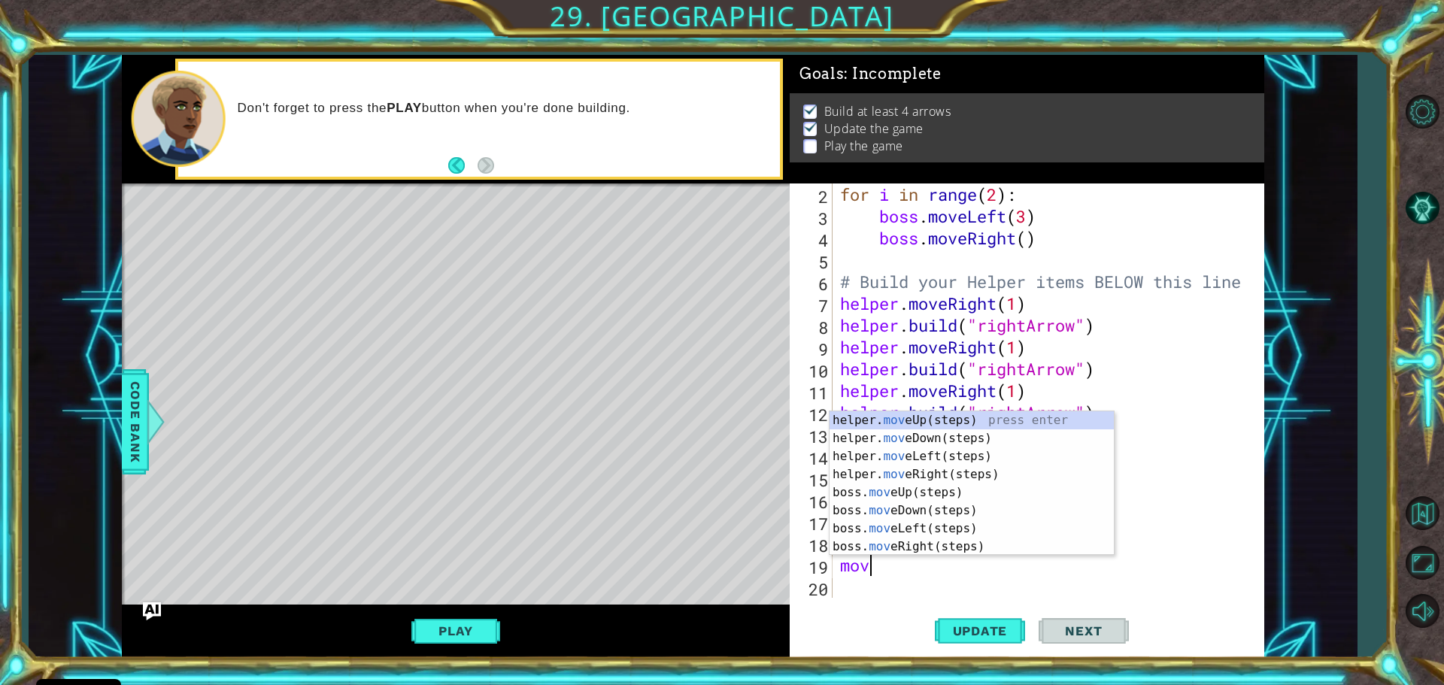
type textarea "move"
click at [935, 443] on div "helper. move Up(steps) press enter helper. move Down(steps) press enter helper.…" at bounding box center [971, 501] width 284 height 180
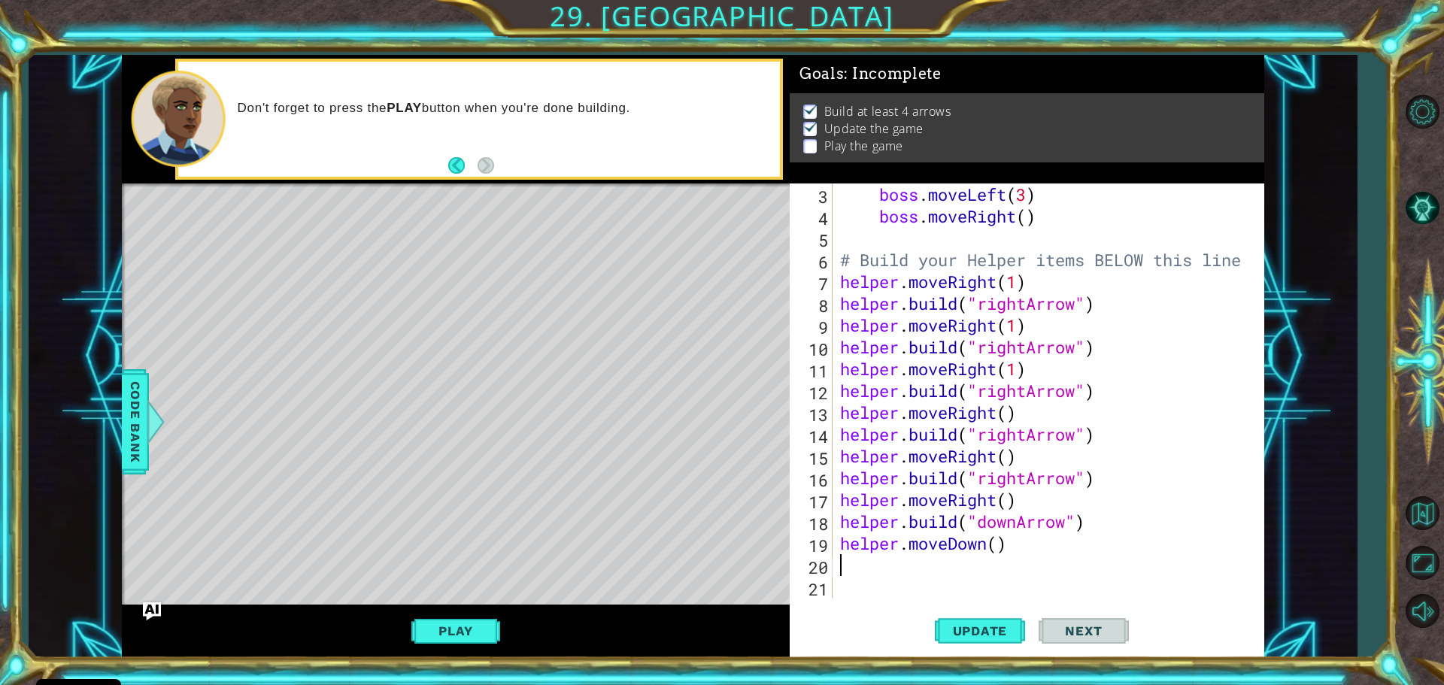
scroll to position [65, 0]
click at [900, 579] on div "boss . moveLeft ( 3 ) boss . moveRight ( ) # Build your Helper items BELOW this…" at bounding box center [1046, 412] width 419 height 458
click at [894, 571] on div "boss . moveLeft ( 3 ) boss . moveRight ( ) # Build your Helper items BELOW this…" at bounding box center [1046, 412] width 419 height 458
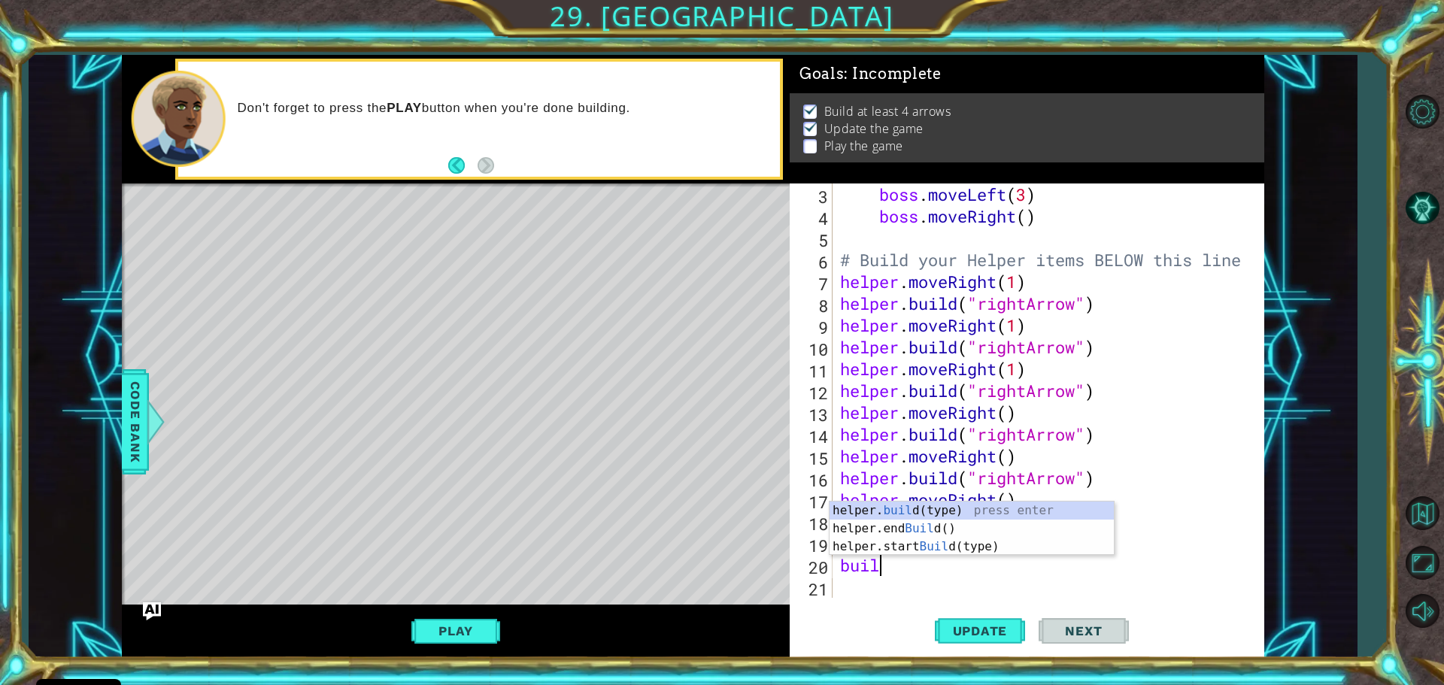
scroll to position [0, 1]
click at [912, 509] on div "helper. buil d(type) press enter helper.end Buil d() press enter helper.start B…" at bounding box center [971, 547] width 284 height 90
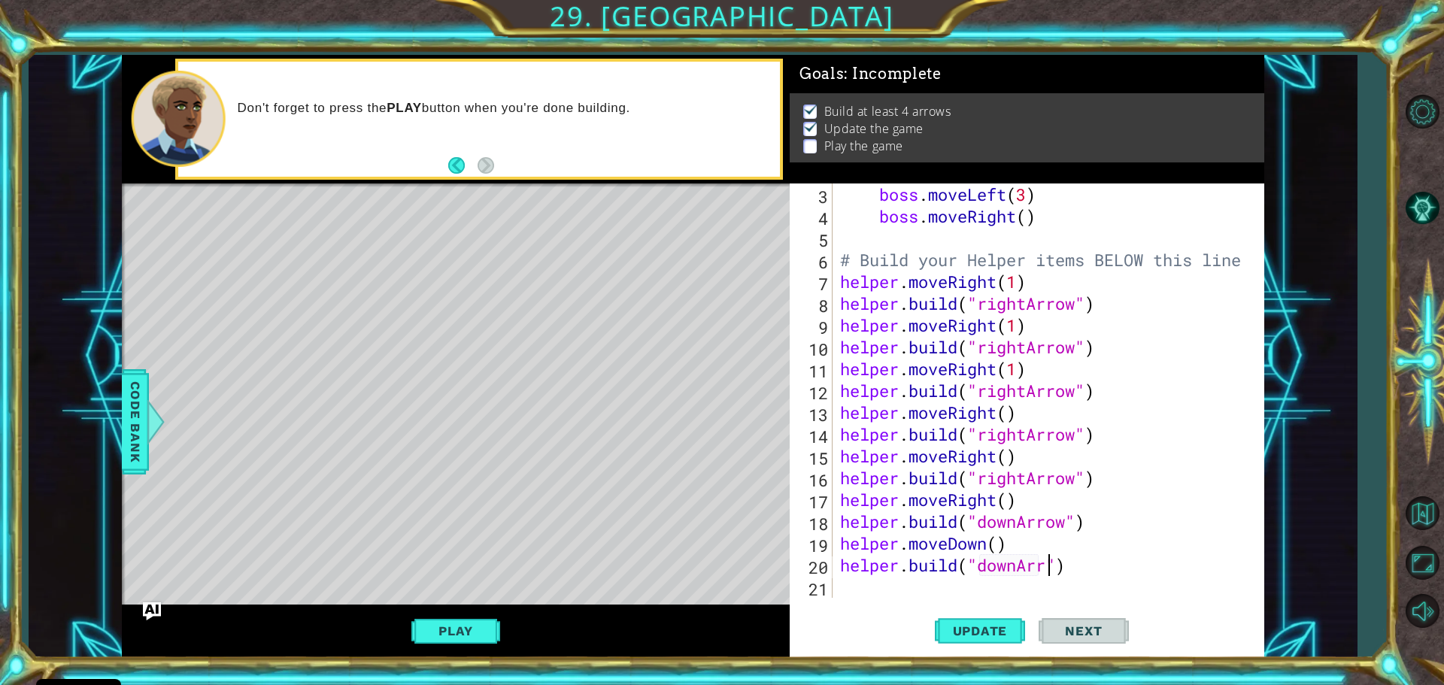
scroll to position [0, 10]
type textarea "[DOMAIN_NAME]("downArrow")"
click at [999, 602] on div "[DOMAIN_NAME]("downArrow") 3 4 5 6 7 8 9 10 11 12 13 14 15 16 17 18 19 20 21 bo…" at bounding box center [1026, 420] width 474 height 474
click at [938, 587] on div "boss . moveLeft ( 3 ) boss . moveRight ( ) # Build your Helper items BELOW this…" at bounding box center [1046, 412] width 419 height 458
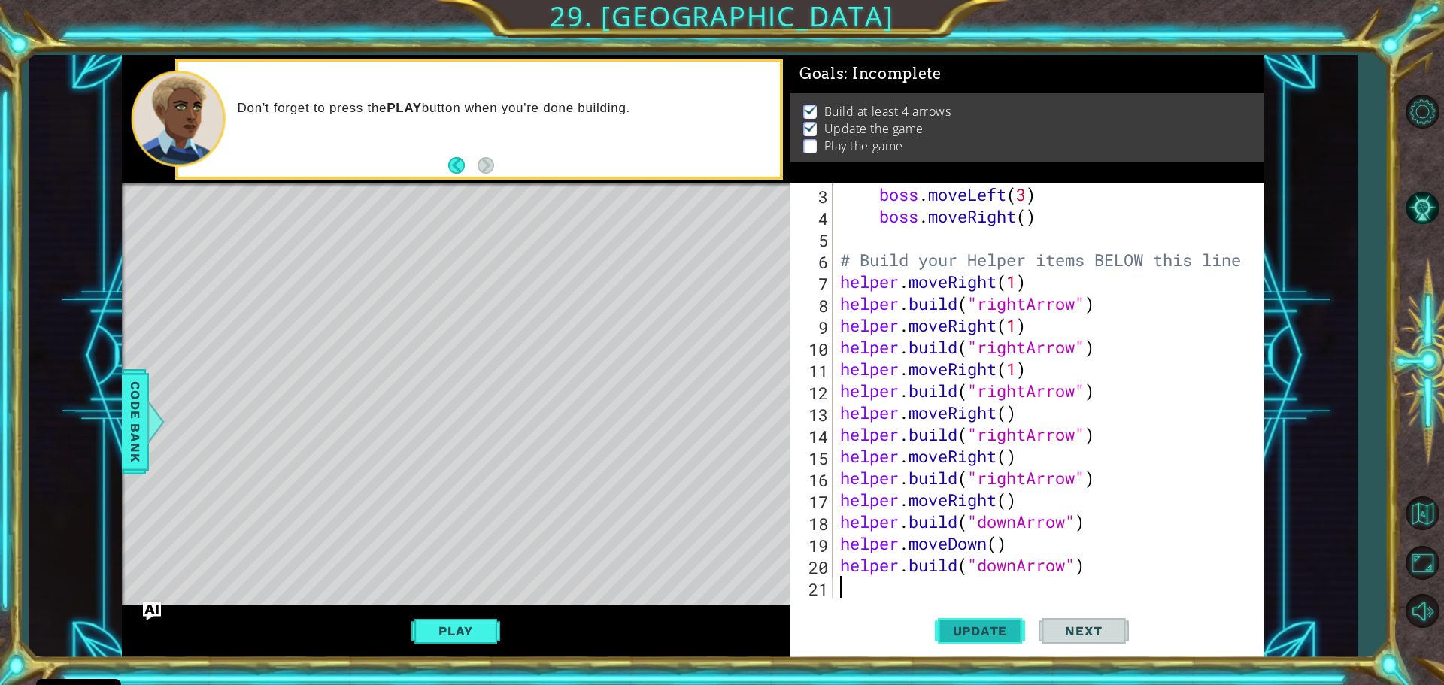
click at [971, 619] on button "Update" at bounding box center [980, 630] width 90 height 47
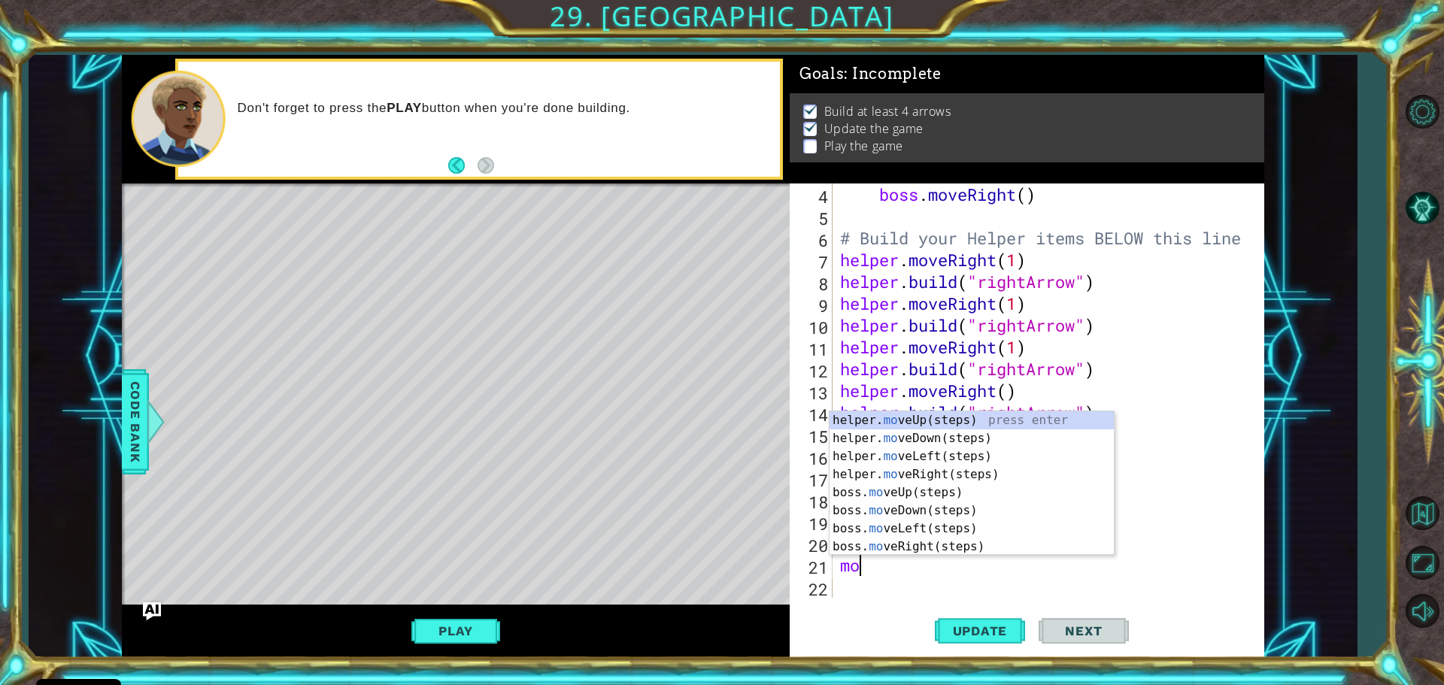
type textarea "move"
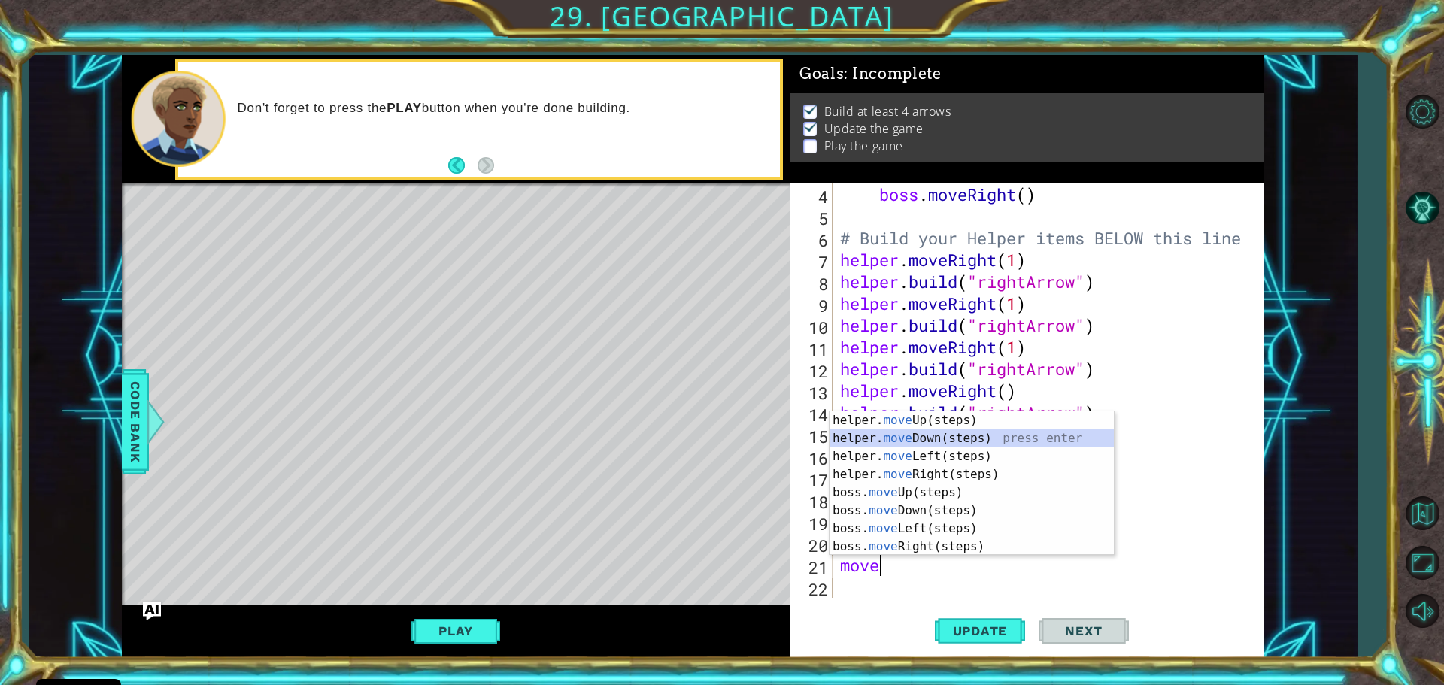
click at [950, 441] on div "helper. move Up(steps) press enter helper. move Down(steps) press enter helper.…" at bounding box center [971, 501] width 284 height 180
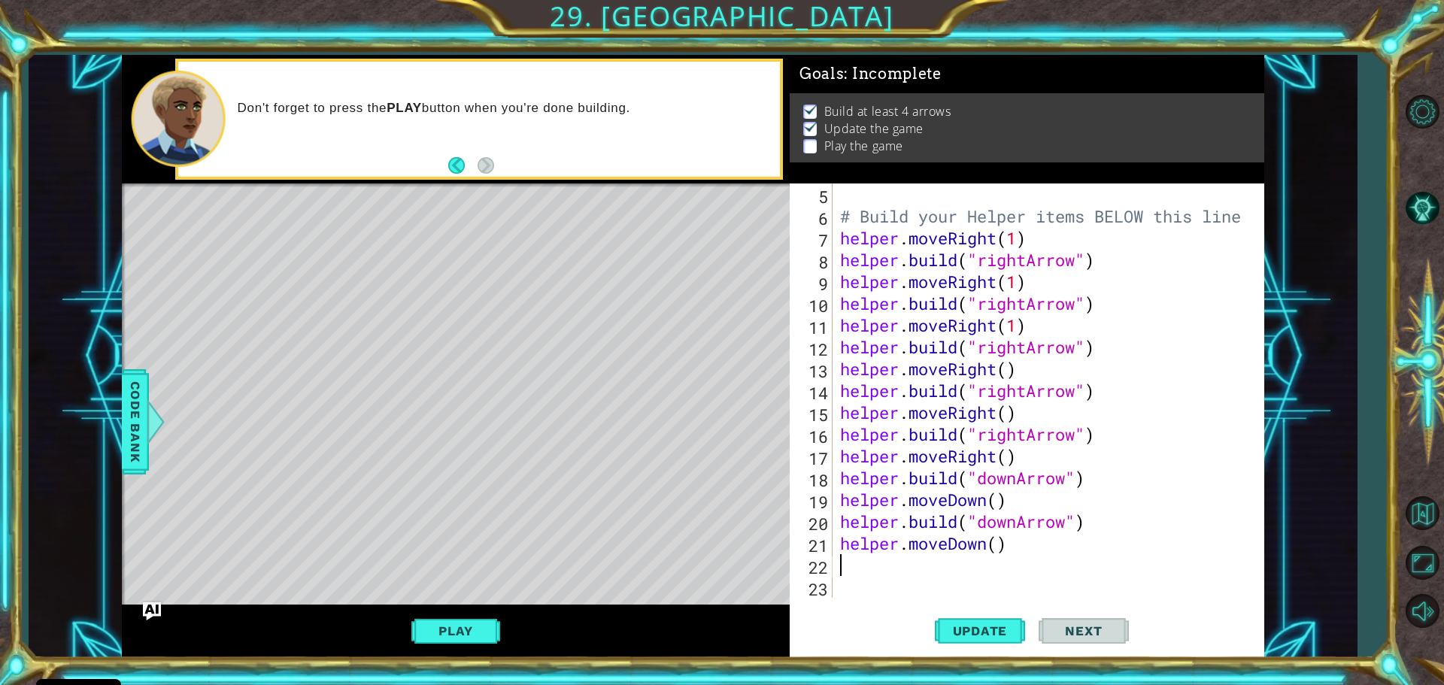
scroll to position [109, 0]
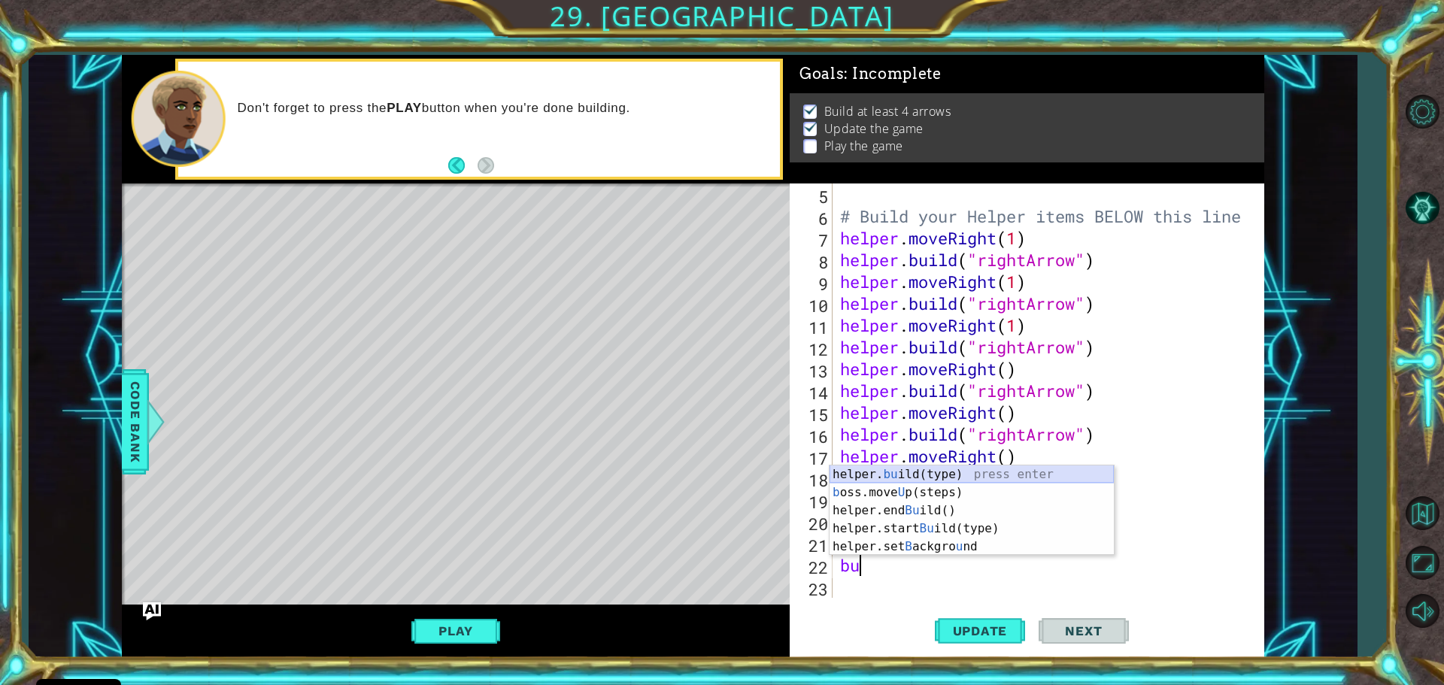
click at [906, 474] on div "helper. bu ild(type) press enter b oss.move U p(steps) press enter helper.end B…" at bounding box center [971, 528] width 284 height 126
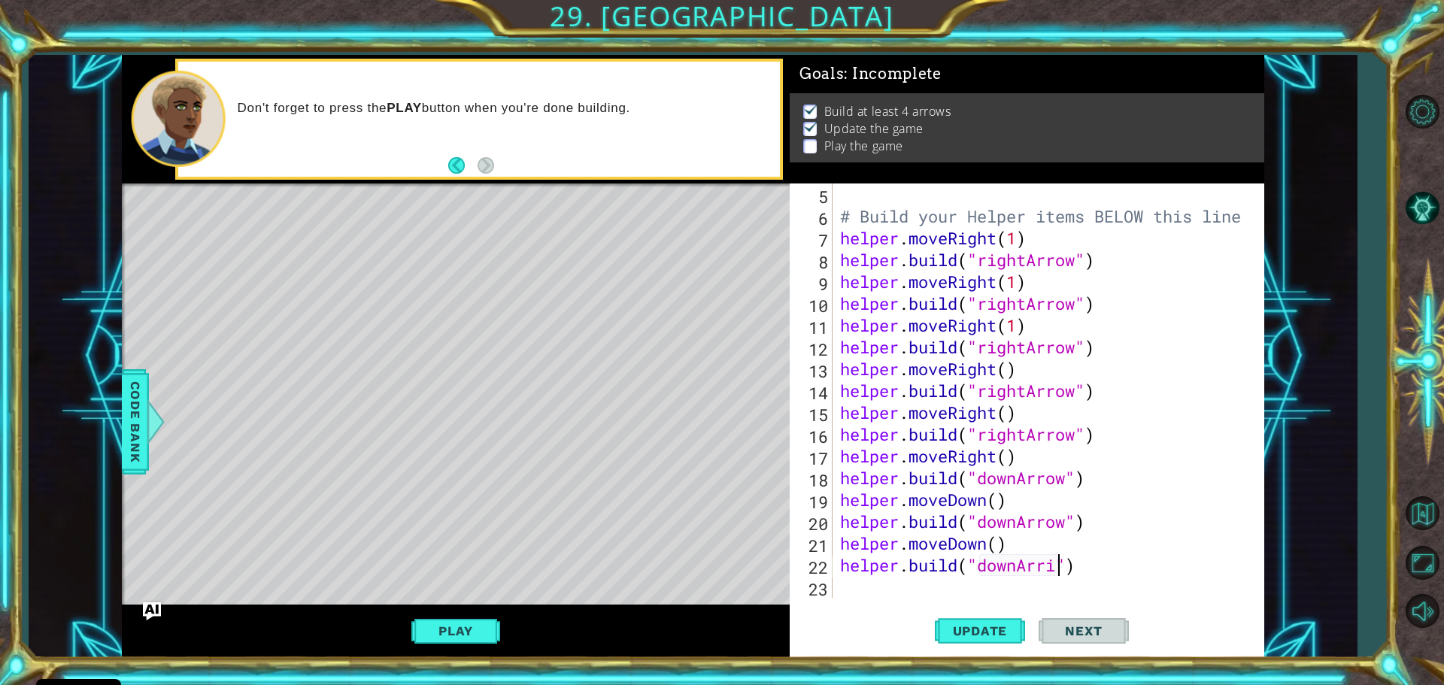
scroll to position [0, 10]
type textarea "[DOMAIN_NAME]("downArrow")"
click at [835, 601] on div "[DOMAIN_NAME]("downArrow") 5 6 7 8 9 10 11 12 13 14 15 16 17 18 19 20 21 22 23 …" at bounding box center [1026, 420] width 474 height 474
click at [846, 587] on div "# Build your Helper items BELOW this line helper . moveRight ( 1 ) helper . bui…" at bounding box center [1046, 412] width 419 height 458
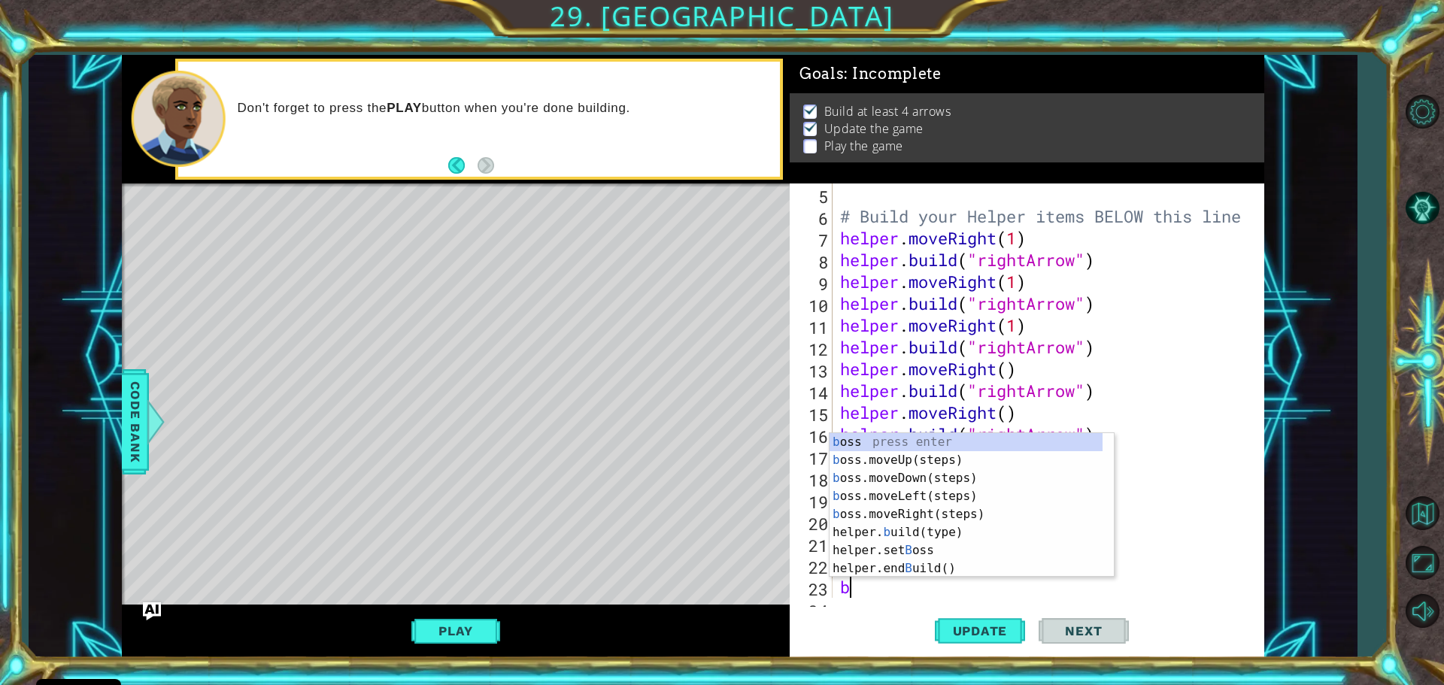
scroll to position [131, 0]
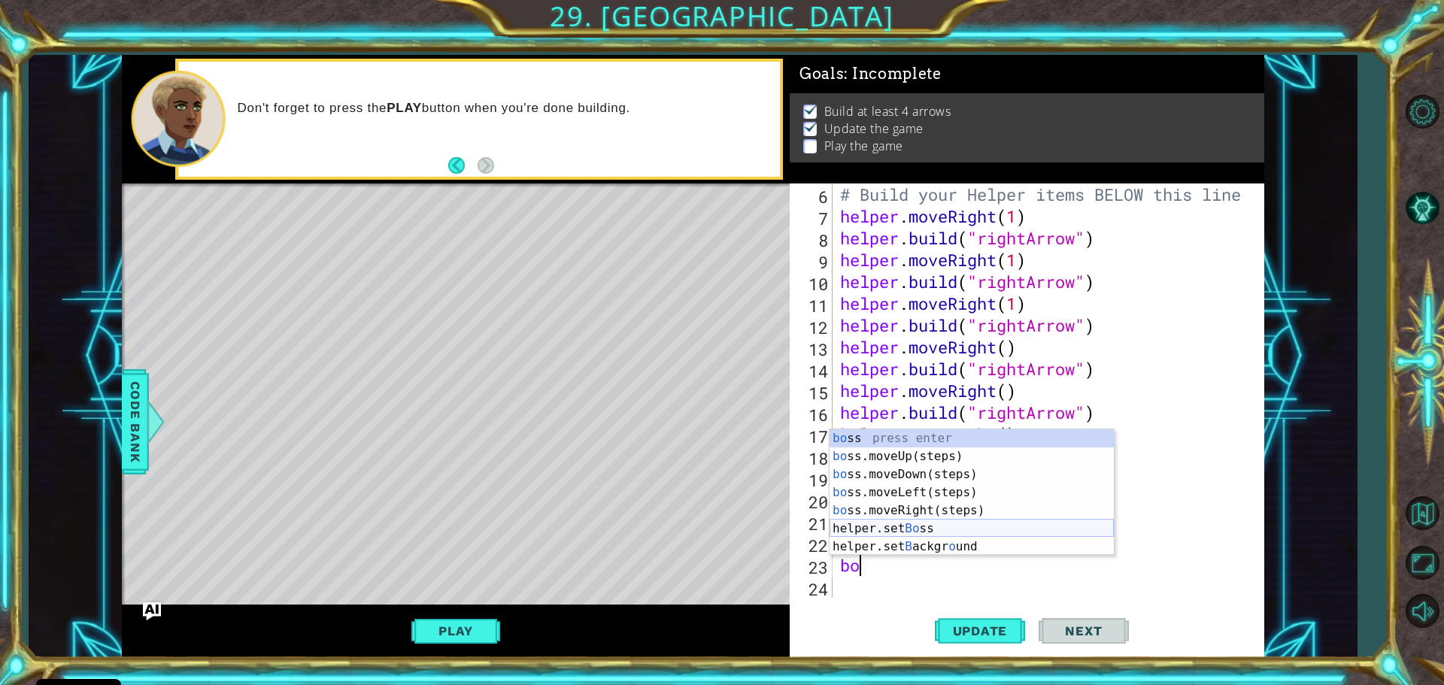
click at [874, 526] on div "bo ss press enter bo ss.moveUp(steps) press enter bo ss.moveDown(steps) press e…" at bounding box center [971, 510] width 284 height 162
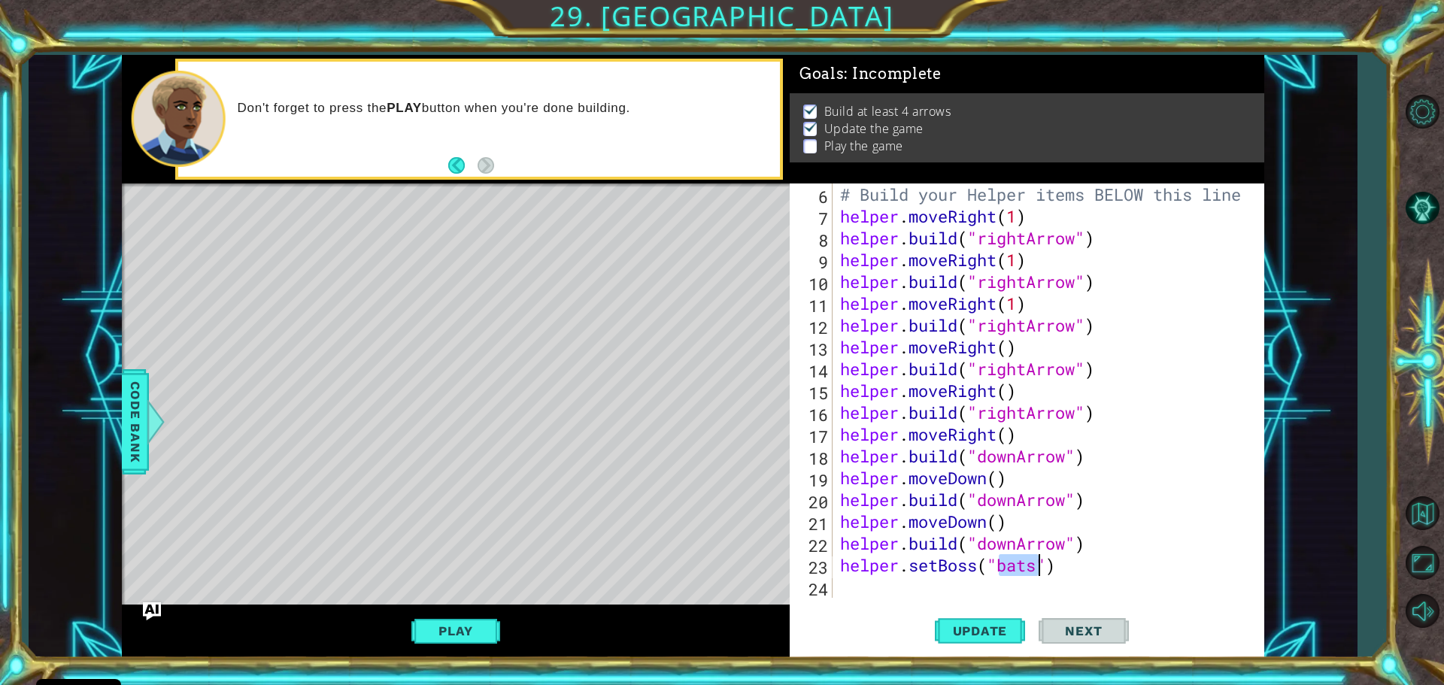
type textarea "helper.setBoss("bats")"
click at [1056, 562] on div "# Build your Helper items BELOW this line helper . moveRight ( 1 ) helper . bui…" at bounding box center [1046, 412] width 419 height 458
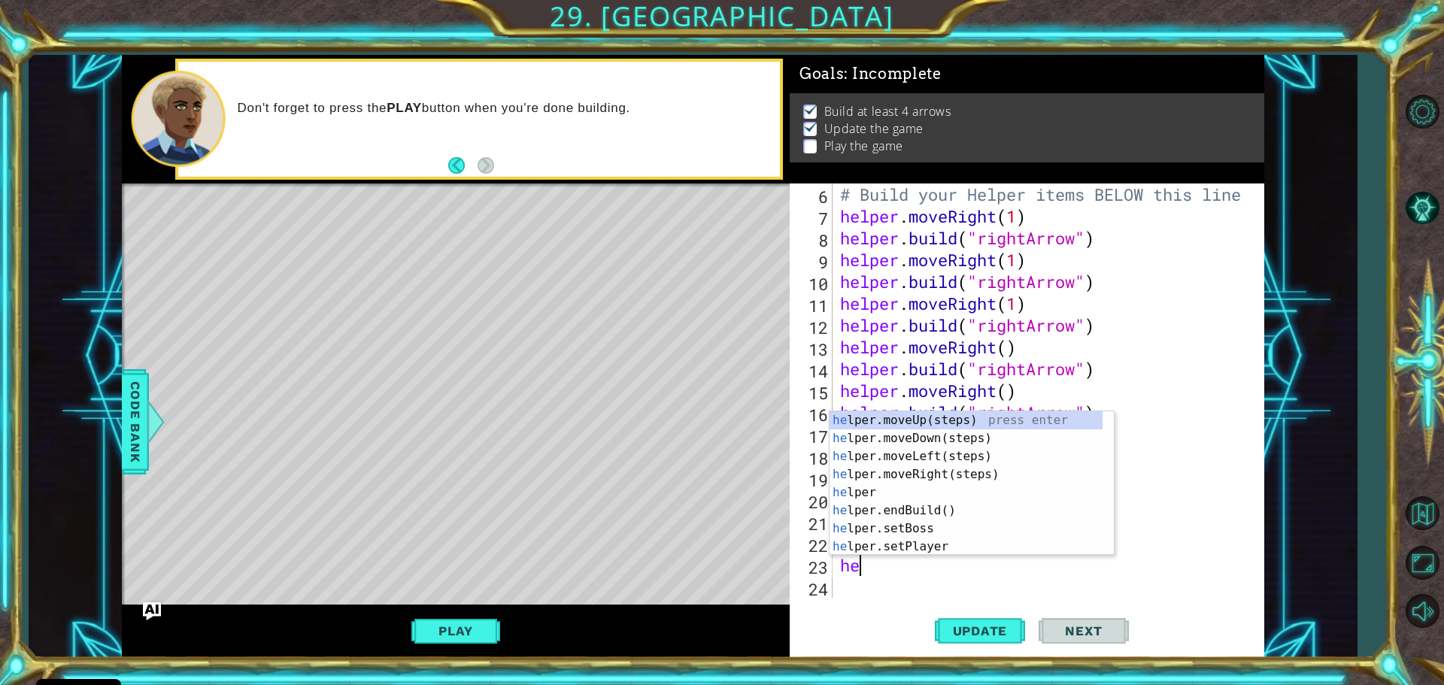
type textarea "h"
type textarea "move"
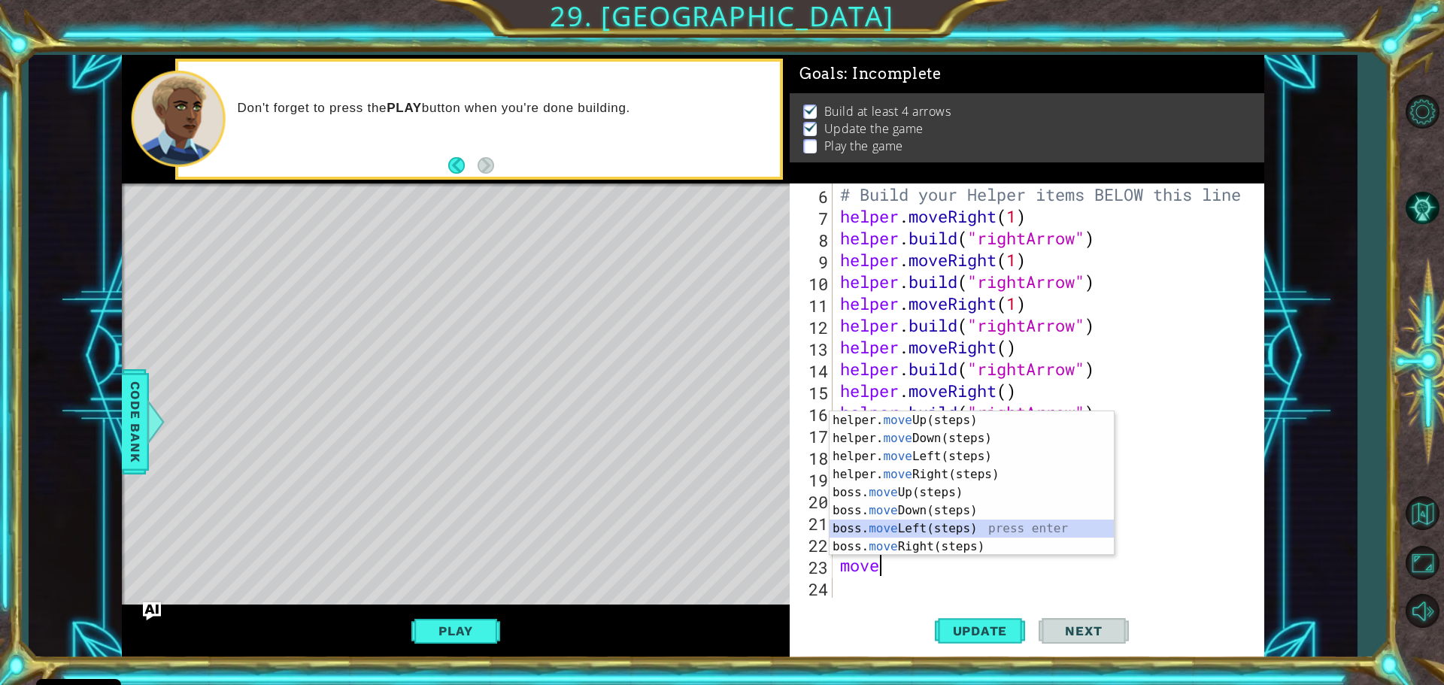
click at [918, 521] on div "helper. move Up(steps) press enter helper. move Down(steps) press enter helper.…" at bounding box center [971, 501] width 284 height 180
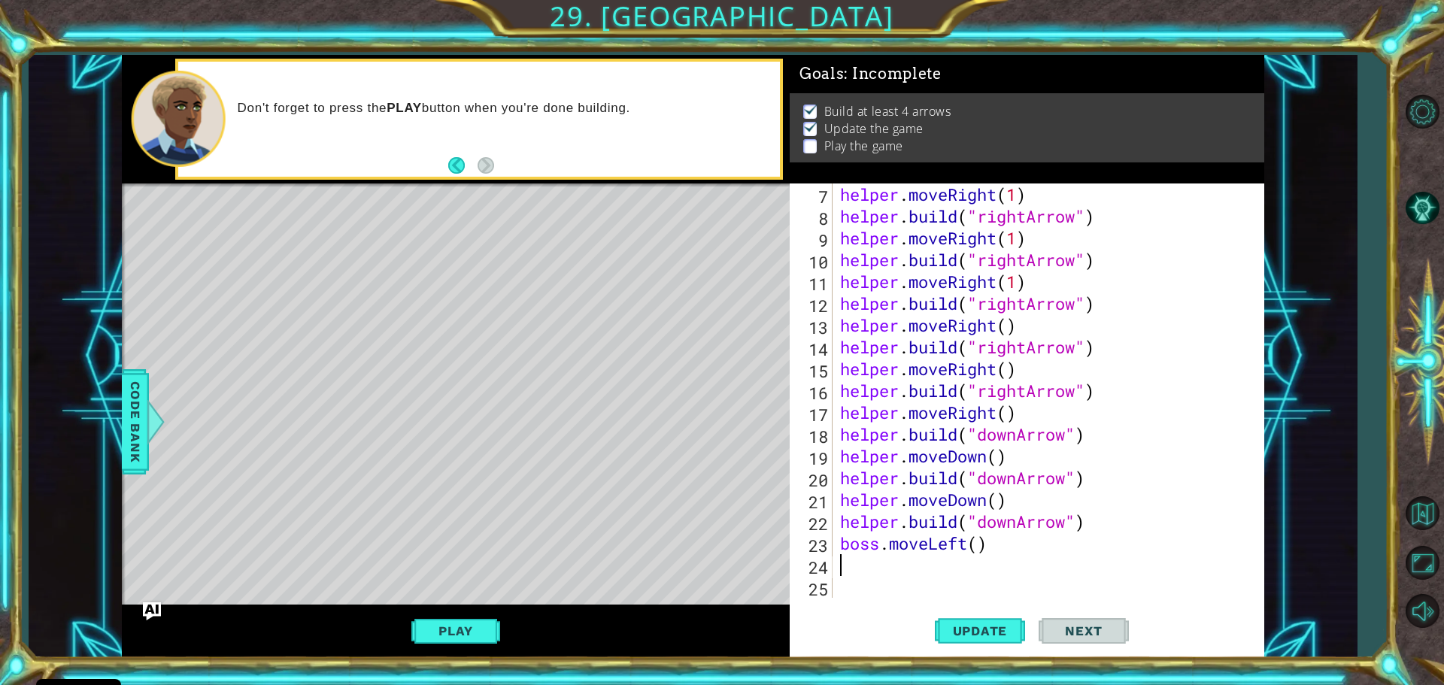
scroll to position [153, 0]
click at [983, 545] on div "helper . moveRight ( 1 ) helper . build ( "rightArrow" ) helper . moveRight ( 1…" at bounding box center [1046, 412] width 419 height 458
type textarea "boss.moveLeft(3)"
click at [965, 621] on button "Update" at bounding box center [980, 630] width 90 height 47
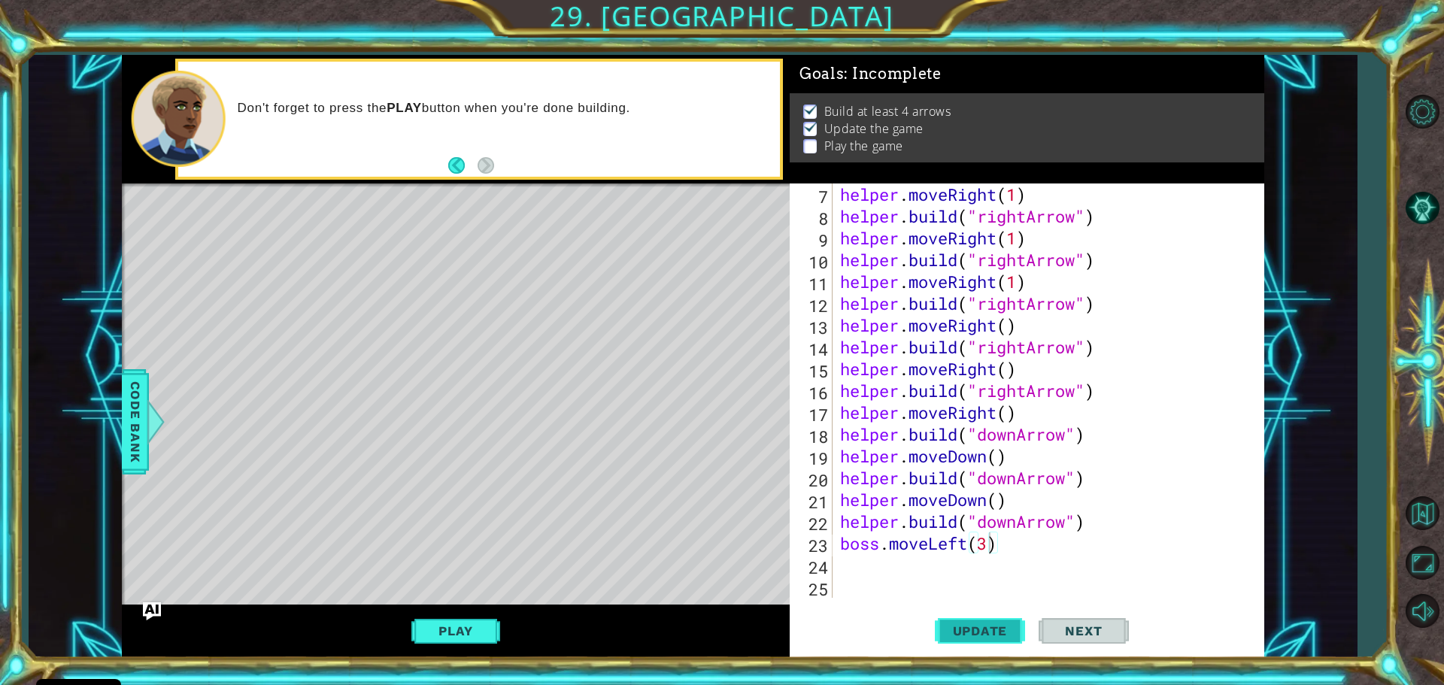
click at [965, 629] on span "Update" at bounding box center [980, 630] width 85 height 15
click at [919, 597] on div "helper . moveRight ( 1 ) helper . build ( "rightArrow" ) helper . moveRight ( 1…" at bounding box center [1046, 412] width 419 height 458
click at [887, 571] on div "helper . moveRight ( 1 ) helper . build ( "rightArrow" ) helper . moveRight ( 1…" at bounding box center [1046, 412] width 419 height 458
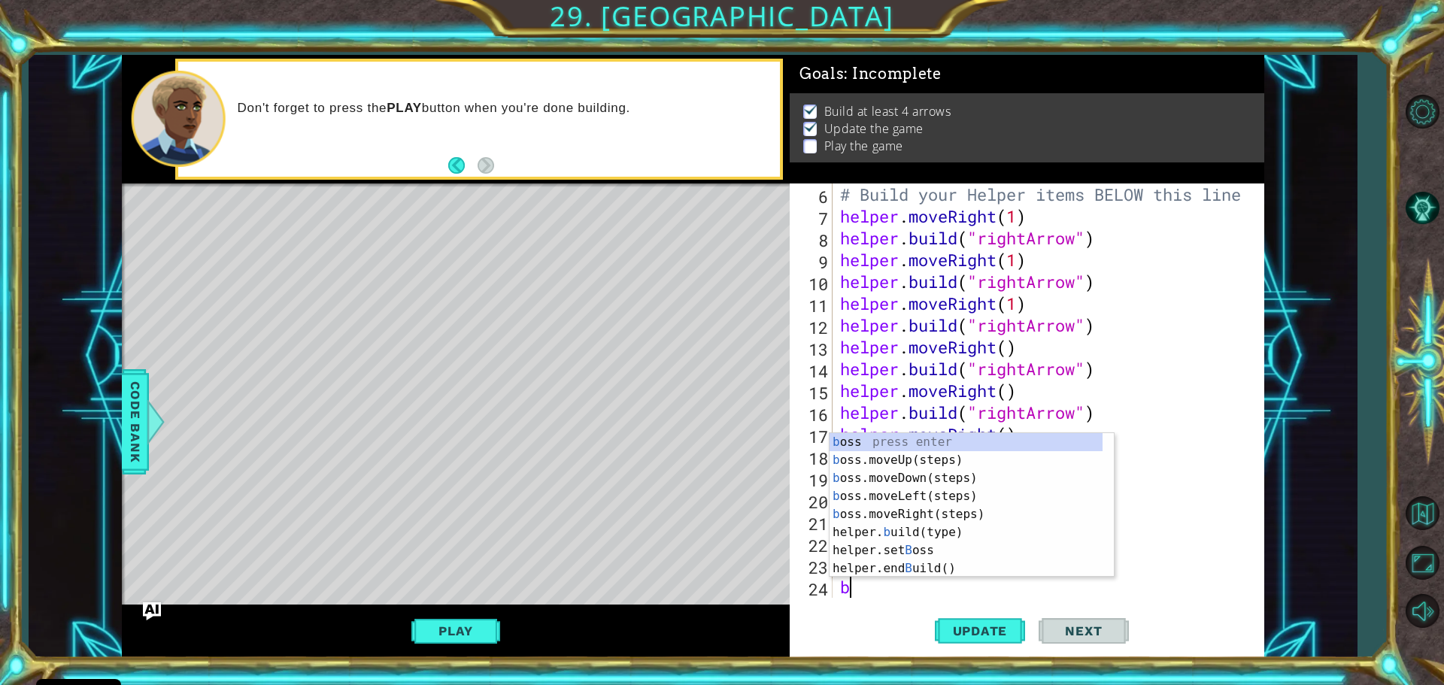
scroll to position [153, 0]
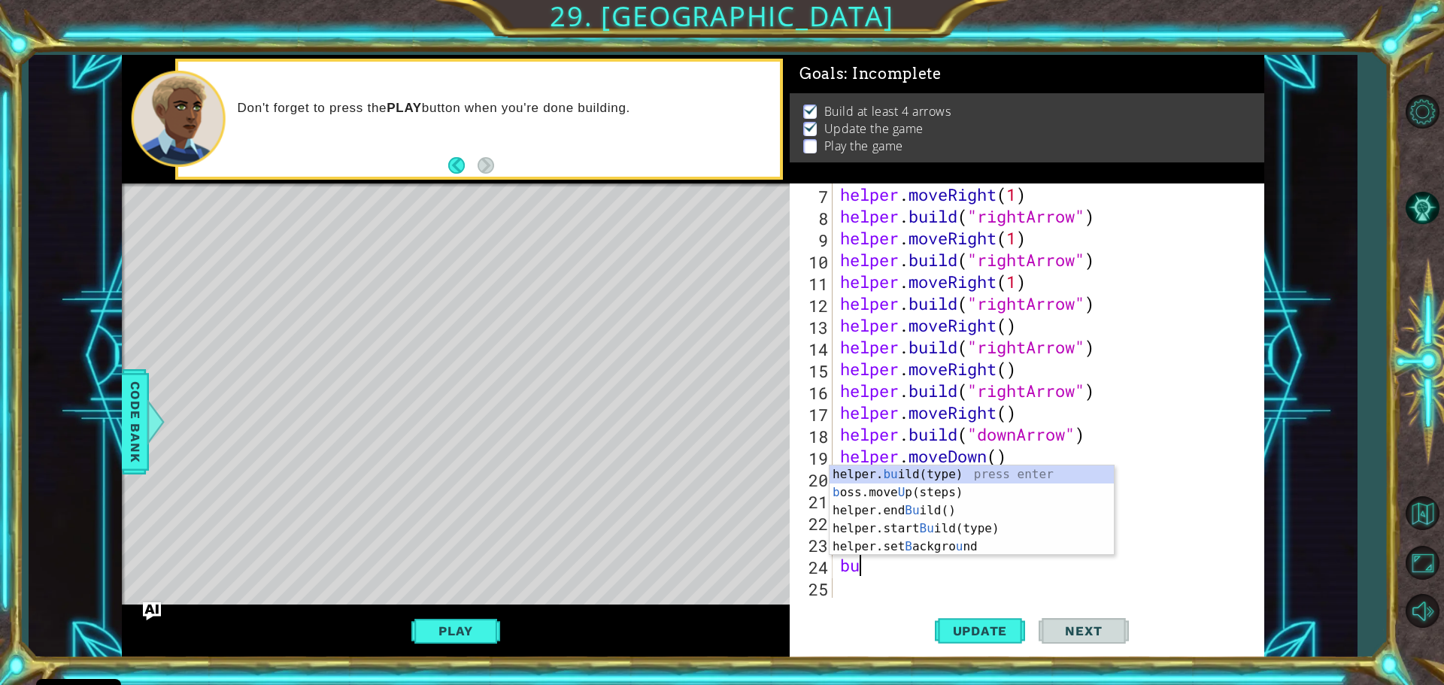
type textarea "b"
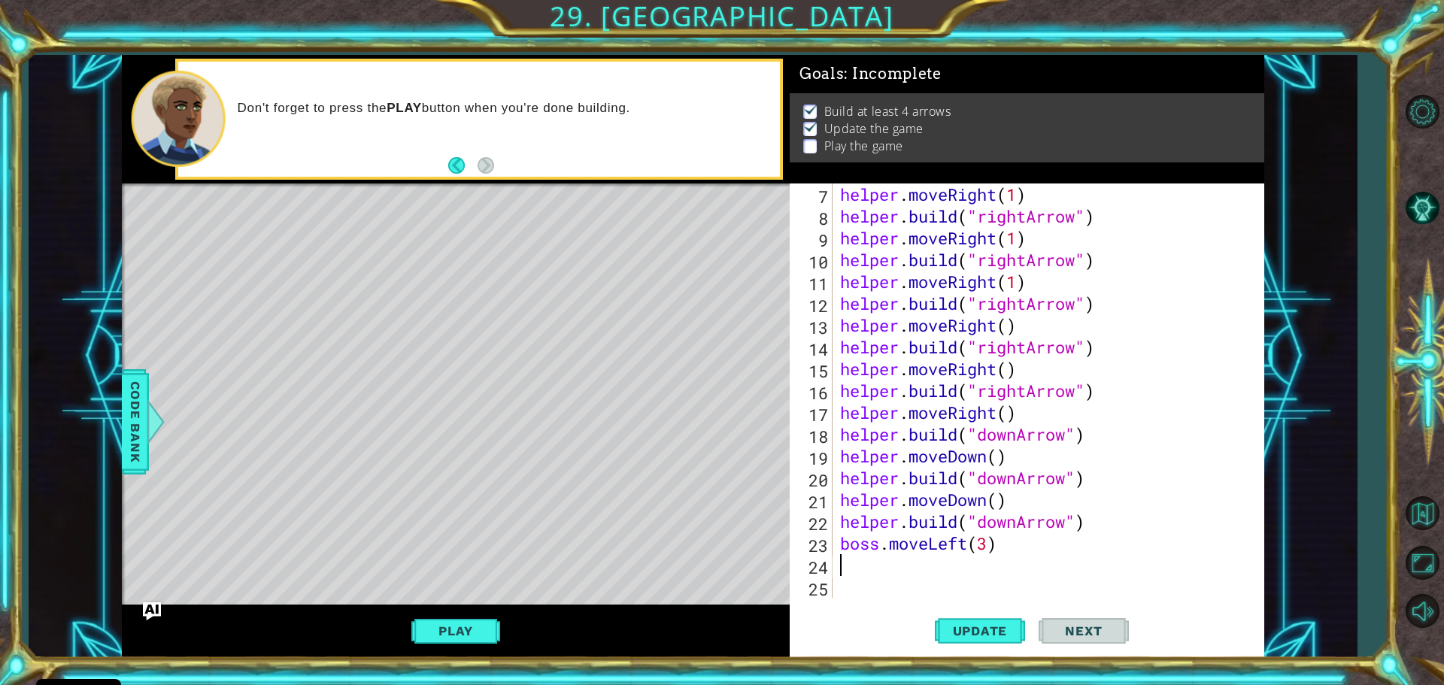
type textarea "mo"
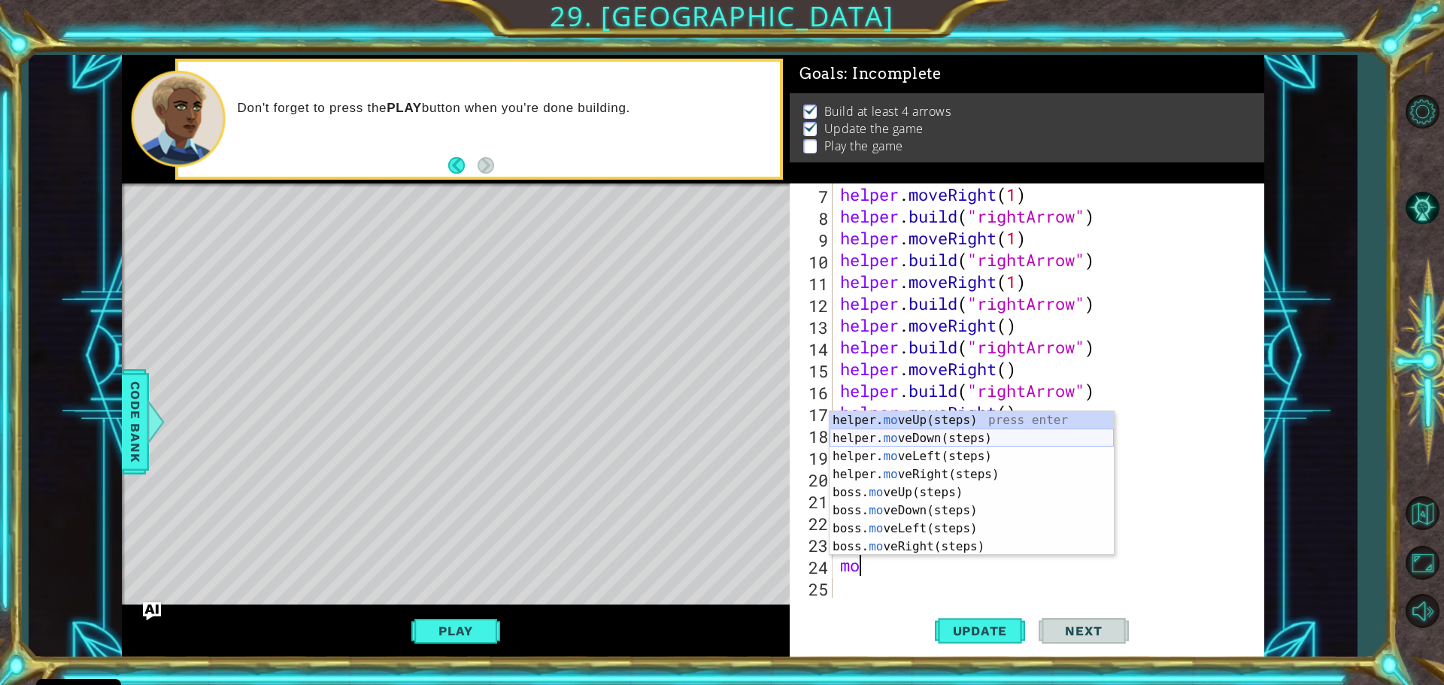
click at [916, 440] on div "helper. mo veUp(steps) press enter helper. mo veDown(steps) press enter helper.…" at bounding box center [971, 501] width 284 height 180
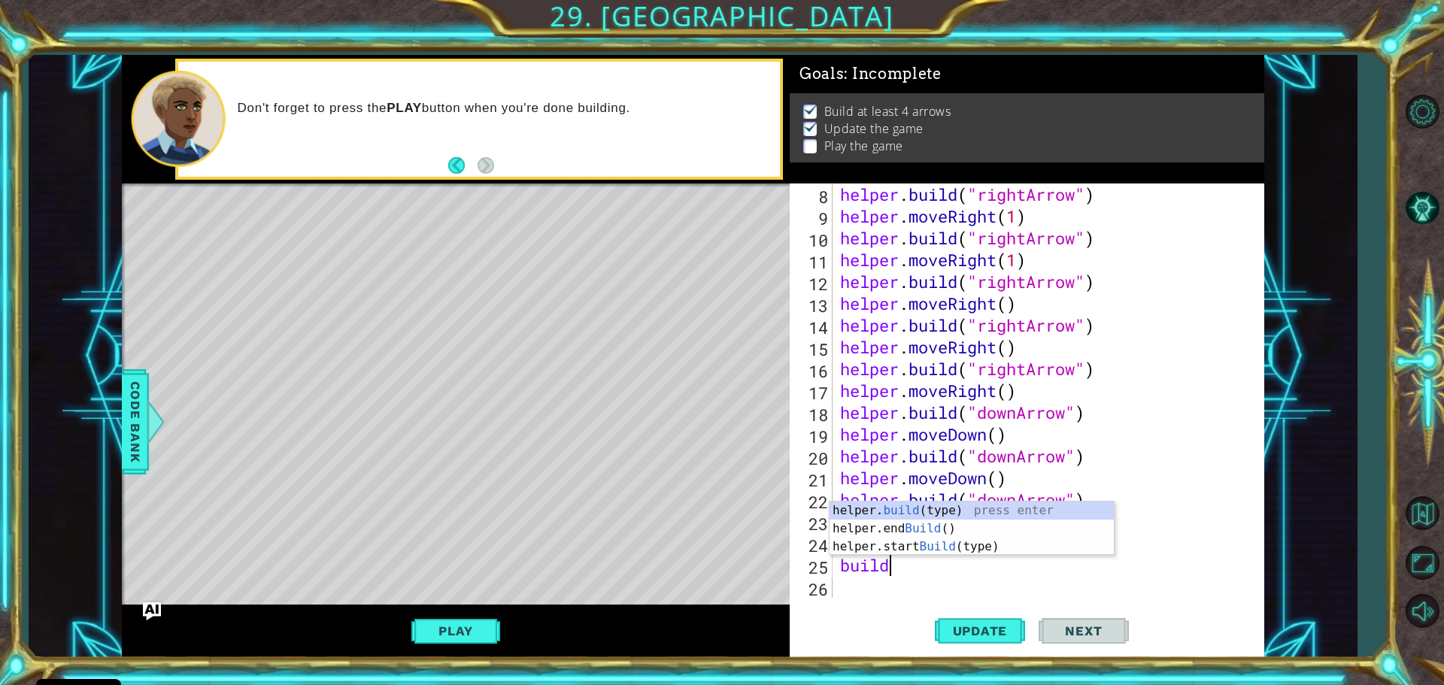
scroll to position [0, 2]
click at [991, 508] on div "helper. build (type) press enter helper.end Build () press enter helper.start B…" at bounding box center [971, 547] width 284 height 90
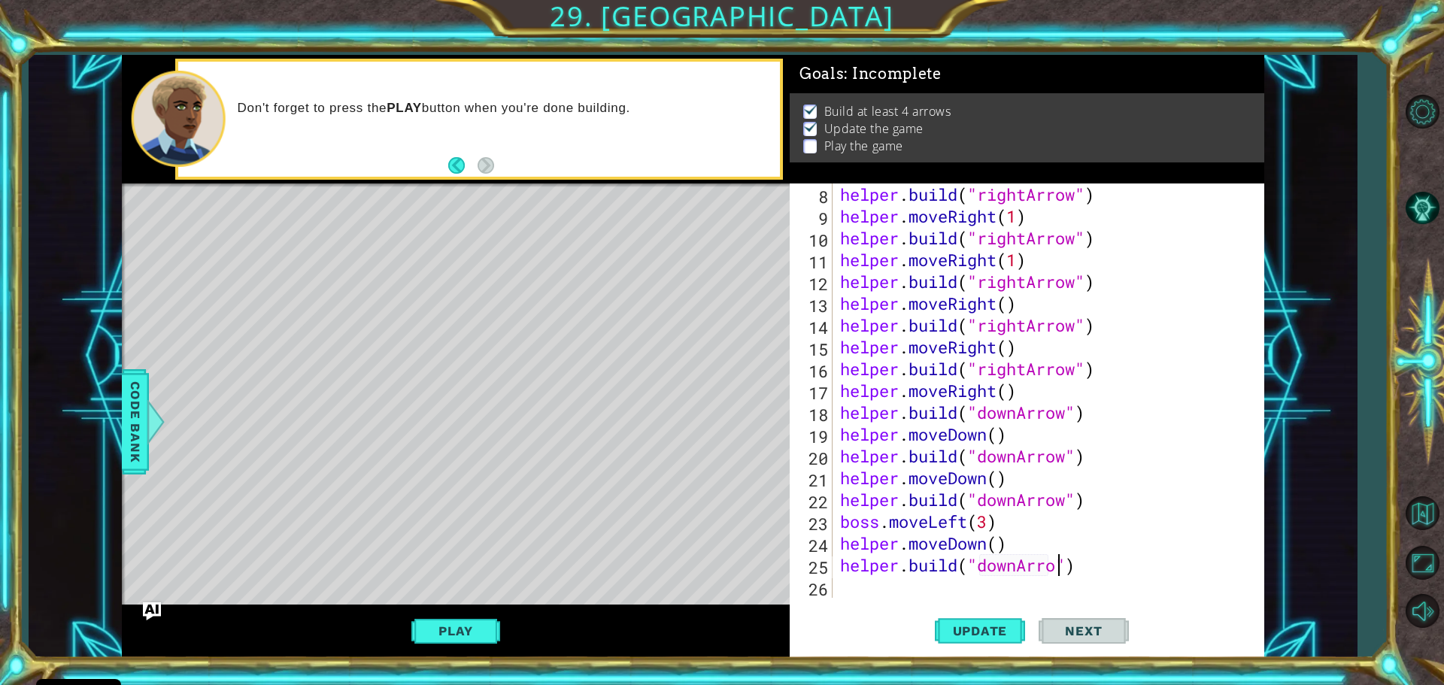
scroll to position [0, 10]
type textarea "[DOMAIN_NAME]("downArrow")"
click at [963, 630] on span "Update" at bounding box center [980, 630] width 85 height 15
click at [894, 586] on div "helper . build ( "rightArrow" ) helper . moveRight ( 1 ) helper . build ( "righ…" at bounding box center [1046, 412] width 419 height 458
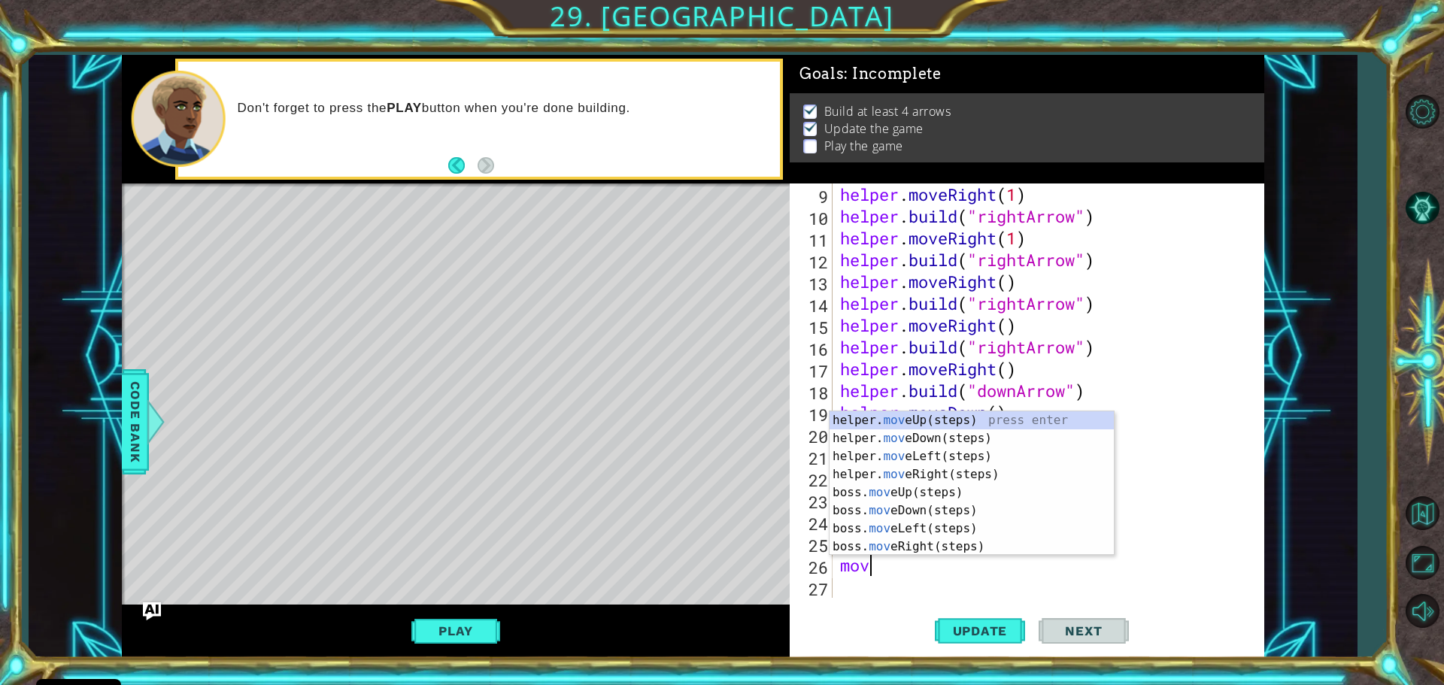
type textarea "move"
click at [862, 432] on div "helper. move Up(steps) press enter helper. move Down(steps) press enter helper.…" at bounding box center [971, 501] width 284 height 180
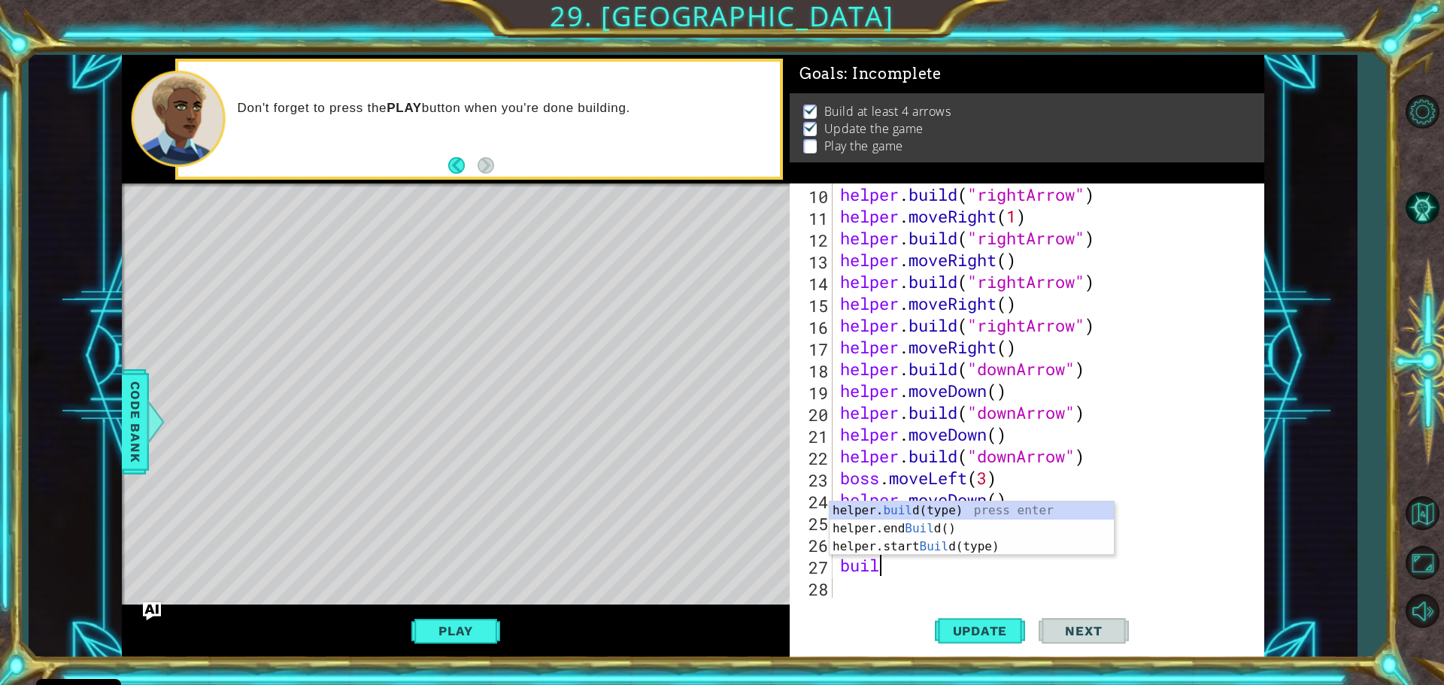
click at [892, 507] on div "helper. buil d(type) press enter helper.end Buil d() press enter helper.start B…" at bounding box center [971, 547] width 284 height 90
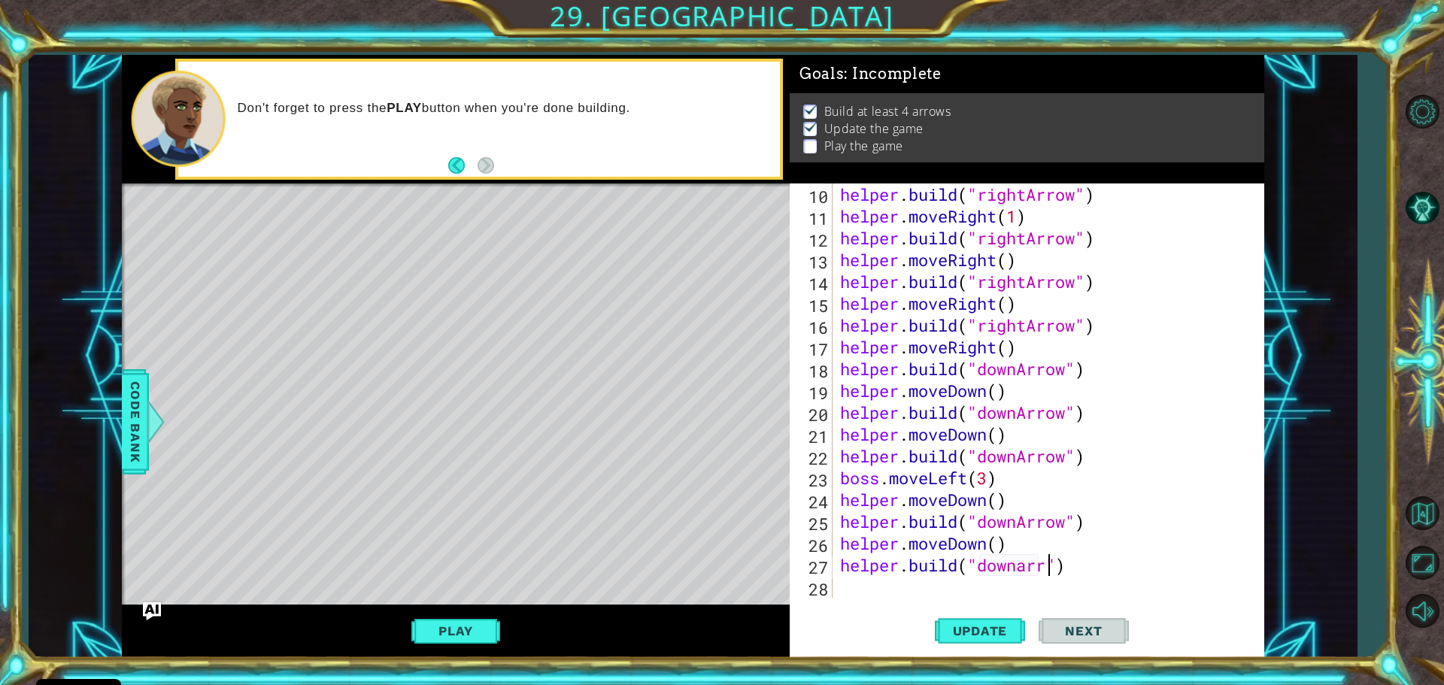
scroll to position [0, 10]
click at [952, 627] on span "Update" at bounding box center [980, 630] width 85 height 15
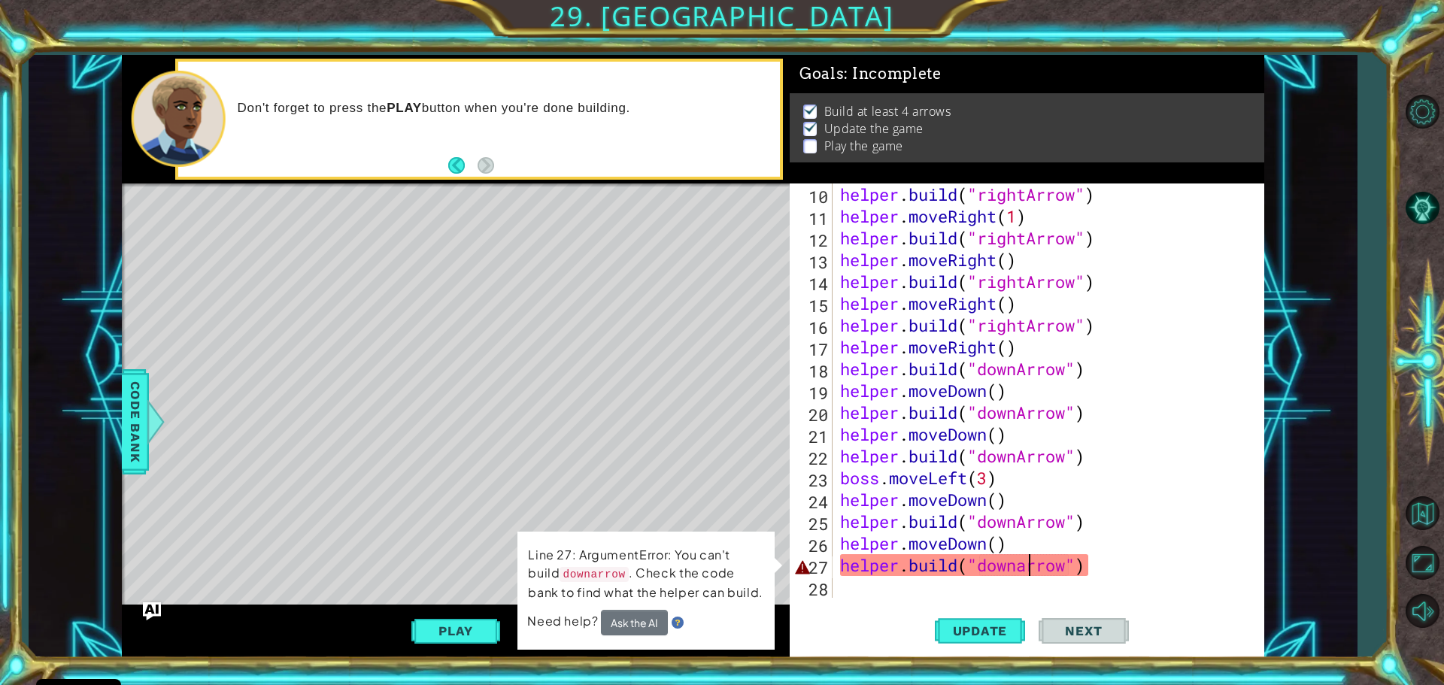
click at [1024, 569] on div "helper . build ( "rightArrow" ) helper . moveRight ( 1 ) helper . build ( "righ…" at bounding box center [1046, 412] width 419 height 458
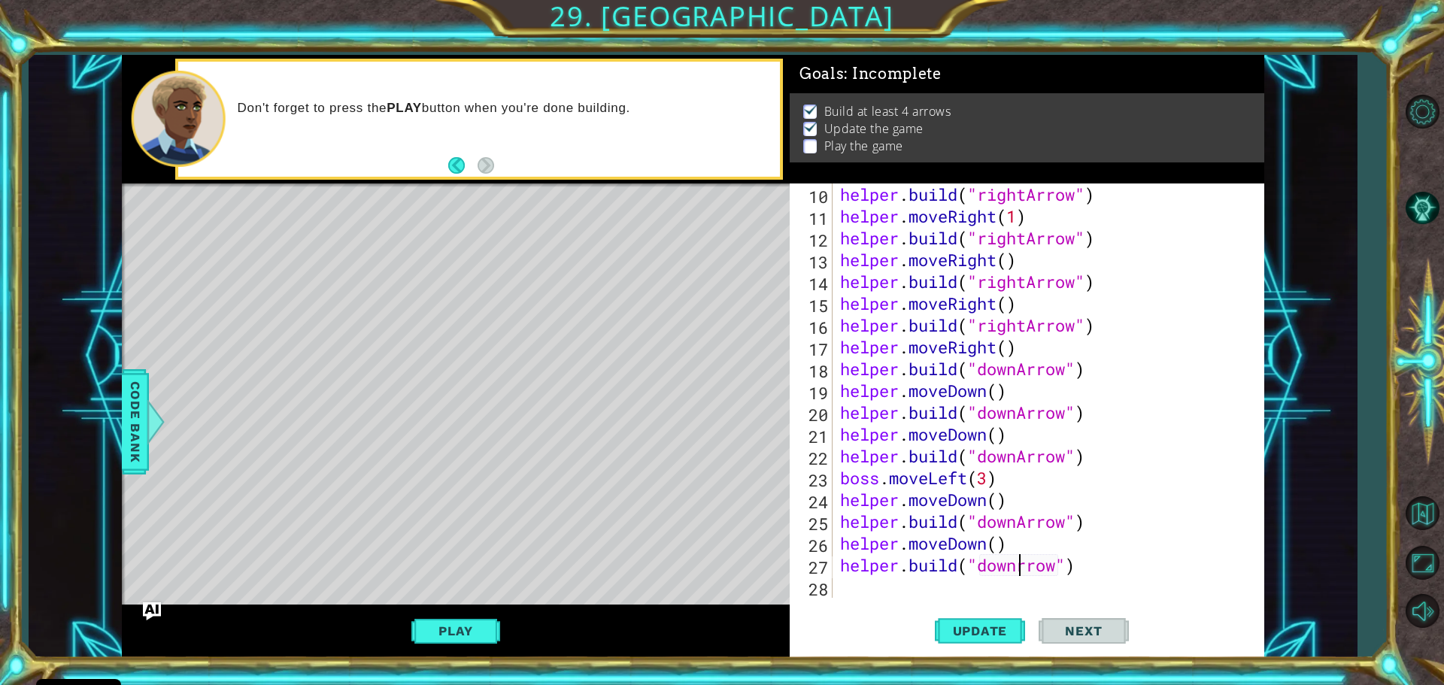
scroll to position [0, 9]
type textarea "[DOMAIN_NAME]("downArrow")"
click at [955, 636] on span "Update" at bounding box center [980, 630] width 85 height 15
click at [956, 634] on span "Update" at bounding box center [980, 630] width 85 height 15
click at [956, 630] on span "Update" at bounding box center [980, 630] width 85 height 15
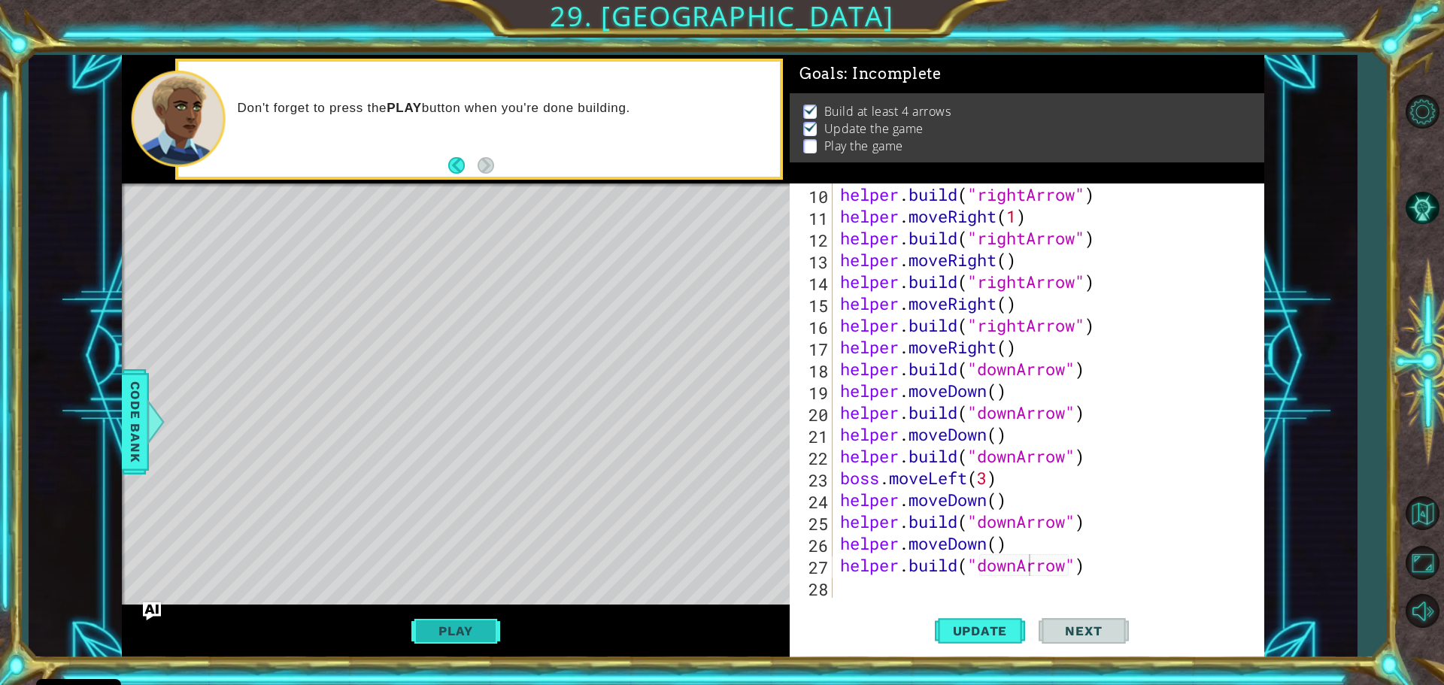
click at [449, 624] on button "Play" at bounding box center [455, 631] width 88 height 29
click at [1079, 621] on button "Next" at bounding box center [1083, 631] width 90 height 47
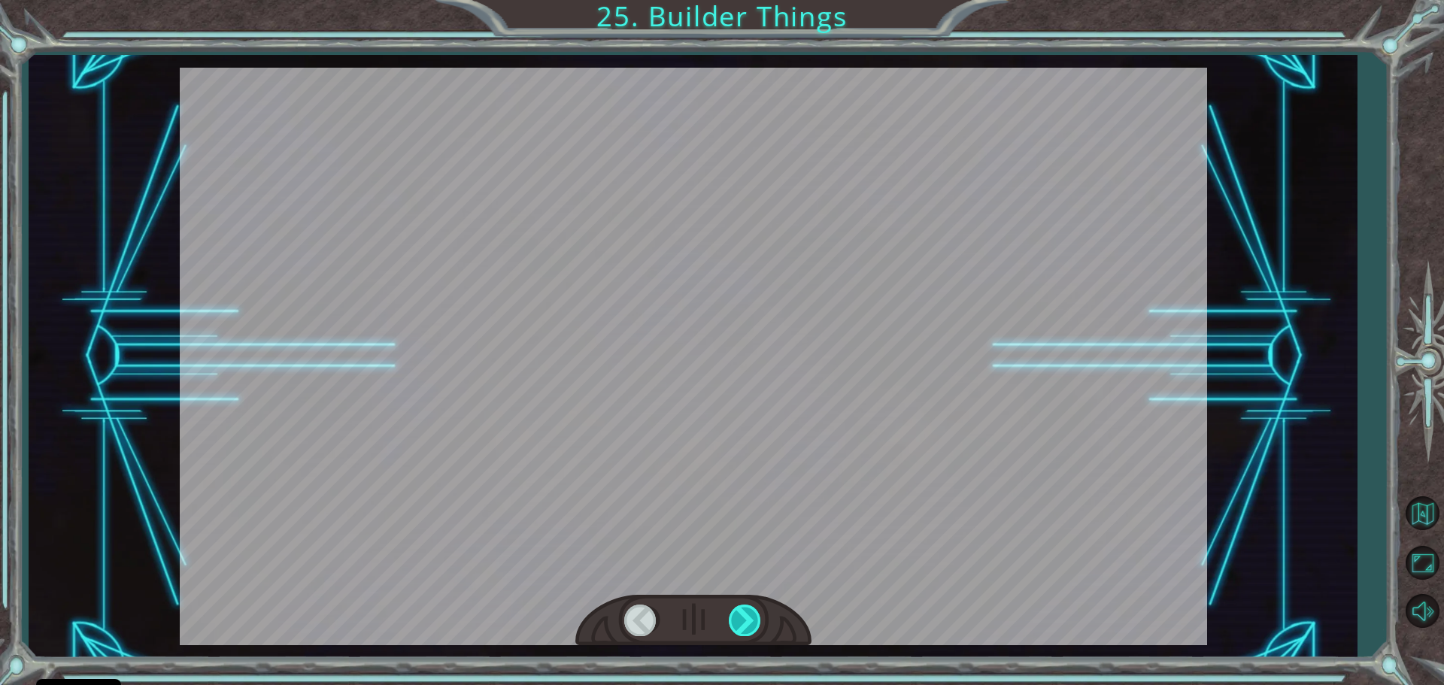
click at [753, 622] on div at bounding box center [746, 620] width 34 height 31
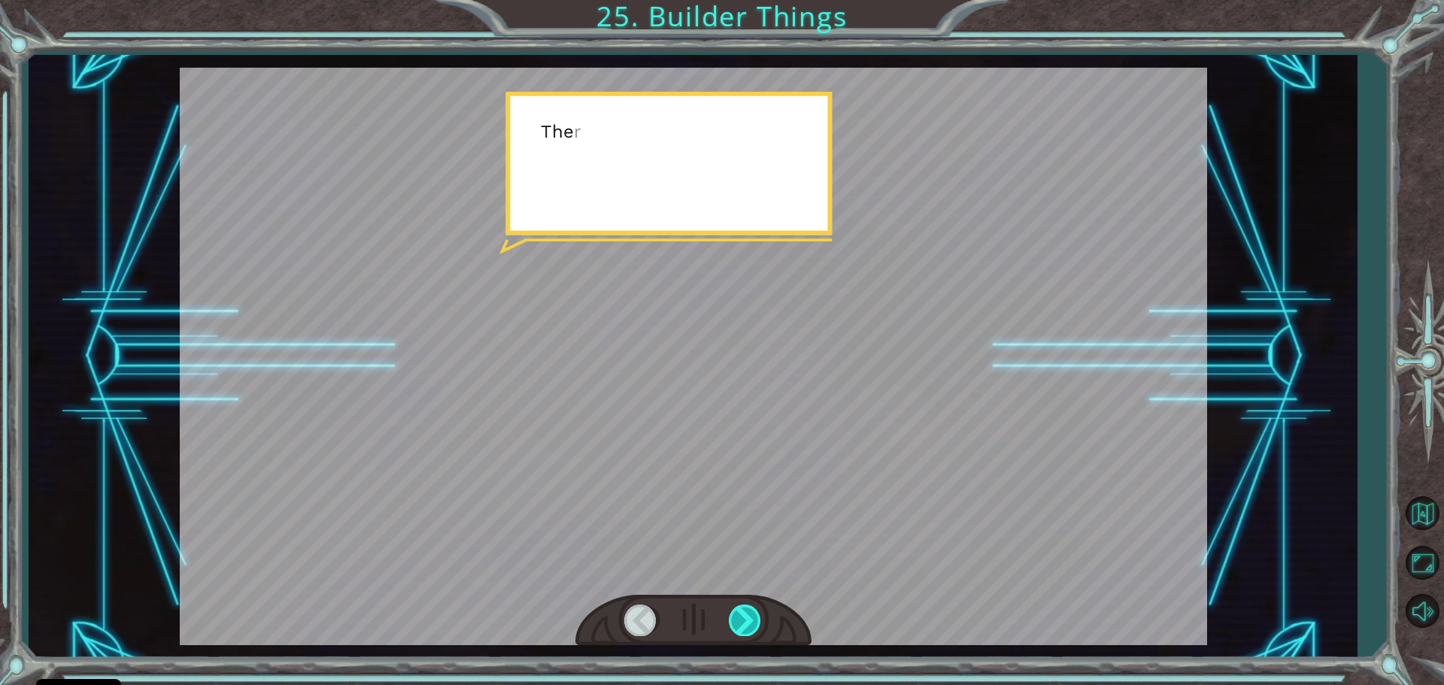
click at [753, 622] on div at bounding box center [746, 620] width 34 height 31
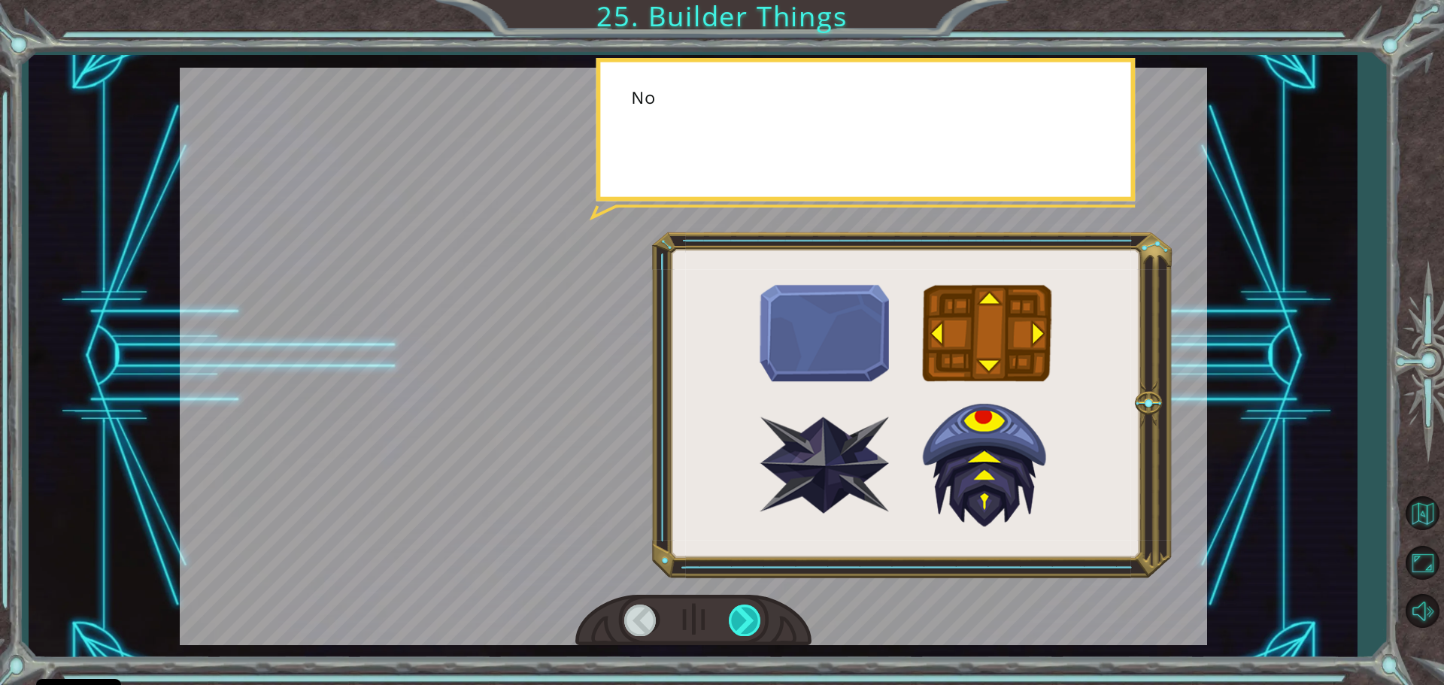
click at [752, 622] on div at bounding box center [746, 620] width 34 height 31
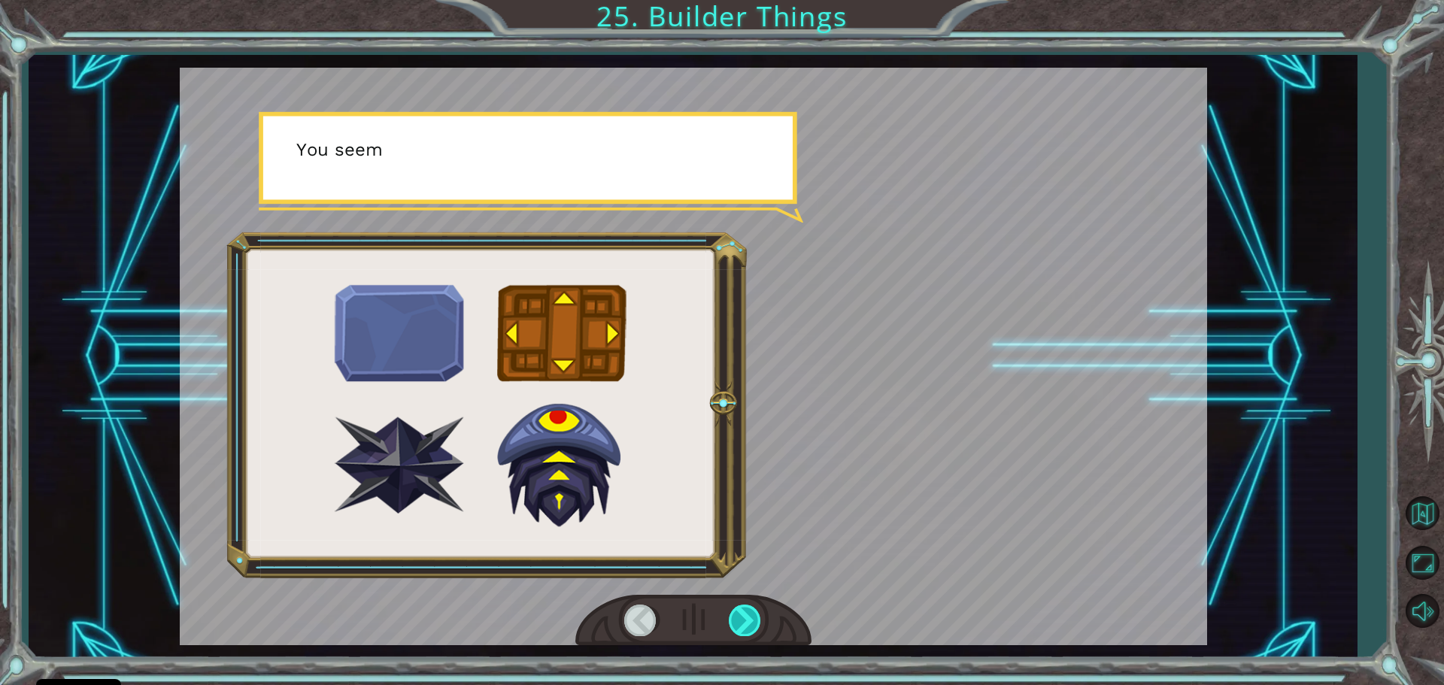
click at [752, 622] on div at bounding box center [746, 620] width 34 height 31
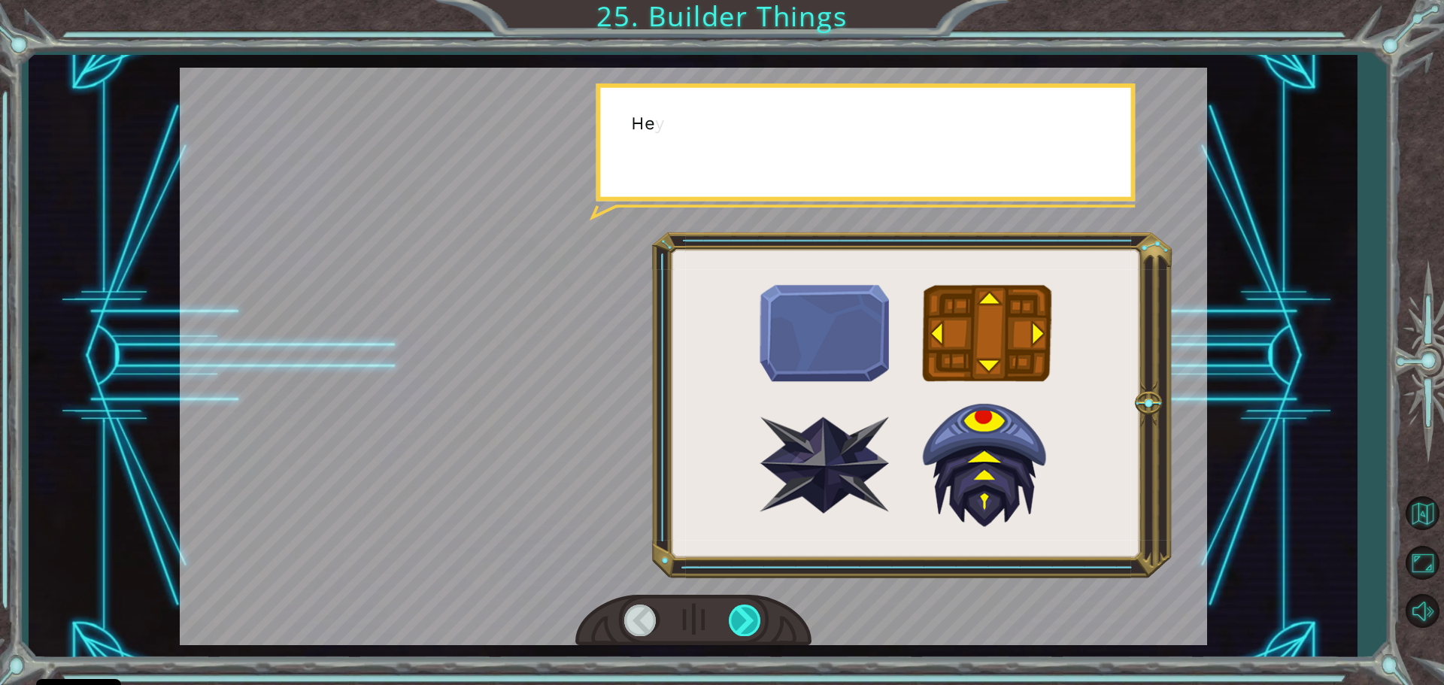
click at [752, 622] on div at bounding box center [746, 620] width 34 height 31
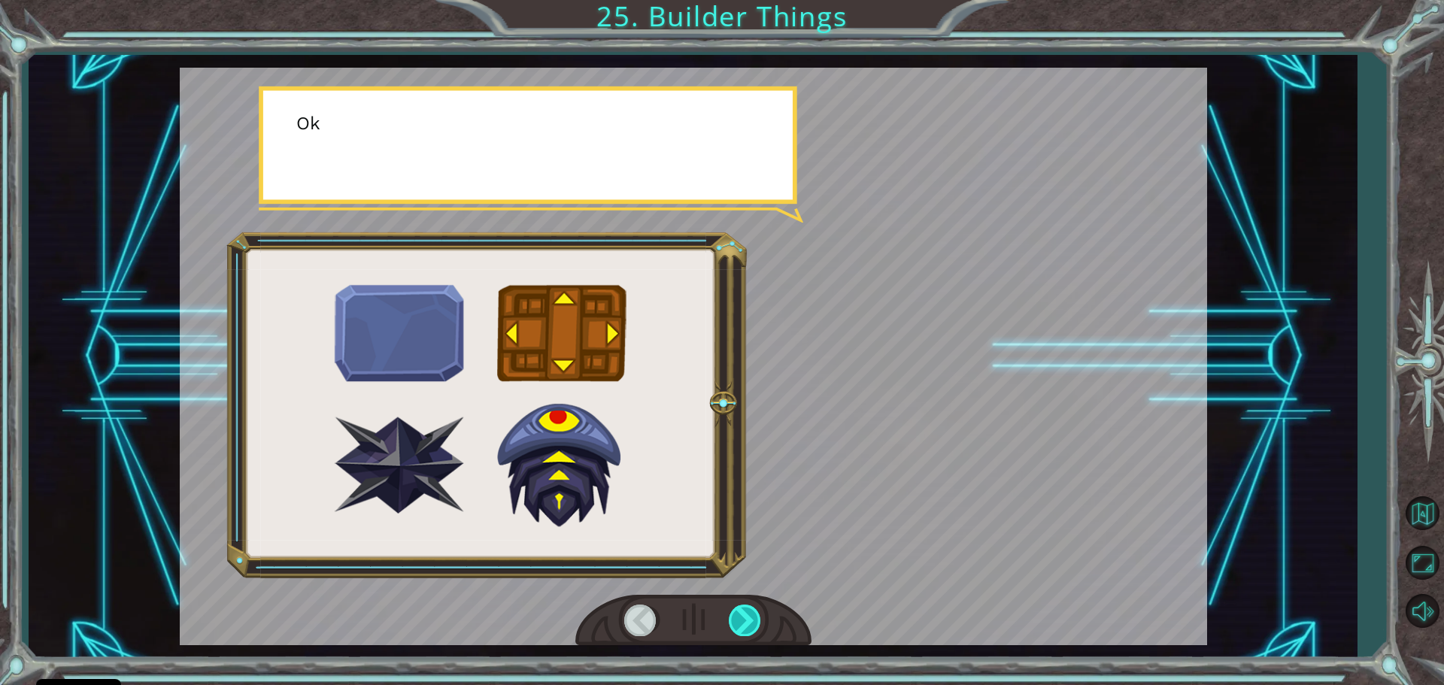
click at [752, 622] on div at bounding box center [746, 620] width 34 height 31
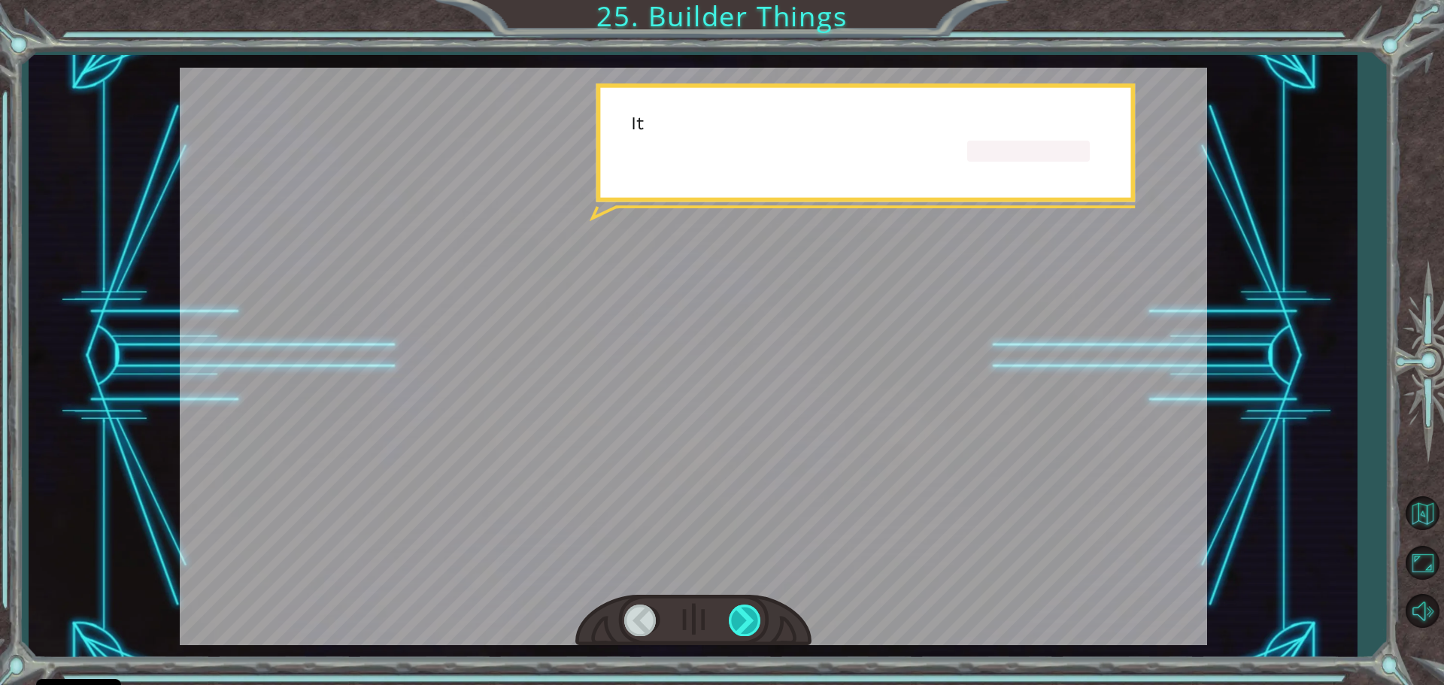
click at [750, 621] on div at bounding box center [746, 620] width 34 height 31
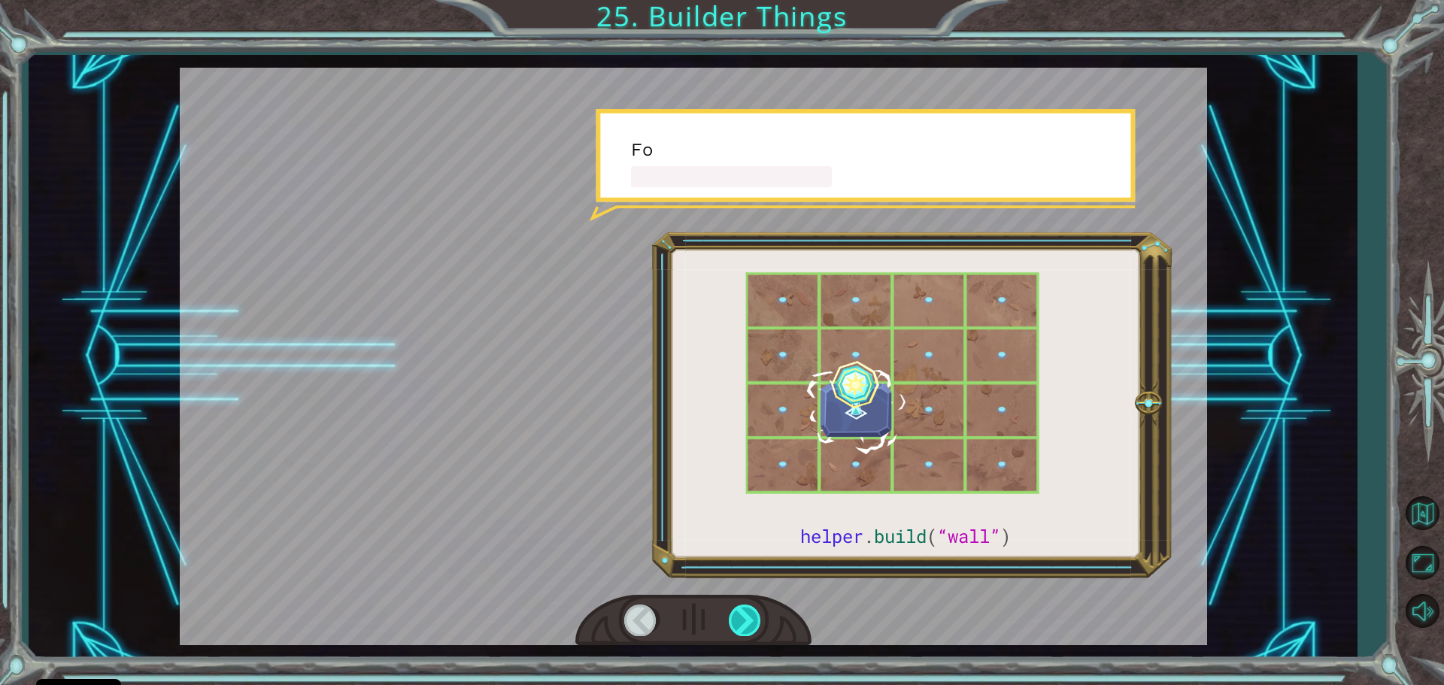
click at [750, 621] on div at bounding box center [746, 620] width 34 height 31
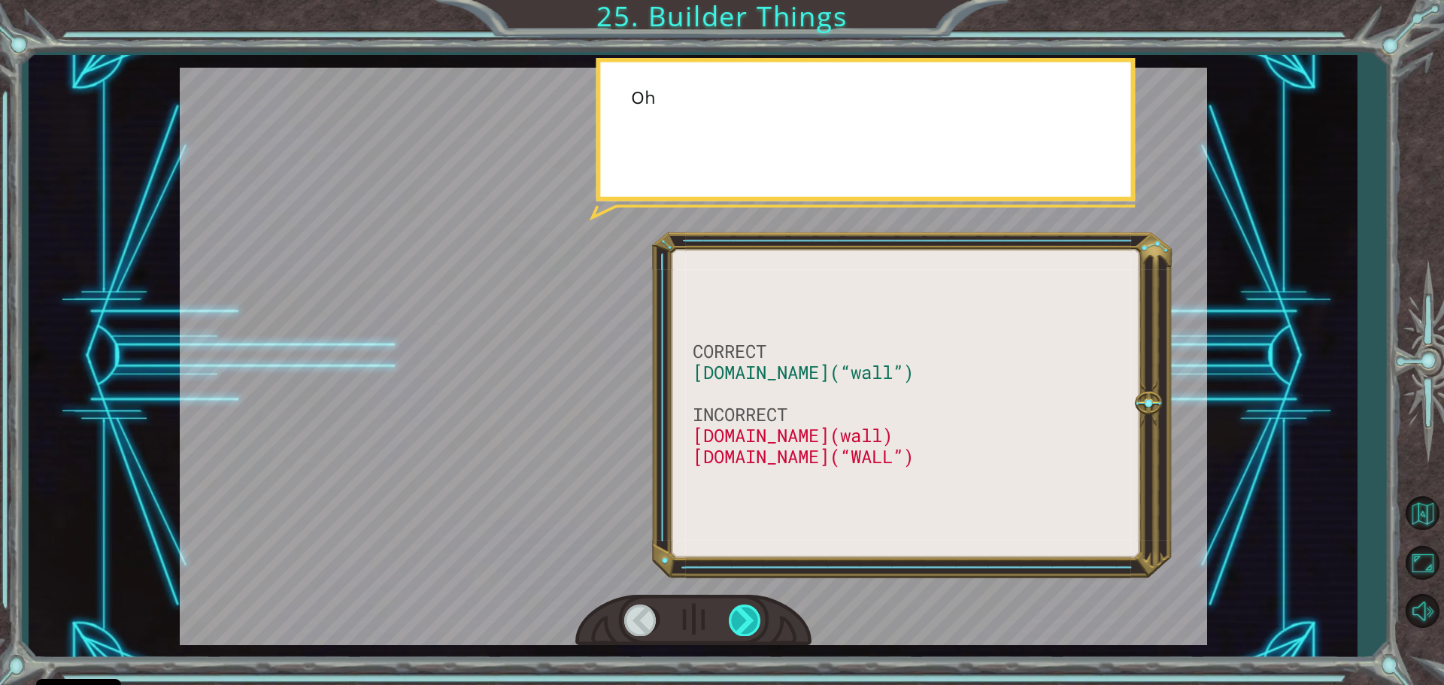
click at [750, 621] on div at bounding box center [746, 620] width 34 height 31
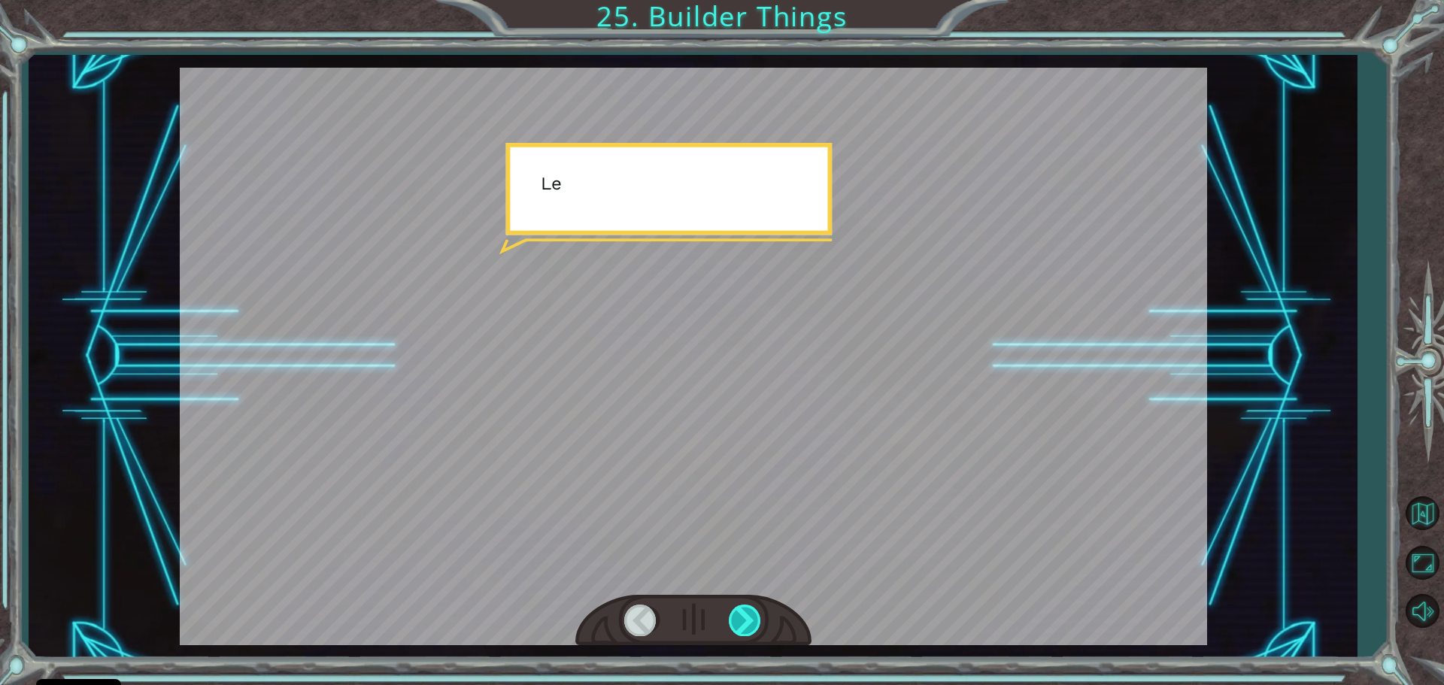
click at [750, 621] on div at bounding box center [746, 620] width 34 height 31
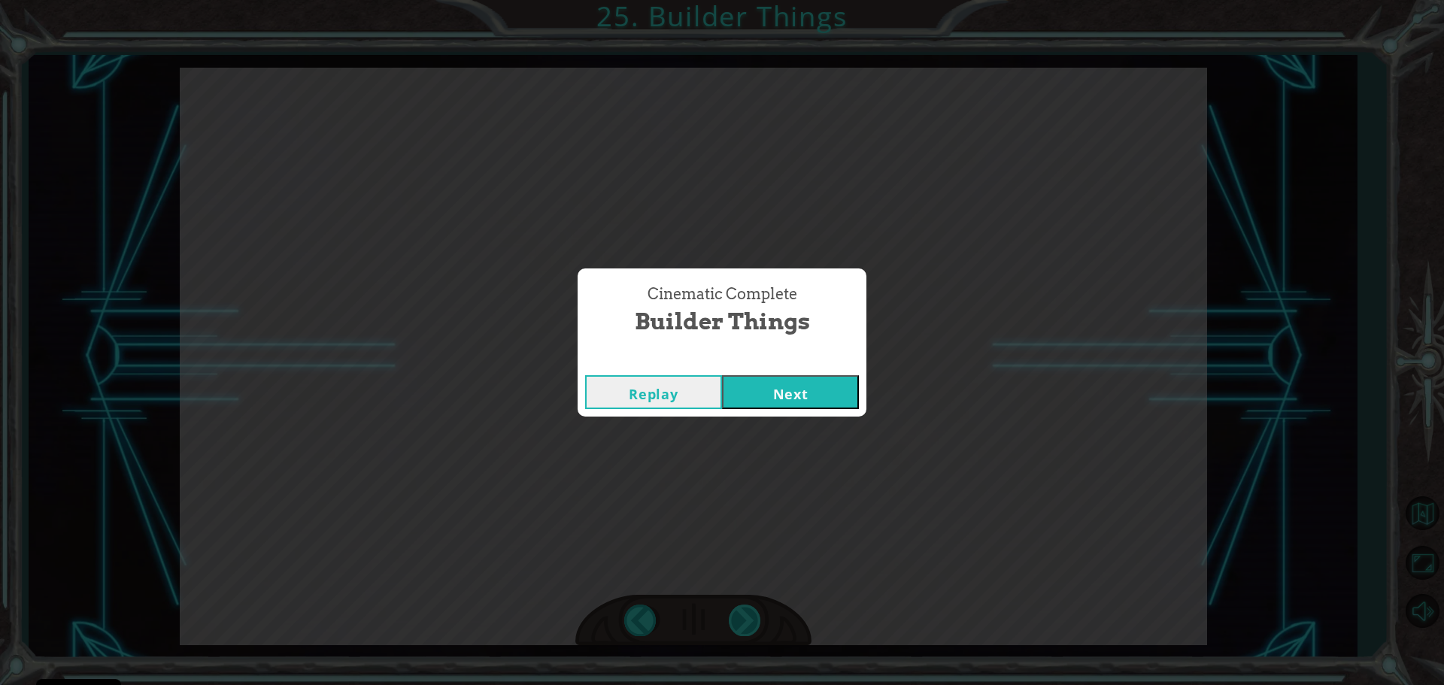
click at [750, 621] on div "Cinematic Complete Builder Things Replay Next" at bounding box center [722, 342] width 1444 height 685
click at [774, 402] on button "Next" at bounding box center [790, 392] width 137 height 34
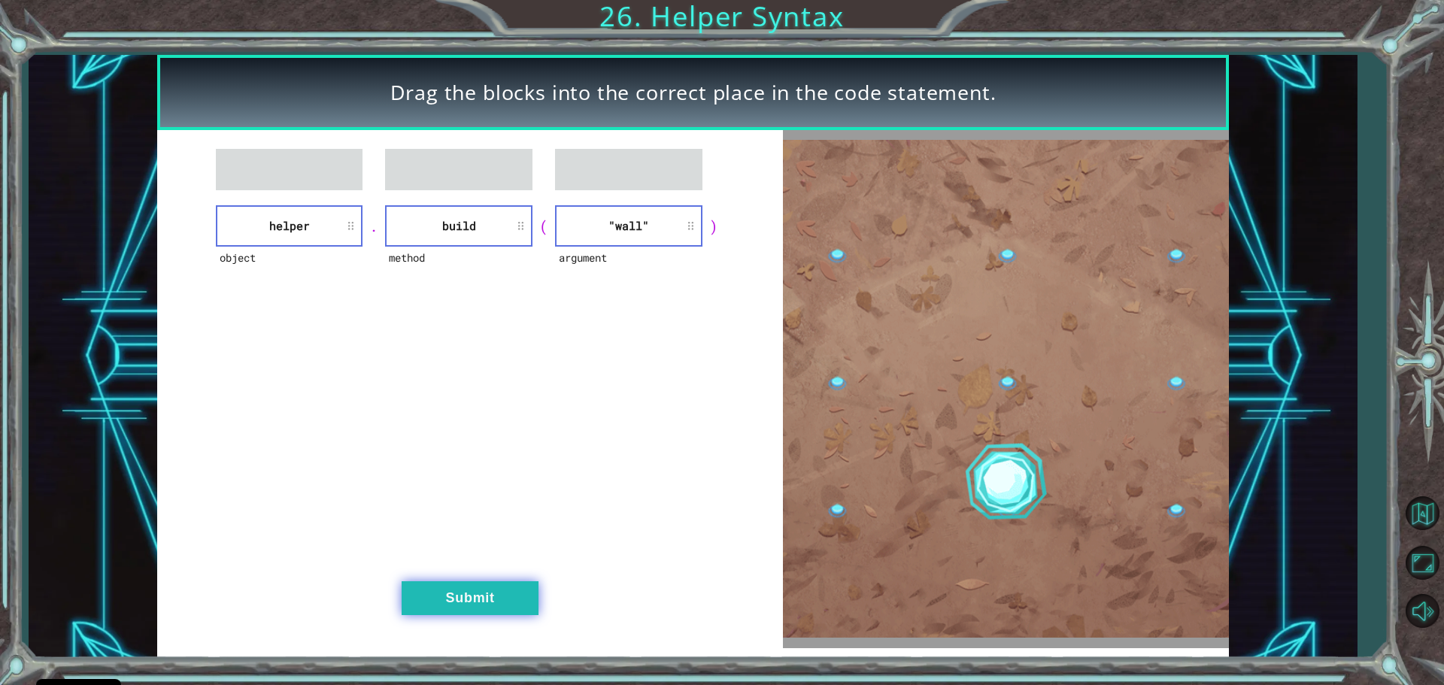
click at [509, 596] on button "Submit" at bounding box center [470, 598] width 137 height 34
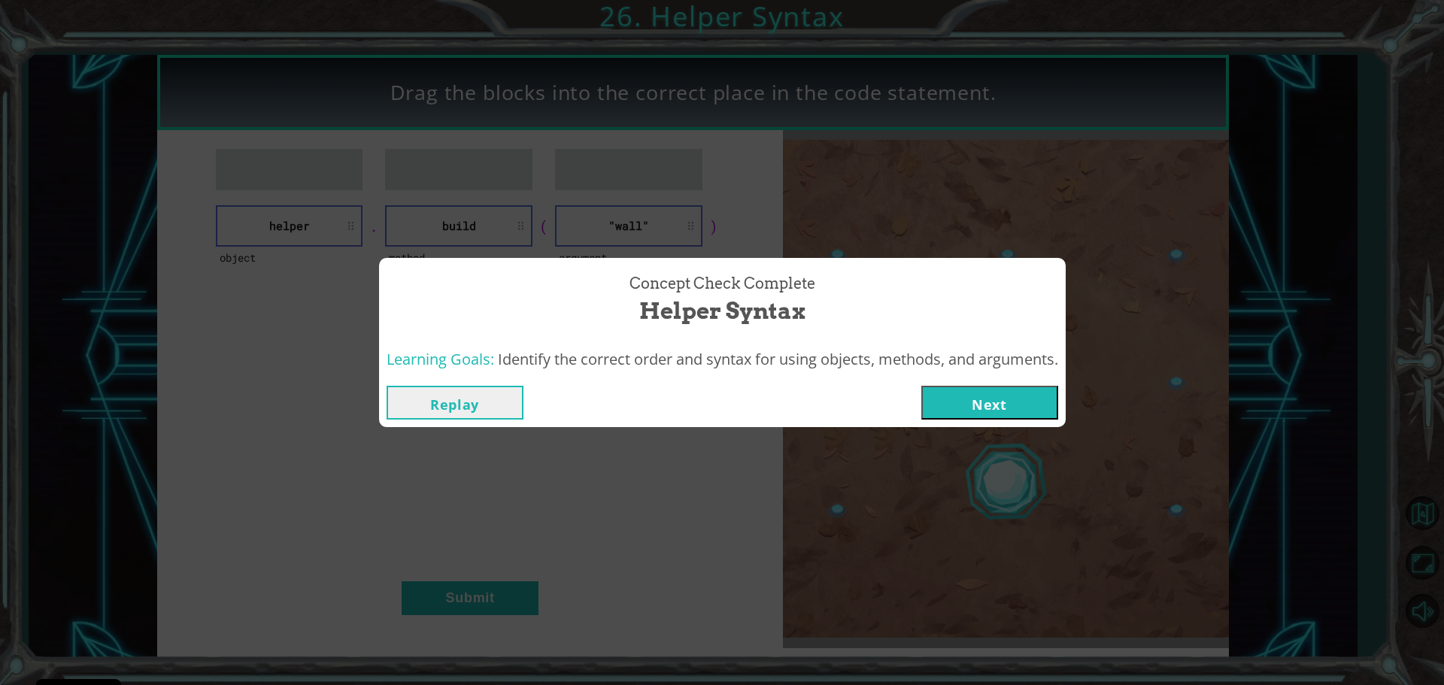
click at [1017, 407] on button "Next" at bounding box center [989, 403] width 137 height 34
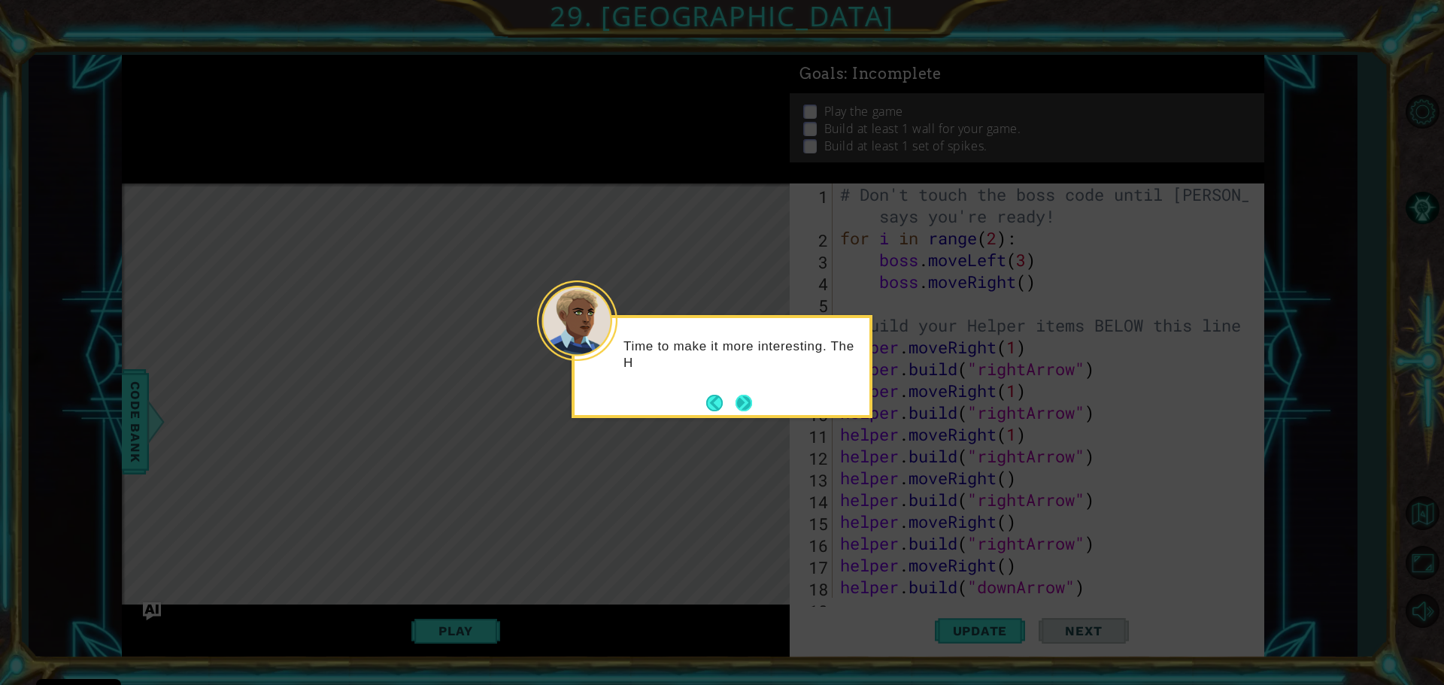
click at [747, 405] on button "Next" at bounding box center [743, 403] width 17 height 17
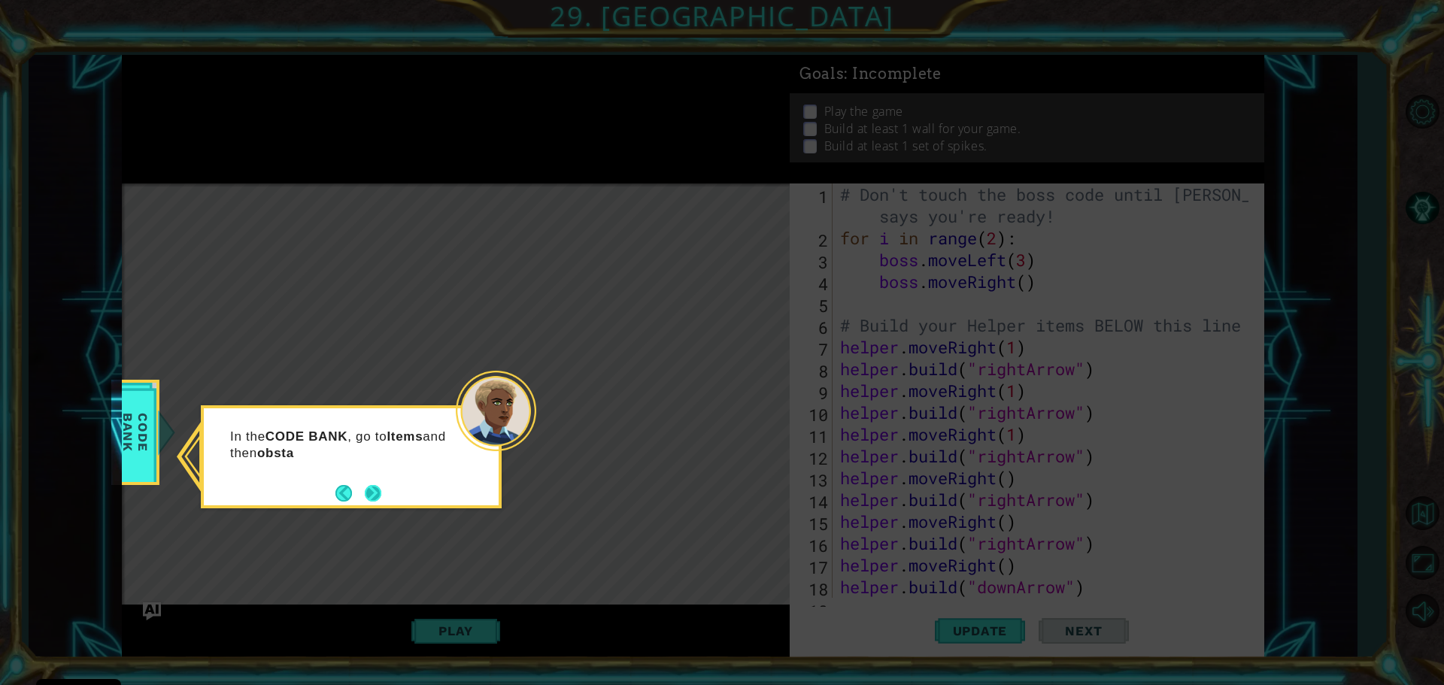
click at [381, 488] on button "Next" at bounding box center [373, 493] width 17 height 17
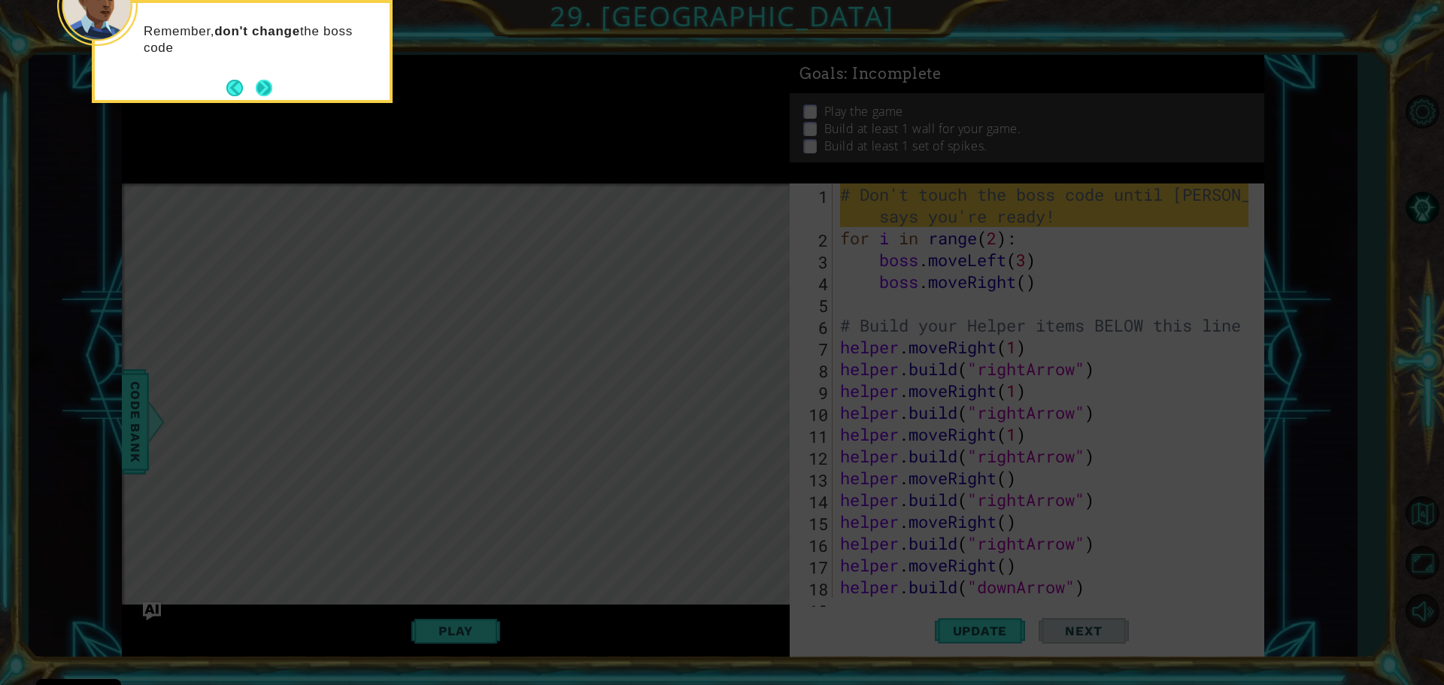
click at [262, 92] on button "Next" at bounding box center [264, 88] width 17 height 17
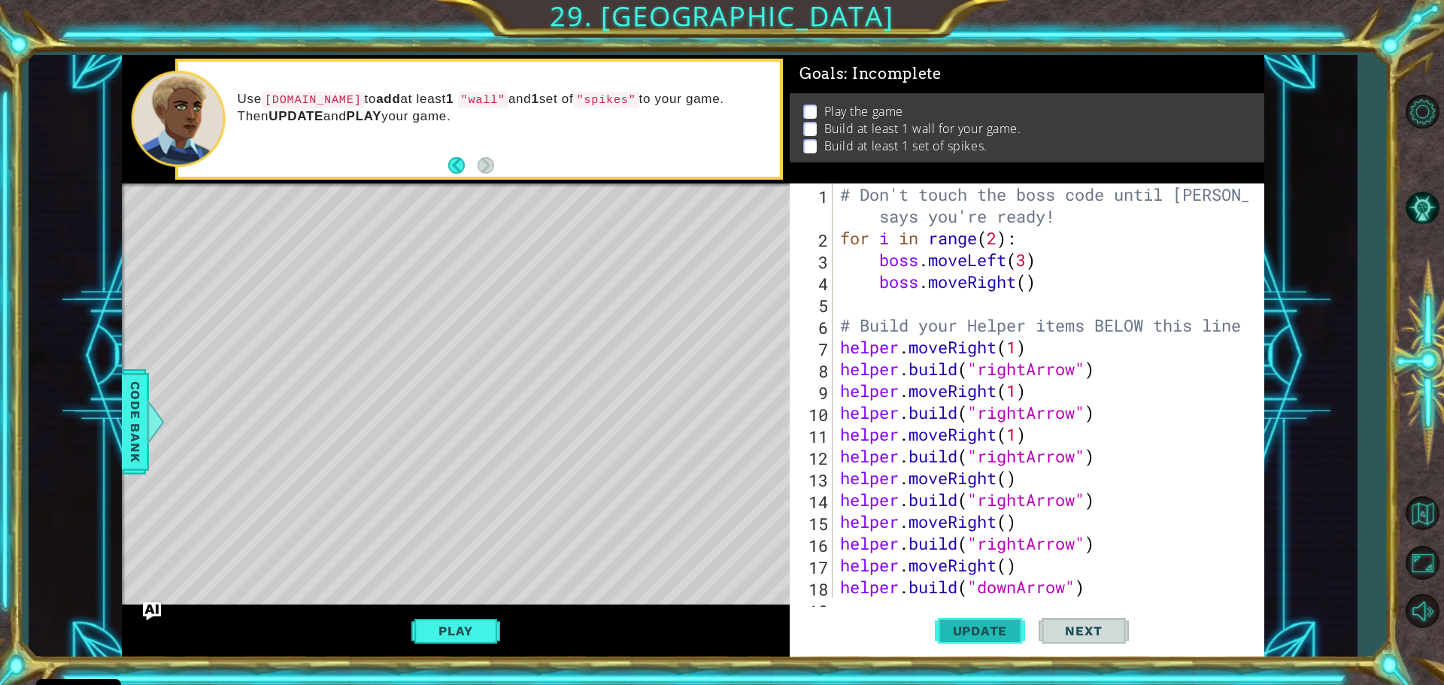
click at [951, 629] on span "Update" at bounding box center [980, 630] width 85 height 15
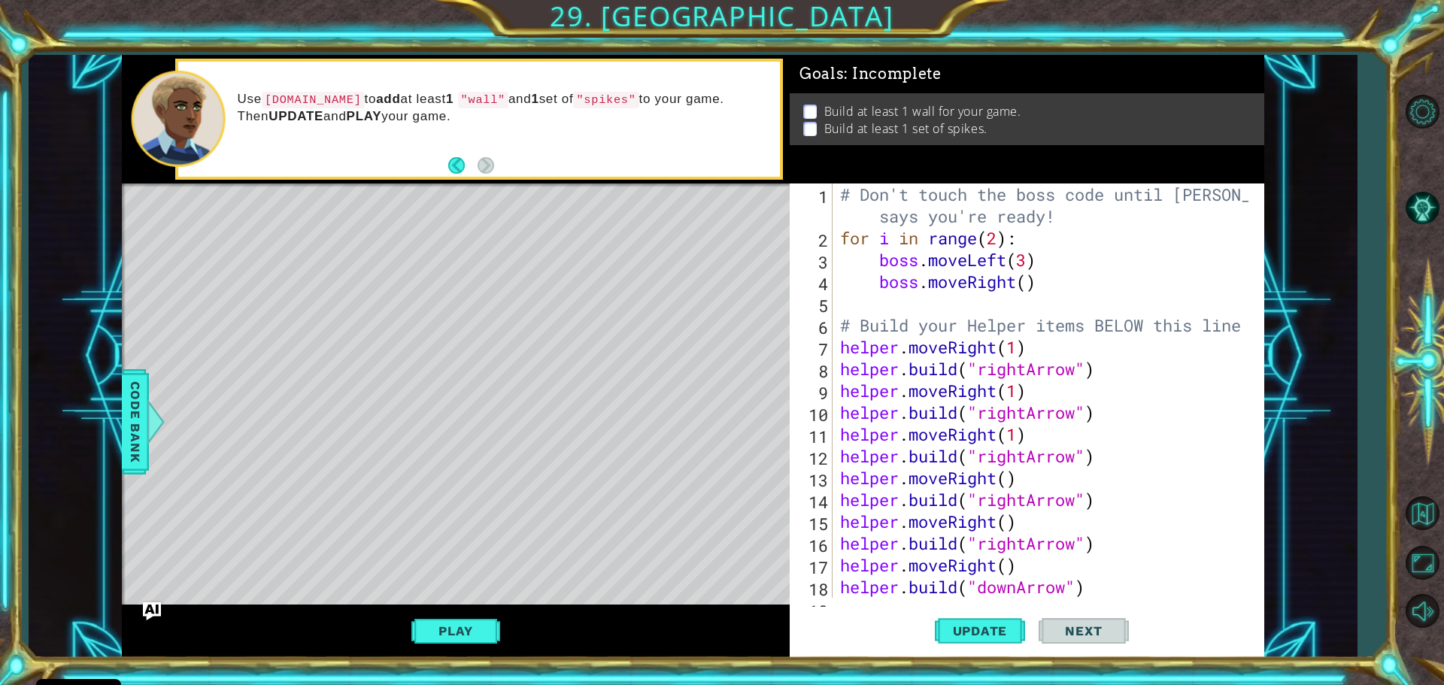
click at [458, 629] on button "Play" at bounding box center [455, 631] width 88 height 29
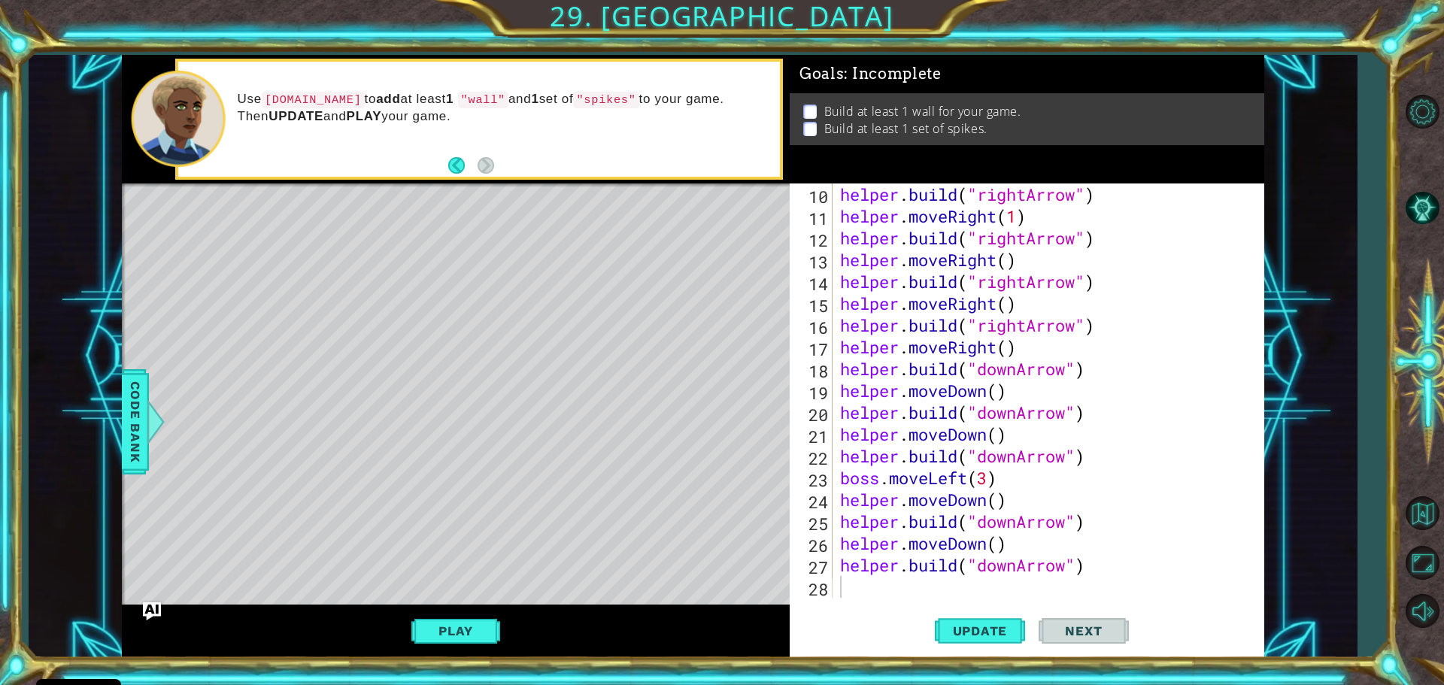
scroll to position [218, 0]
click at [856, 590] on div "helper . build ( "rightArrow" ) helper . moveRight ( 1 ) helper . build ( "righ…" at bounding box center [1046, 412] width 419 height 458
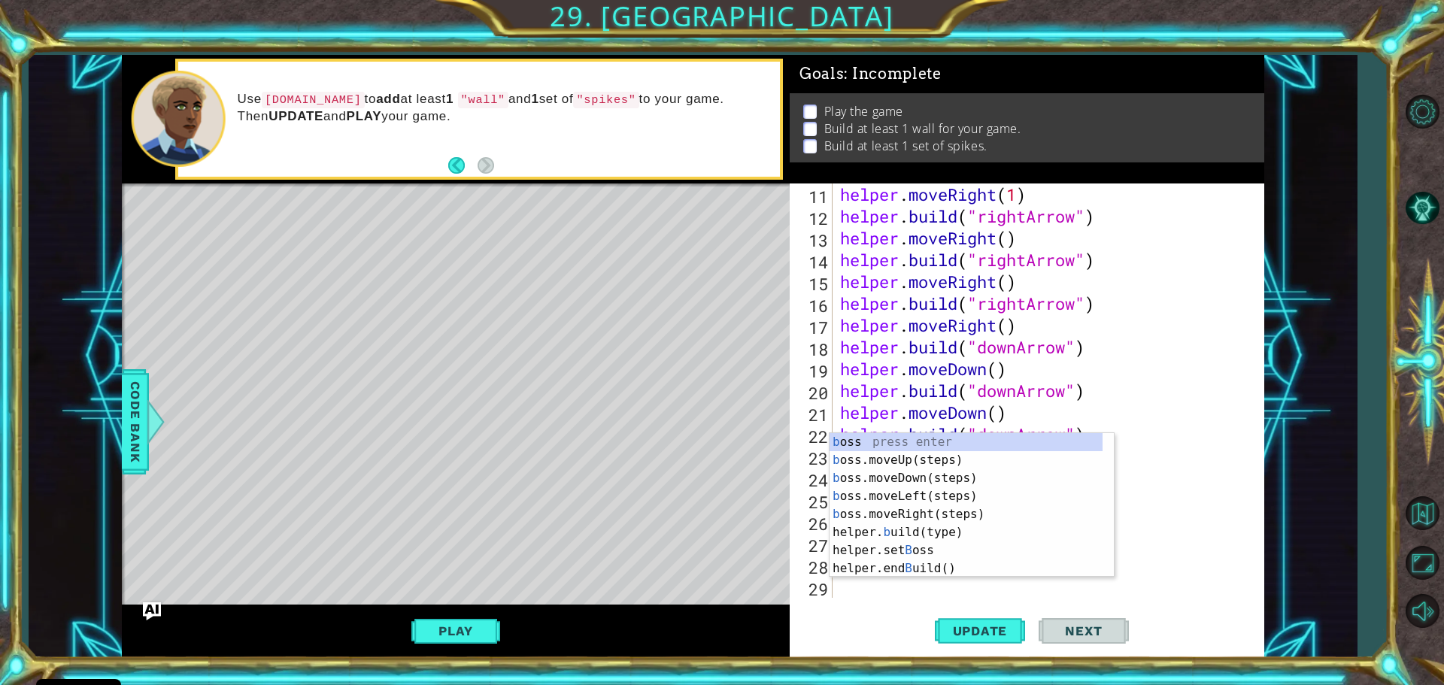
scroll to position [240, 0]
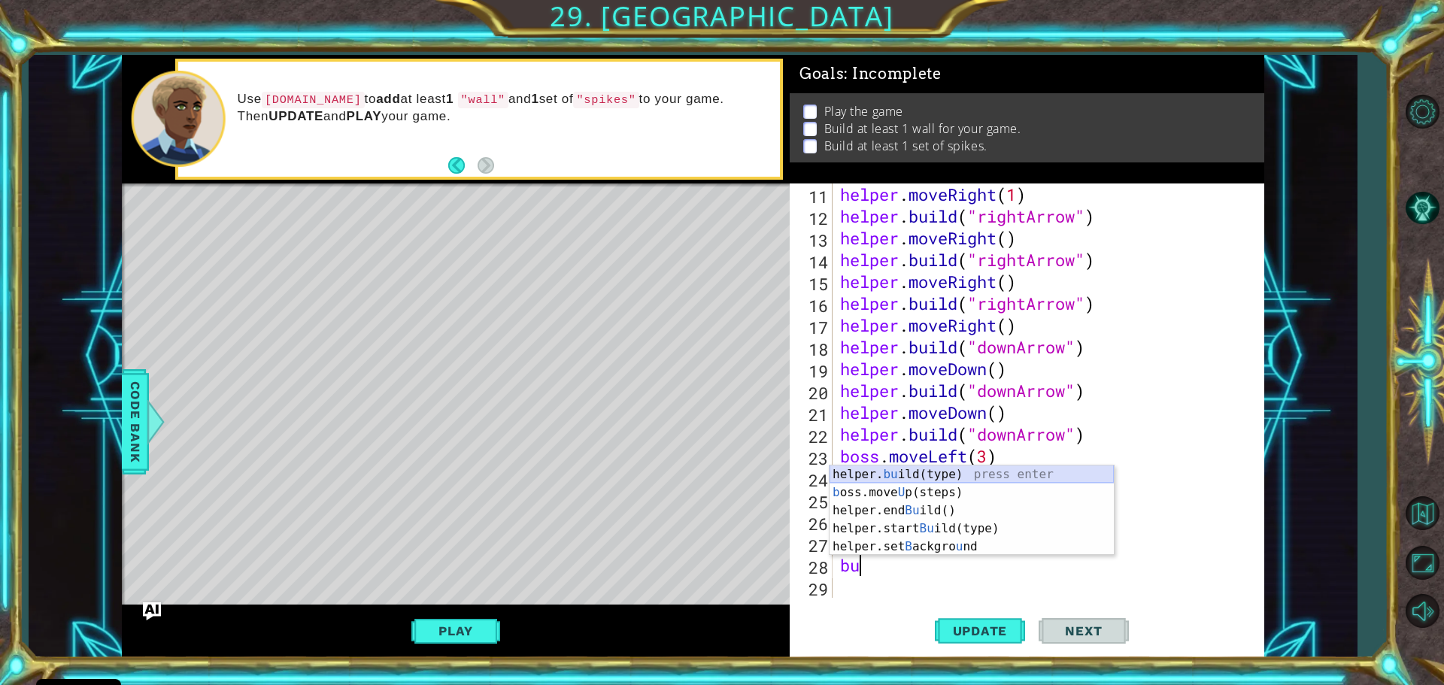
click at [868, 468] on div "helper. bu ild(type) press enter b oss.move U p(steps) press enter helper.end B…" at bounding box center [971, 528] width 284 height 126
type textarea "[DOMAIN_NAME]("wall")"
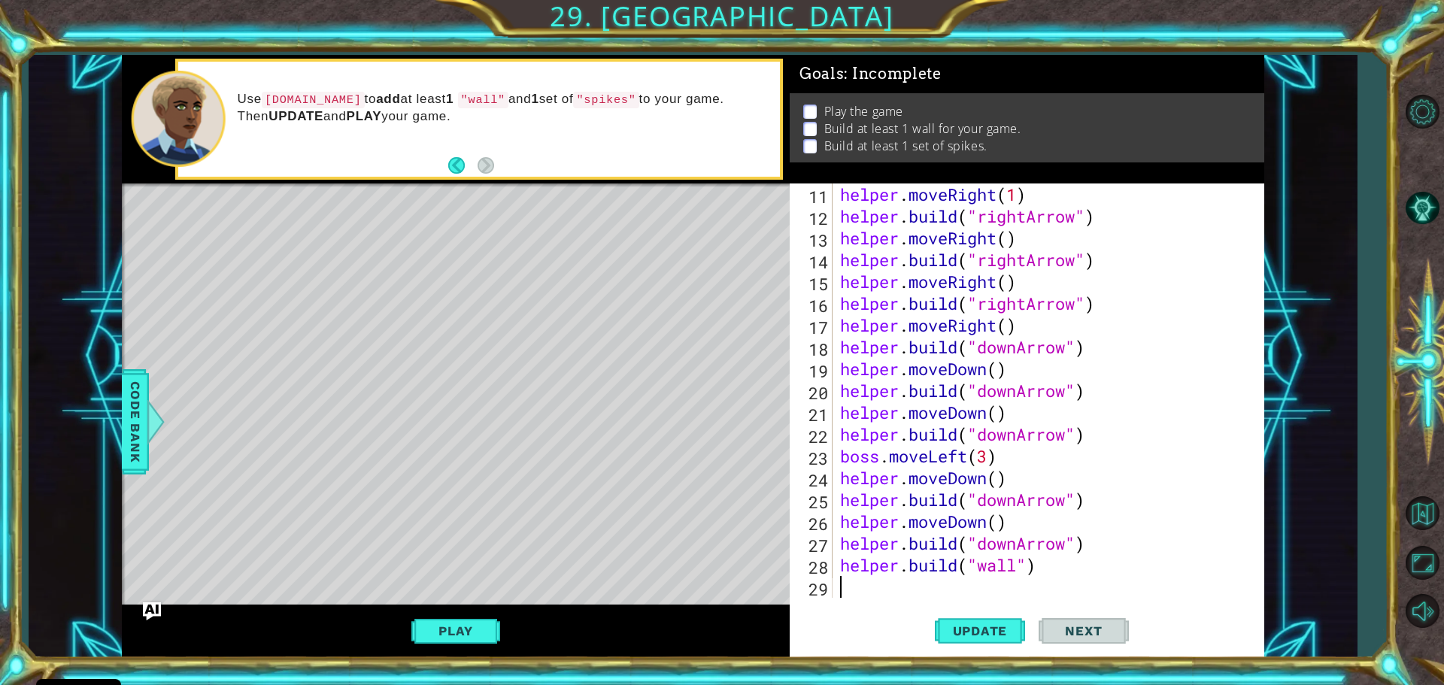
click at [1020, 577] on div "helper . moveRight ( 1 ) helper . build ( "rightArrow" ) helper . moveRight ( )…" at bounding box center [1046, 412] width 419 height 458
click at [1019, 571] on div "helper . moveRight ( 1 ) helper . build ( "rightArrow" ) helper . moveRight ( )…" at bounding box center [1046, 412] width 419 height 458
type textarea "[DOMAIN_NAME]("wall")"
click at [886, 587] on div "helper . moveRight ( 1 ) helper . build ( "rightArrow" ) helper . moveRight ( )…" at bounding box center [1046, 412] width 419 height 458
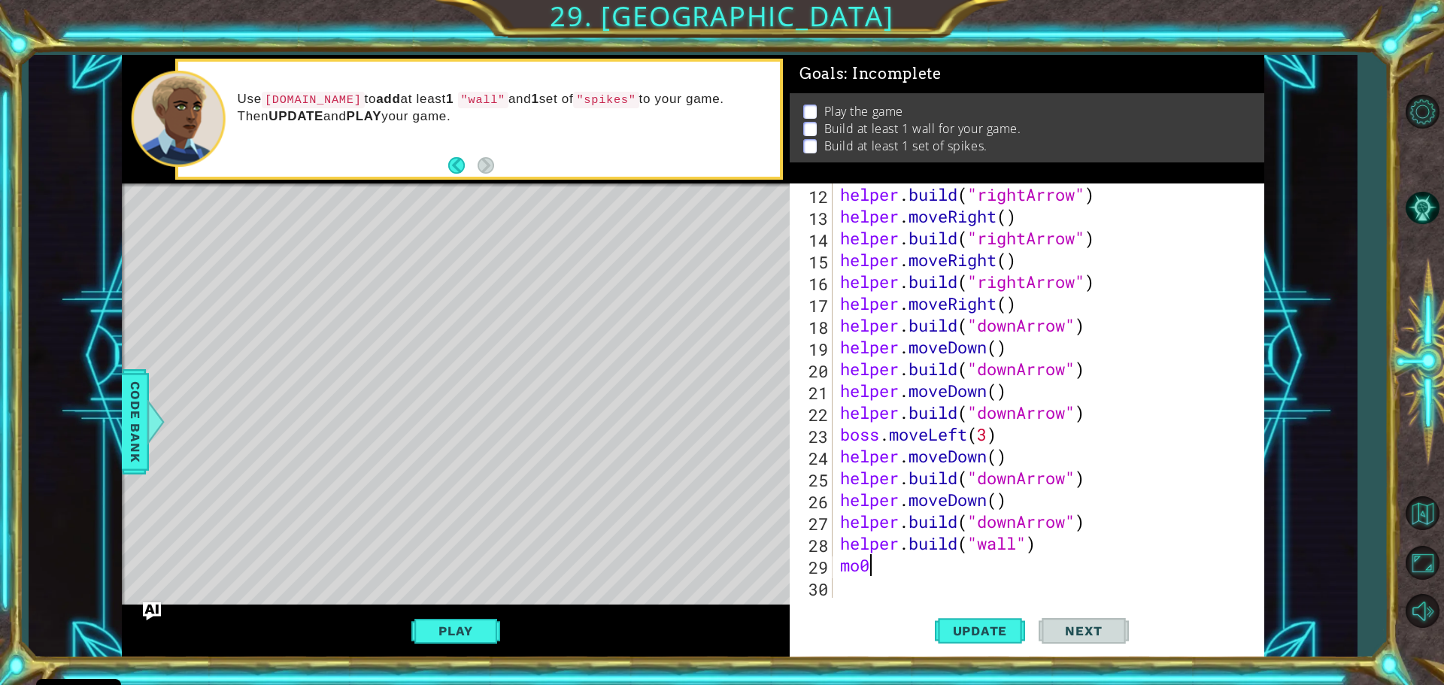
type textarea "mo"
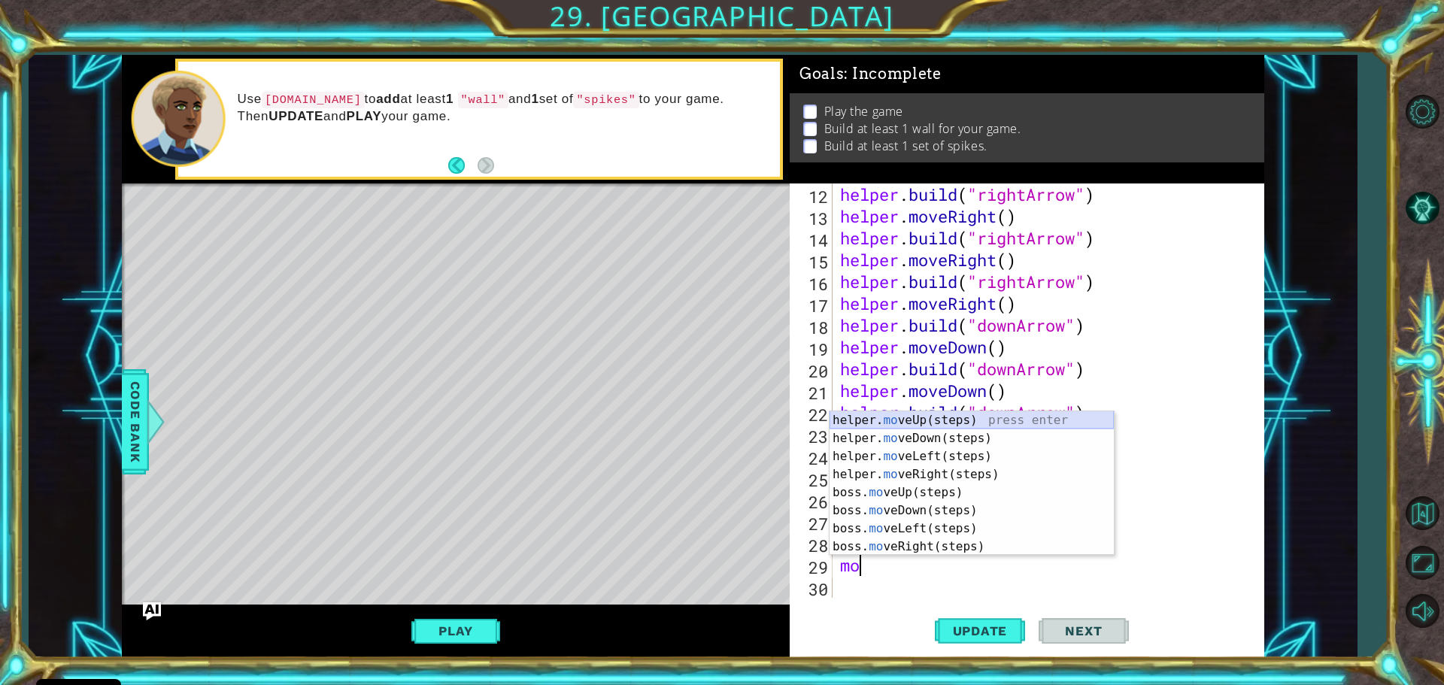
click at [923, 416] on div "helper. mo veUp(steps) press enter helper. mo veDown(steps) press enter helper.…" at bounding box center [971, 501] width 284 height 180
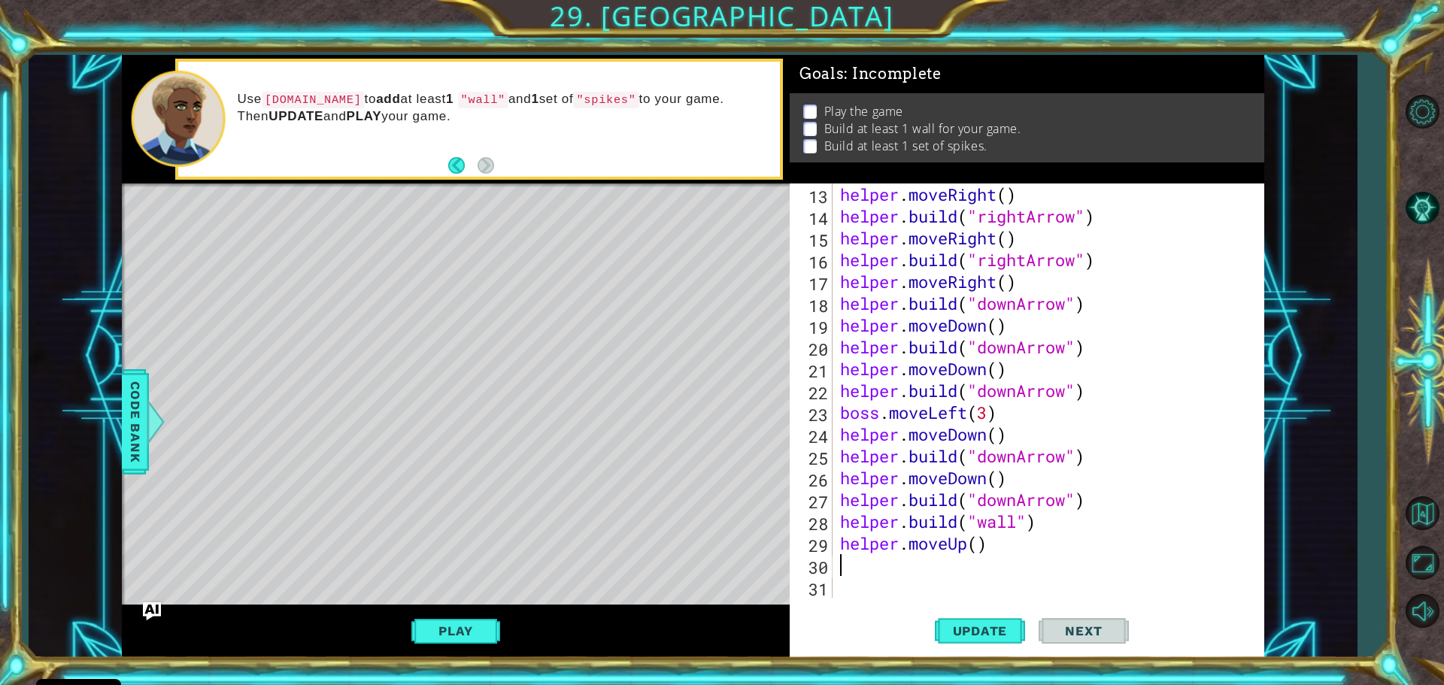
scroll to position [283, 0]
click at [979, 549] on div "helper . moveRight ( ) helper . build ( "rightArrow" ) helper . moveRight ( ) h…" at bounding box center [1046, 412] width 419 height 458
type textarea "helper.moveUp(1)"
click at [985, 576] on div "helper . moveRight ( ) helper . build ( "rightArrow" ) helper . moveRight ( ) h…" at bounding box center [1046, 412] width 419 height 458
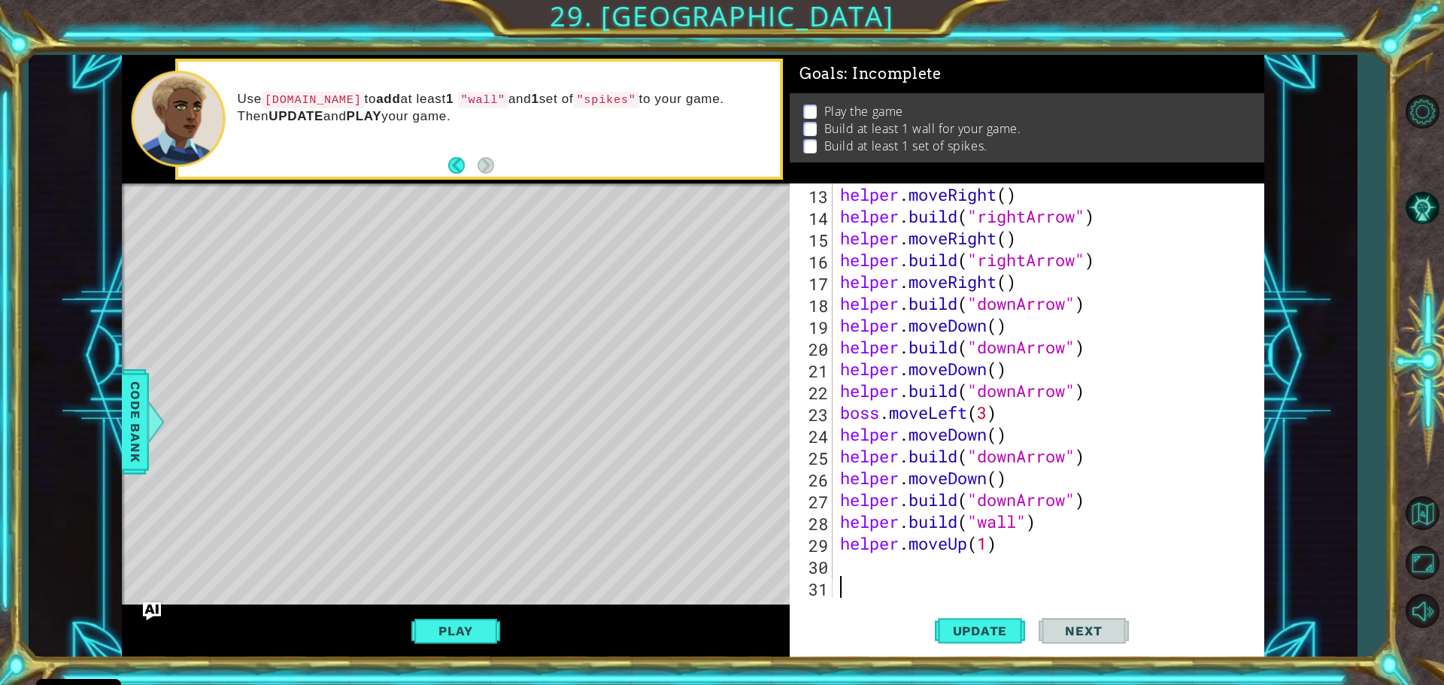
scroll to position [0, 0]
click at [900, 569] on div "helper . moveRight ( ) helper . build ( "rightArrow" ) helper . moveRight ( ) h…" at bounding box center [1046, 412] width 419 height 458
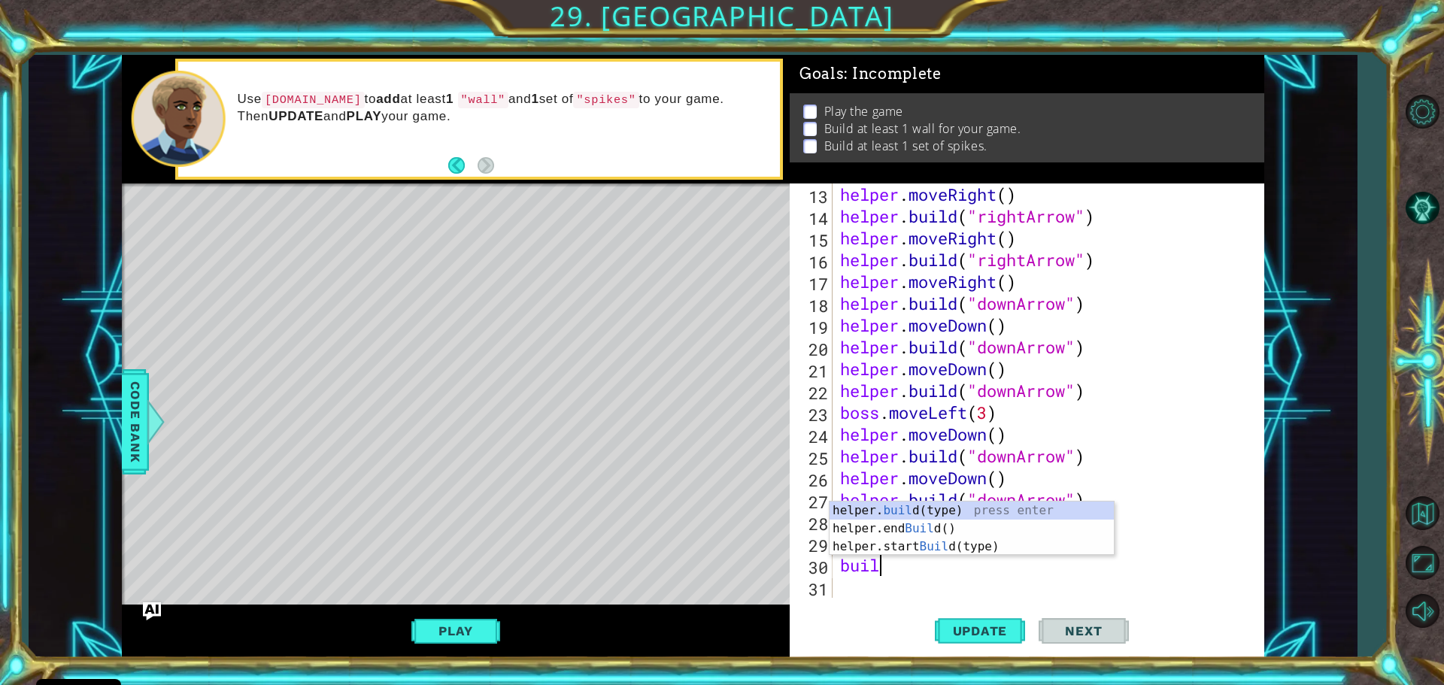
scroll to position [0, 2]
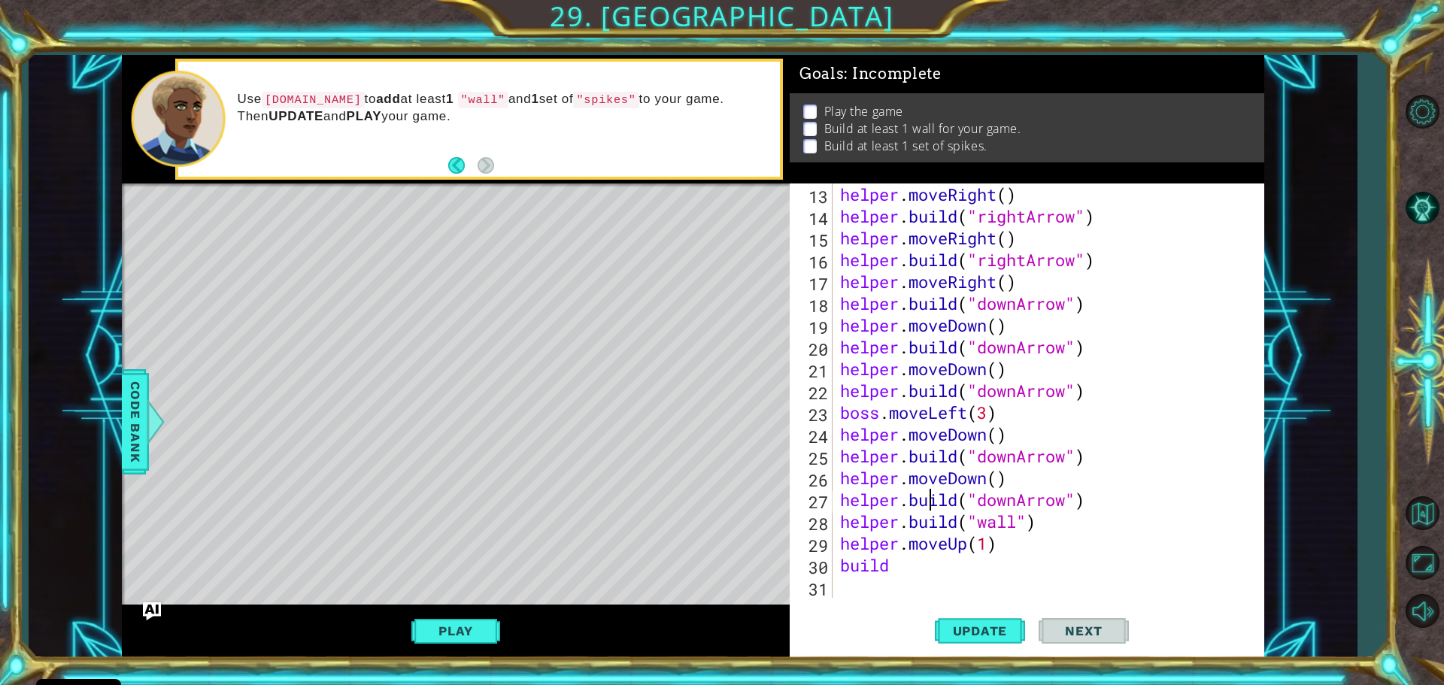
click at [932, 498] on div "helper . moveRight ( ) helper . build ( "rightArrow" ) helper . moveRight ( ) h…" at bounding box center [1046, 412] width 419 height 458
click at [886, 565] on div "helper . moveRight ( ) helper . build ( "rightArrow" ) helper . moveRight ( ) h…" at bounding box center [1046, 412] width 419 height 458
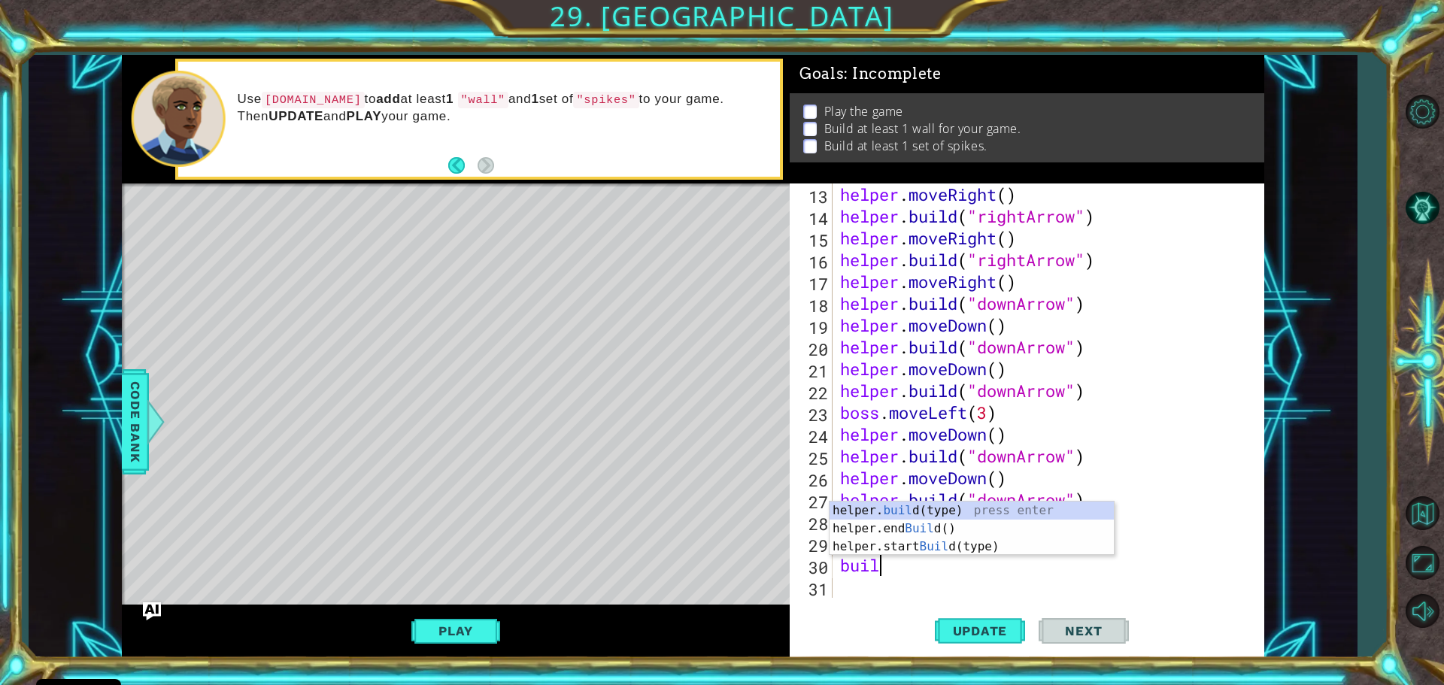
scroll to position [0, 1]
click at [931, 502] on div "helper. buil d(type) press enter helper.end Buil d() press enter helper.start B…" at bounding box center [971, 547] width 284 height 90
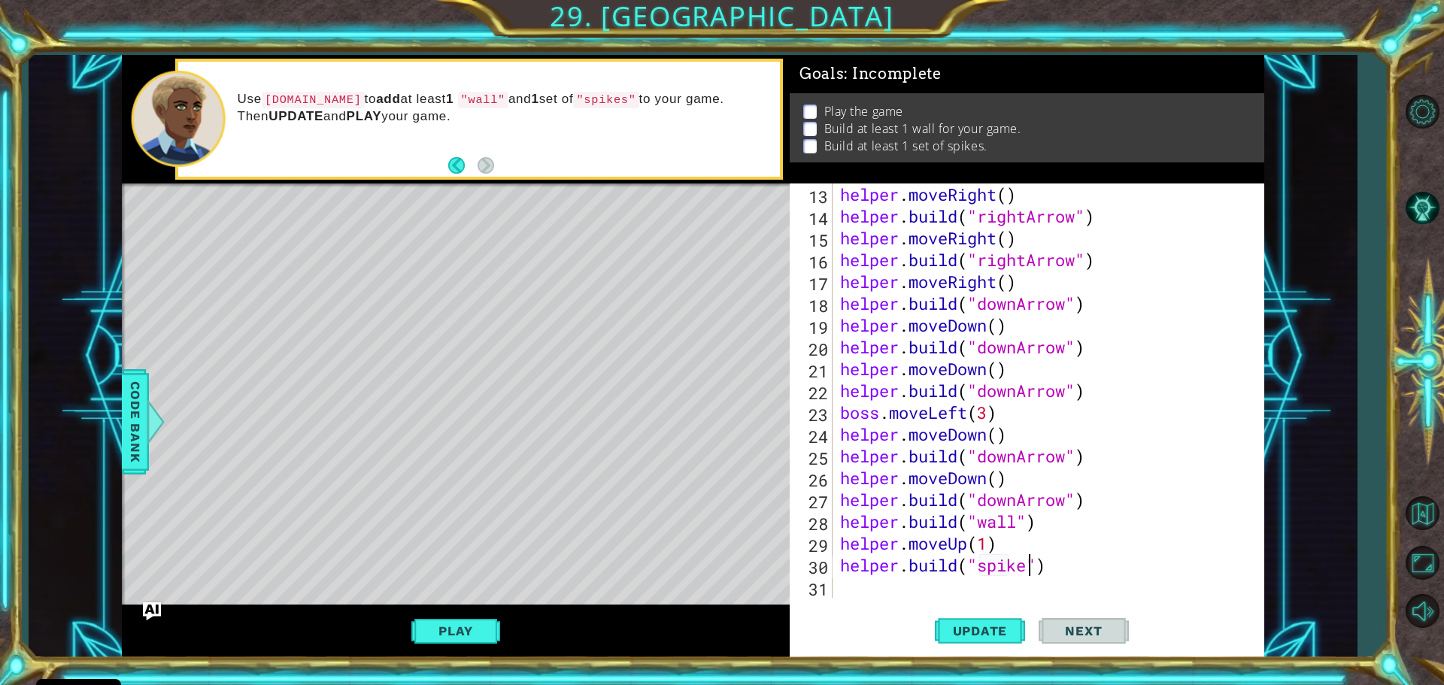
scroll to position [0, 8]
click at [965, 638] on span "Update" at bounding box center [980, 630] width 85 height 15
type textarea "[DOMAIN_NAME]("spikes")"
click at [958, 614] on button "Update" at bounding box center [980, 630] width 90 height 47
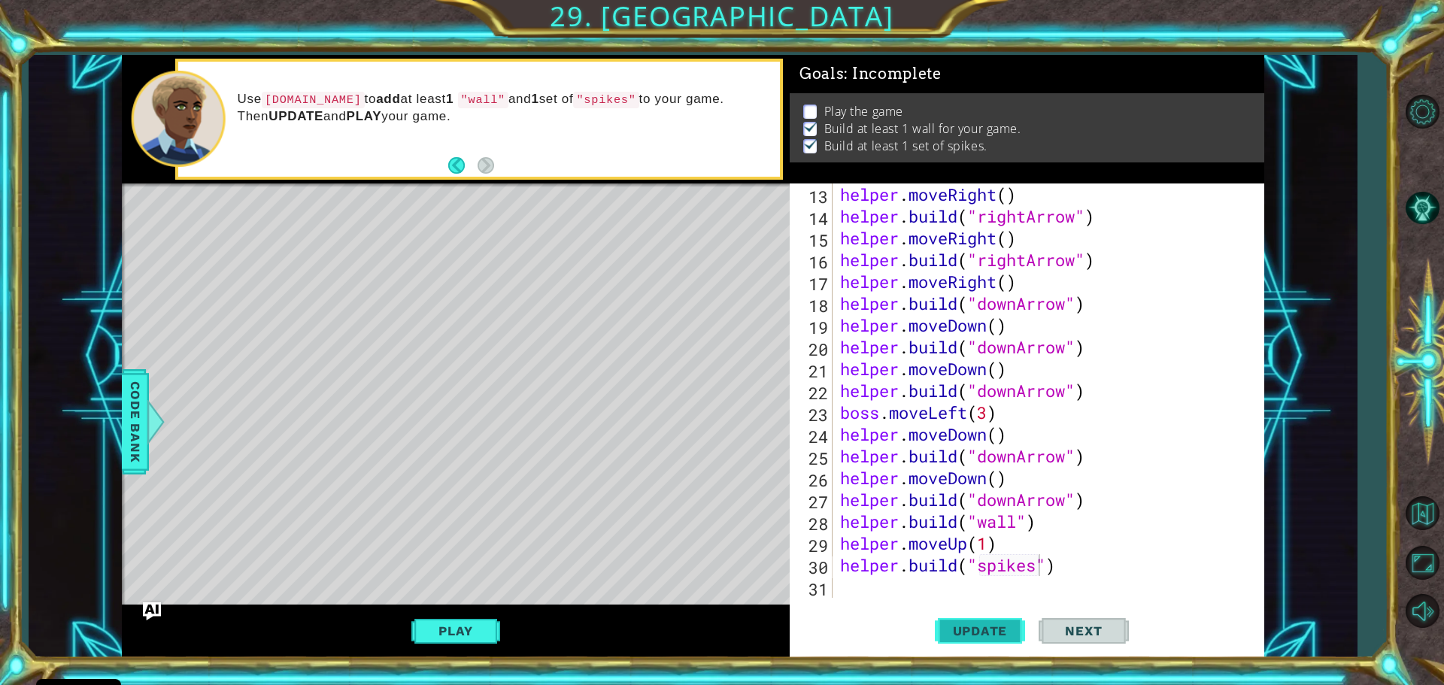
click at [962, 622] on button "Update" at bounding box center [980, 630] width 90 height 47
click at [489, 632] on button "Play" at bounding box center [455, 631] width 88 height 29
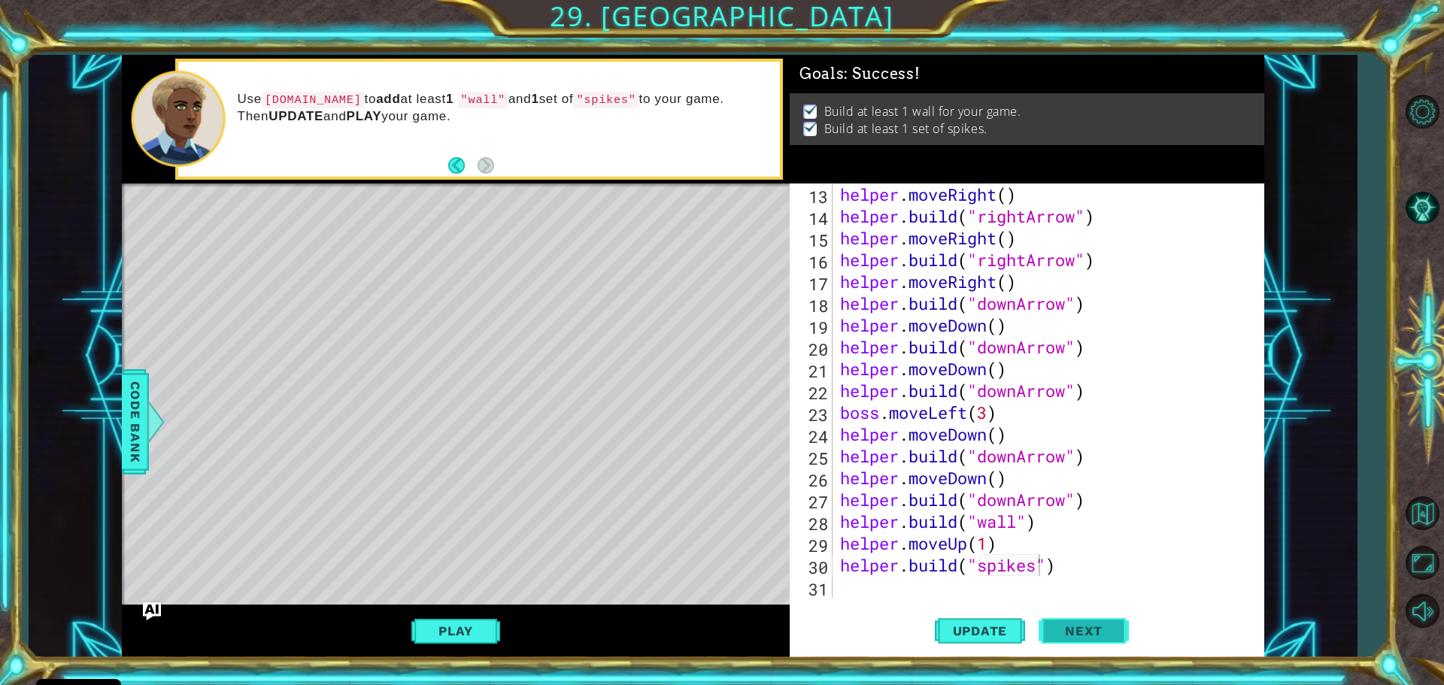
drag, startPoint x: 1100, startPoint y: 642, endPoint x: 1102, endPoint y: 633, distance: 9.1
click at [1102, 633] on button "Next" at bounding box center [1083, 631] width 90 height 47
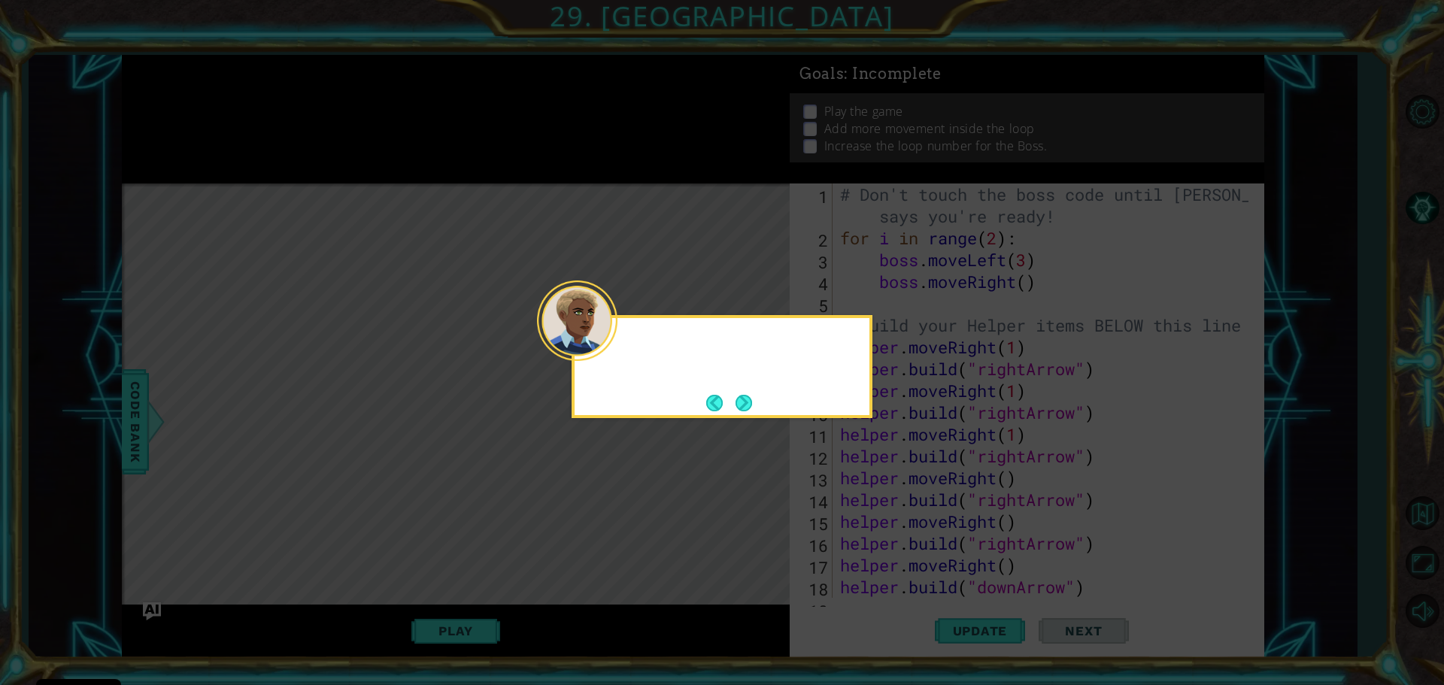
scroll to position [0, 0]
click at [745, 400] on button "Next" at bounding box center [743, 403] width 17 height 17
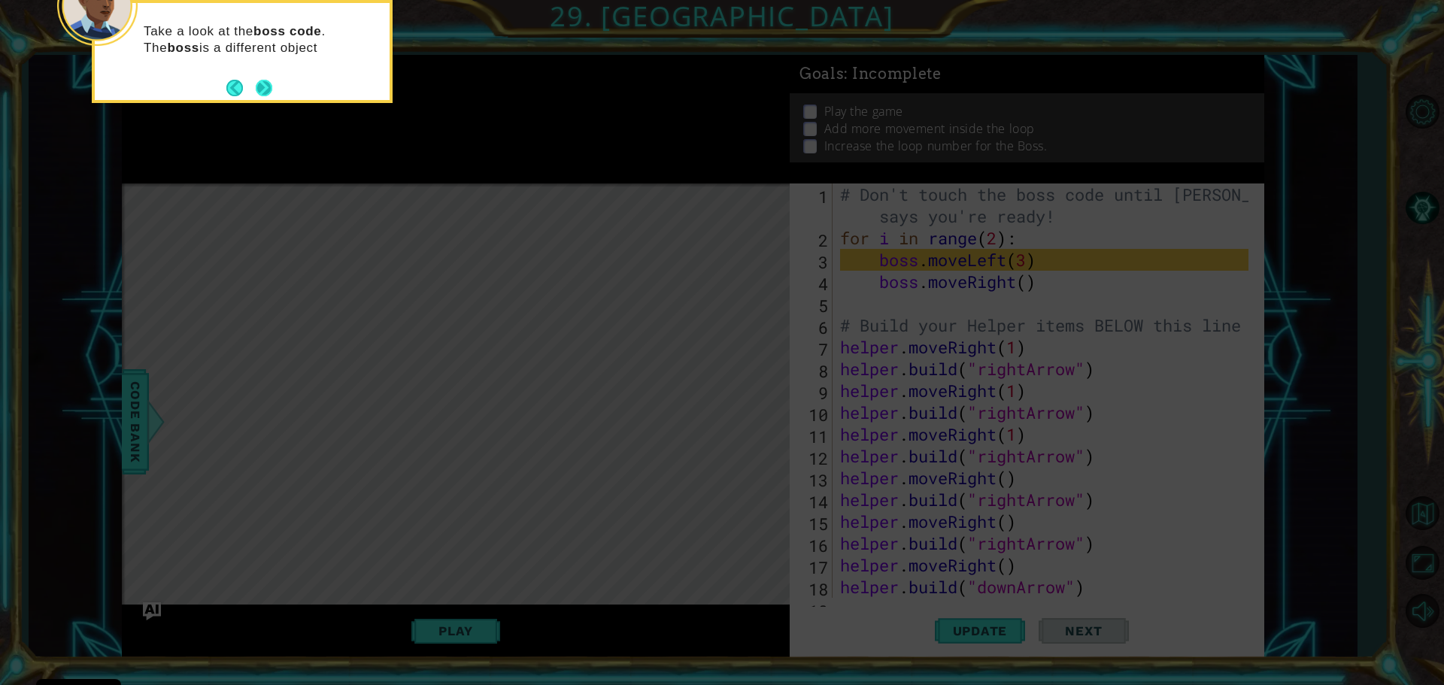
click at [265, 87] on button "Next" at bounding box center [264, 88] width 17 height 17
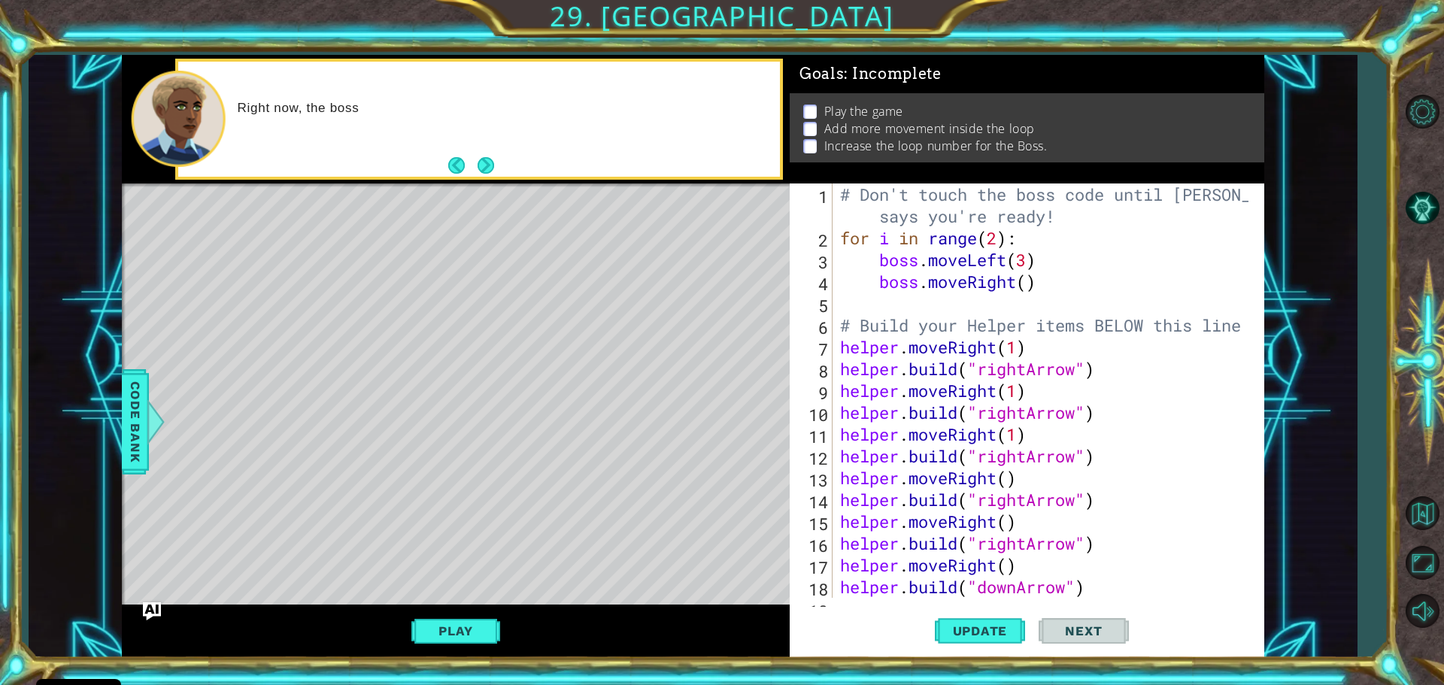
drag, startPoint x: 493, startPoint y: 152, endPoint x: 485, endPoint y: 159, distance: 10.7
click at [488, 157] on button "Next" at bounding box center [485, 165] width 17 height 17
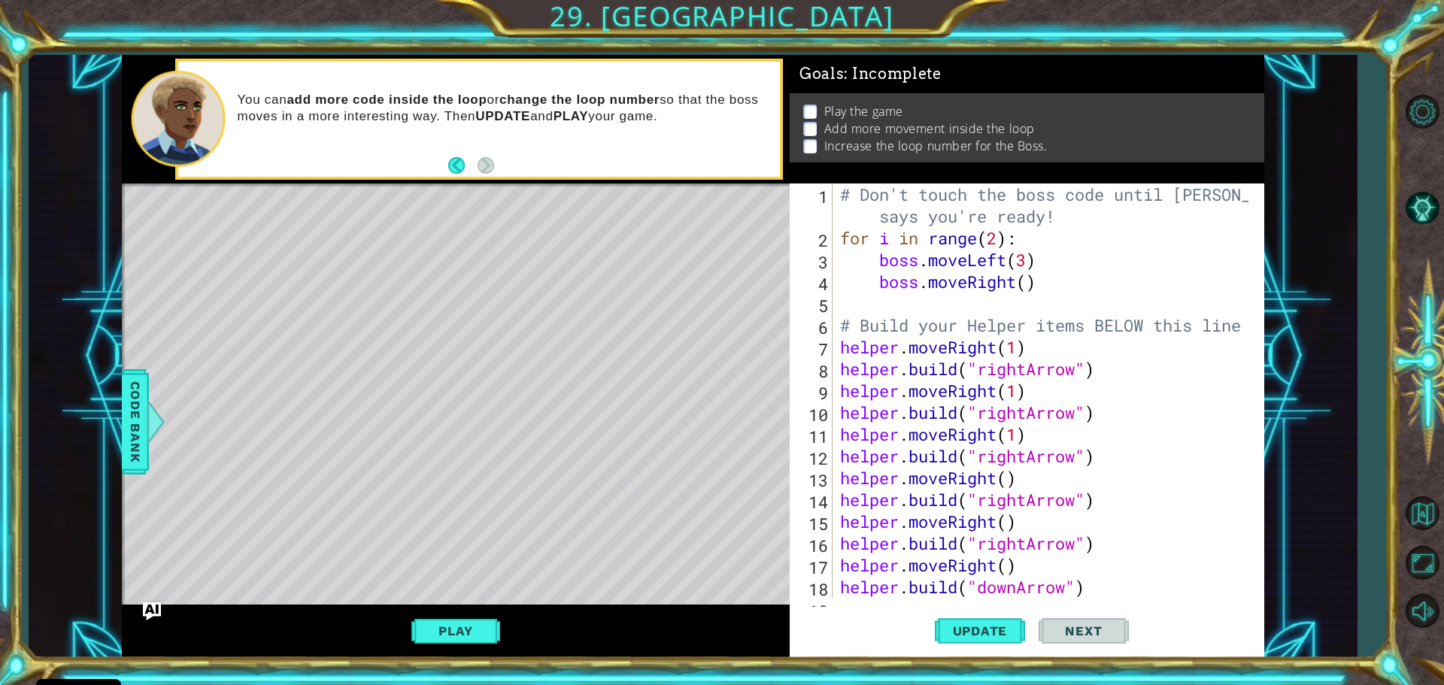
click at [880, 295] on div "# Don't touch the boss code until [PERSON_NAME] says you're ready! for i in ran…" at bounding box center [1046, 423] width 419 height 480
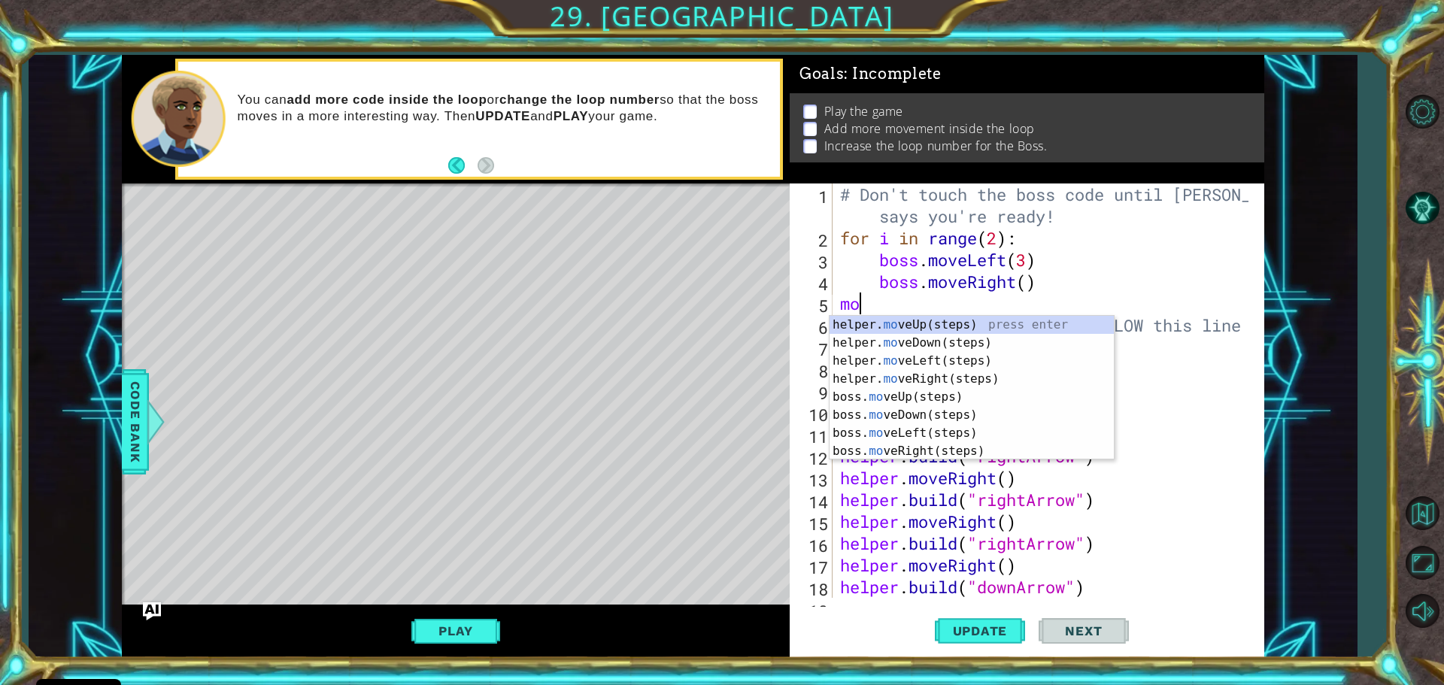
type textarea "move"
click at [987, 320] on div "helper. move Up(steps) press enter helper. move Down(steps) press enter helper.…" at bounding box center [971, 406] width 284 height 180
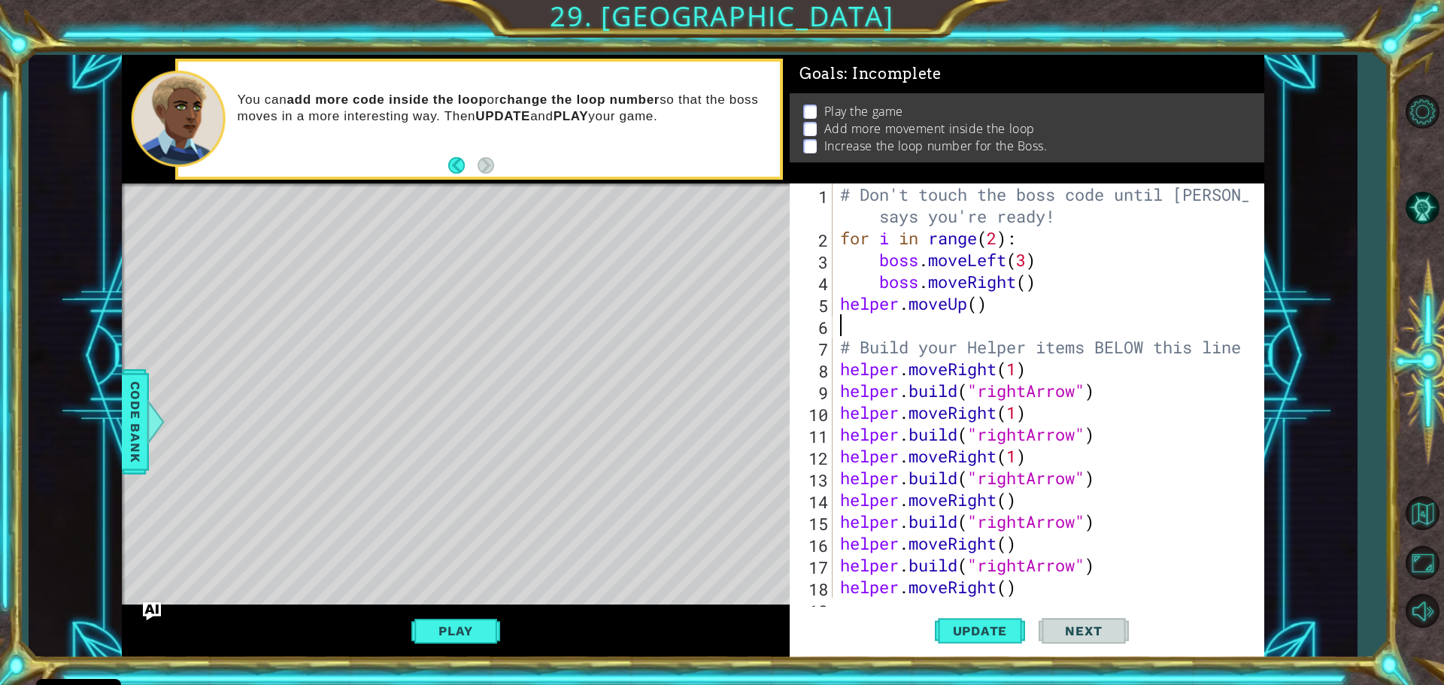
click at [932, 341] on div "# Don't touch the boss code until [PERSON_NAME] says you're ready! for i in ran…" at bounding box center [1046, 423] width 419 height 480
click at [978, 309] on div "# Don't touch the boss code until [PERSON_NAME] says you're ready! for i in ran…" at bounding box center [1046, 423] width 419 height 480
click at [996, 241] on div "# Don't touch the boss code until [PERSON_NAME] says you're ready! for i in ran…" at bounding box center [1046, 423] width 419 height 480
drag, startPoint x: 899, startPoint y: 86, endPoint x: 844, endPoint y: 308, distance: 228.7
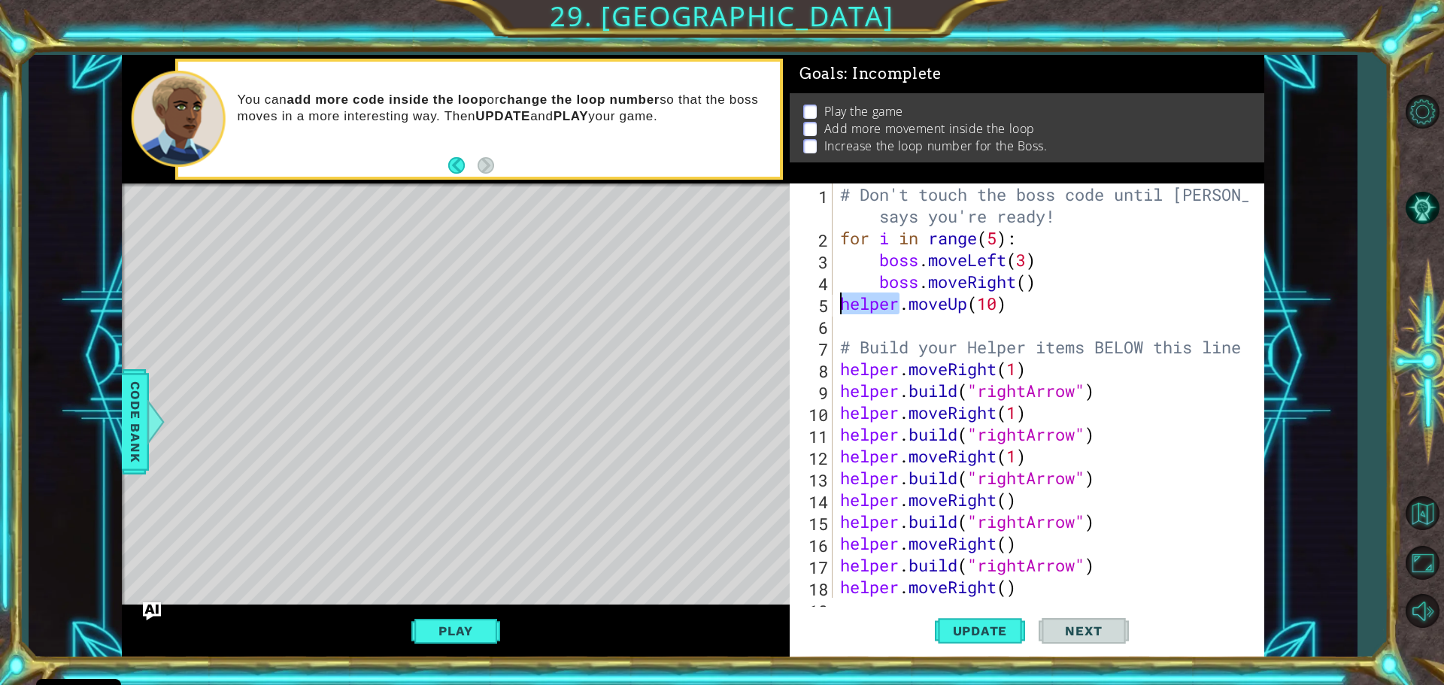
click at [838, 309] on div "# Don't touch the boss code until [PERSON_NAME] says you're ready! for i in ran…" at bounding box center [1046, 423] width 419 height 480
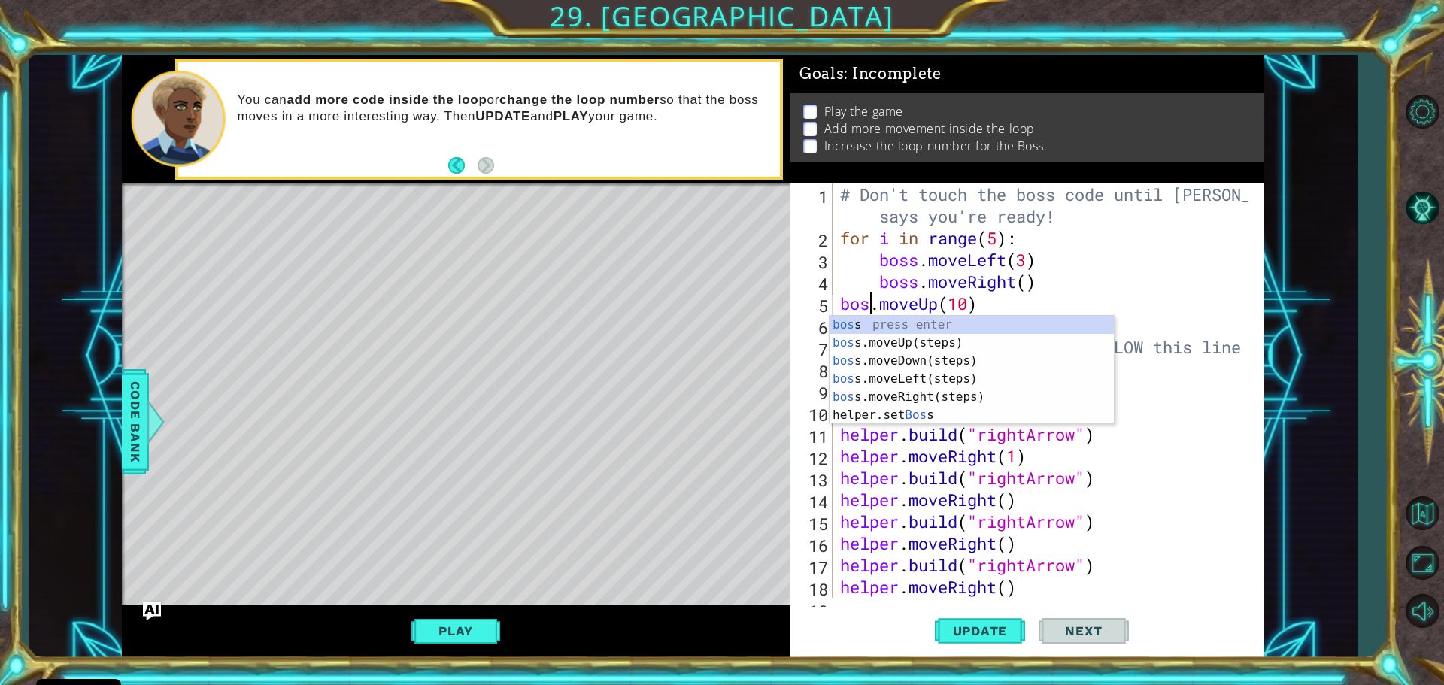
scroll to position [0, 2]
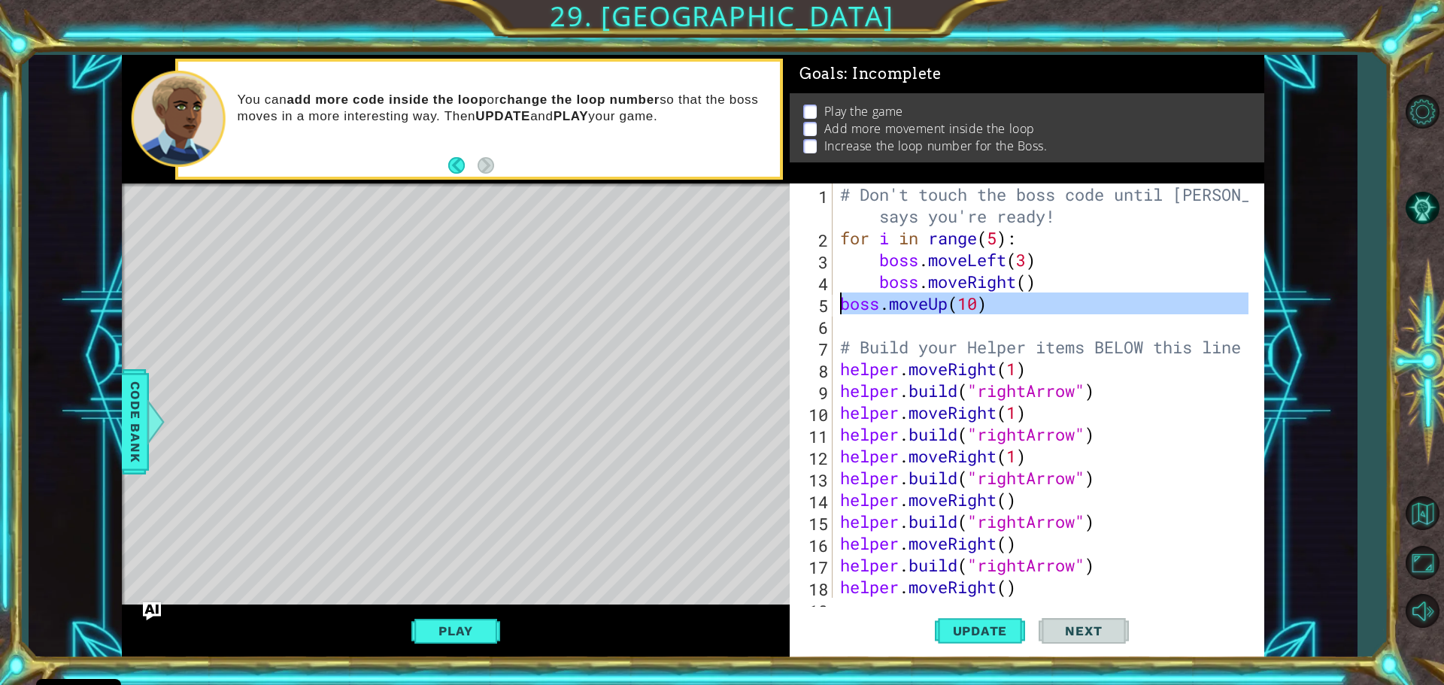
click at [829, 307] on div "5" at bounding box center [812, 306] width 40 height 22
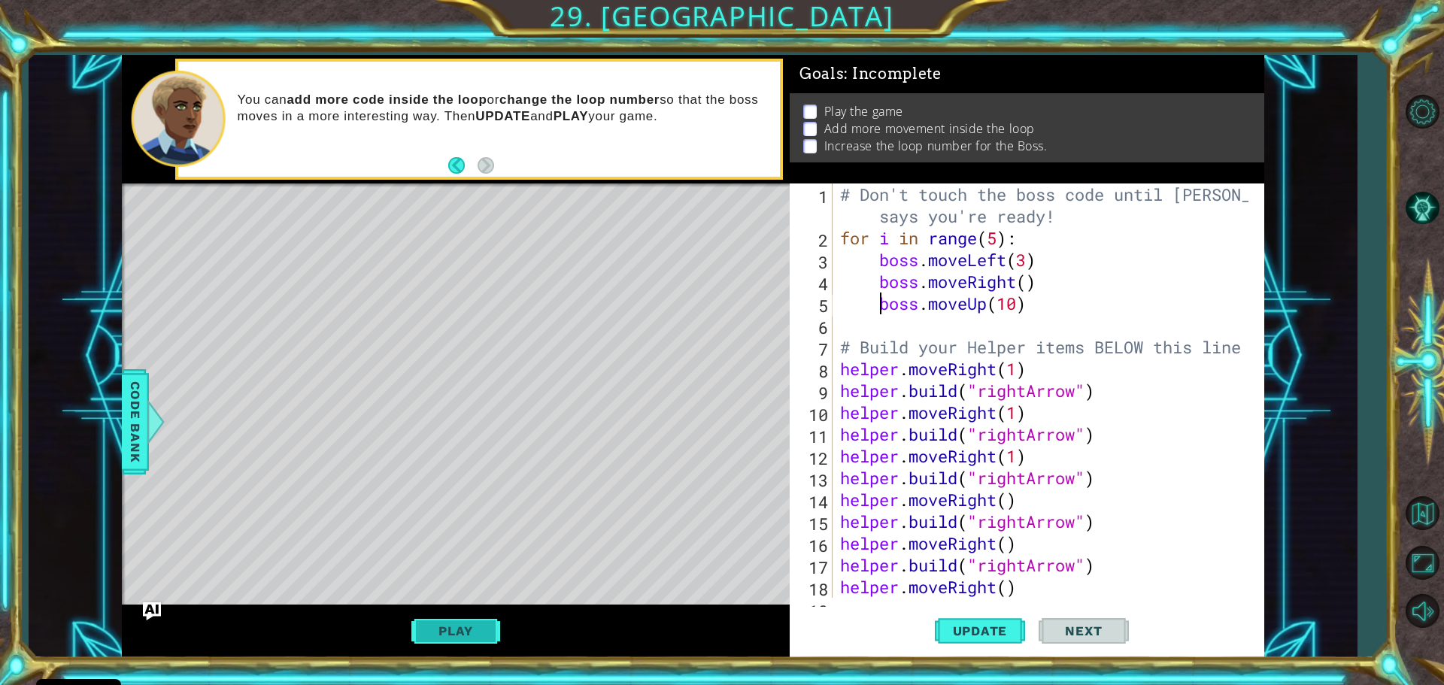
type textarea "boss.moveUp(10)"
click at [428, 620] on button "Play" at bounding box center [455, 631] width 88 height 29
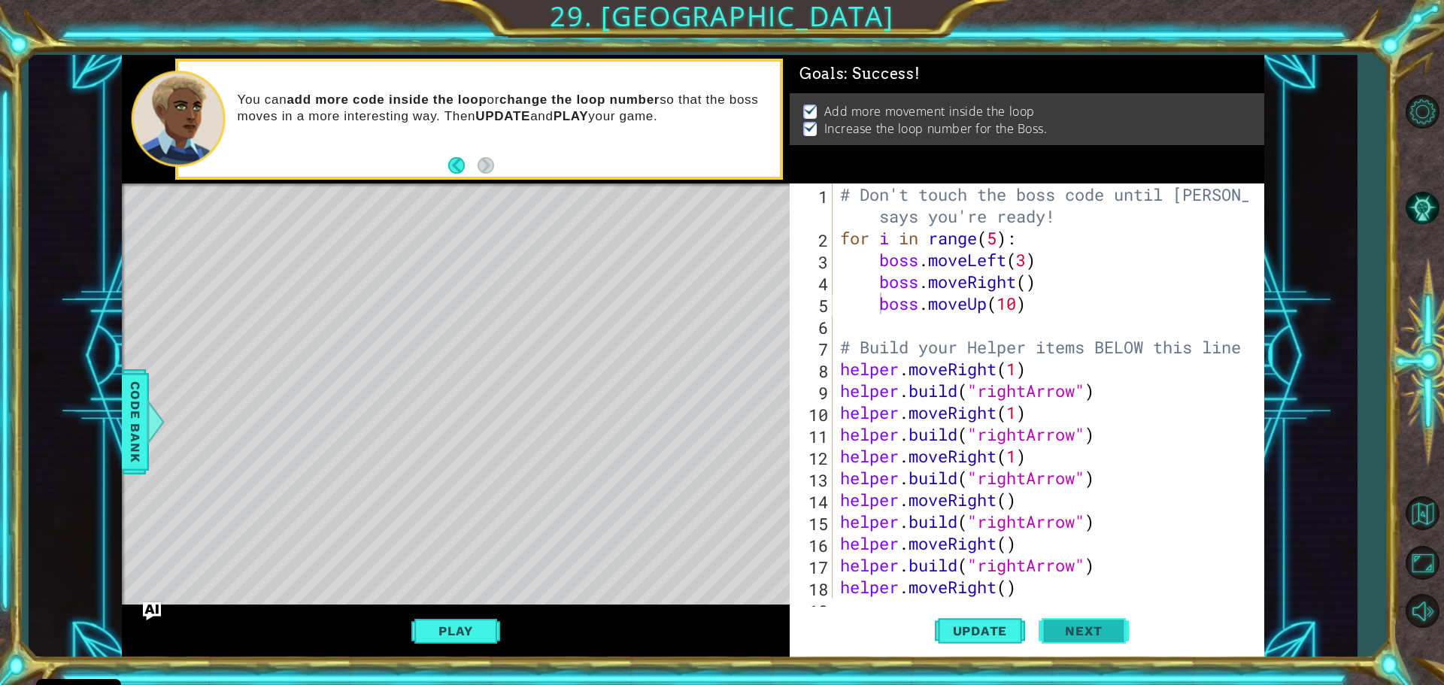
click at [1081, 620] on button "Next" at bounding box center [1083, 631] width 90 height 47
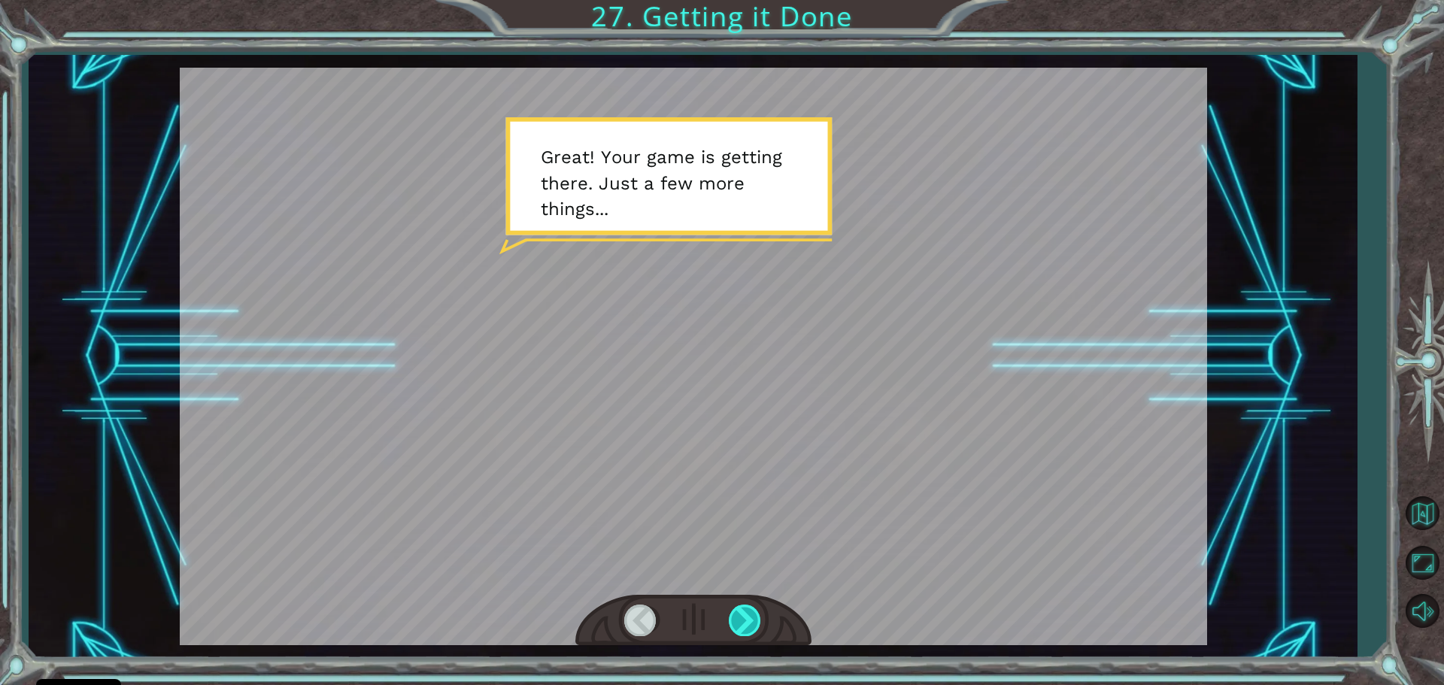
click at [736, 631] on div at bounding box center [746, 620] width 34 height 31
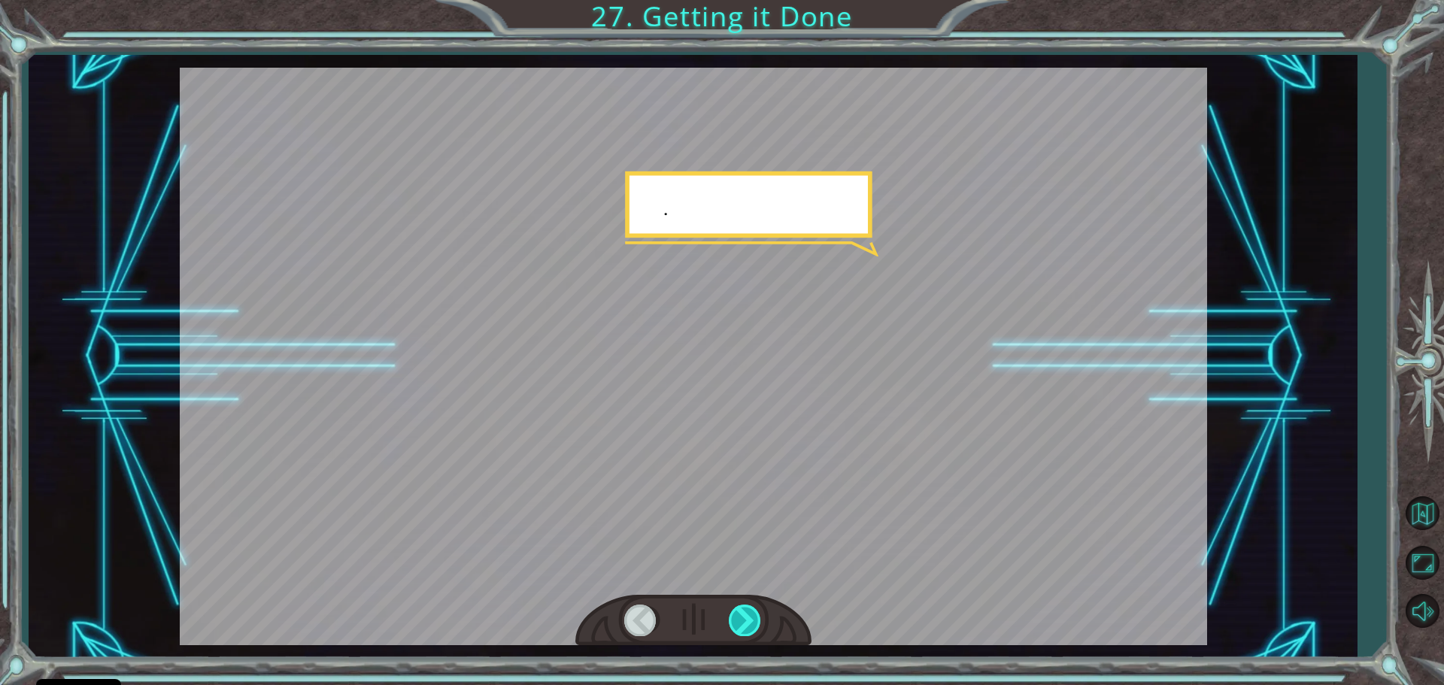
click at [736, 629] on div at bounding box center [746, 620] width 34 height 31
click at [737, 627] on div at bounding box center [746, 620] width 34 height 31
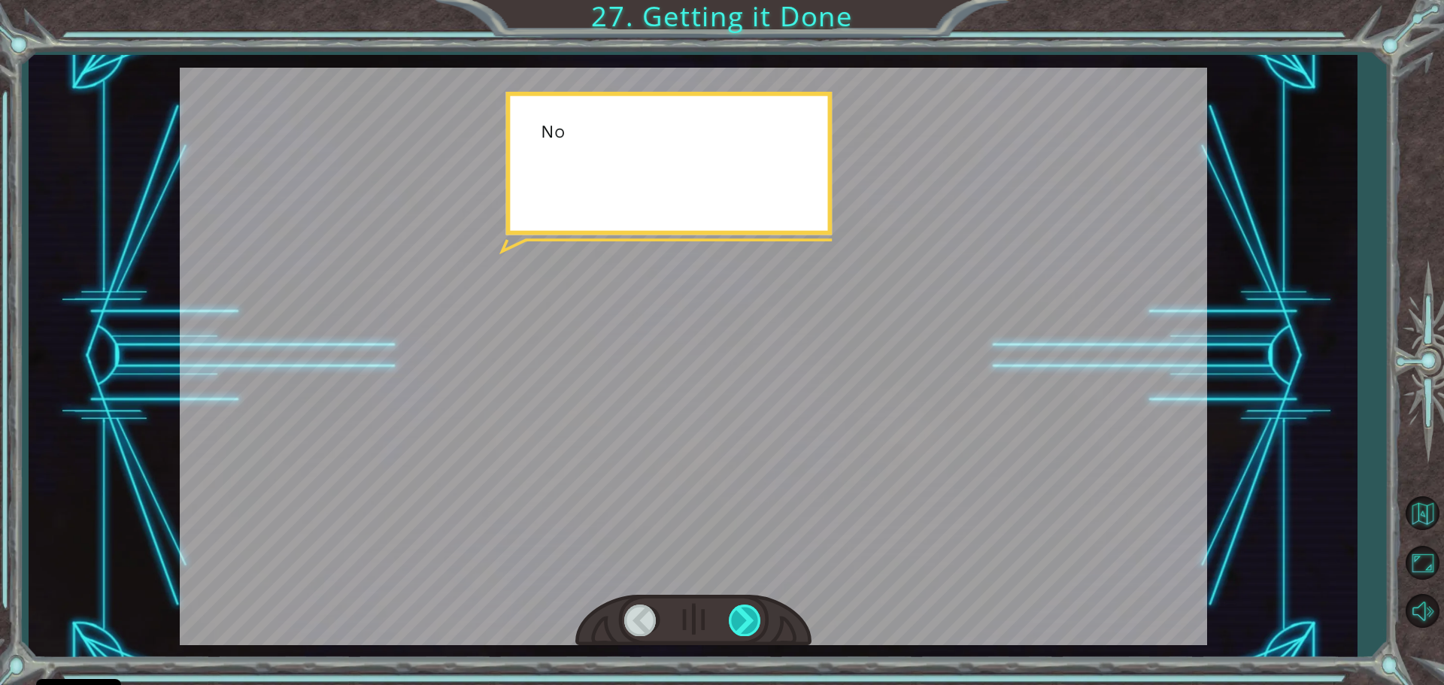
click at [737, 627] on div at bounding box center [746, 620] width 34 height 31
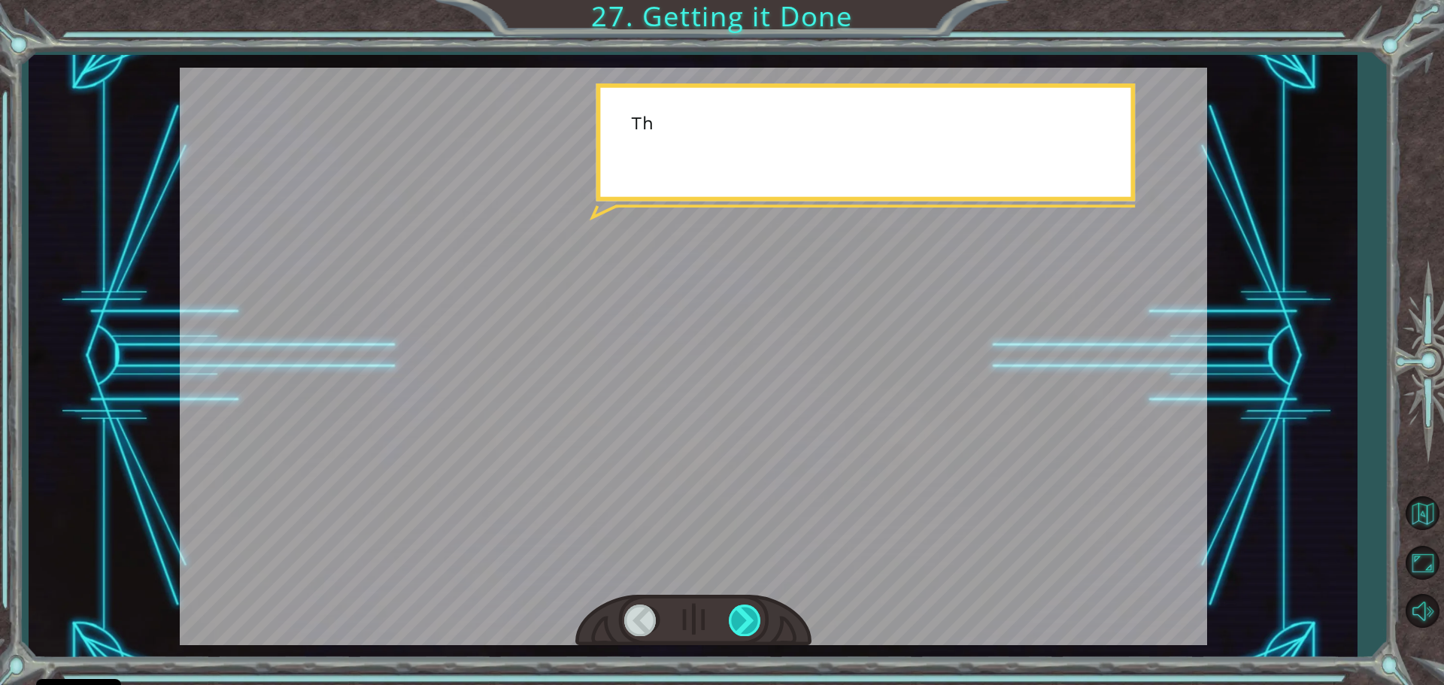
click at [737, 627] on div at bounding box center [746, 620] width 34 height 31
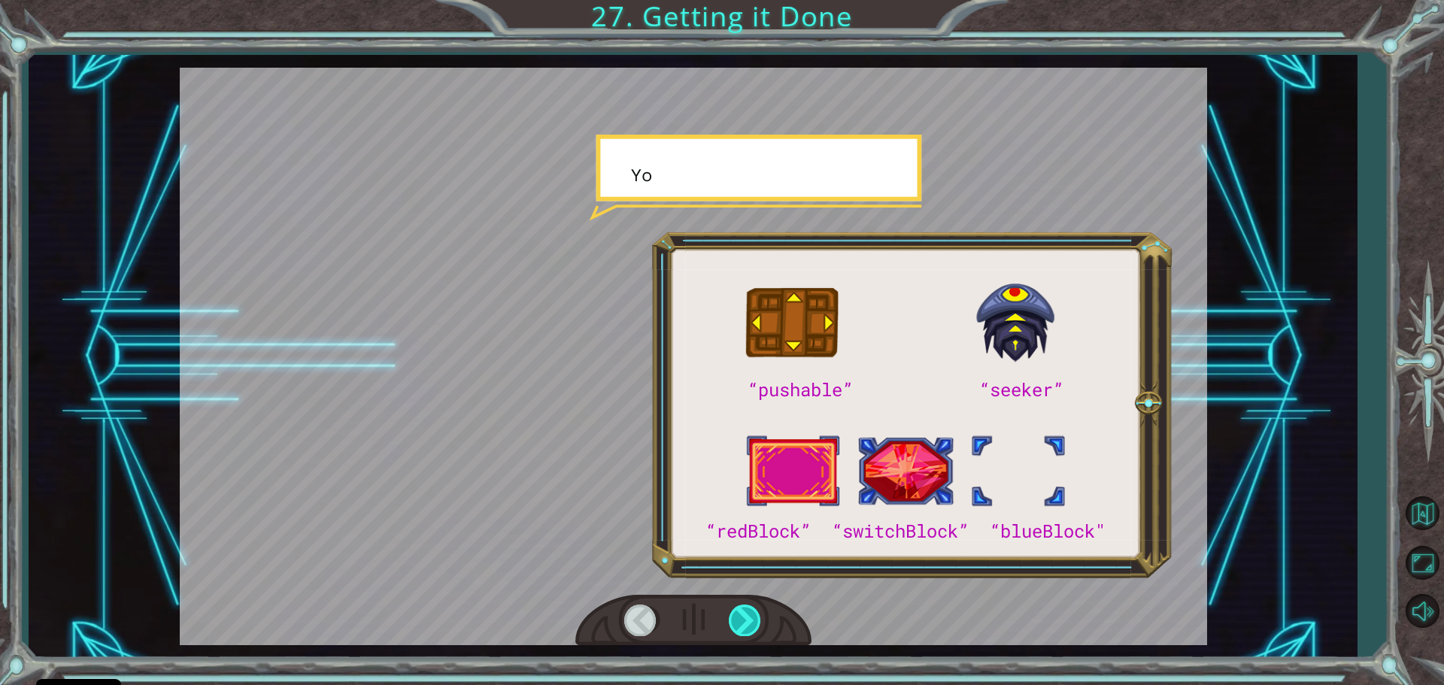
click at [737, 627] on div at bounding box center [746, 620] width 34 height 31
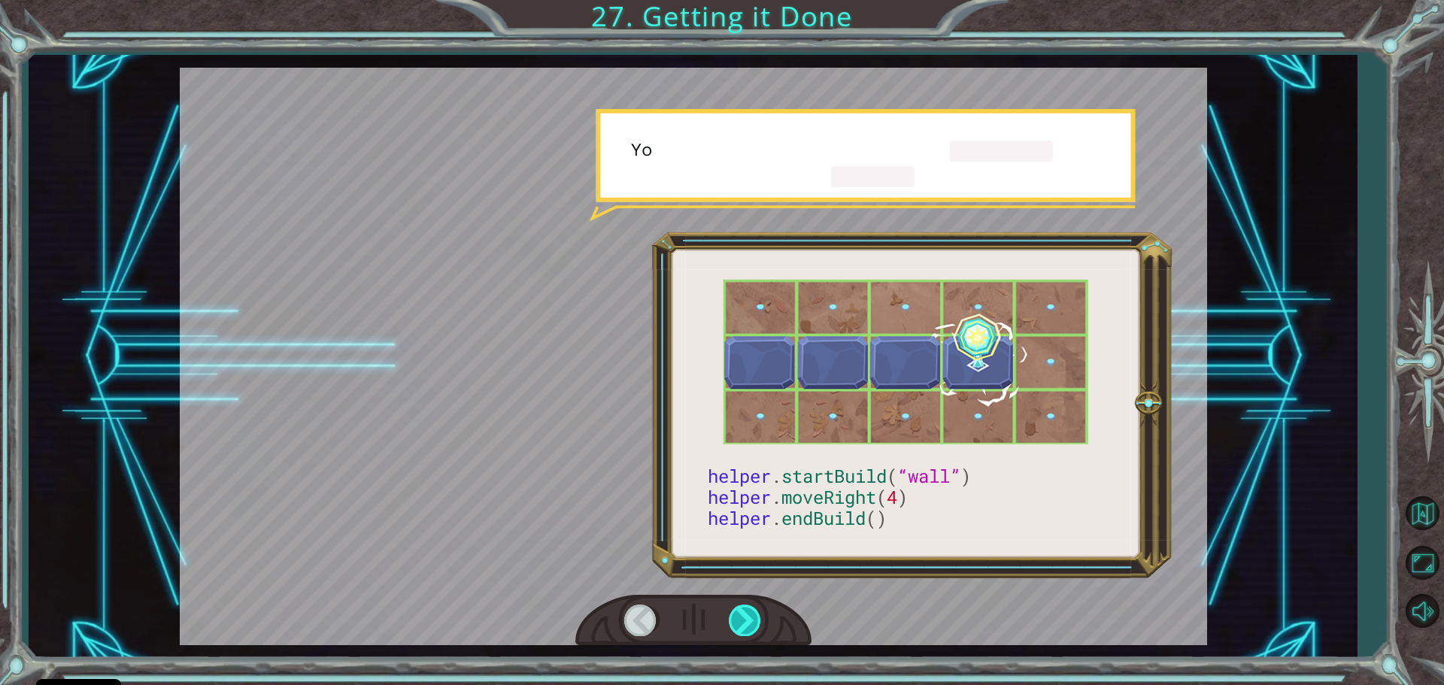
click at [737, 627] on div at bounding box center [746, 620] width 34 height 31
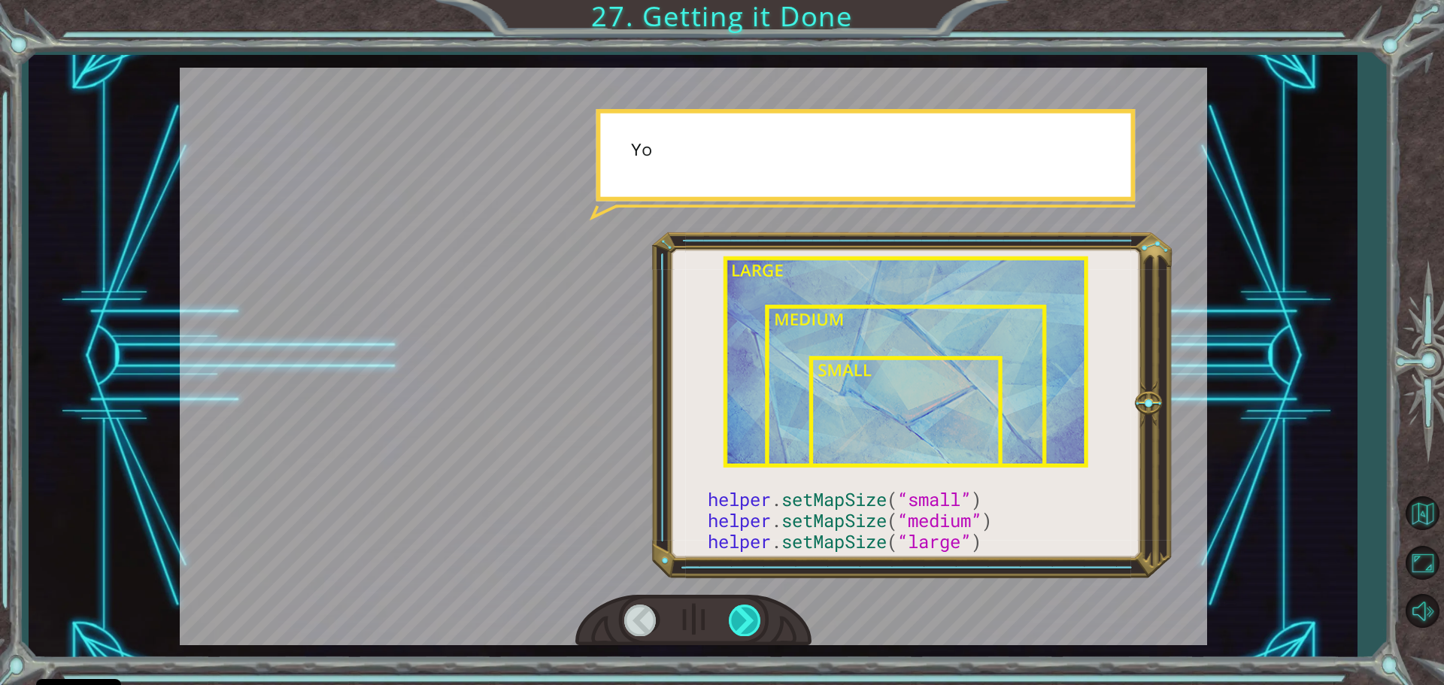
click at [737, 627] on div at bounding box center [746, 620] width 34 height 31
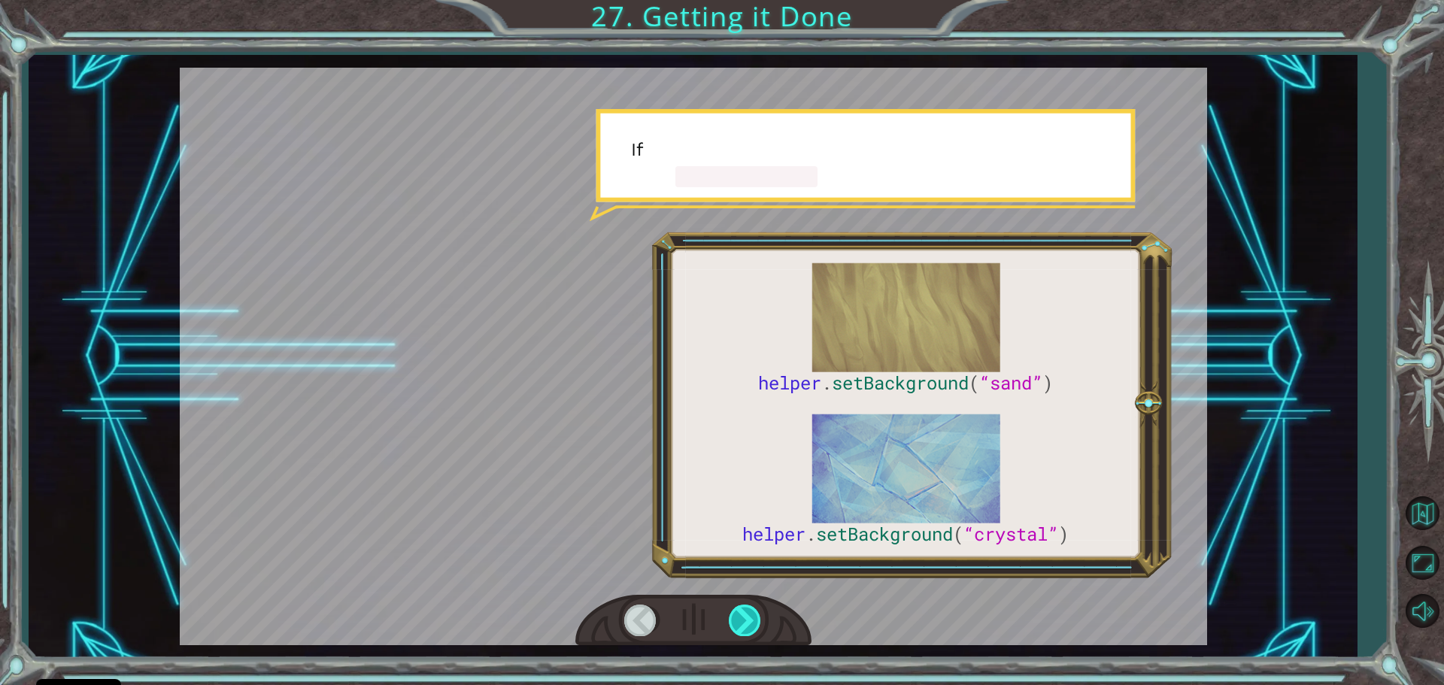
click at [737, 627] on div at bounding box center [746, 620] width 34 height 31
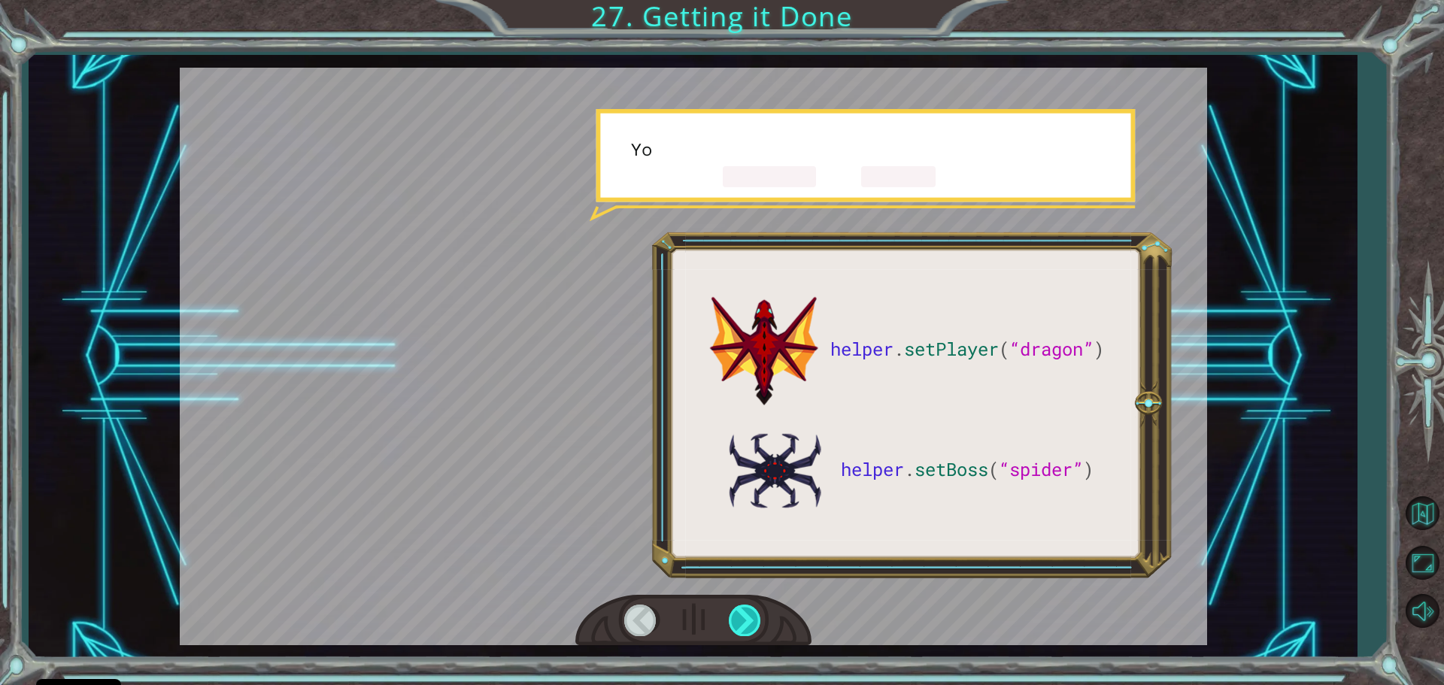
click at [737, 627] on div at bounding box center [746, 620] width 34 height 31
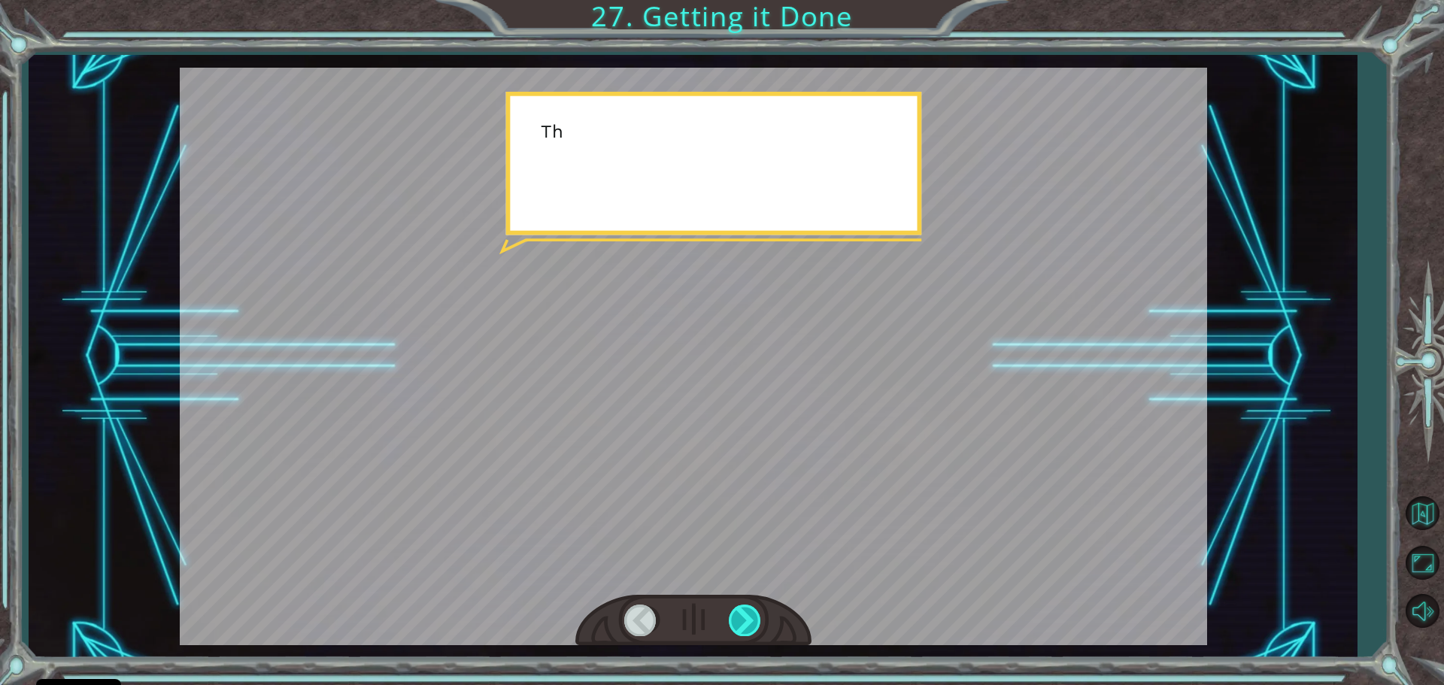
click at [737, 627] on div at bounding box center [746, 620] width 34 height 31
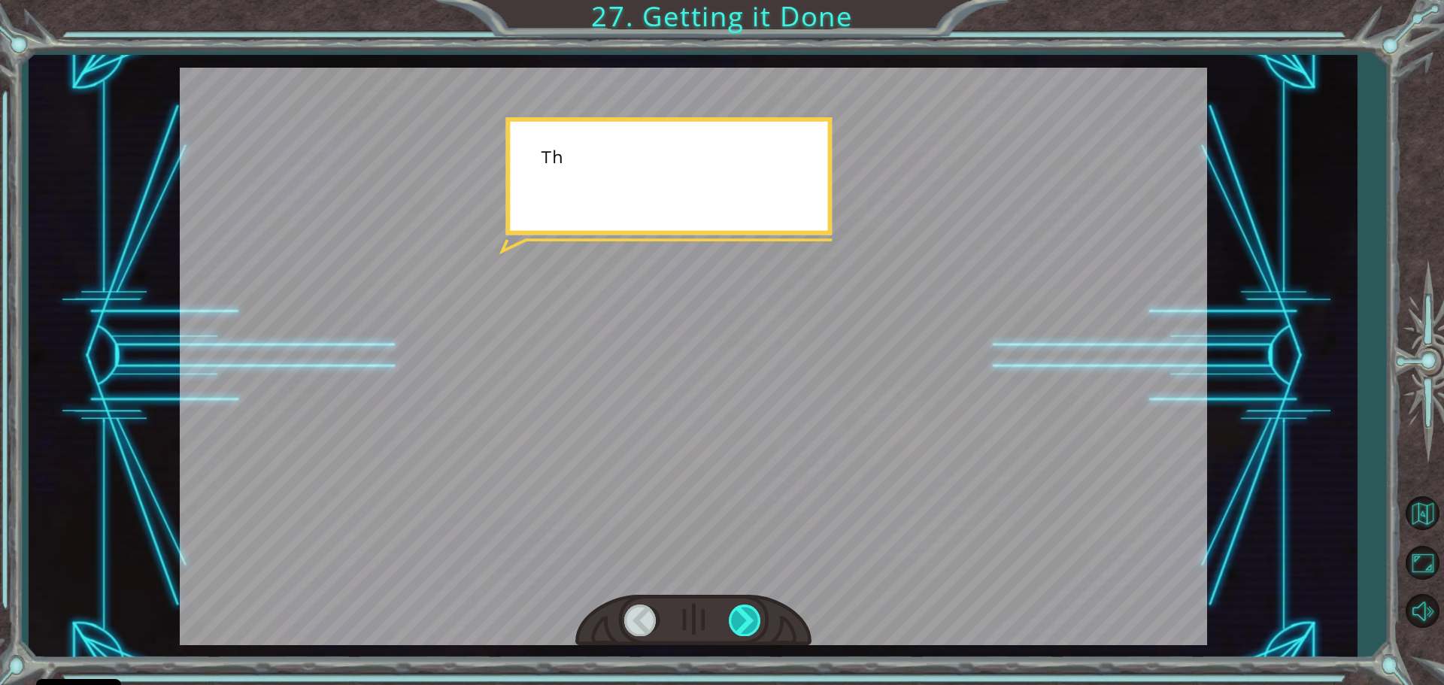
click at [737, 627] on div at bounding box center [746, 620] width 34 height 31
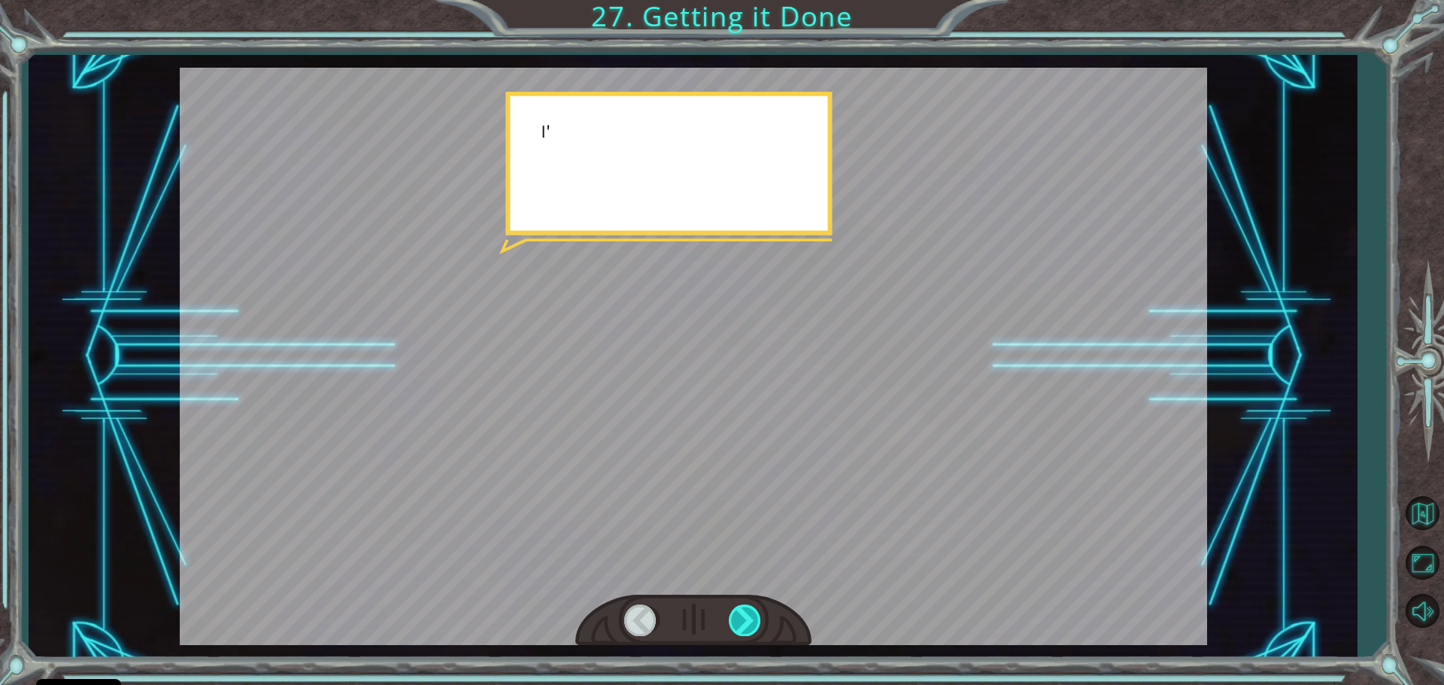
click at [737, 627] on div at bounding box center [746, 620] width 34 height 31
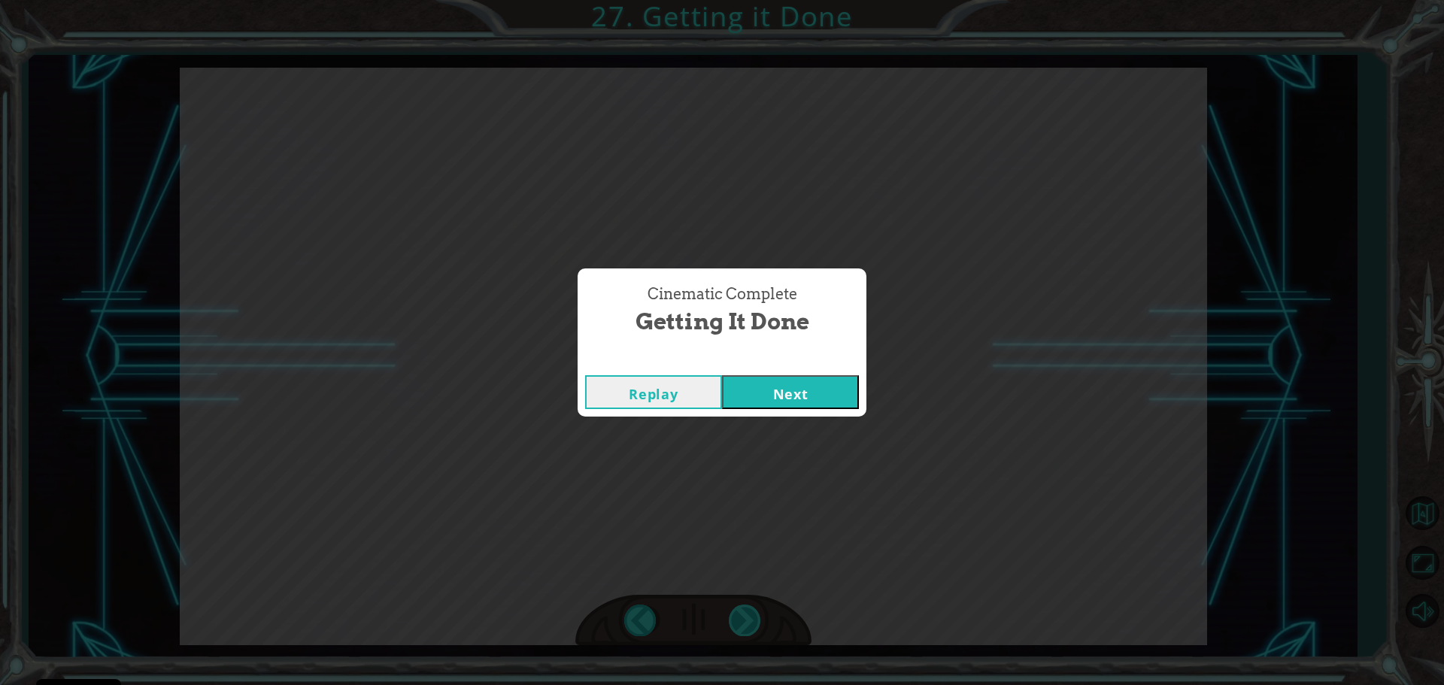
click at [737, 0] on div "helper . setPlayer ( “dragon” ) helper . setBoss ( “spider” ) G r e a t ! Y o u…" at bounding box center [722, 0] width 1444 height 0
click at [762, 392] on button "Next" at bounding box center [790, 392] width 137 height 34
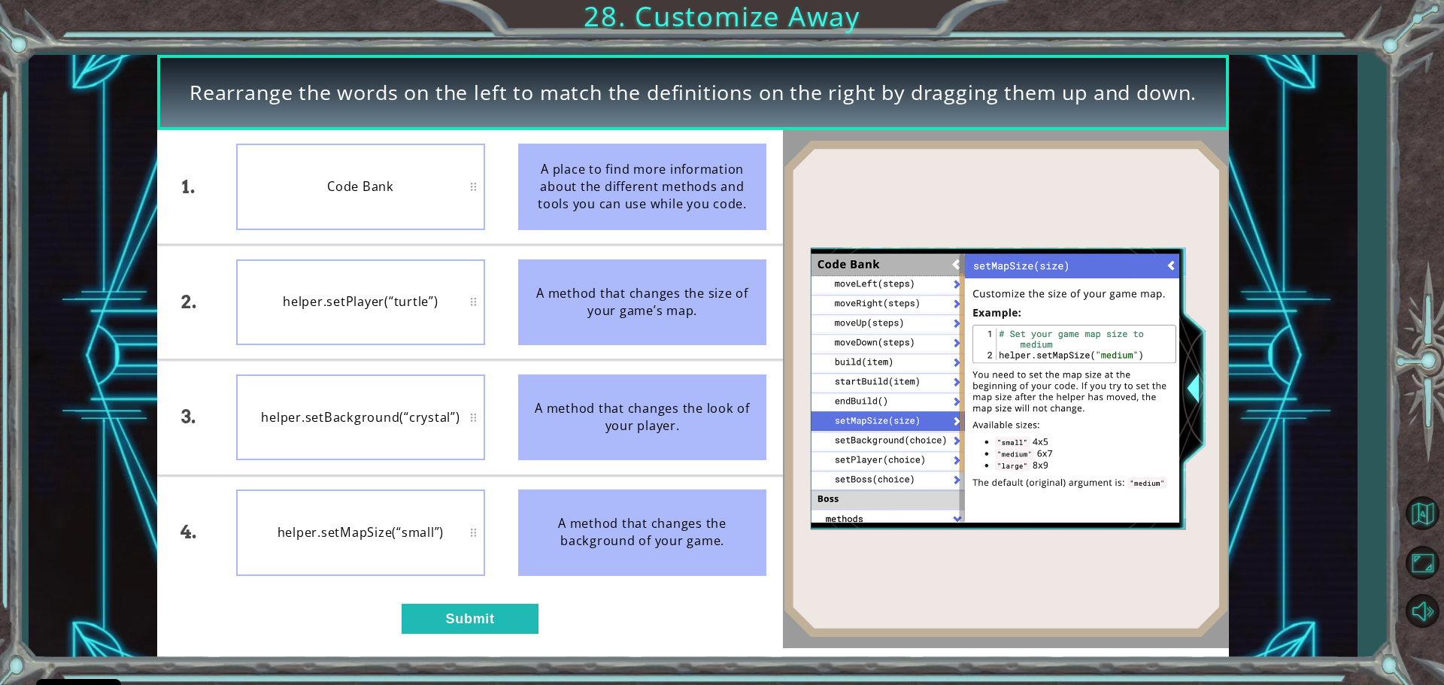
click at [498, 601] on div "1. 2. 3. 4. Code Bank helper.setPlayer(“turtle”) helper.setBackground(“crystal”…" at bounding box center [470, 389] width 626 height 518
click at [499, 604] on button "Submit" at bounding box center [470, 619] width 137 height 30
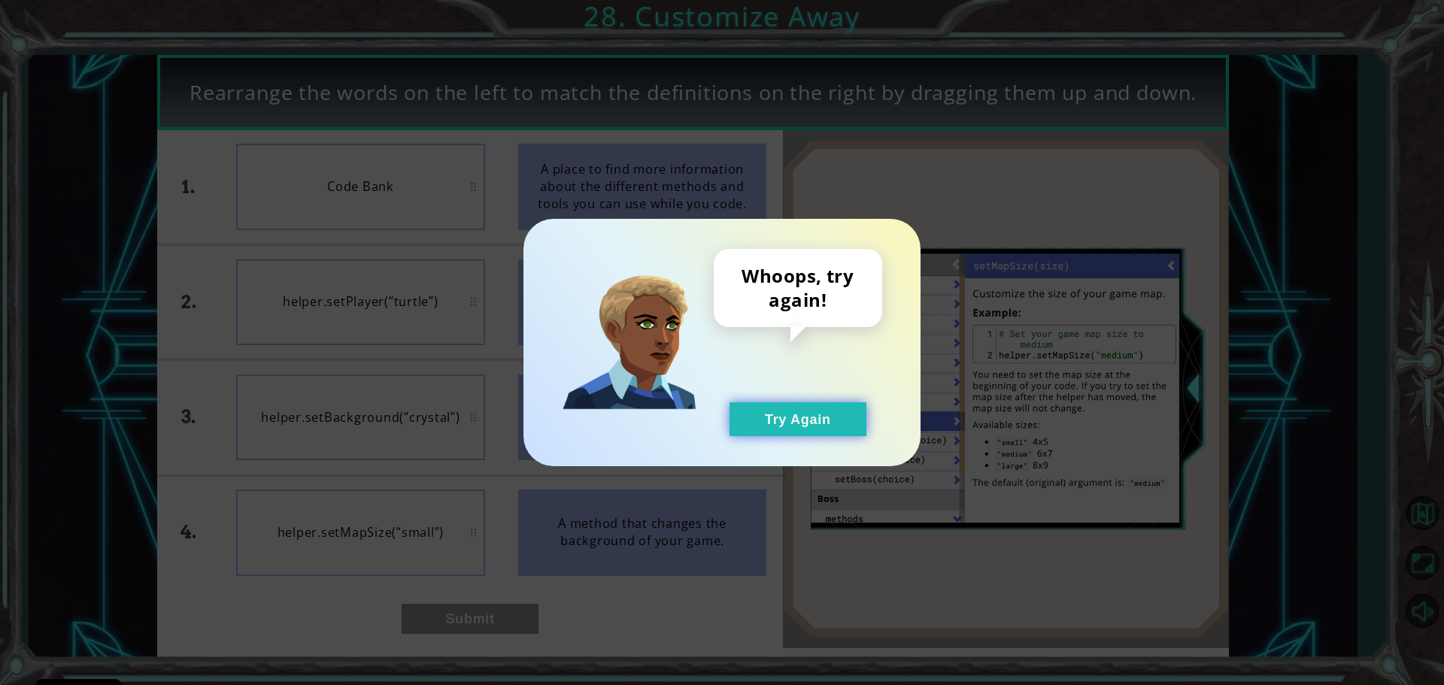
click at [782, 411] on button "Try Again" at bounding box center [797, 419] width 137 height 34
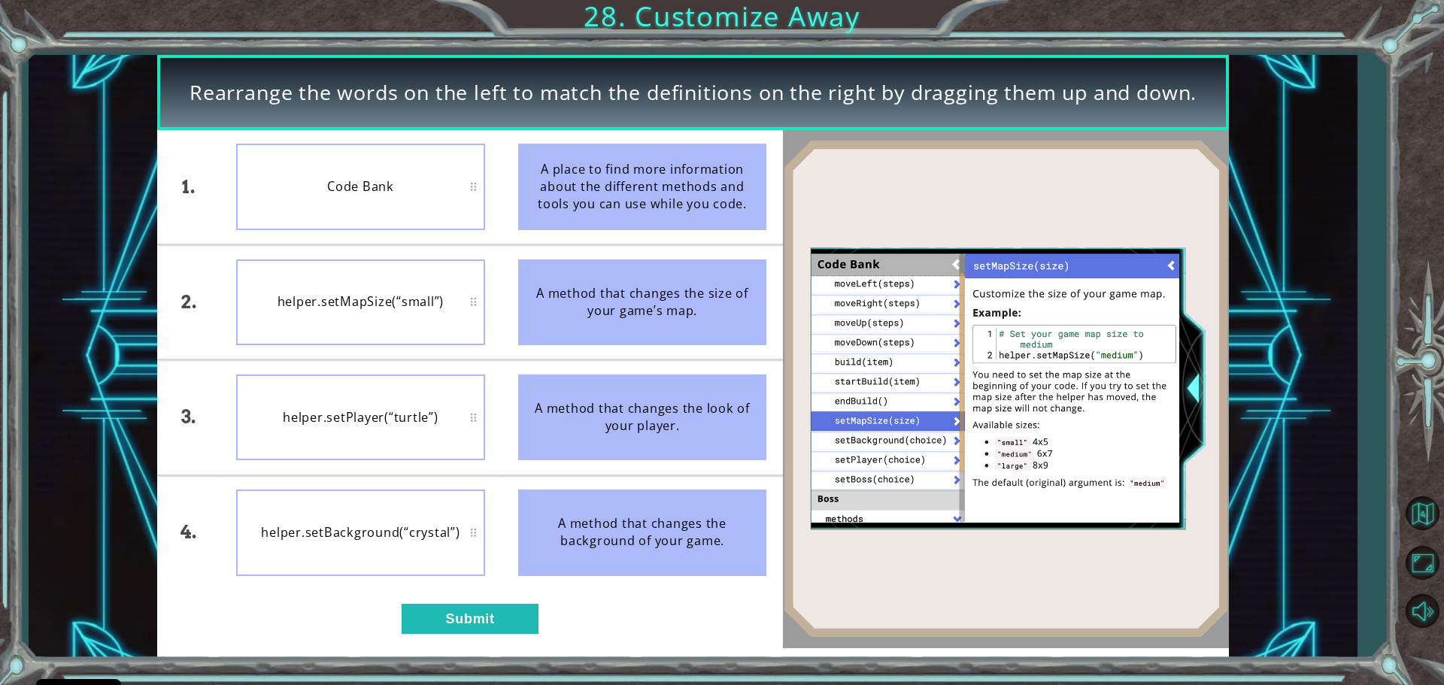
click at [448, 595] on div "1. 2. 3. 4. Code Bank helper.setMapSize(“small”) helper.setPlayer(“turtle”) hel…" at bounding box center [470, 389] width 626 height 518
click at [454, 613] on button "Submit" at bounding box center [470, 619] width 137 height 30
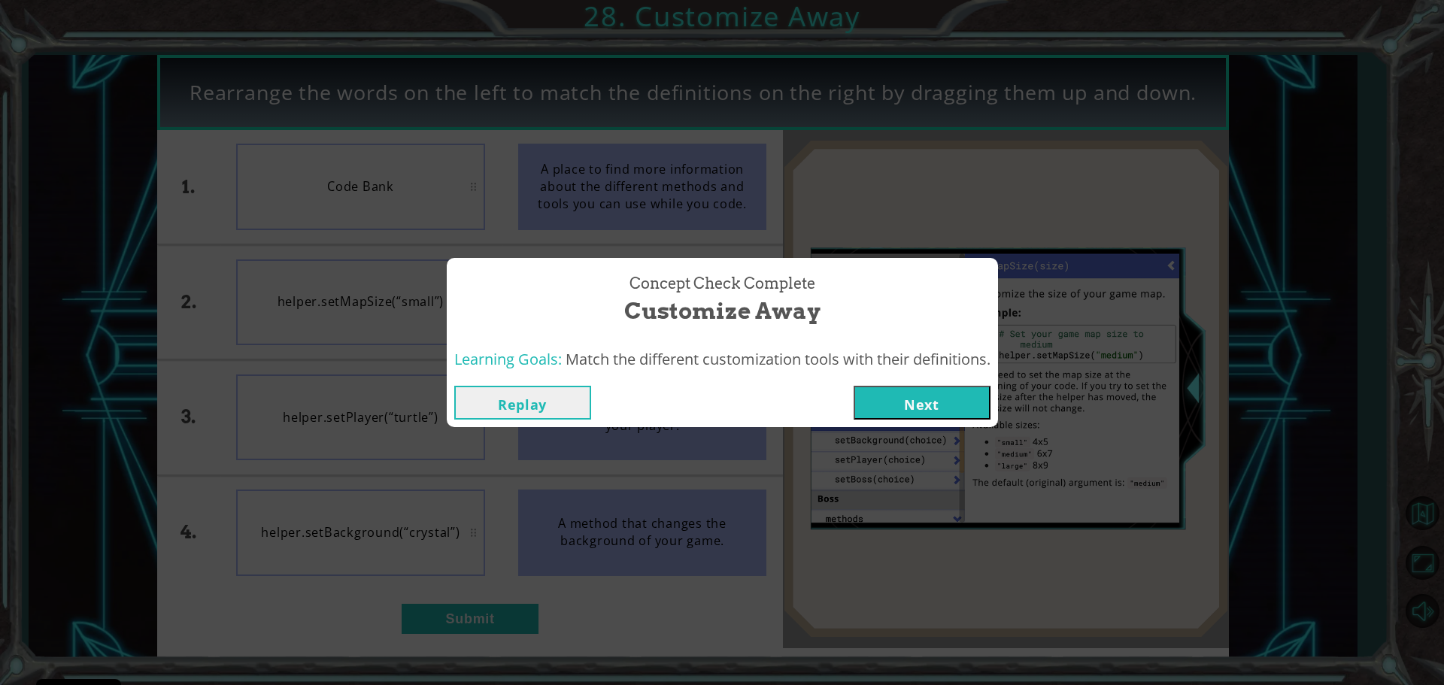
click at [965, 398] on button "Next" at bounding box center [921, 403] width 137 height 34
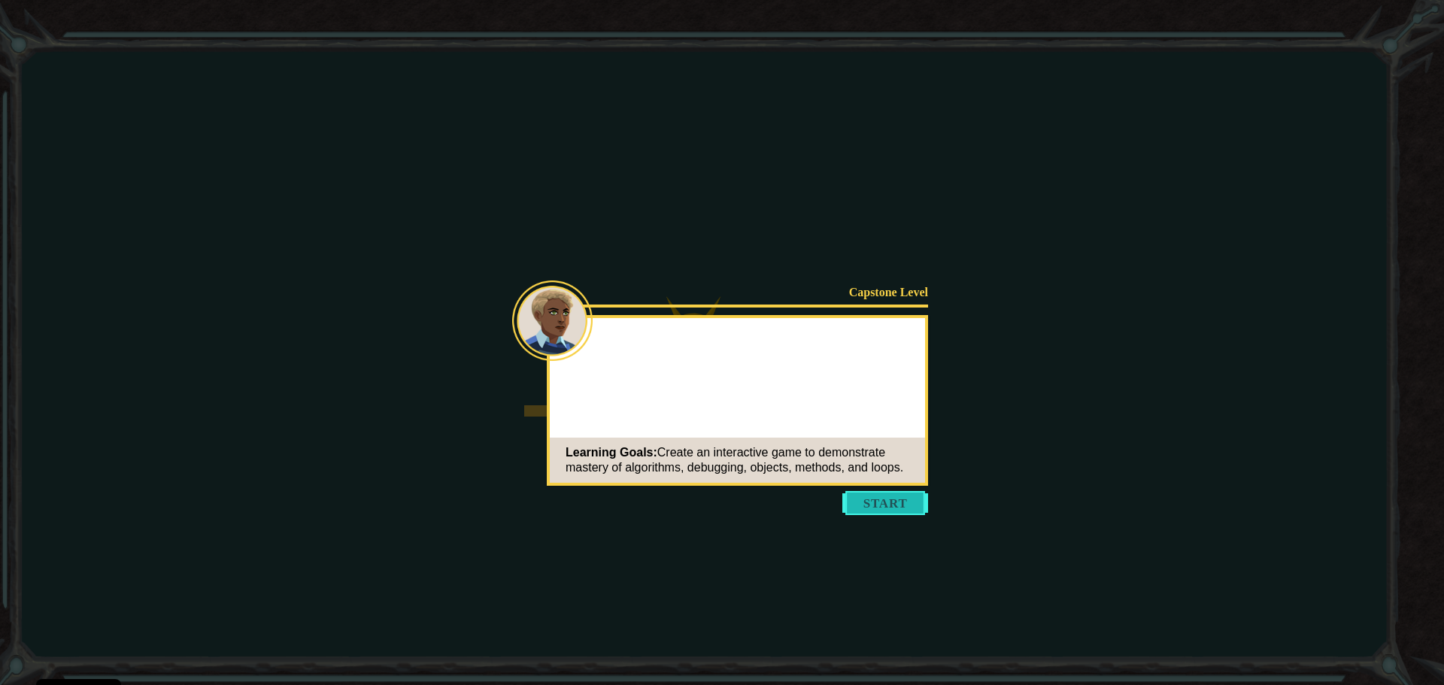
click at [890, 505] on button "Start" at bounding box center [885, 503] width 86 height 24
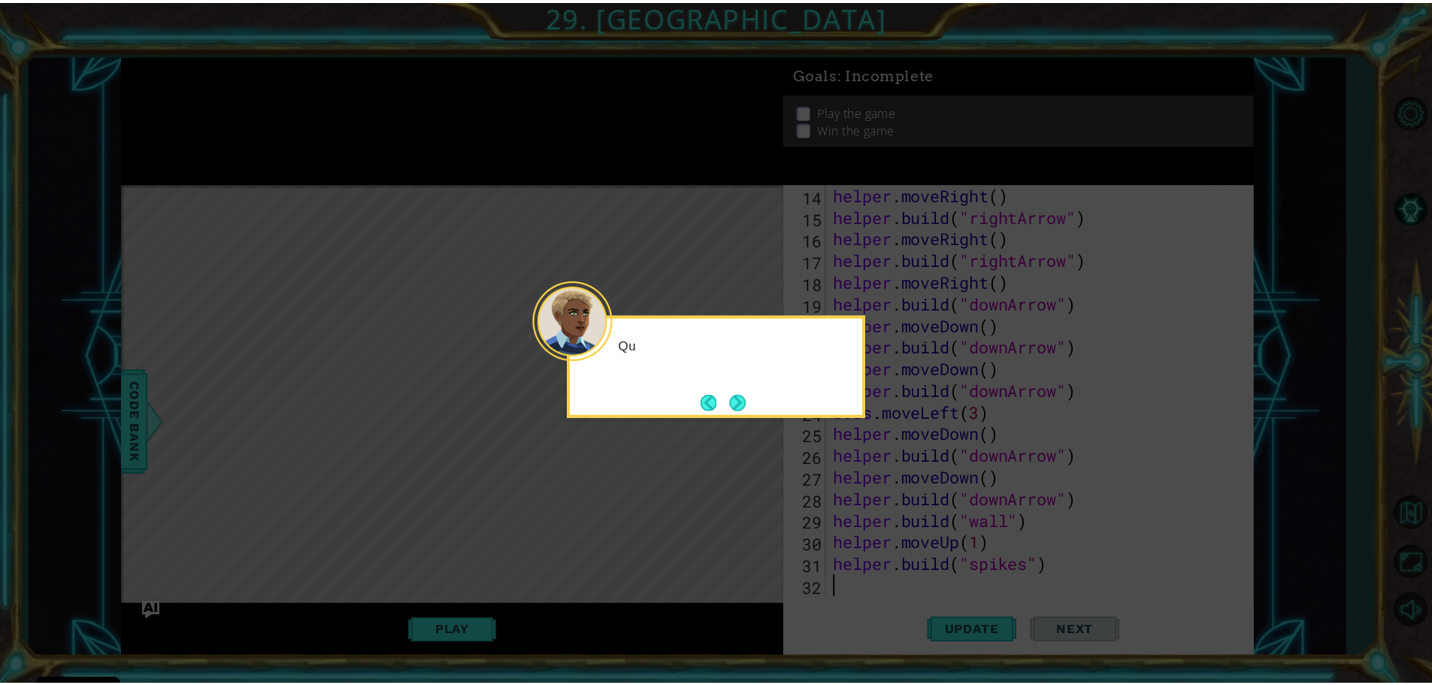
scroll to position [305, 0]
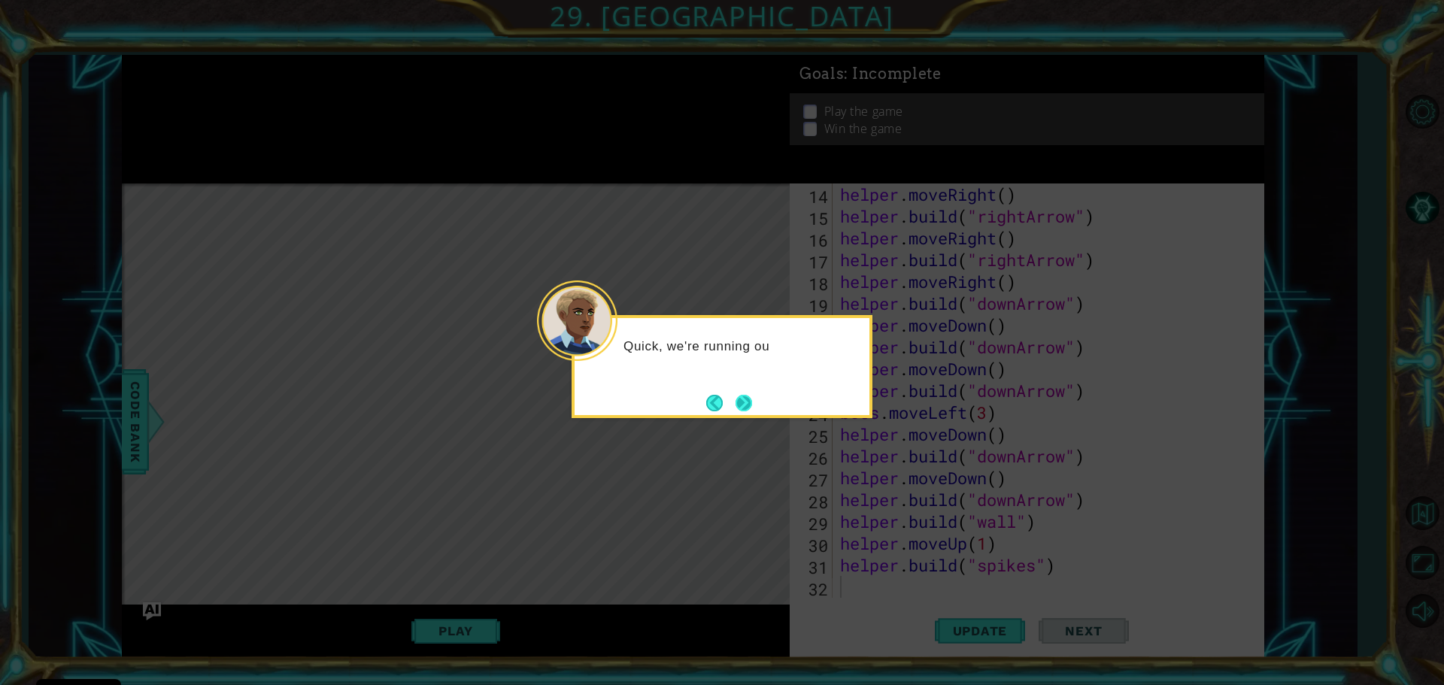
click at [741, 413] on button "Next" at bounding box center [743, 402] width 23 height 23
click at [741, 413] on footer at bounding box center [729, 403] width 46 height 23
click at [741, 409] on button "Next" at bounding box center [743, 403] width 17 height 17
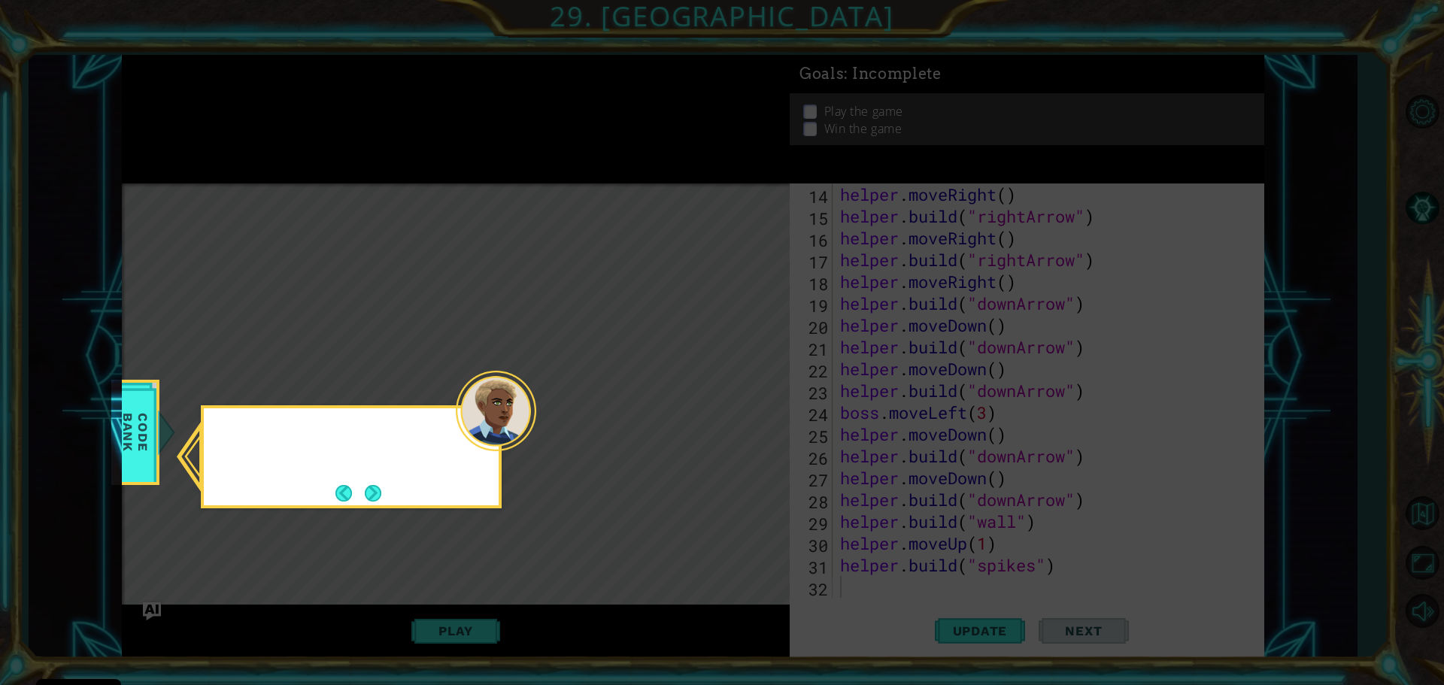
click at [741, 407] on icon at bounding box center [722, 342] width 1444 height 685
click at [374, 495] on button "Next" at bounding box center [373, 493] width 17 height 17
click at [374, 499] on div "Level Map" at bounding box center [469, 404] width 695 height 443
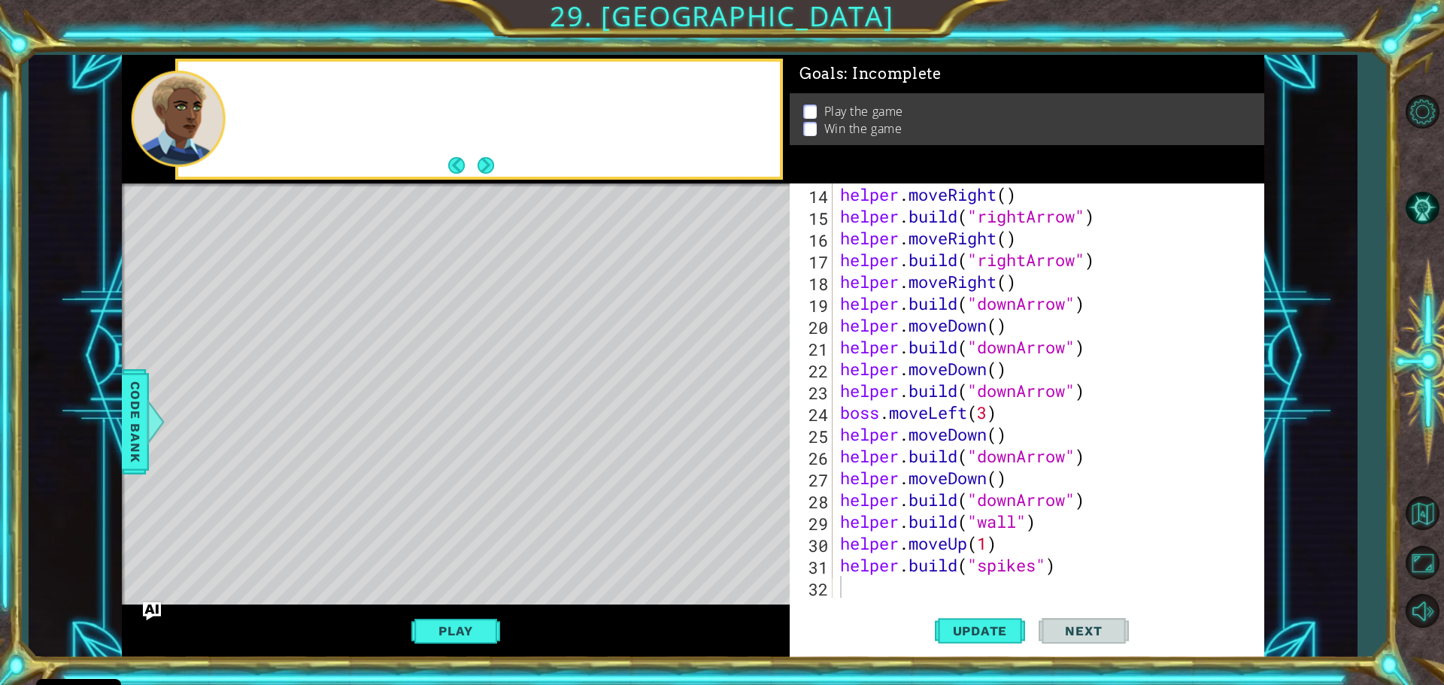
drag, startPoint x: 374, startPoint y: 499, endPoint x: 483, endPoint y: 502, distance: 109.1
click at [374, 501] on div "Level Map" at bounding box center [469, 404] width 695 height 443
click at [453, 638] on button "Play" at bounding box center [455, 631] width 88 height 29
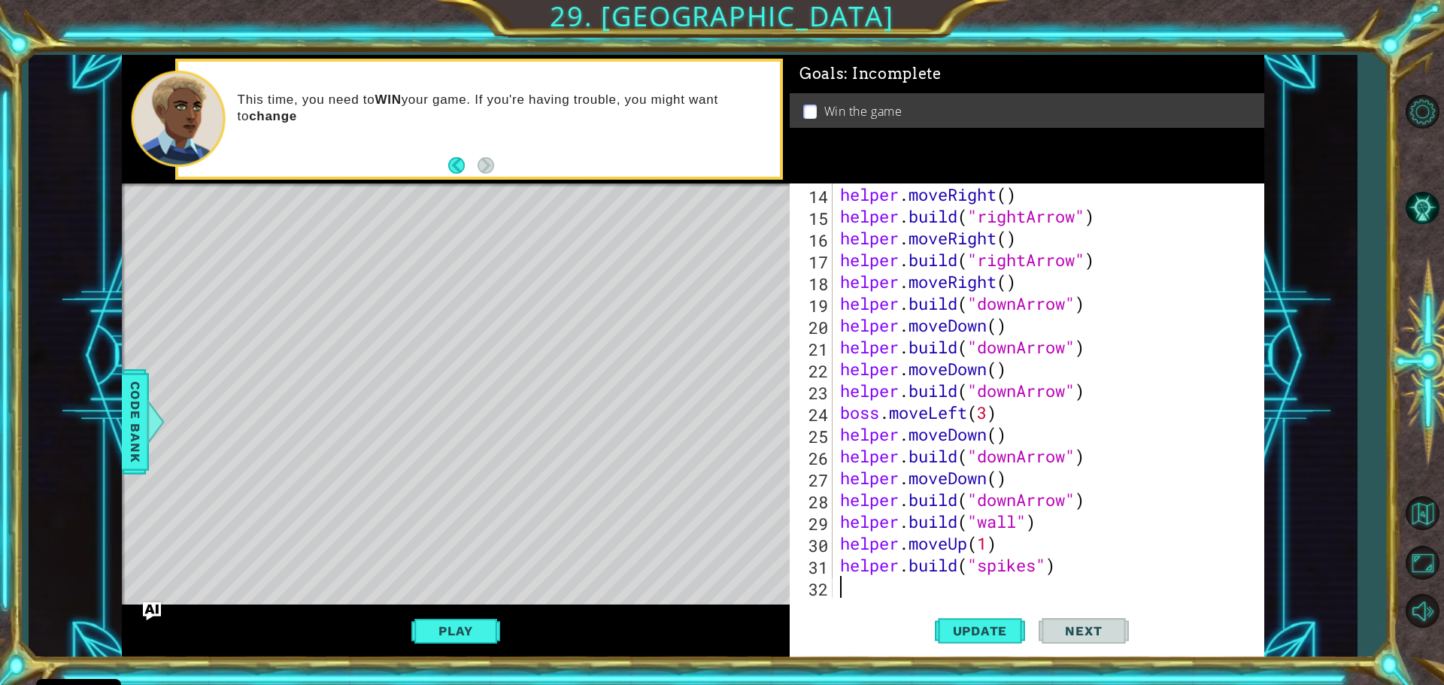
drag, startPoint x: 544, startPoint y: 566, endPoint x: 495, endPoint y: 653, distance: 100.3
click at [498, 651] on div "helper methods moveLeft(steps) moveRight(steps) moveUp(steps) moveDown(steps) b…" at bounding box center [693, 356] width 1142 height 603
click at [470, 640] on button "Play" at bounding box center [455, 631] width 88 height 29
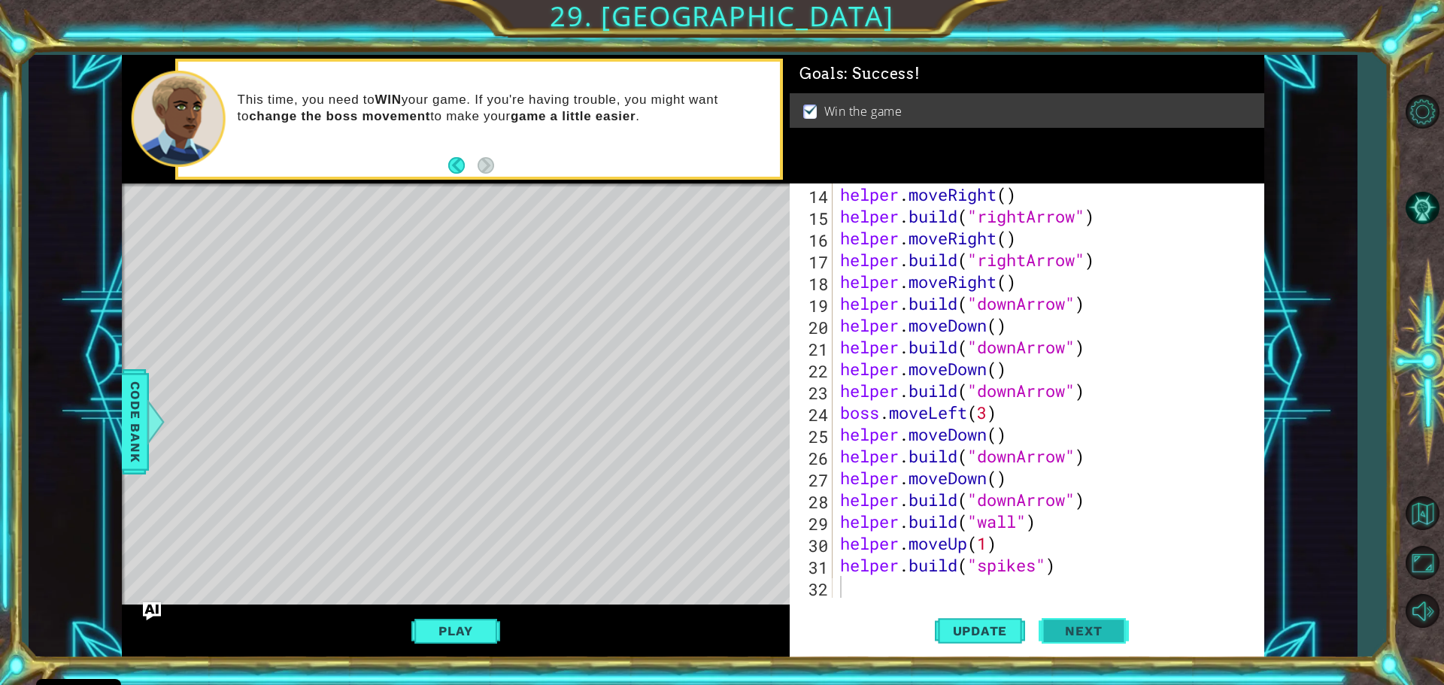
click at [1059, 622] on button "Next" at bounding box center [1083, 631] width 90 height 47
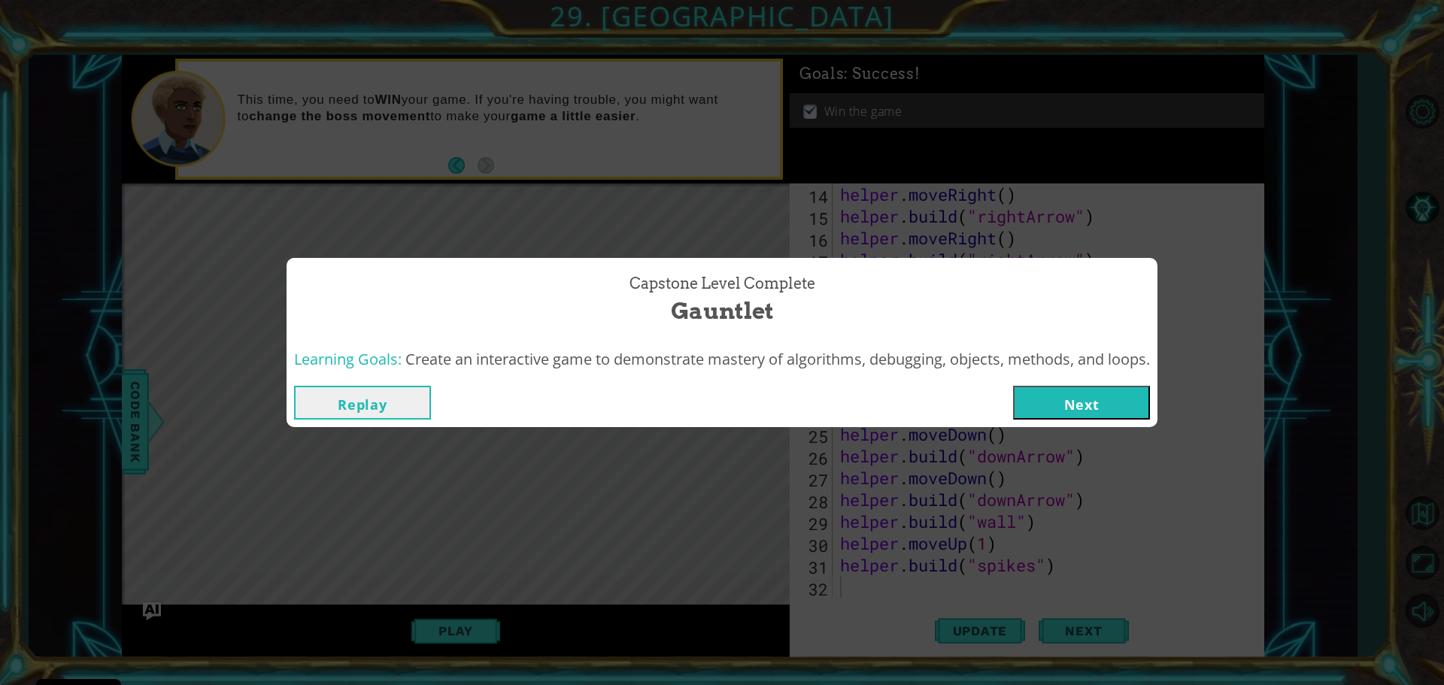
click at [1112, 400] on button "Next" at bounding box center [1081, 403] width 137 height 34
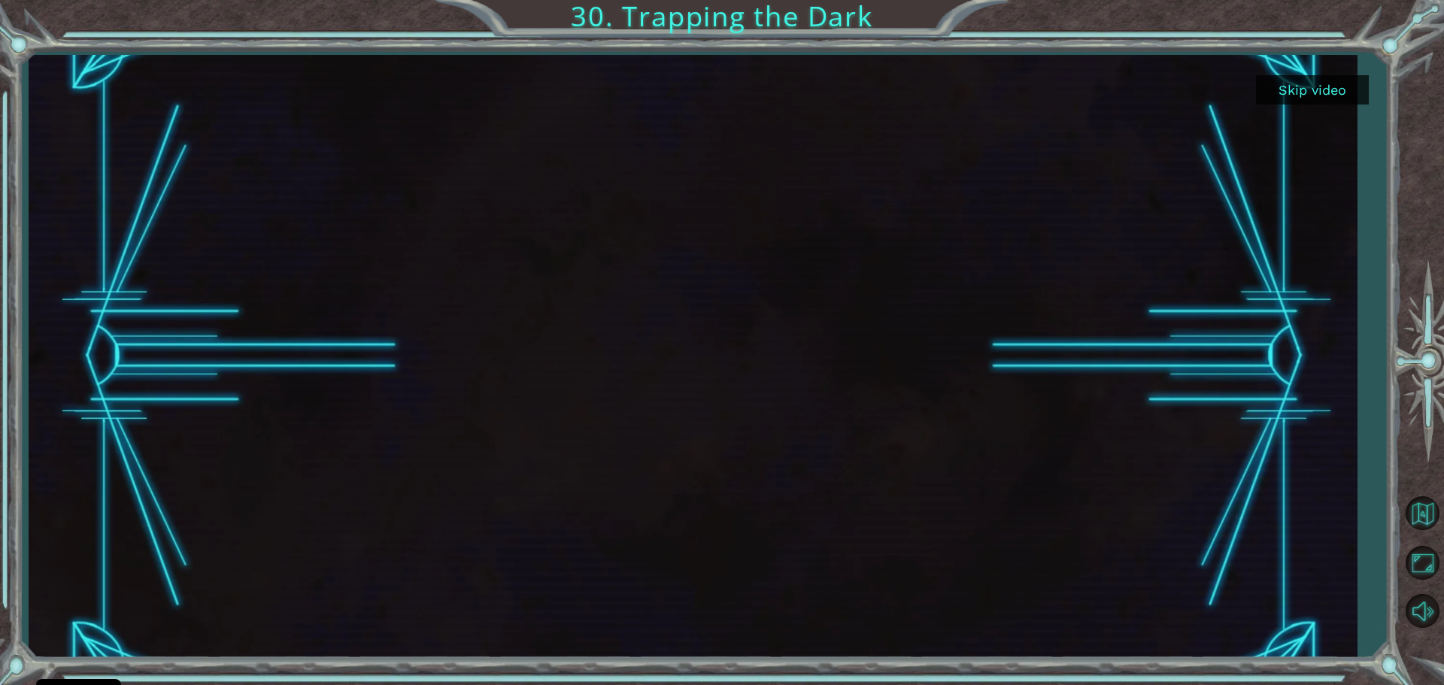
click at [1302, 80] on button "Skip video" at bounding box center [1312, 89] width 113 height 29
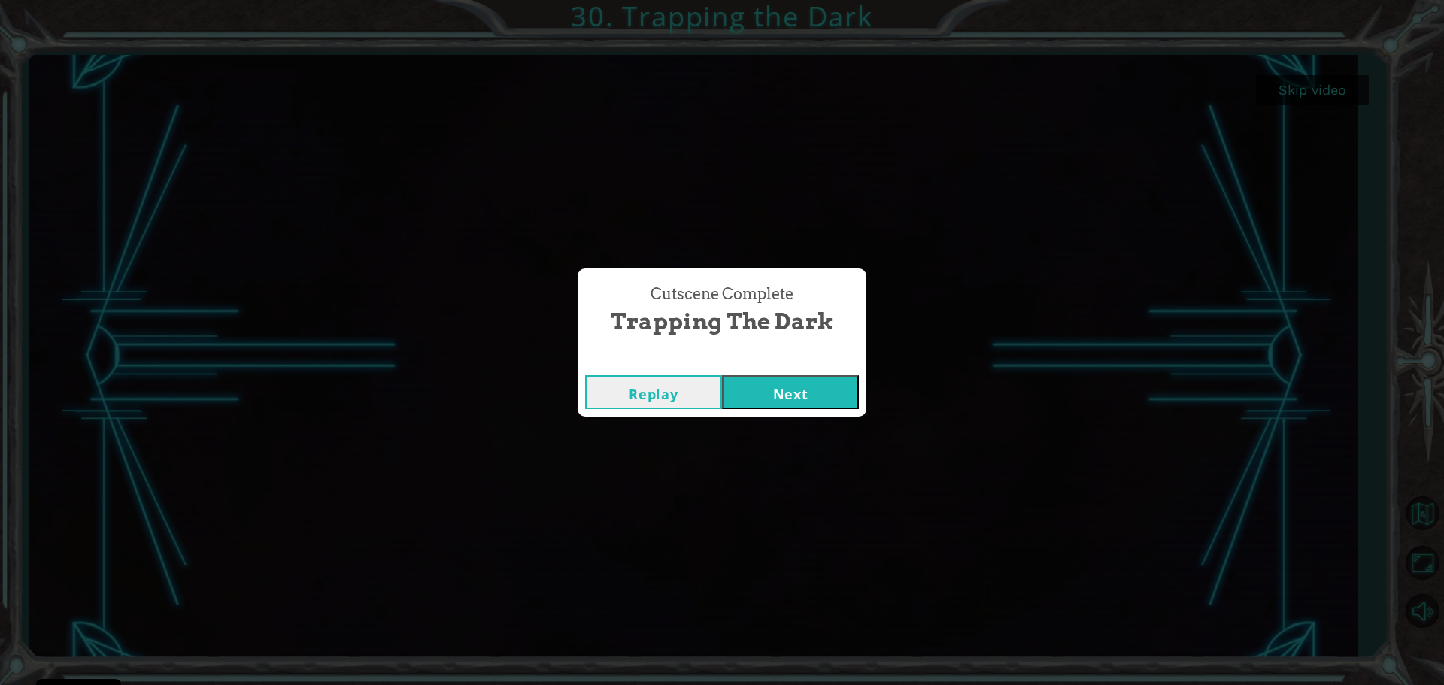
click at [809, 409] on div "Replay Next" at bounding box center [721, 392] width 289 height 49
click at [808, 402] on button "Next" at bounding box center [790, 392] width 137 height 34
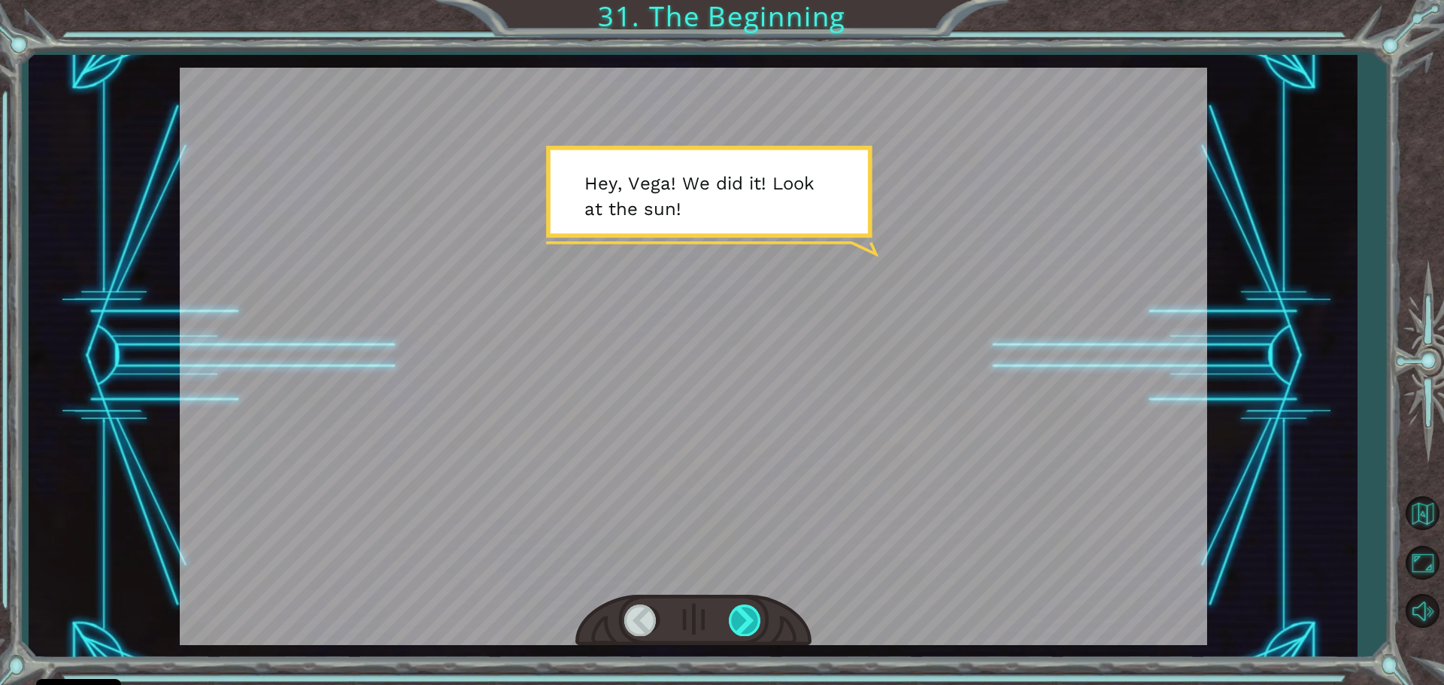
click at [733, 616] on div at bounding box center [746, 620] width 34 height 31
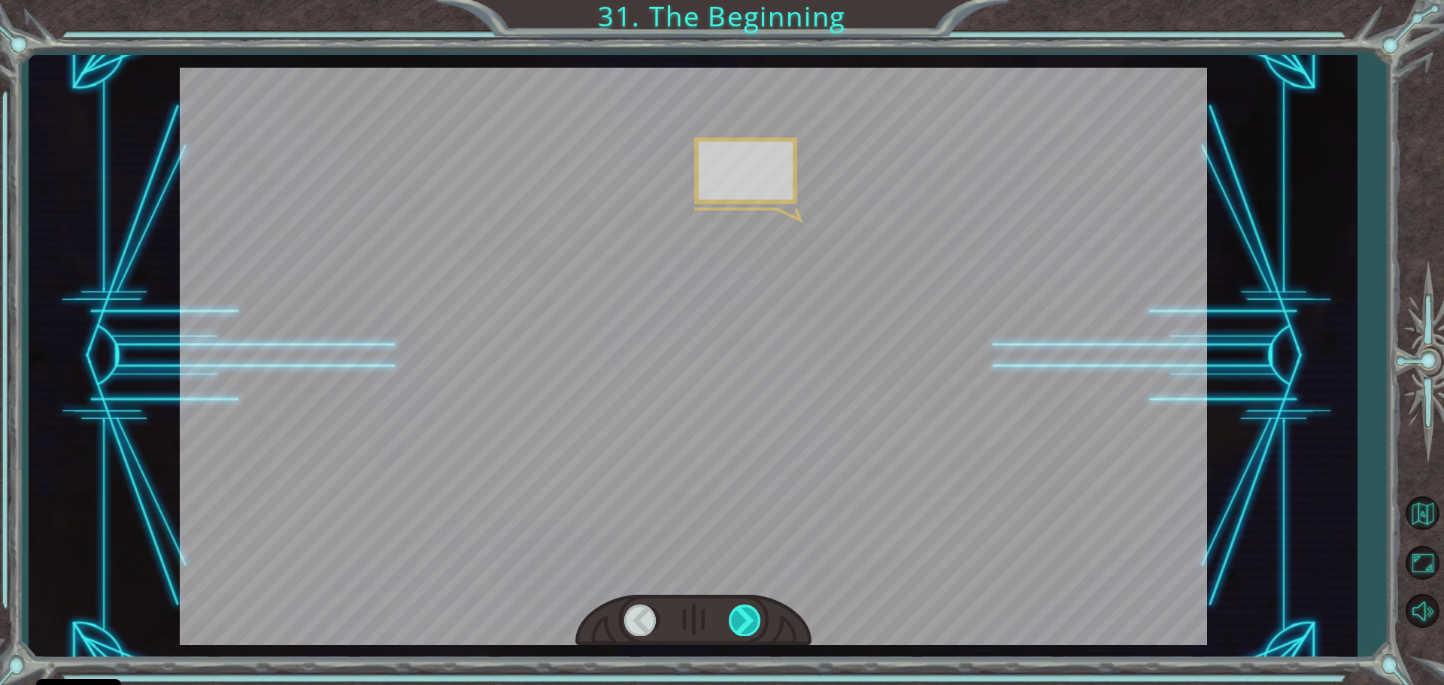
click at [734, 616] on div at bounding box center [746, 620] width 34 height 31
click at [734, 614] on div at bounding box center [746, 620] width 34 height 31
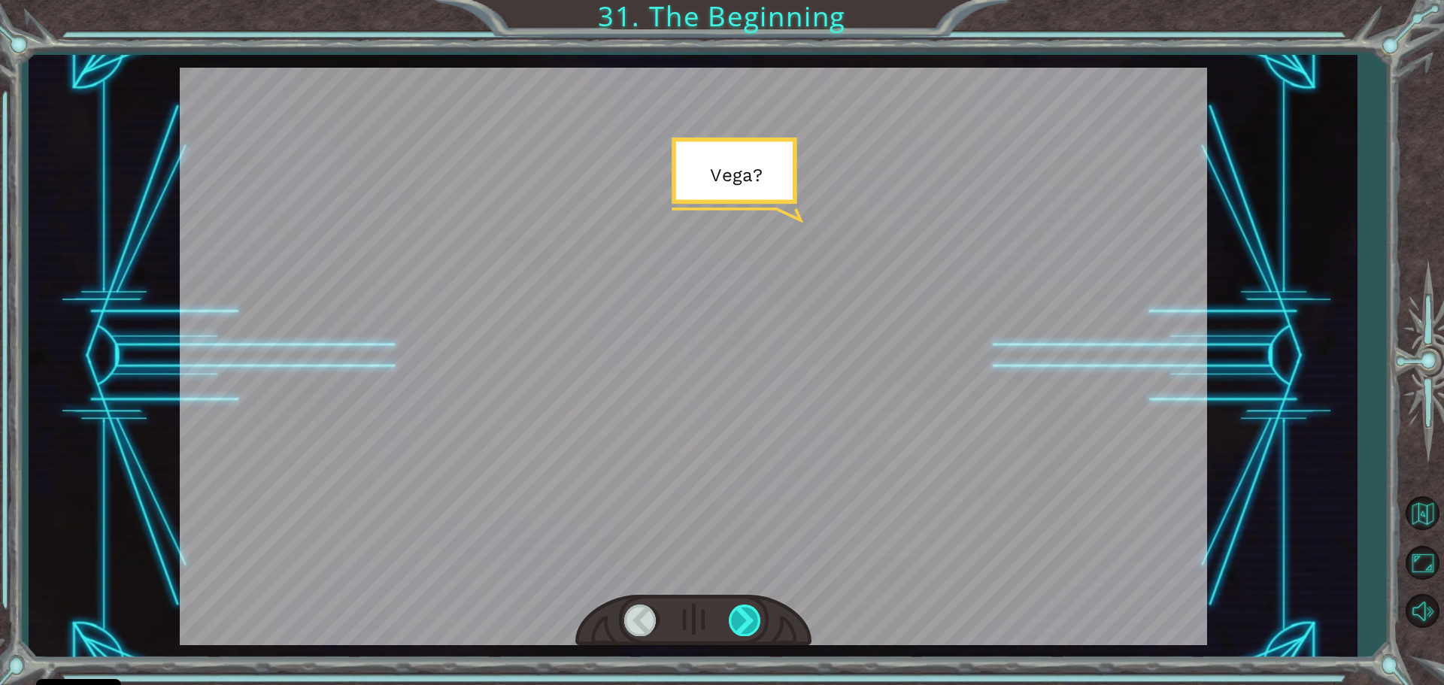
click at [734, 614] on div at bounding box center [746, 620] width 34 height 31
click at [738, 612] on div at bounding box center [746, 620] width 34 height 31
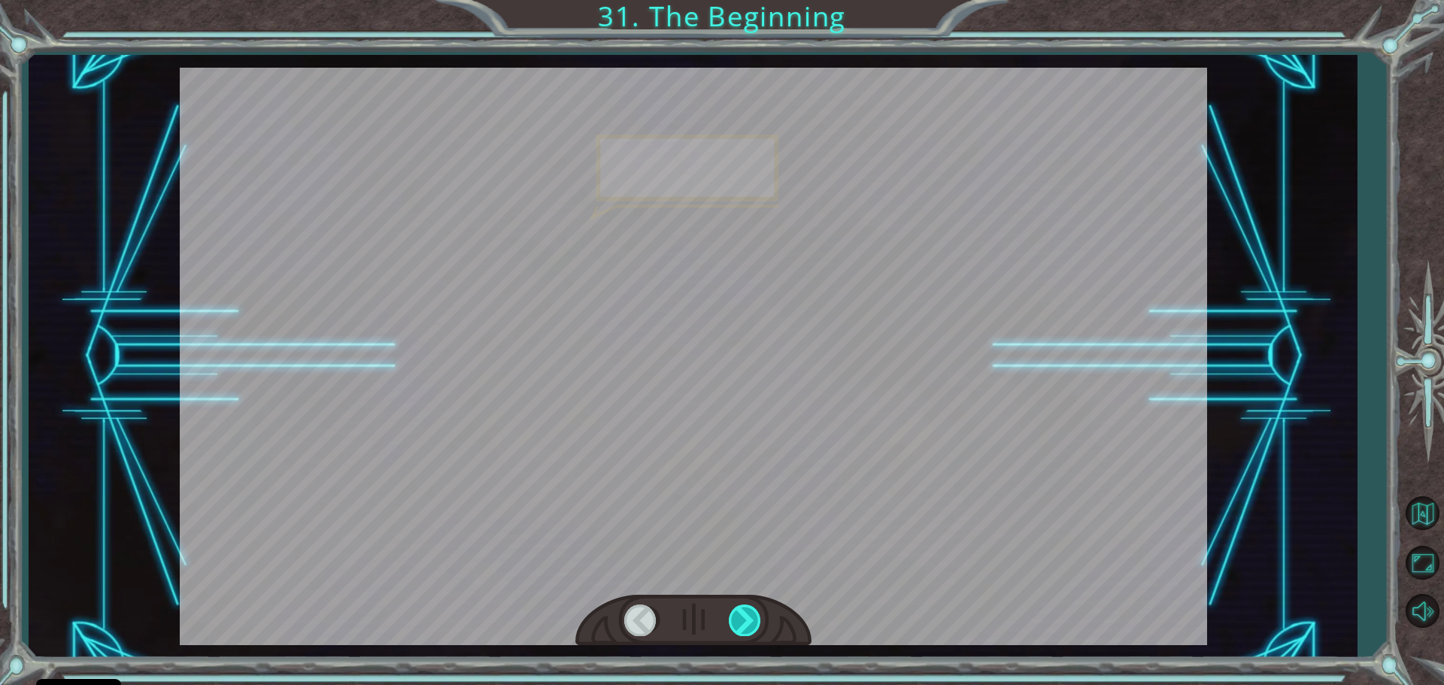
click at [738, 612] on div at bounding box center [746, 620] width 34 height 31
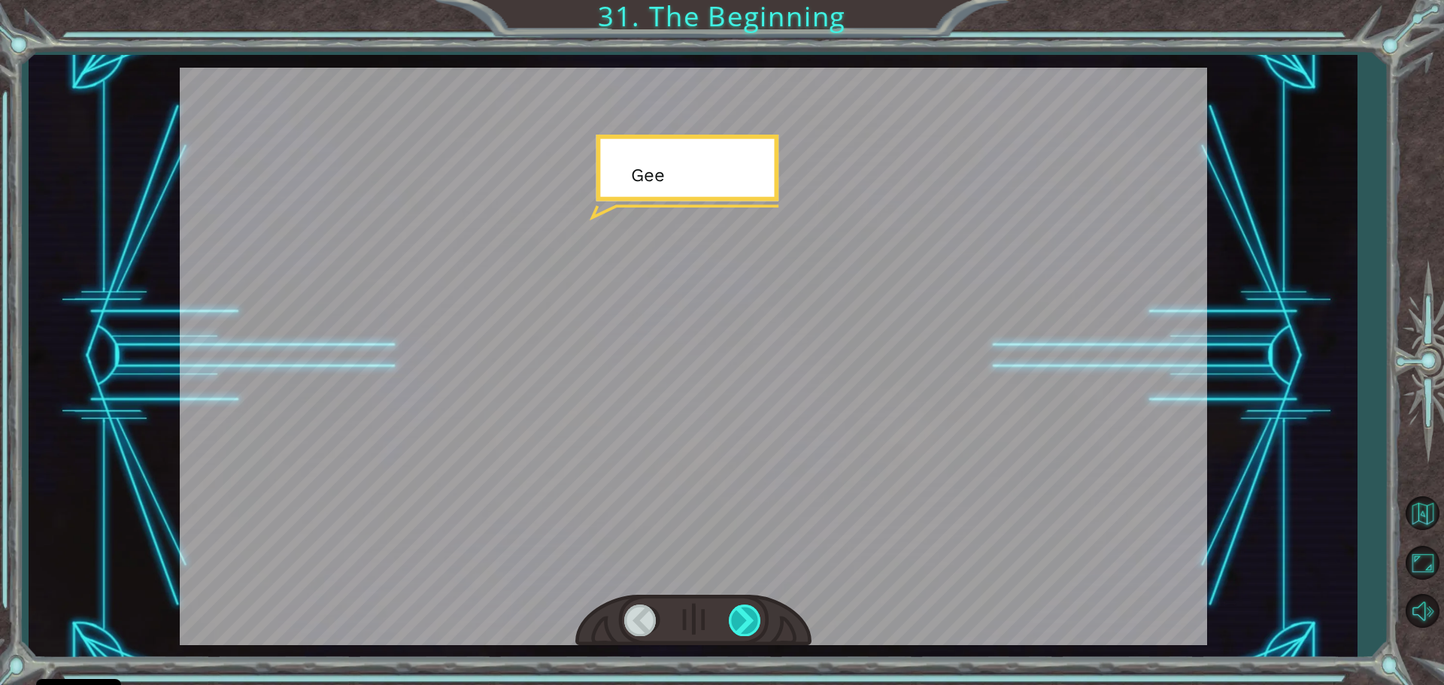
click at [738, 612] on div at bounding box center [746, 620] width 34 height 31
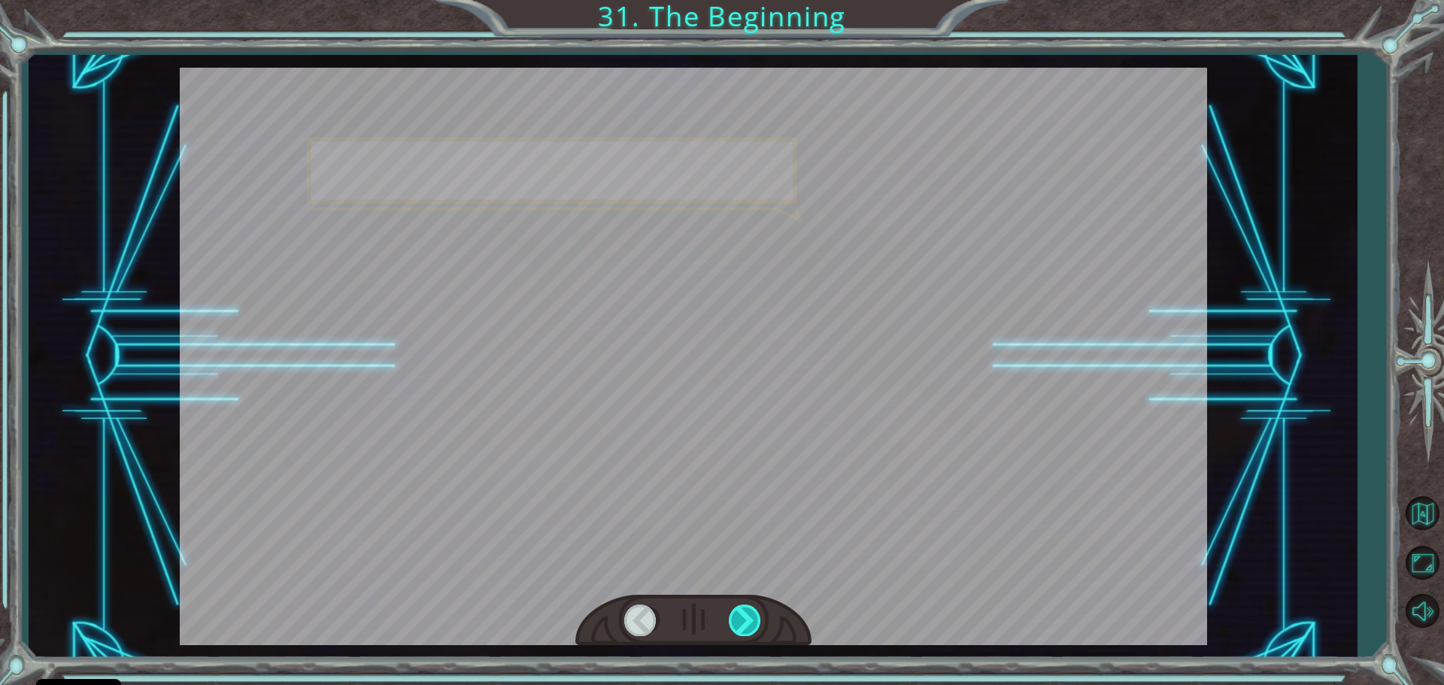
click at [738, 612] on div at bounding box center [746, 620] width 34 height 31
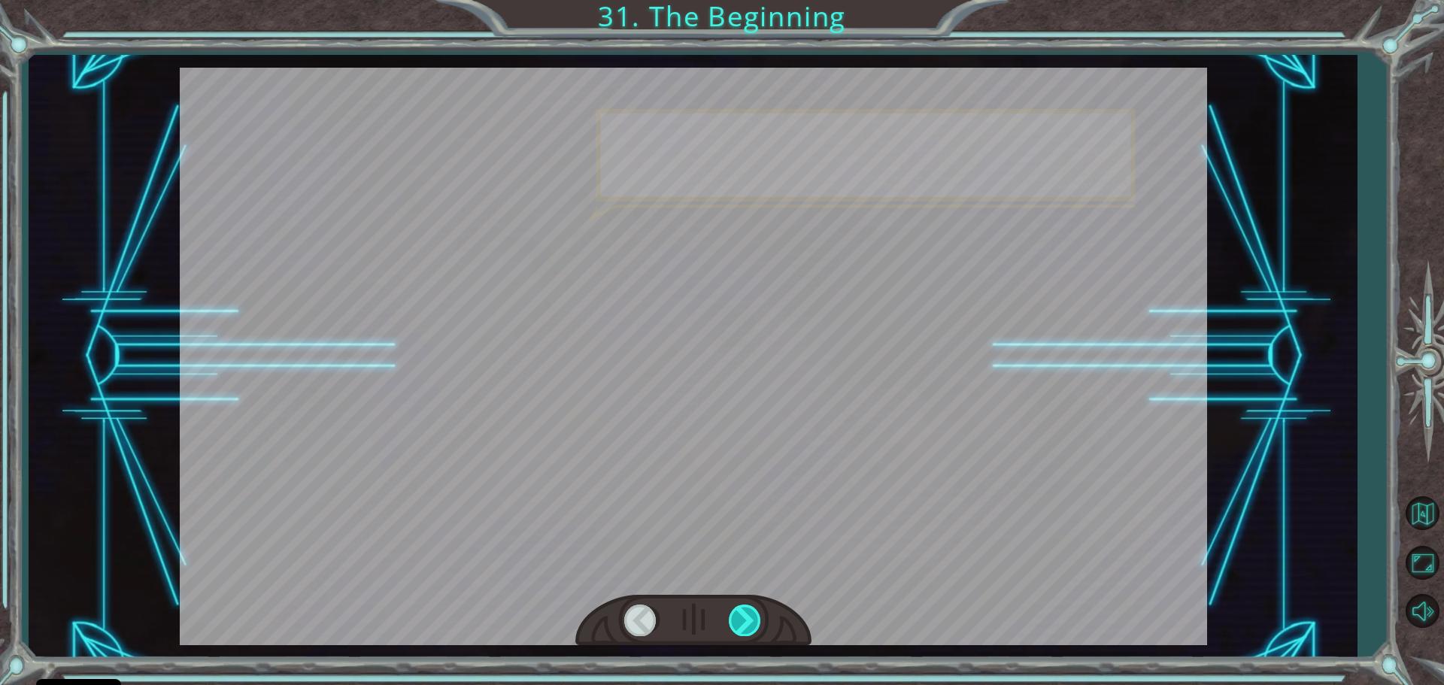
click at [736, 612] on div at bounding box center [746, 620] width 34 height 31
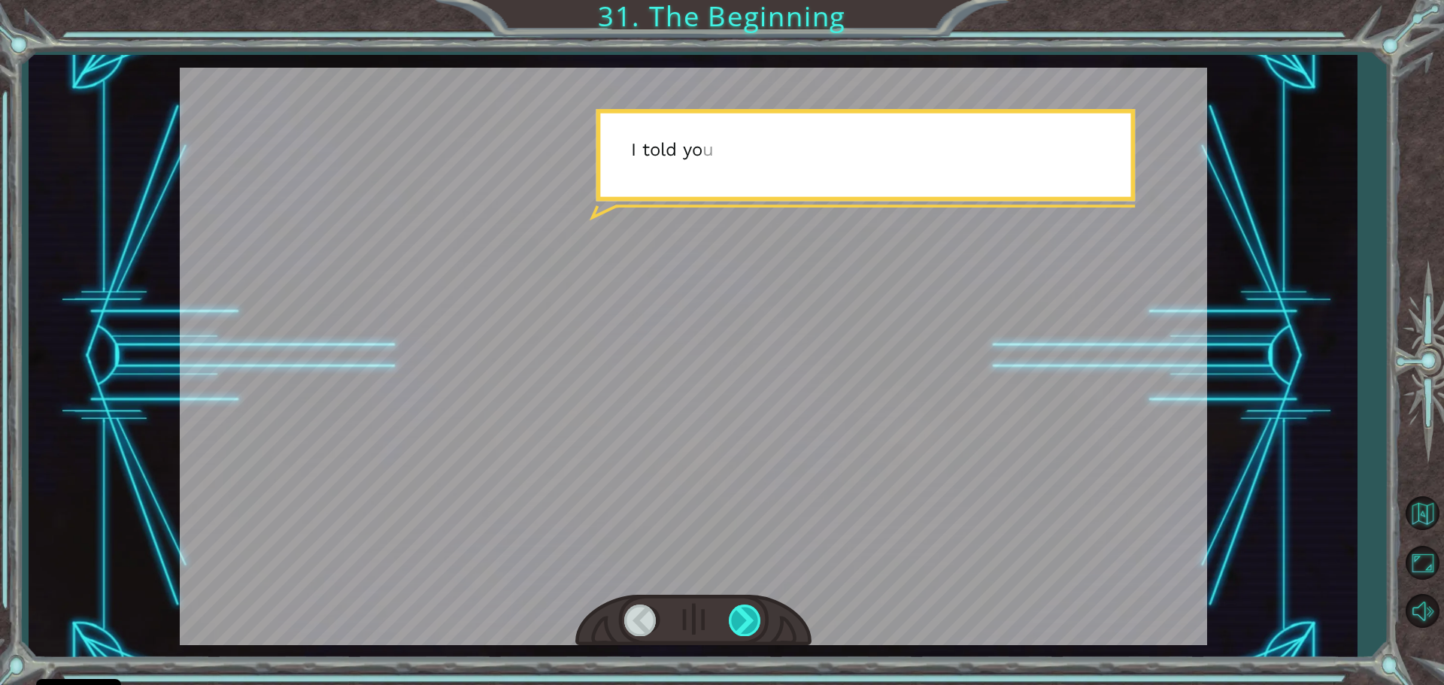
click at [742, 610] on div at bounding box center [746, 620] width 34 height 31
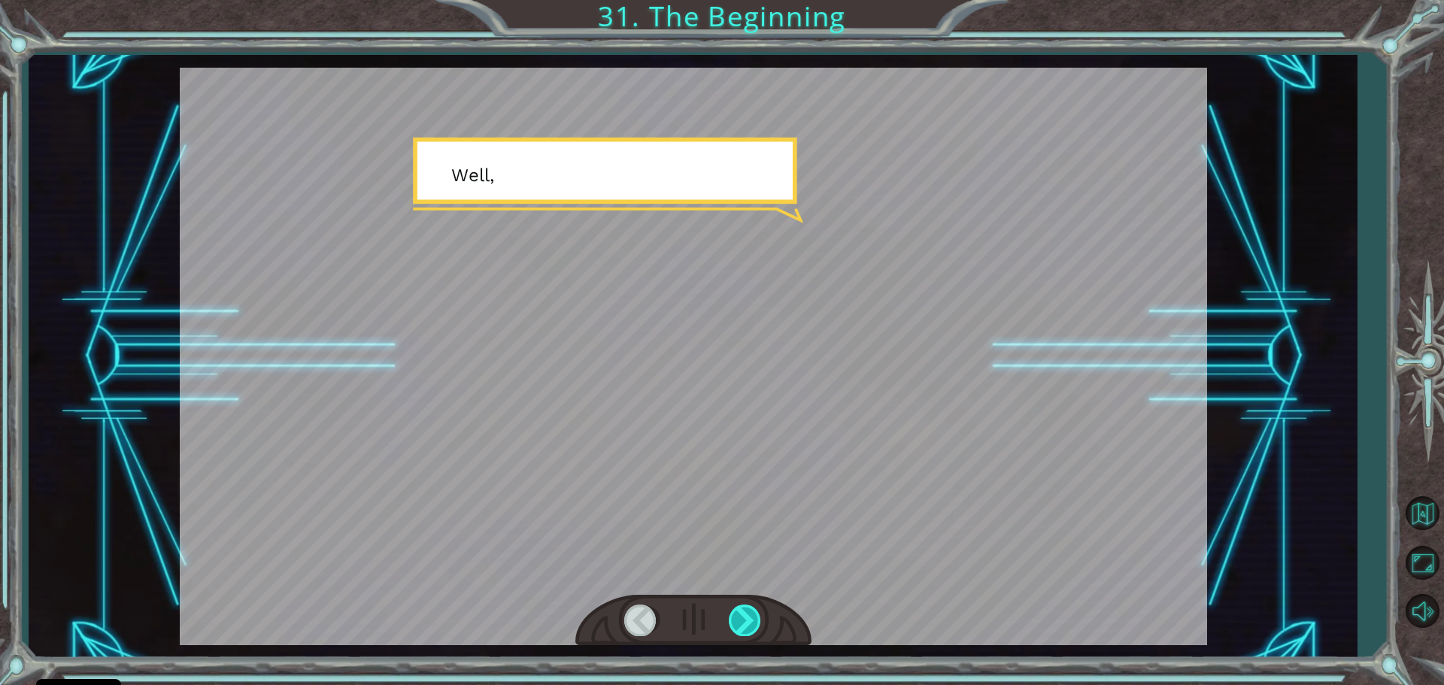
click at [742, 610] on div at bounding box center [746, 620] width 34 height 31
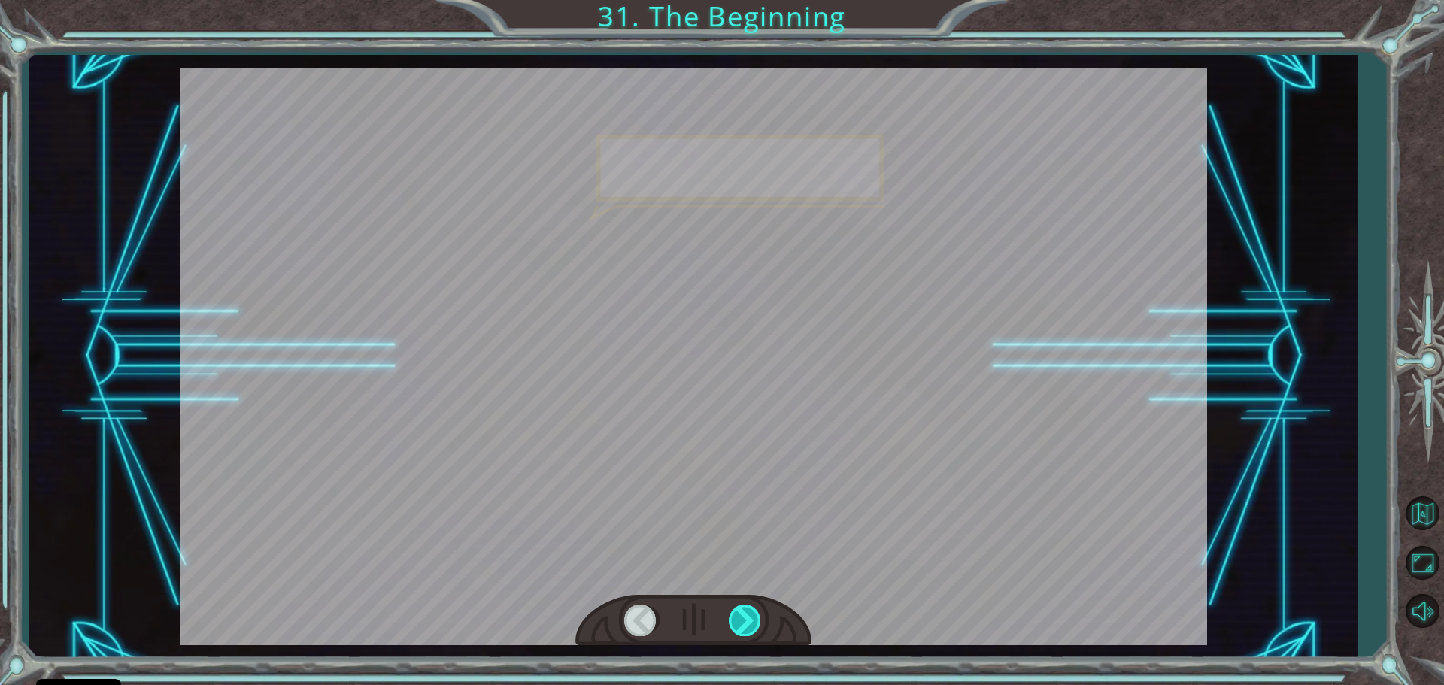
click at [742, 614] on div at bounding box center [746, 620] width 34 height 31
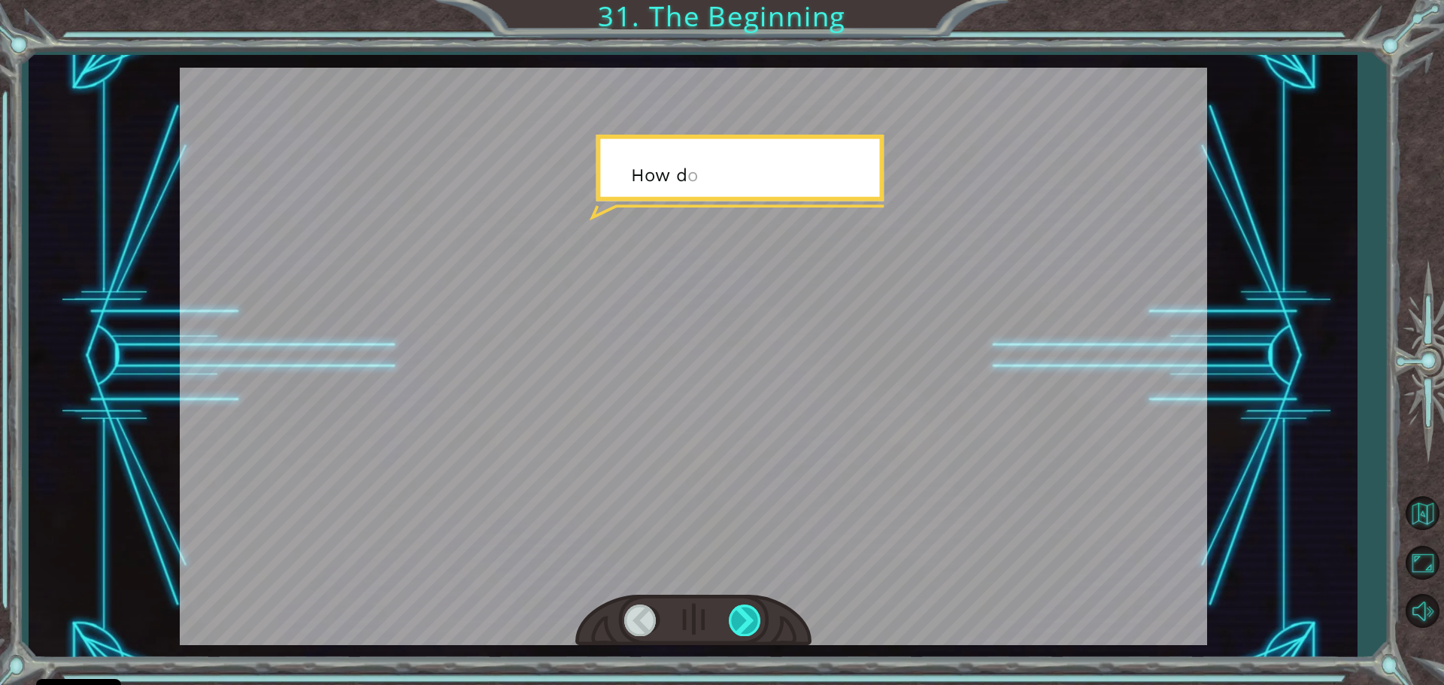
click at [742, 614] on div at bounding box center [746, 620] width 34 height 31
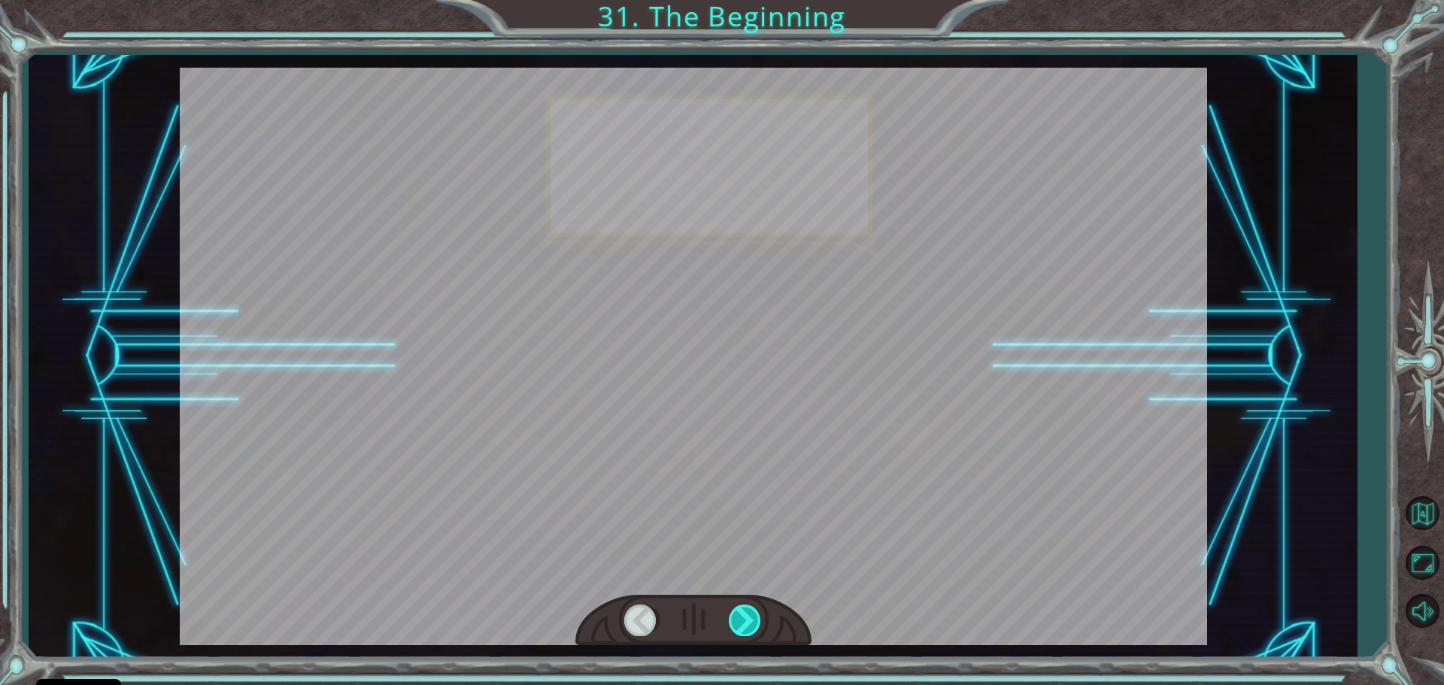
click at [741, 614] on div at bounding box center [746, 620] width 34 height 31
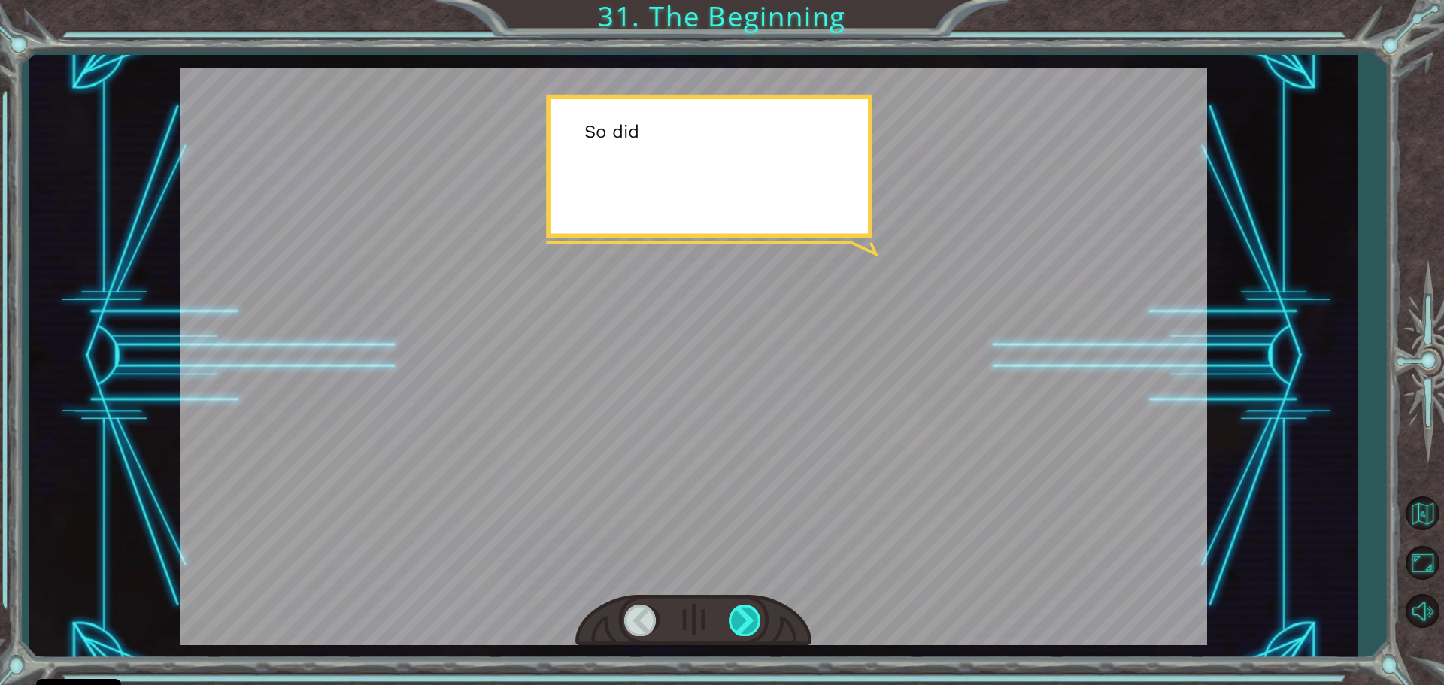
click at [741, 614] on div at bounding box center [746, 620] width 34 height 31
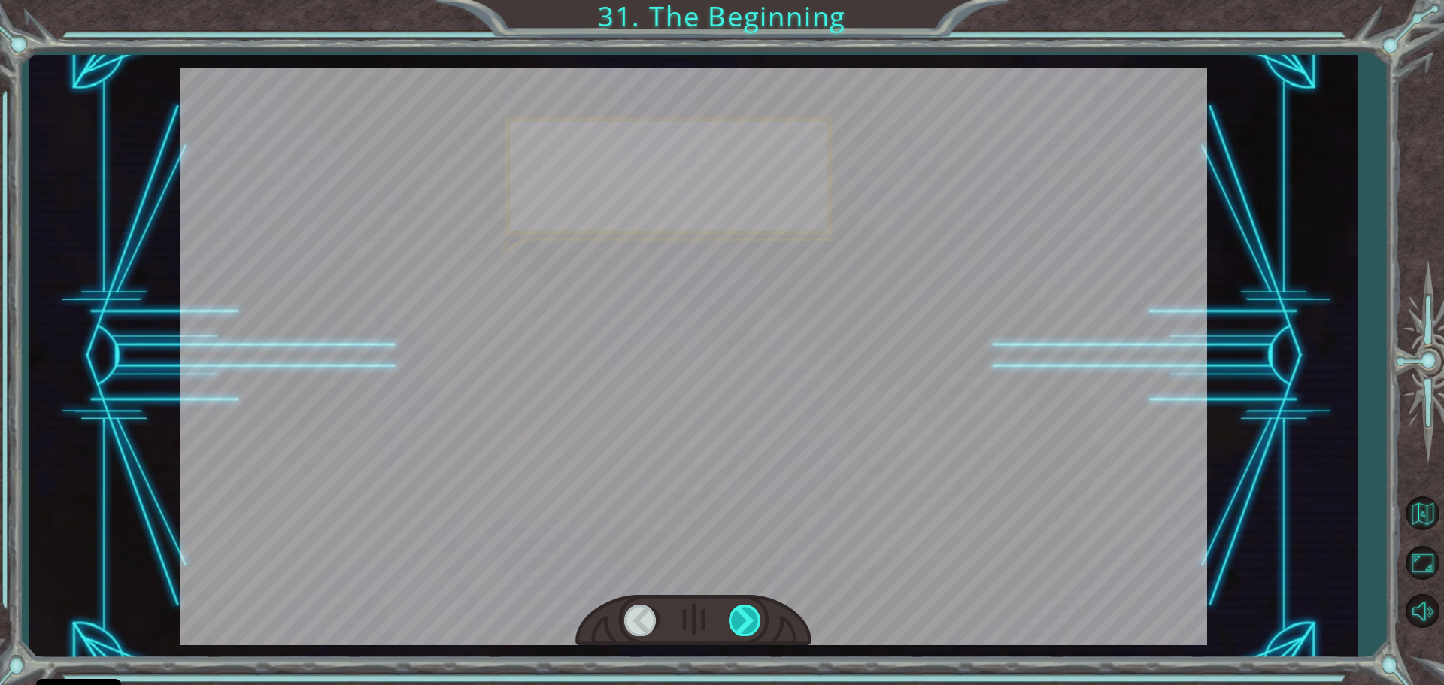
click at [738, 617] on div at bounding box center [746, 620] width 34 height 31
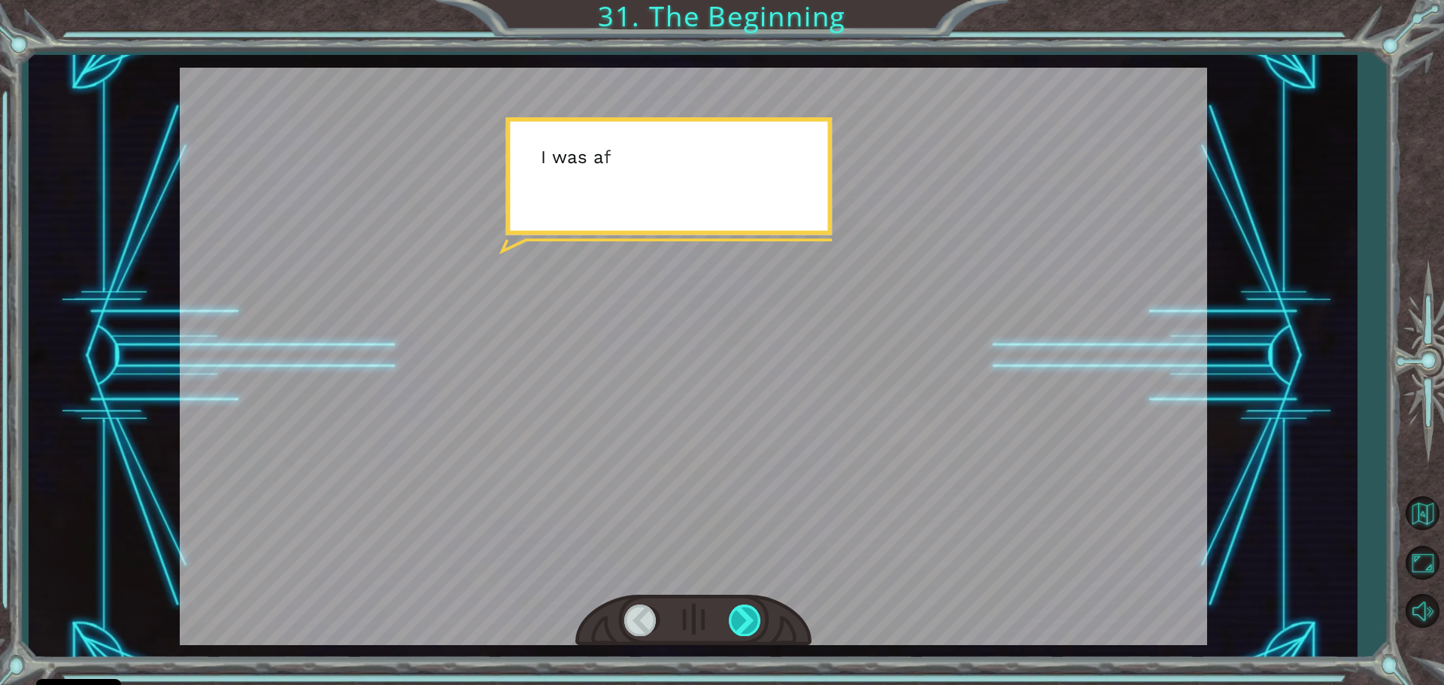
click at [739, 615] on div at bounding box center [746, 620] width 34 height 31
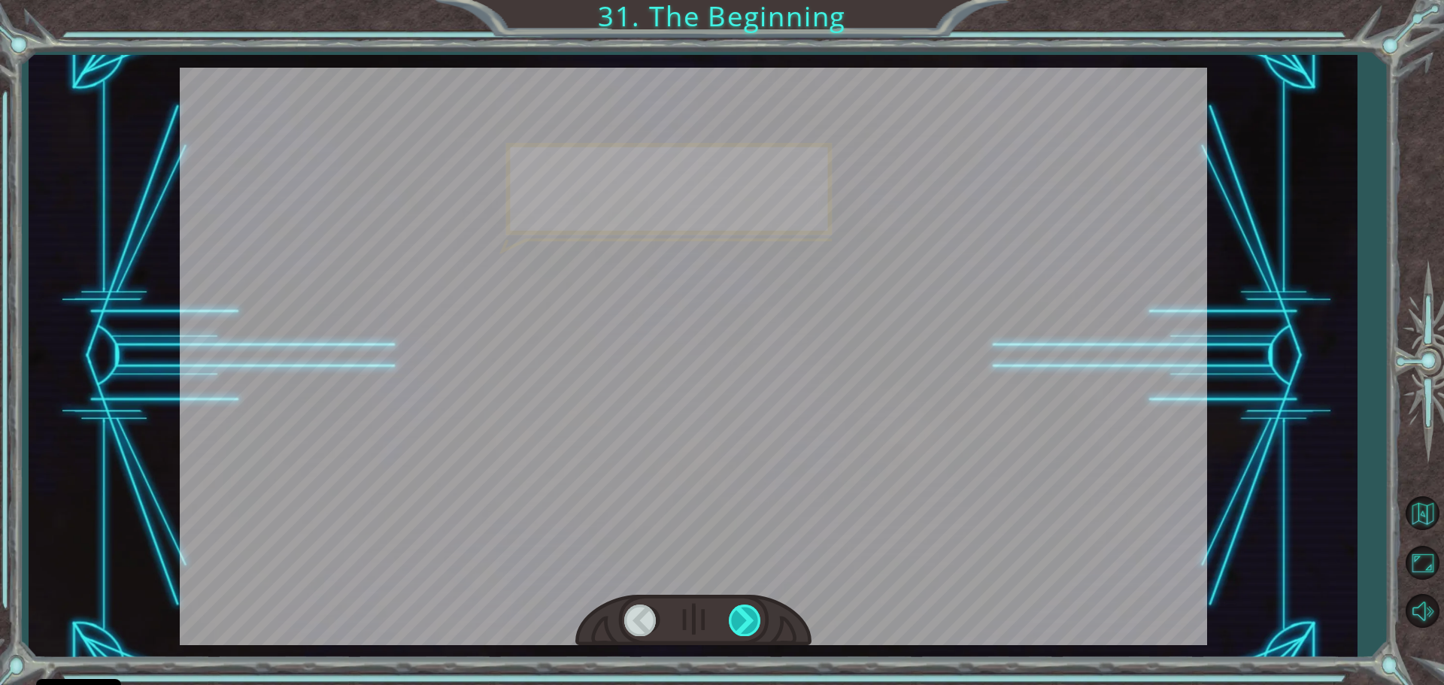
click at [738, 615] on div at bounding box center [746, 620] width 34 height 31
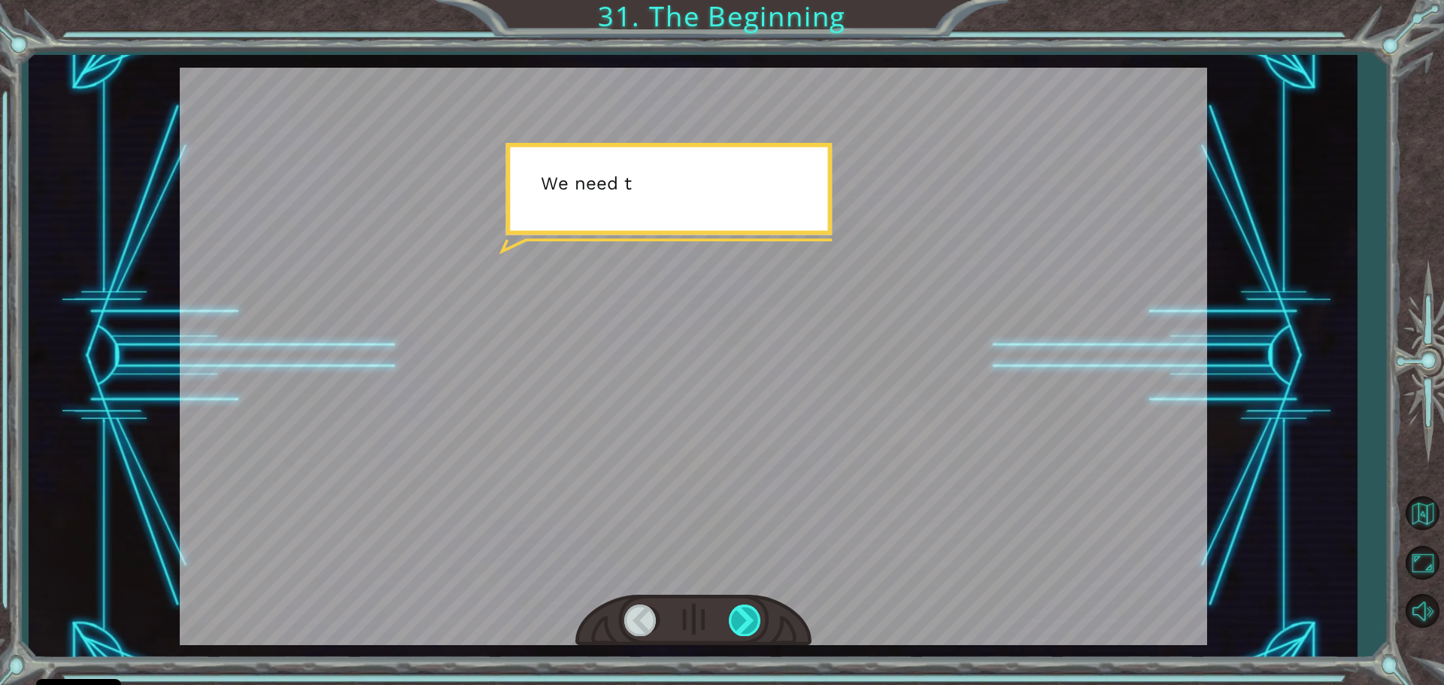
click at [739, 614] on div at bounding box center [746, 620] width 34 height 31
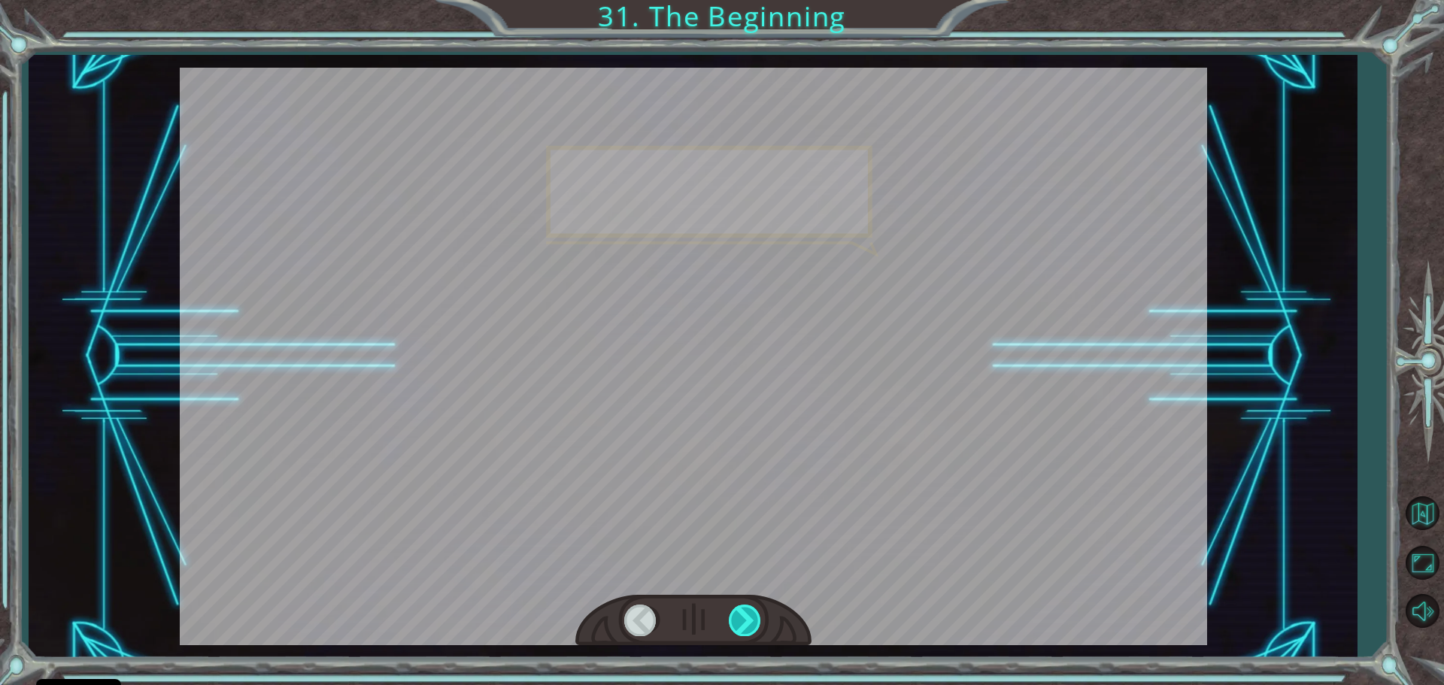
click at [744, 611] on div at bounding box center [746, 620] width 34 height 31
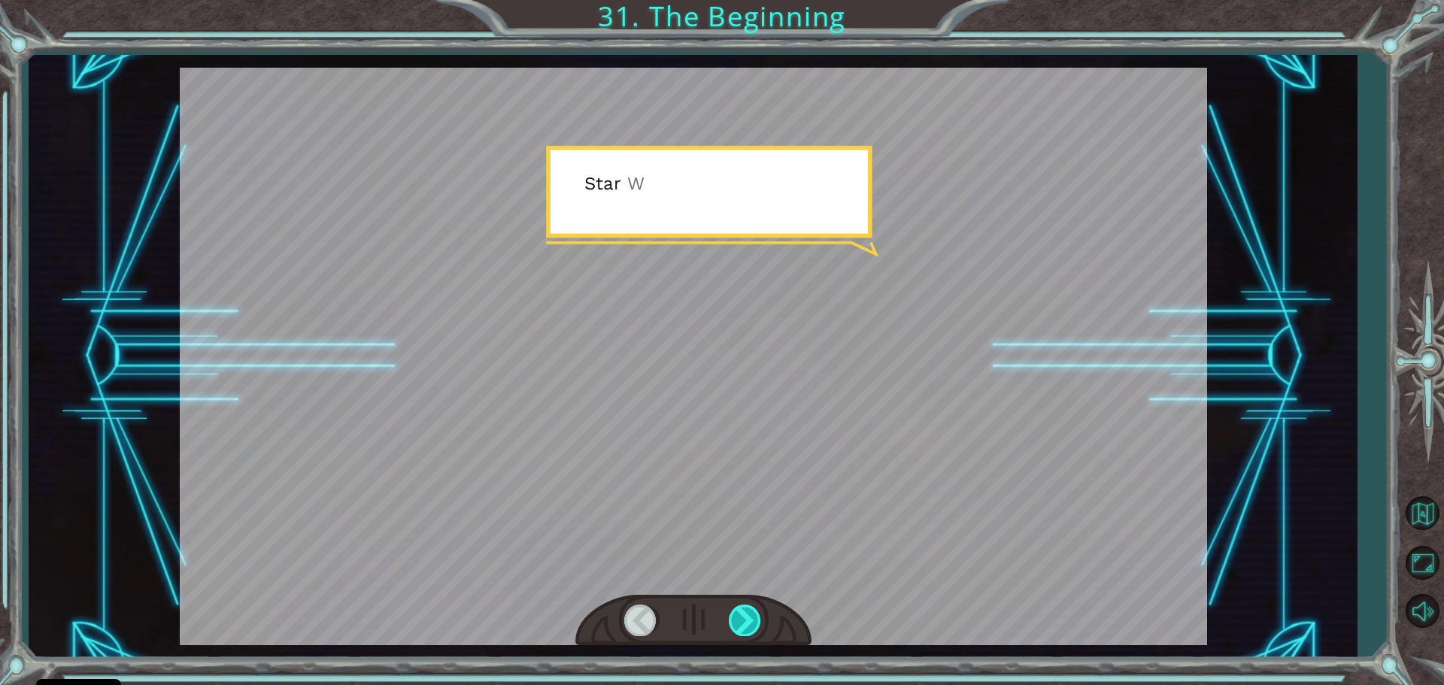
click at [745, 611] on div at bounding box center [746, 620] width 34 height 31
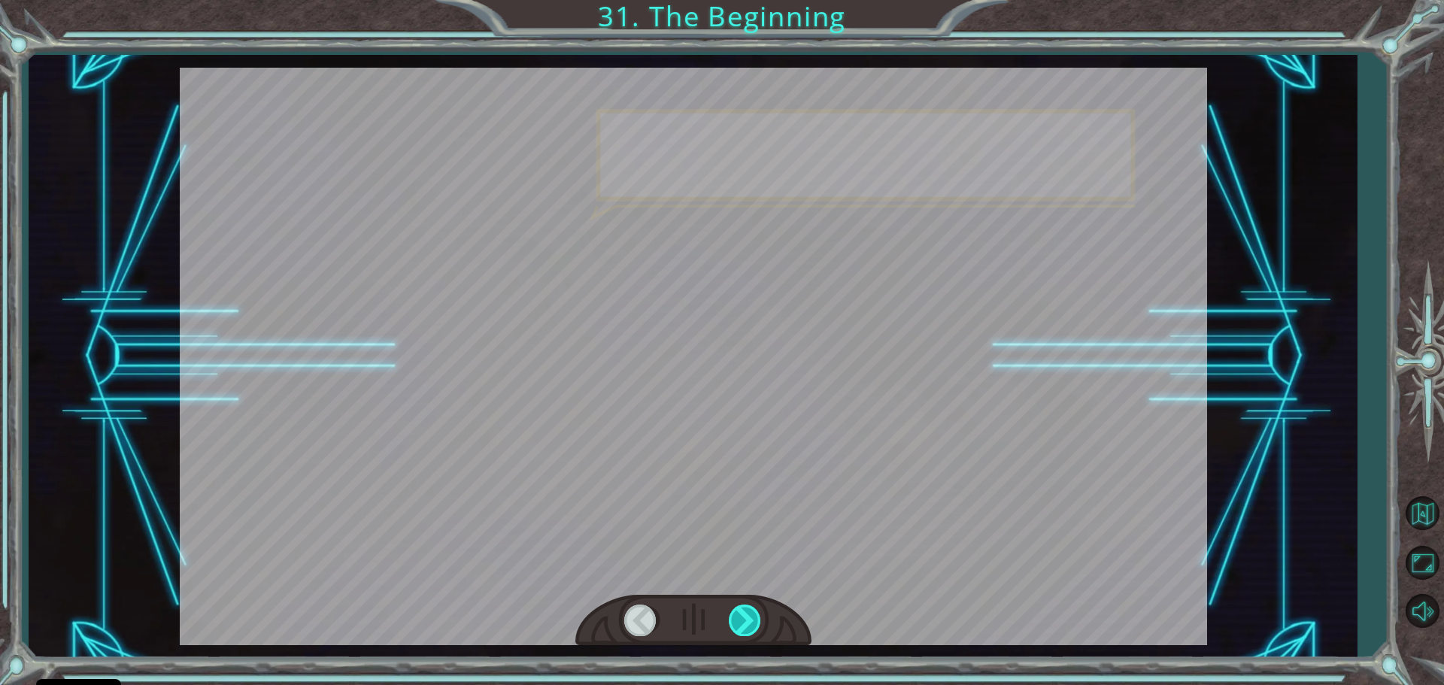
click at [745, 611] on div at bounding box center [746, 620] width 34 height 31
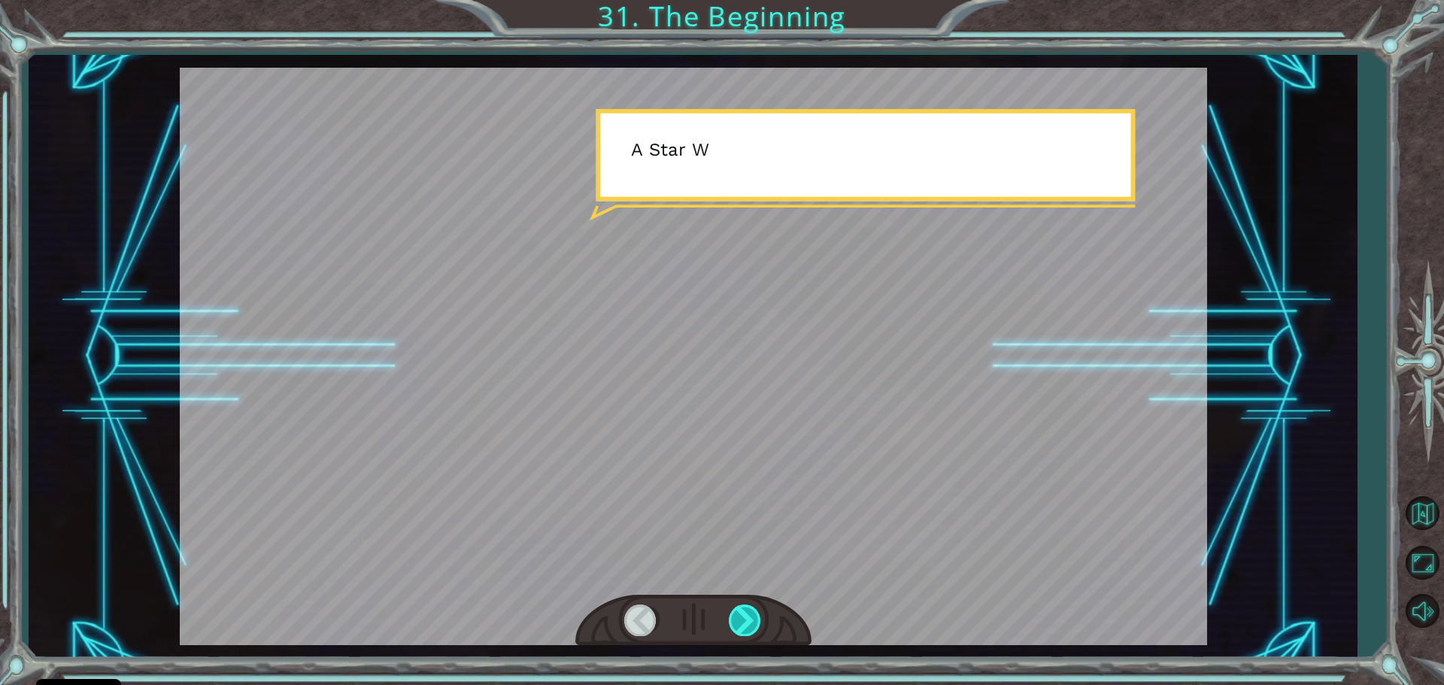
click at [745, 611] on div at bounding box center [746, 620] width 34 height 31
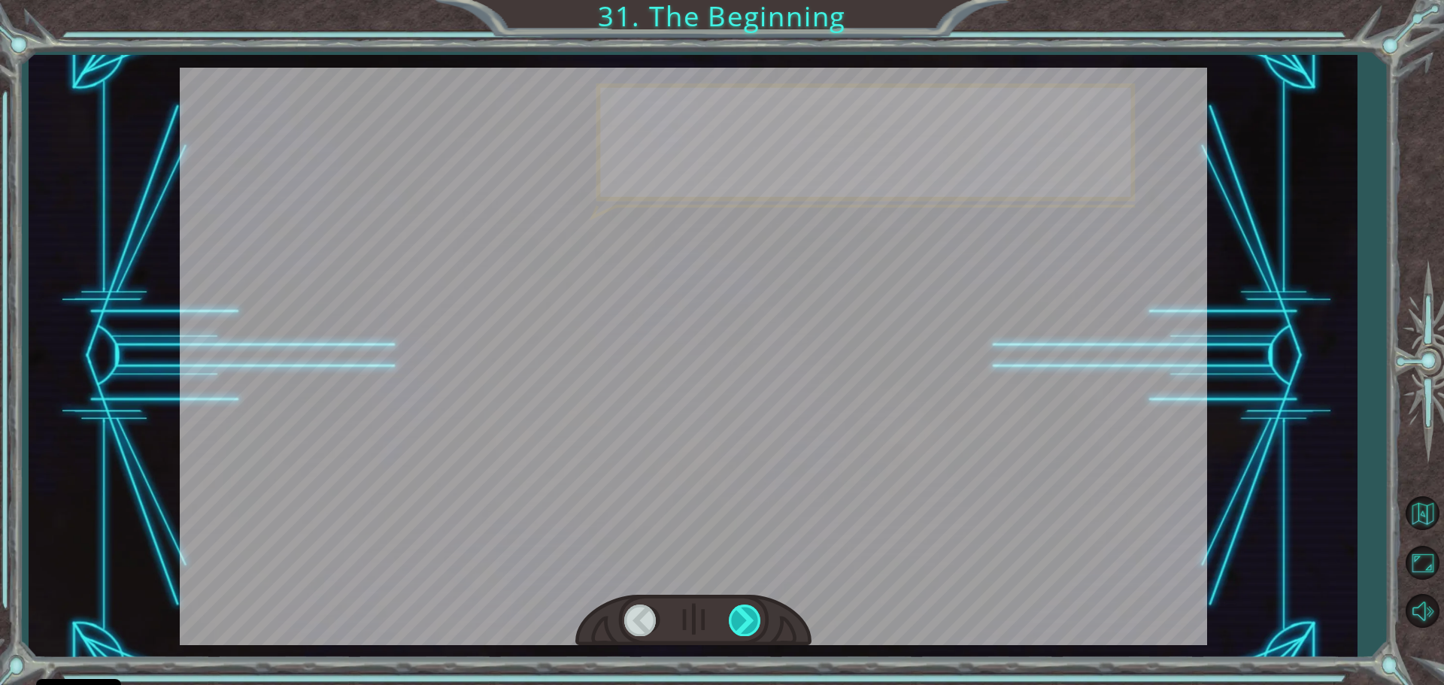
click at [745, 611] on div at bounding box center [746, 620] width 34 height 31
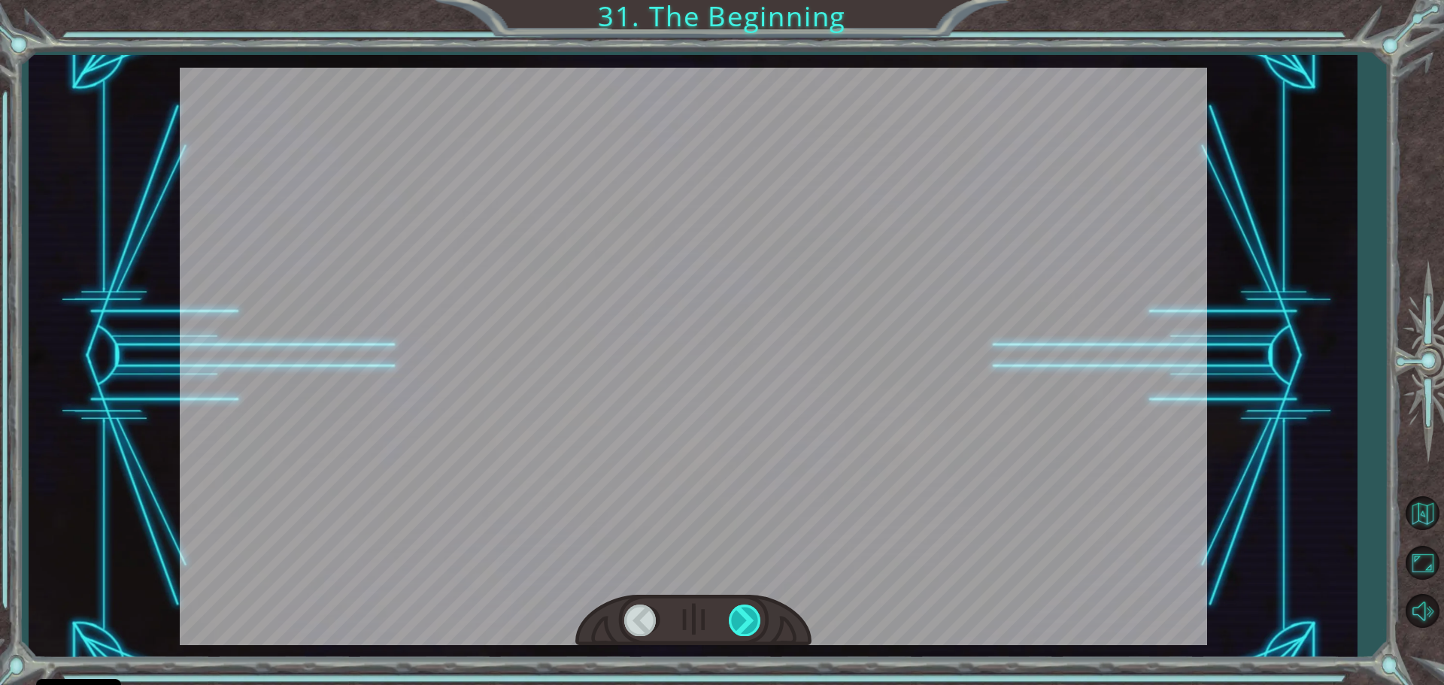
click at [745, 611] on div at bounding box center [746, 620] width 34 height 31
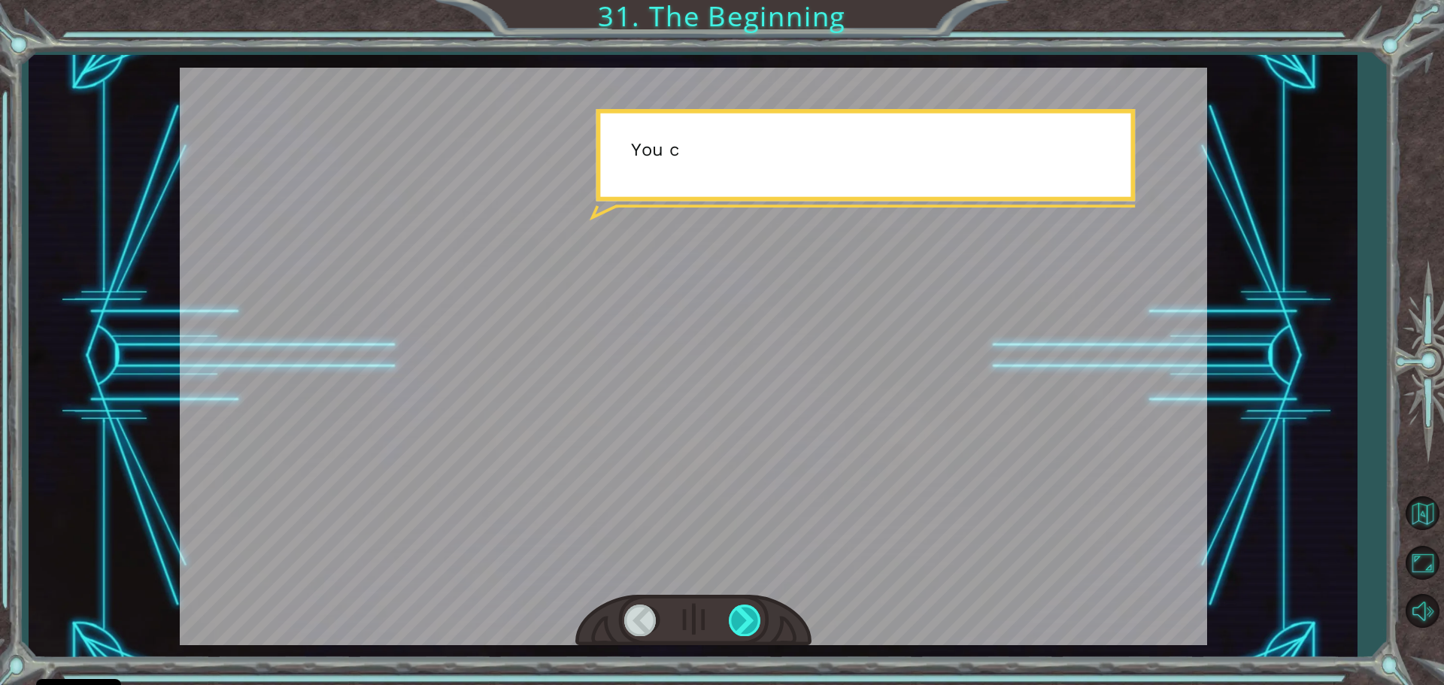
click at [745, 611] on div at bounding box center [746, 620] width 34 height 31
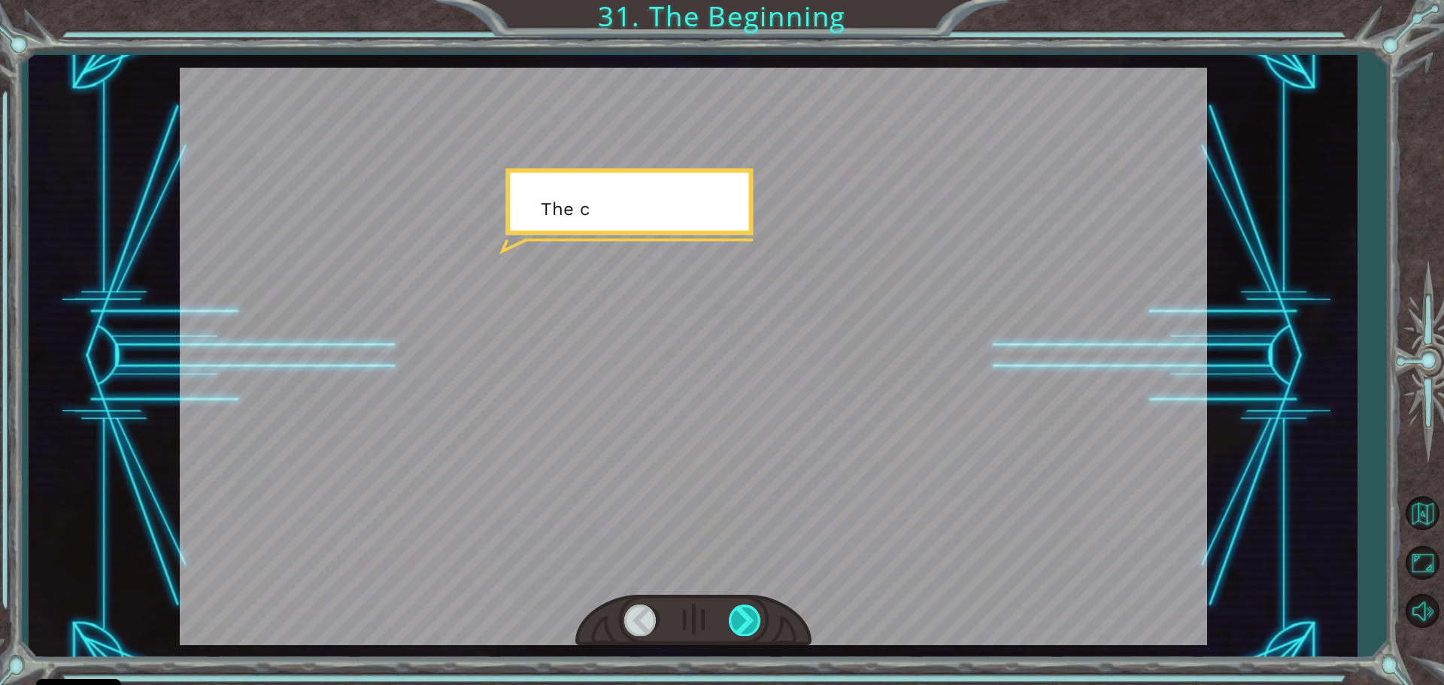
click at [744, 612] on div at bounding box center [746, 620] width 34 height 31
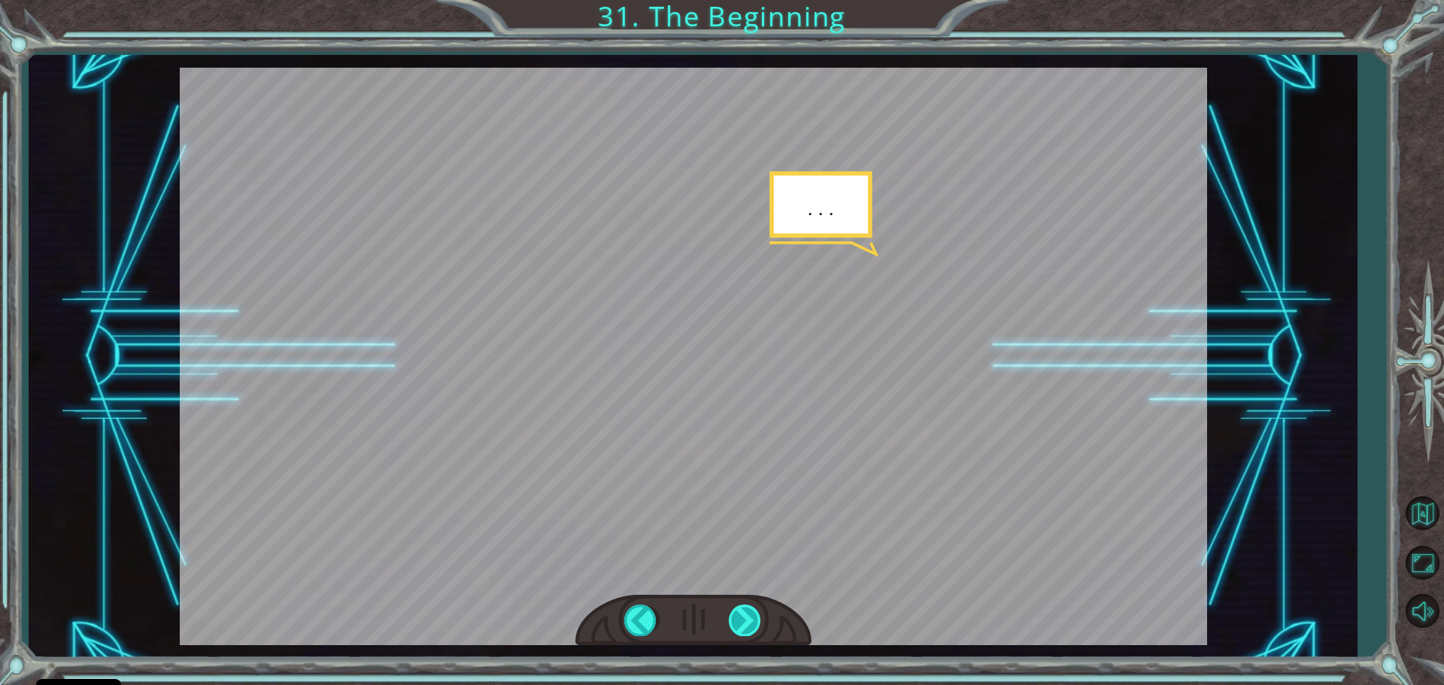
click at [740, 617] on div at bounding box center [746, 620] width 34 height 31
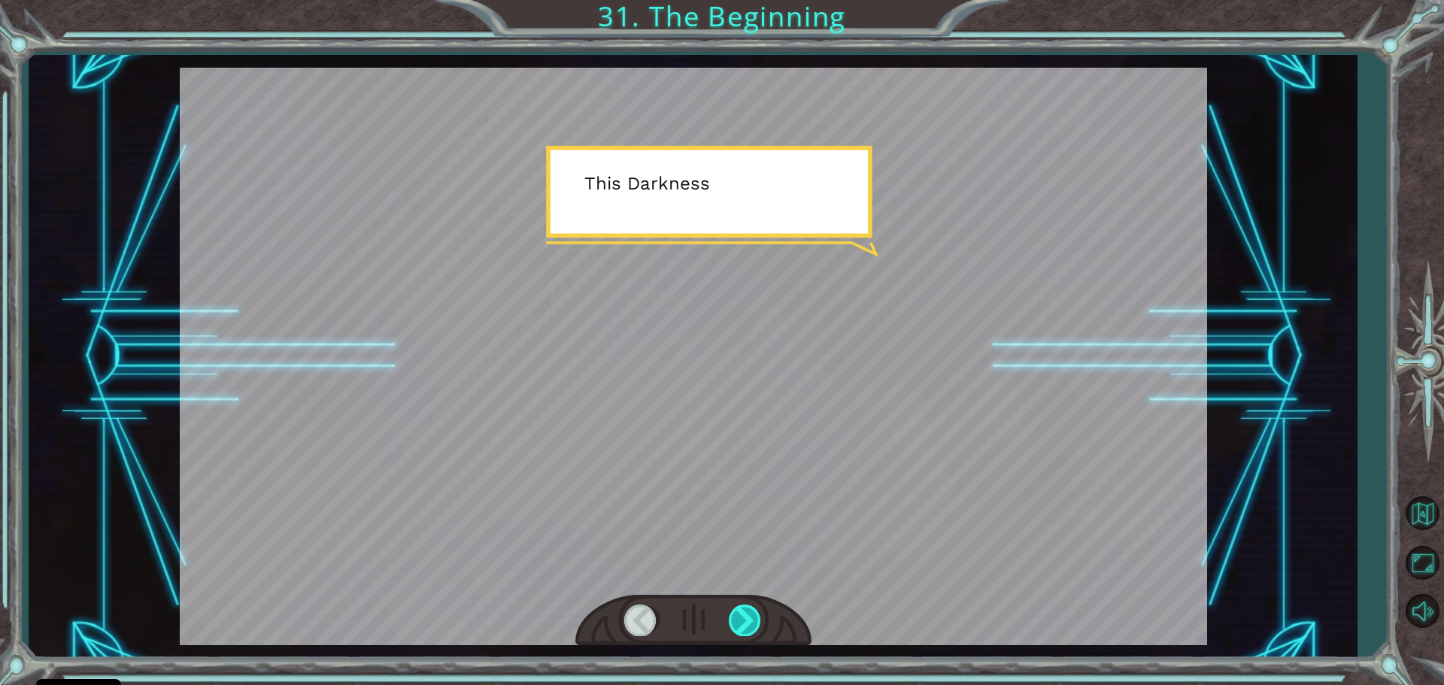
click at [732, 624] on div at bounding box center [746, 620] width 34 height 31
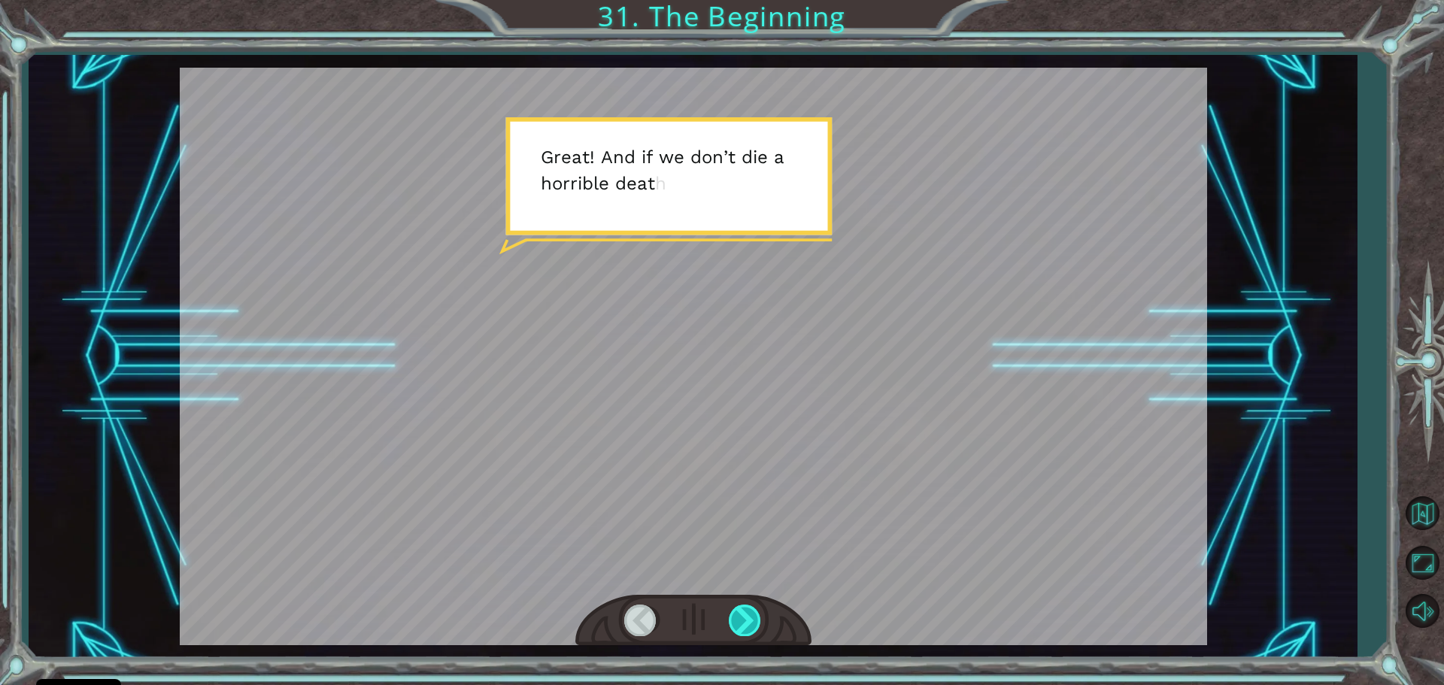
click at [729, 629] on div at bounding box center [746, 620] width 34 height 31
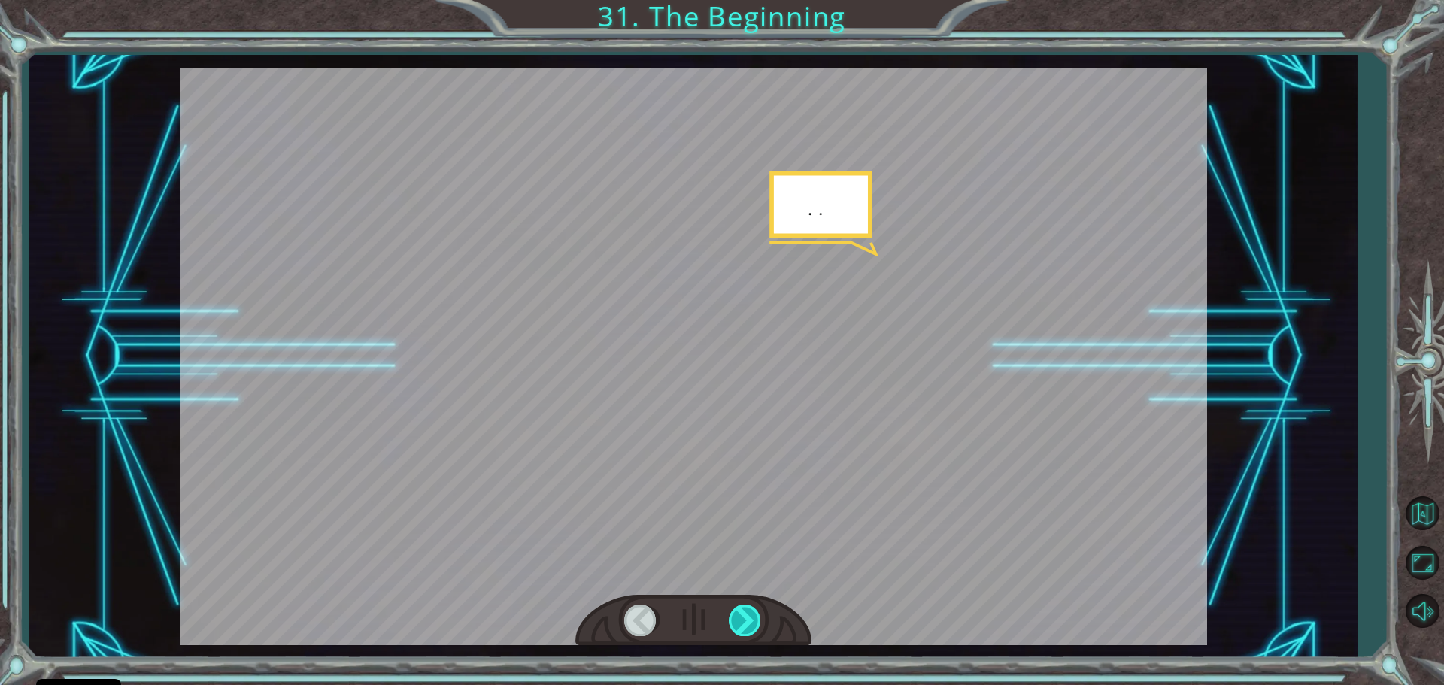
click at [733, 621] on div at bounding box center [746, 620] width 34 height 31
click at [735, 617] on div at bounding box center [746, 620] width 34 height 31
click at [737, 608] on div at bounding box center [746, 620] width 34 height 31
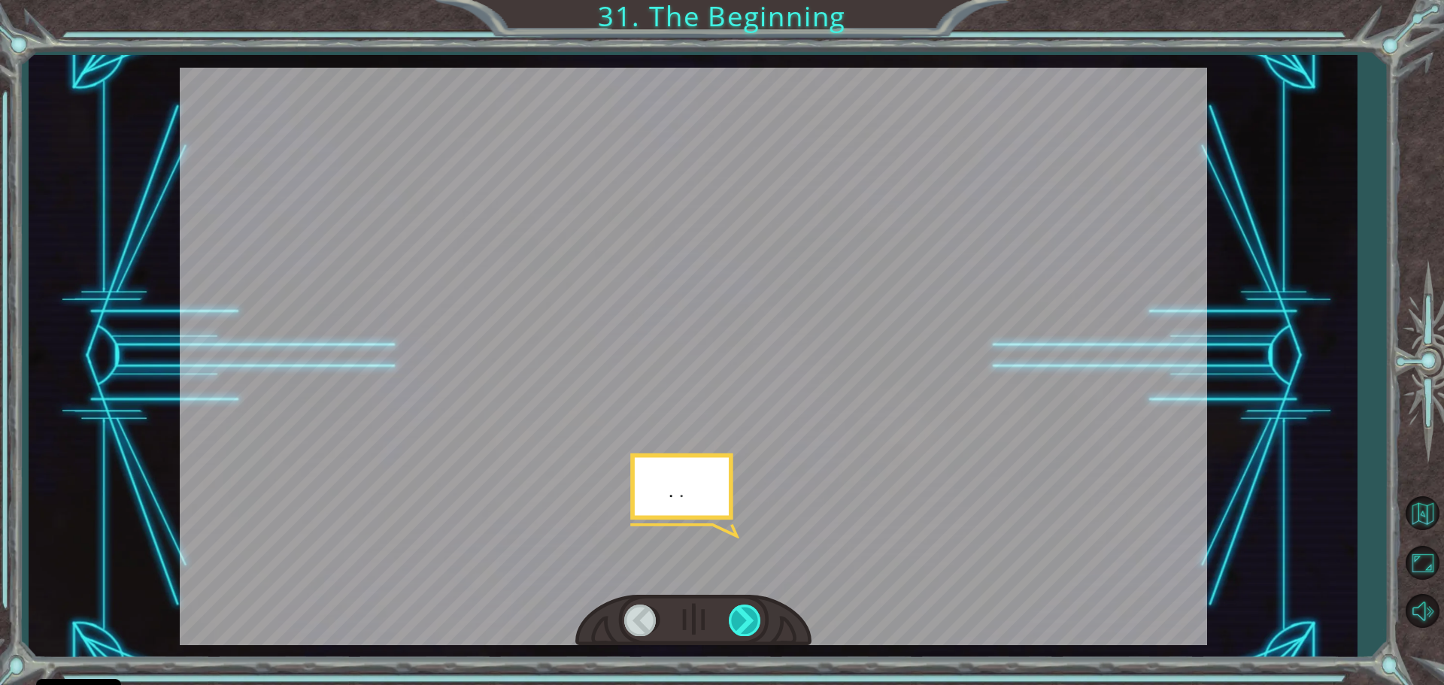
click at [737, 606] on div at bounding box center [746, 620] width 34 height 31
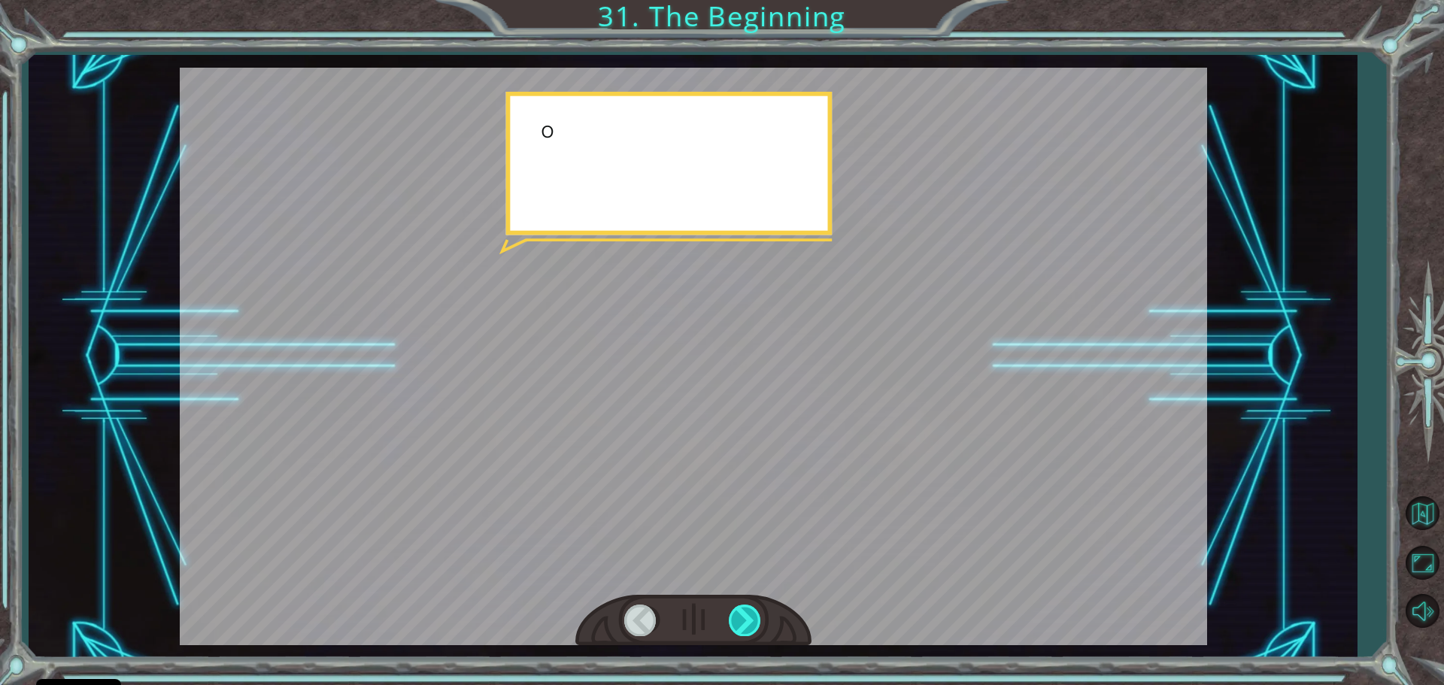
click at [737, 606] on div at bounding box center [746, 620] width 34 height 31
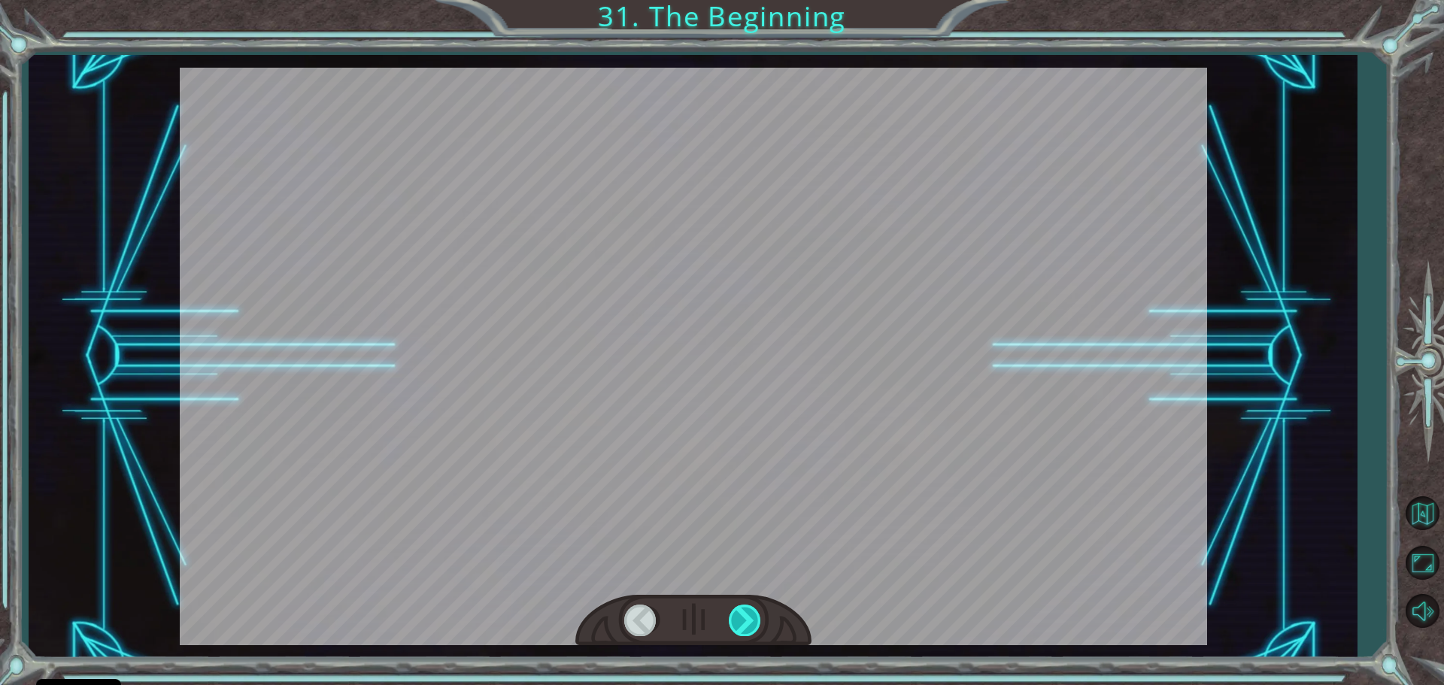
click at [737, 606] on div at bounding box center [746, 620] width 34 height 31
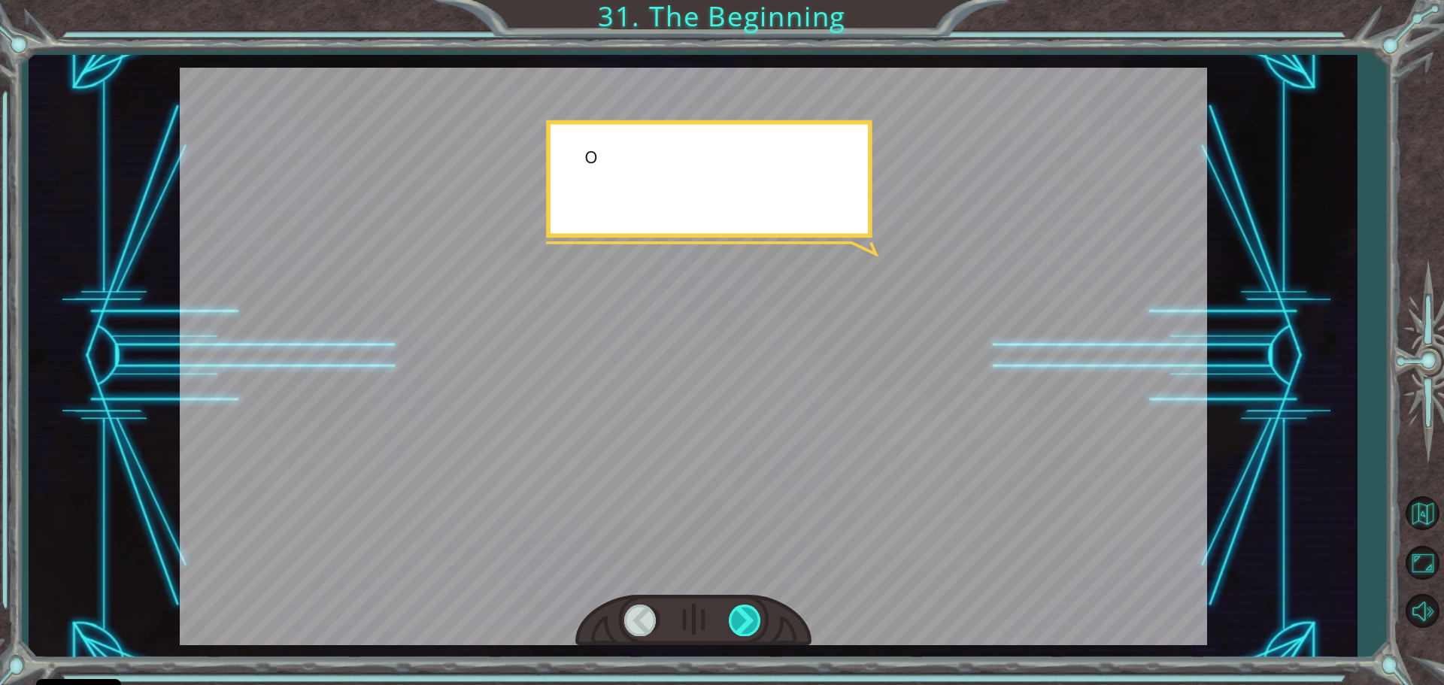
click at [737, 606] on div at bounding box center [746, 620] width 34 height 31
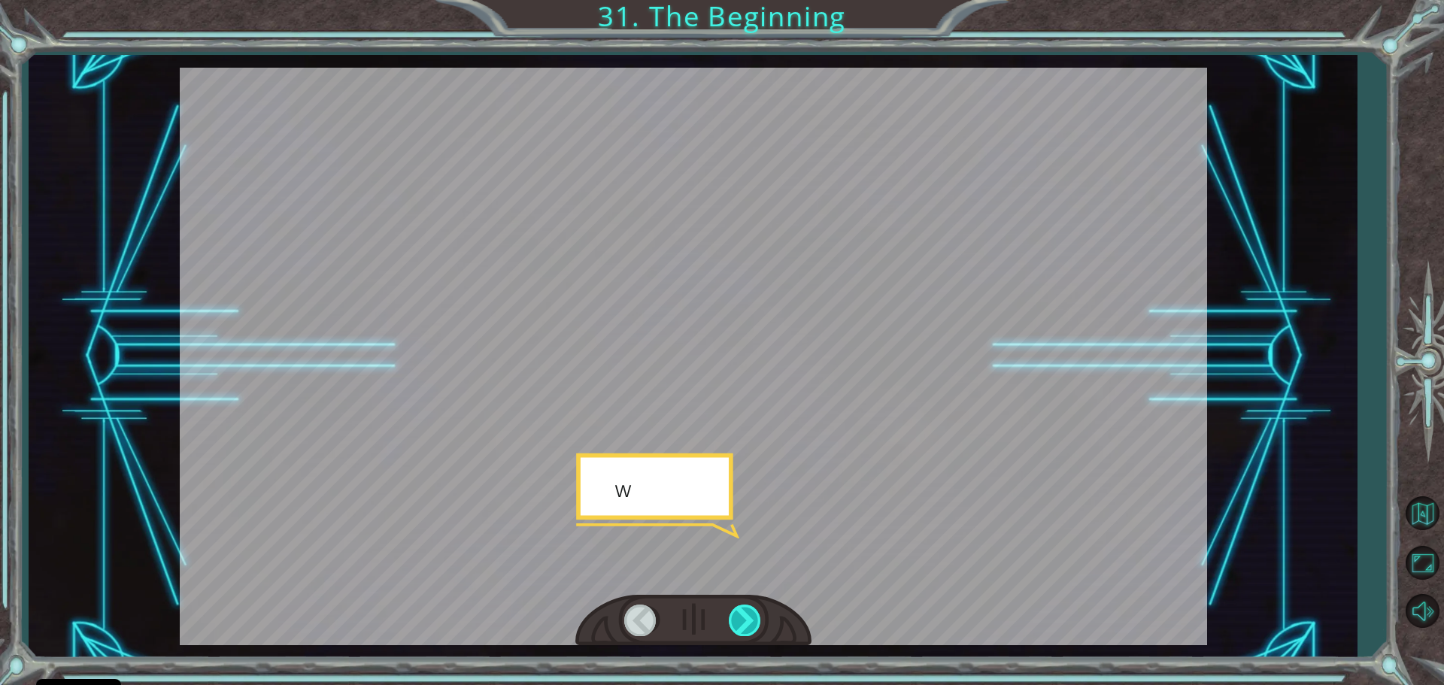
click at [737, 606] on div at bounding box center [746, 620] width 34 height 31
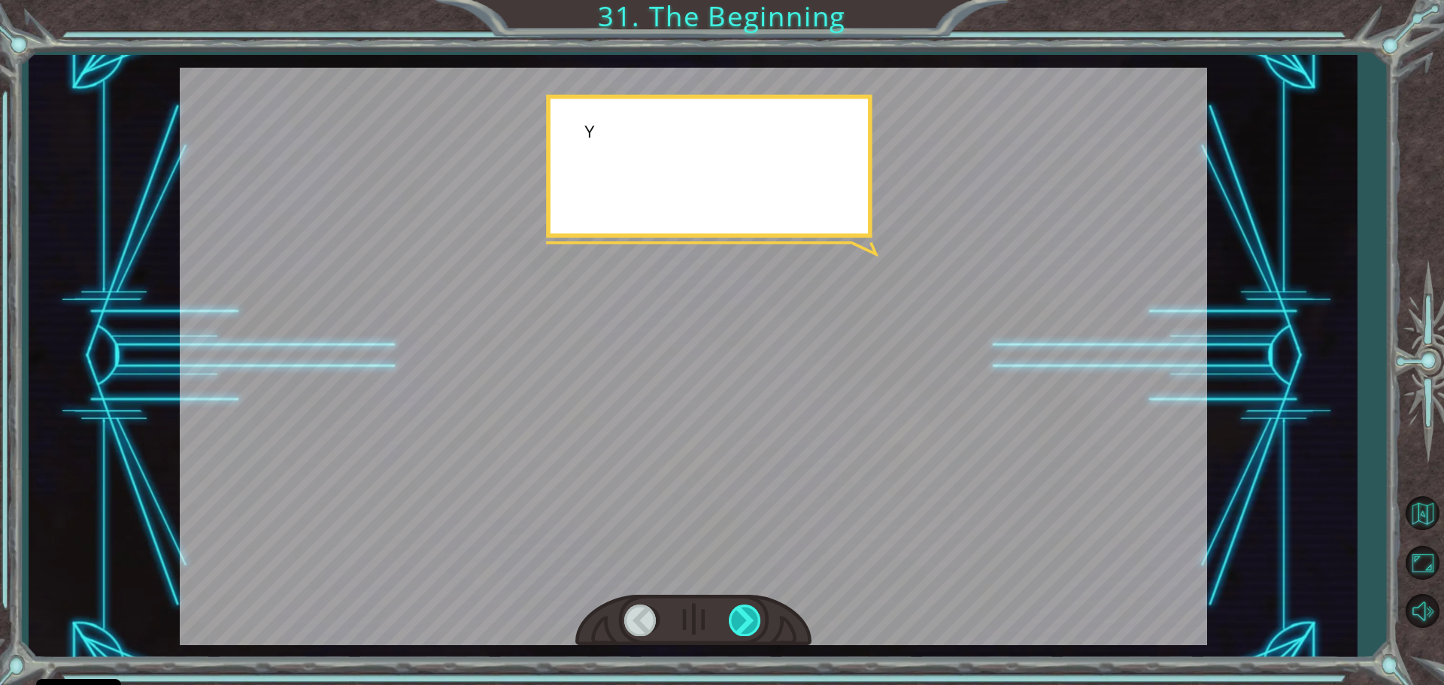
click at [737, 606] on div at bounding box center [746, 620] width 34 height 31
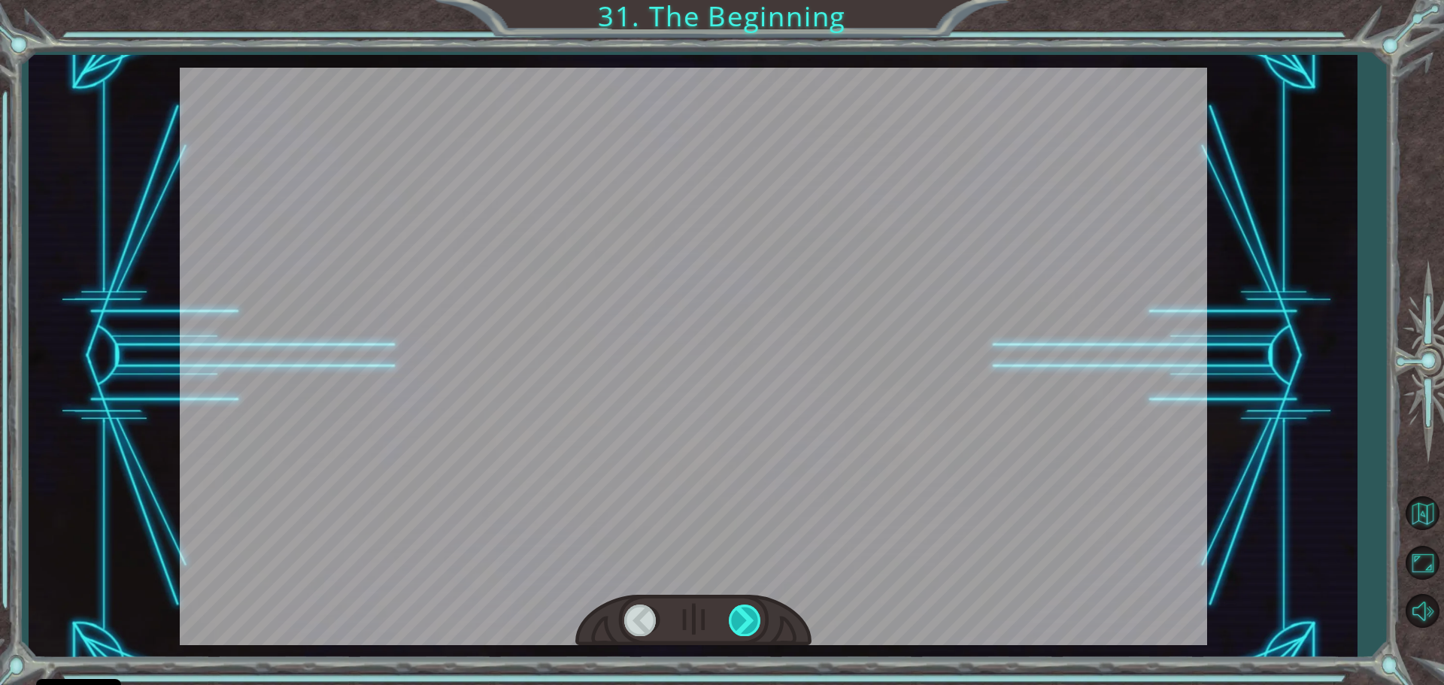
click at [737, 606] on div at bounding box center [746, 620] width 34 height 31
click at [737, 0] on div "Temporary Text H e y , V e g a ! W e d i d i t ! L o o k a t t h e s u n ! . . …" at bounding box center [722, 0] width 1444 height 0
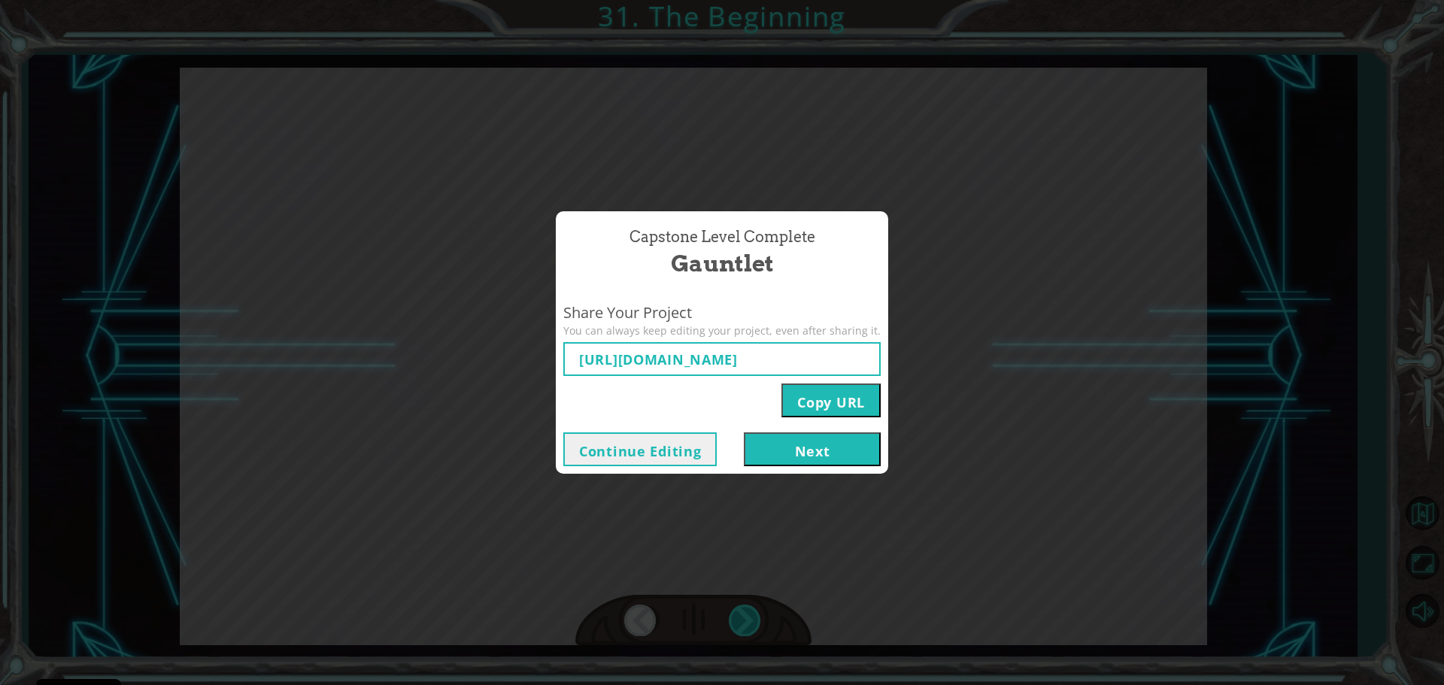
click at [737, 606] on div "Capstone Level Complete Gauntlet Share Your Project You can always keep editing…" at bounding box center [722, 342] width 1444 height 685
type input "[URL][DOMAIN_NAME]"
click at [764, 441] on button "Next" at bounding box center [812, 449] width 137 height 34
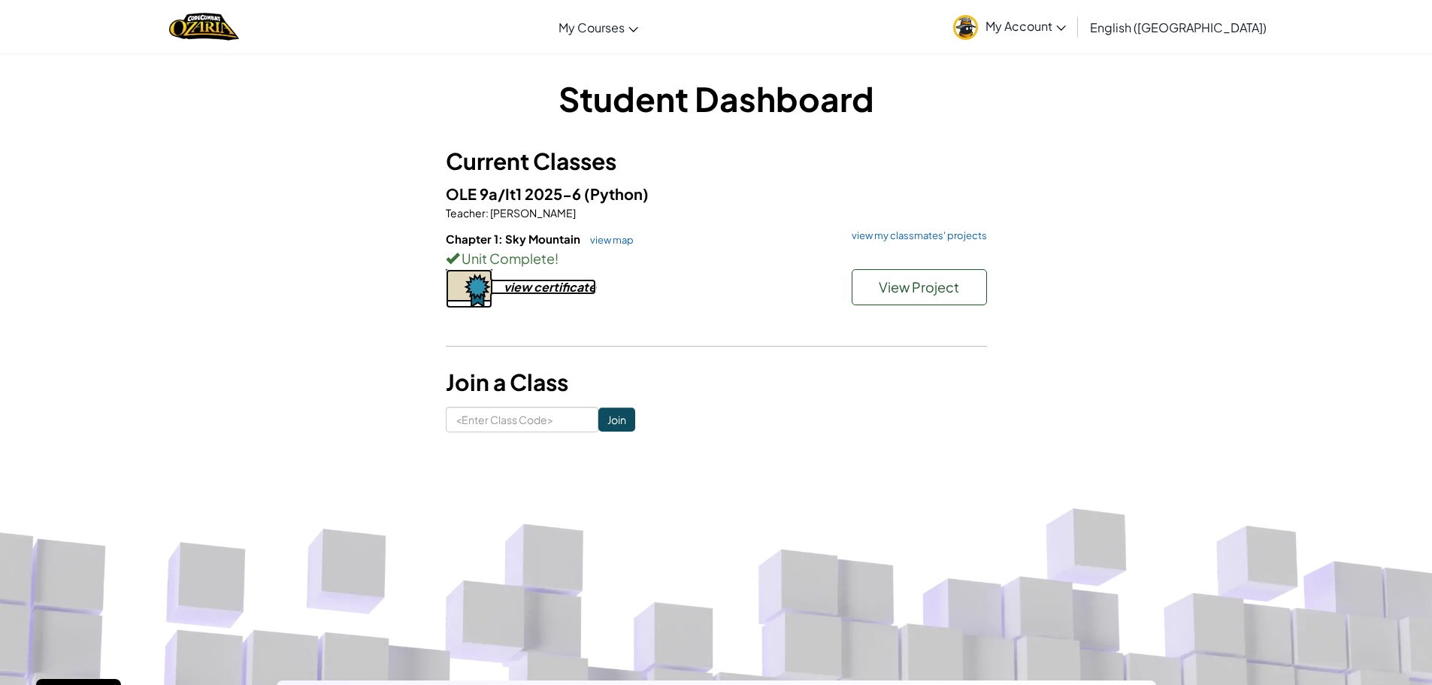
click at [582, 286] on div "view certificate" at bounding box center [550, 287] width 92 height 16
